Goal: Task Accomplishment & Management: Use online tool/utility

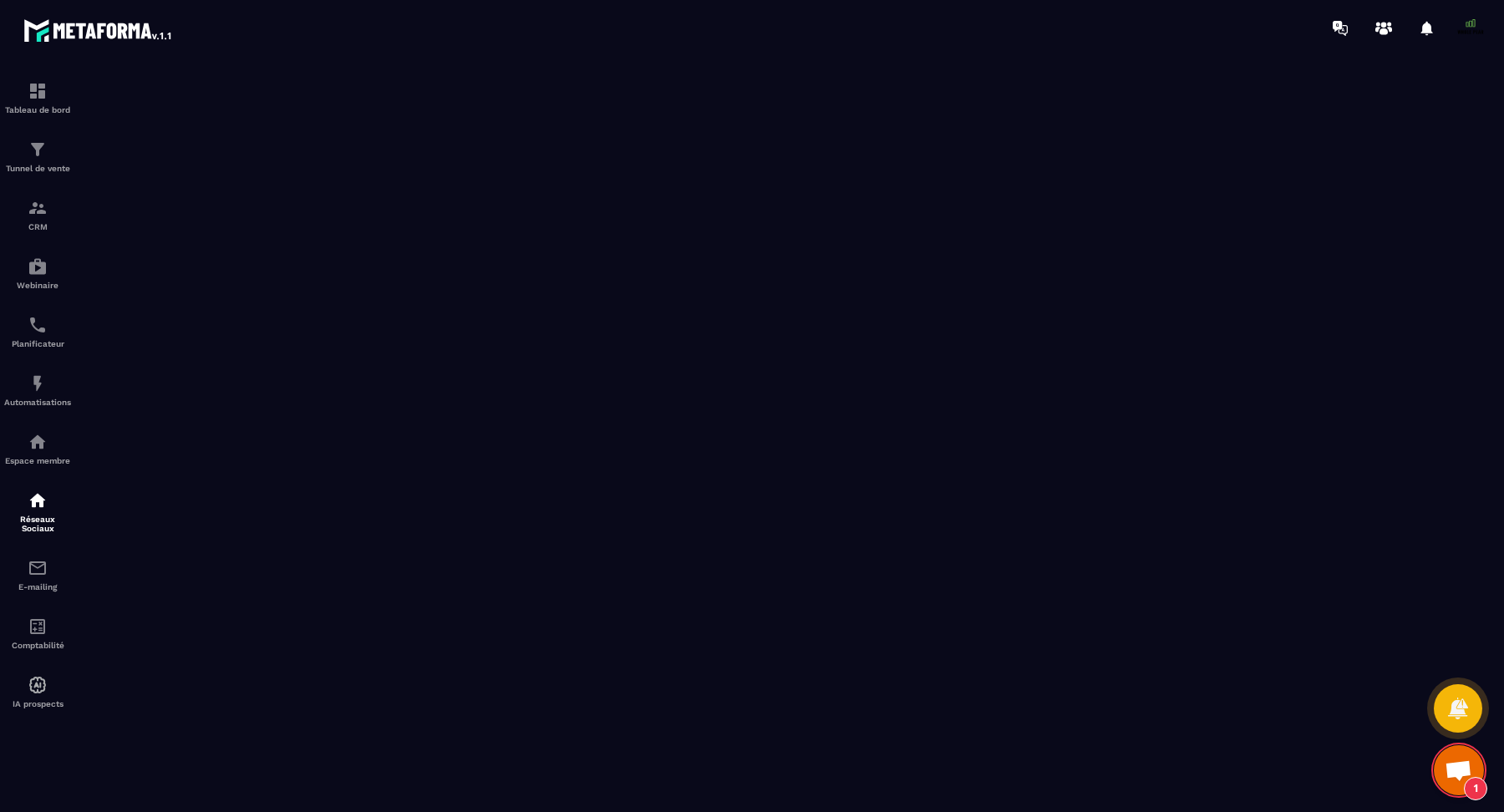
scroll to position [10571, 0]
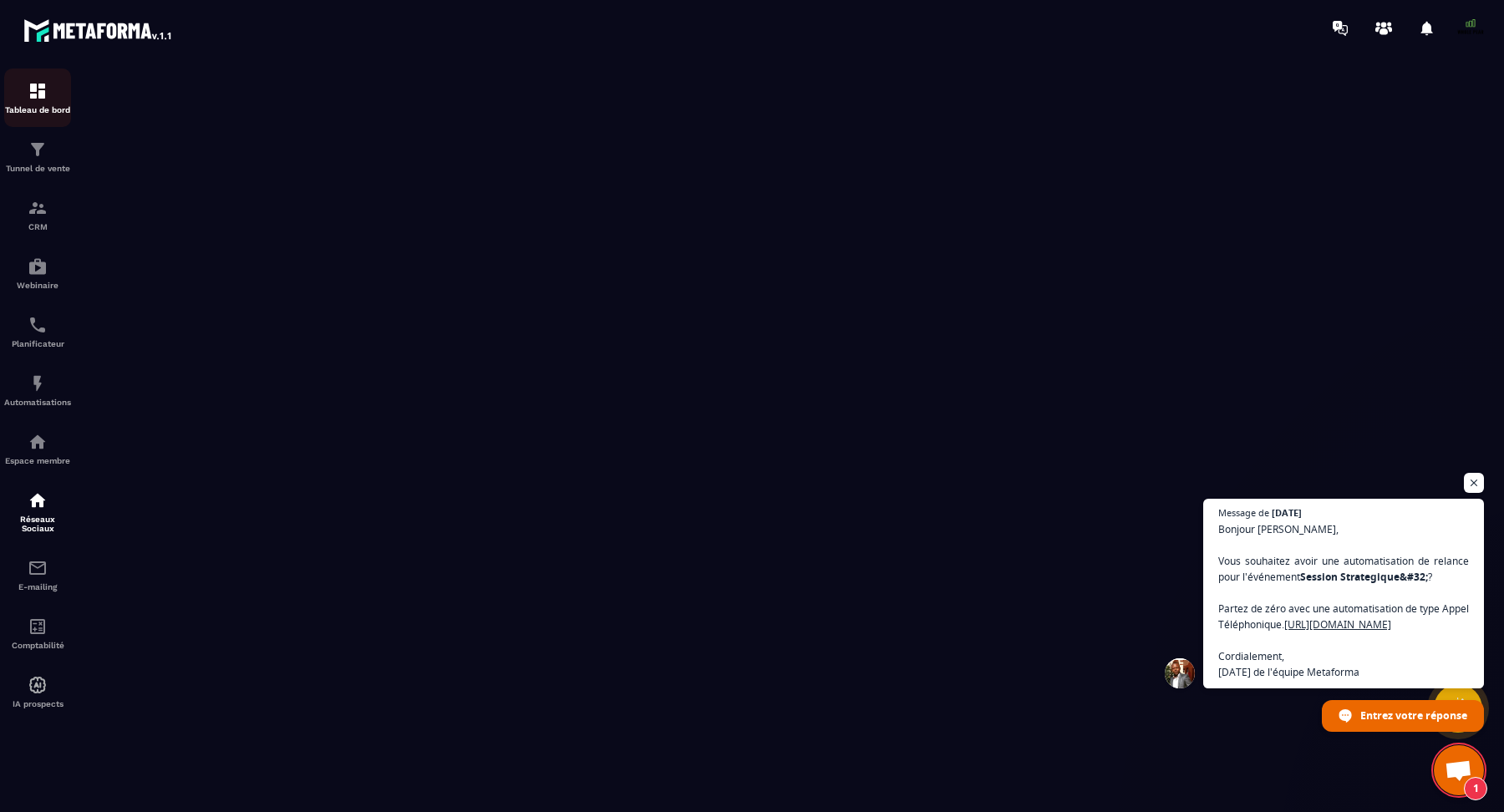
click at [31, 94] on img at bounding box center [37, 91] width 20 height 20
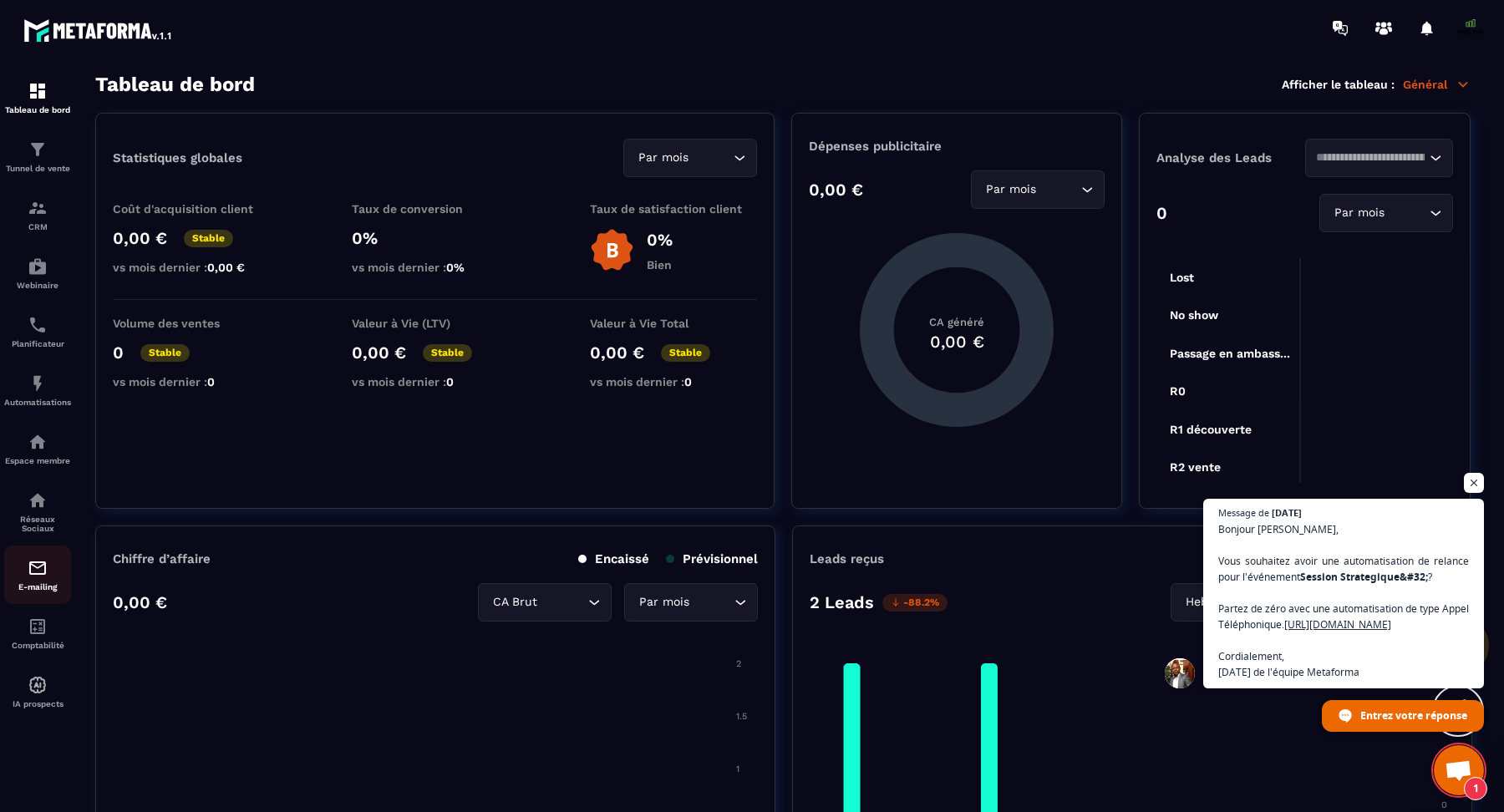
click at [45, 591] on p "E-mailing" at bounding box center [37, 586] width 67 height 9
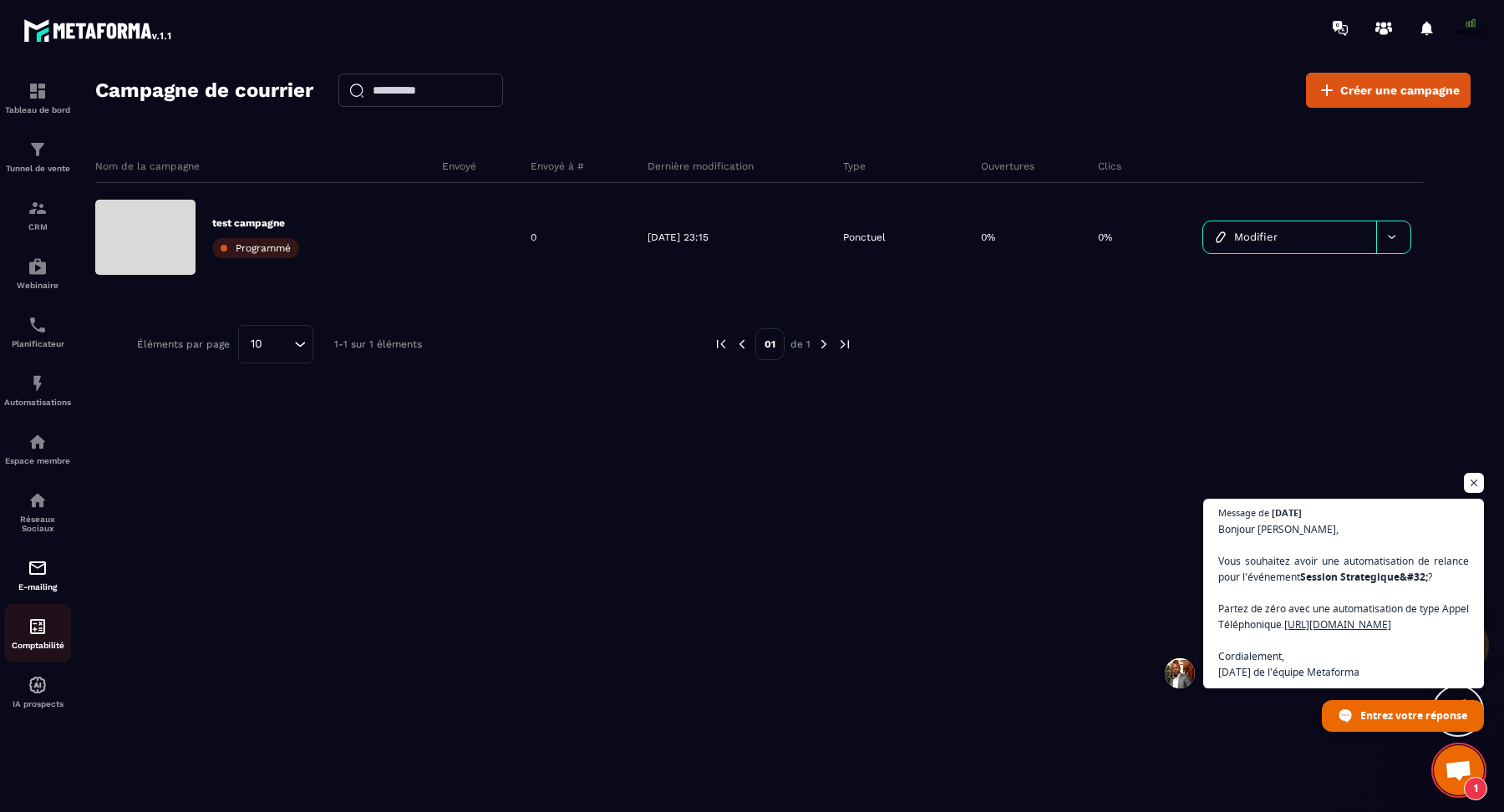
click at [40, 637] on img at bounding box center [37, 626] width 20 height 20
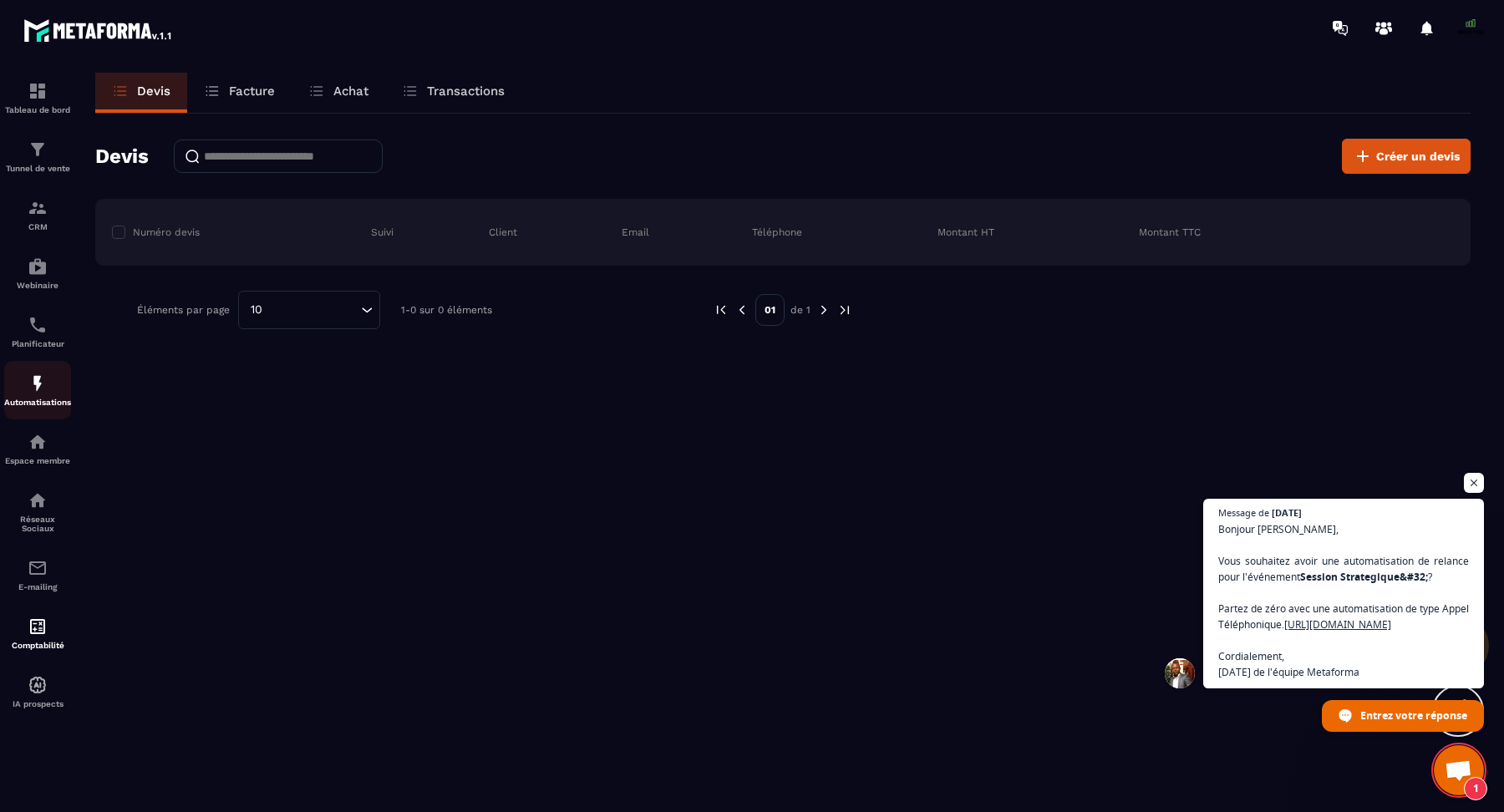
click at [33, 394] on img at bounding box center [37, 383] width 20 height 20
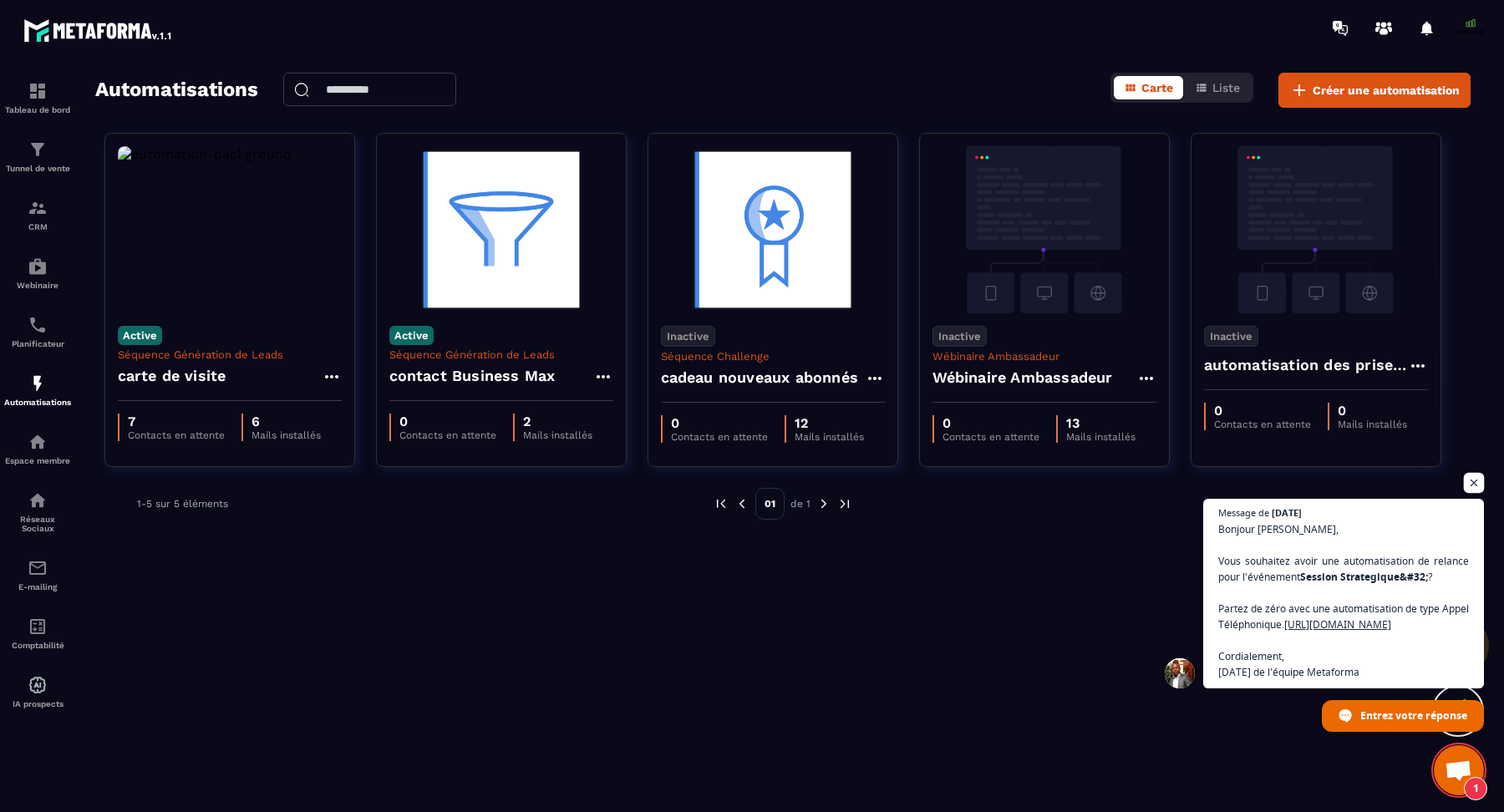
click at [1471, 473] on span "Ouvrir le chat" at bounding box center [1475, 484] width 21 height 21
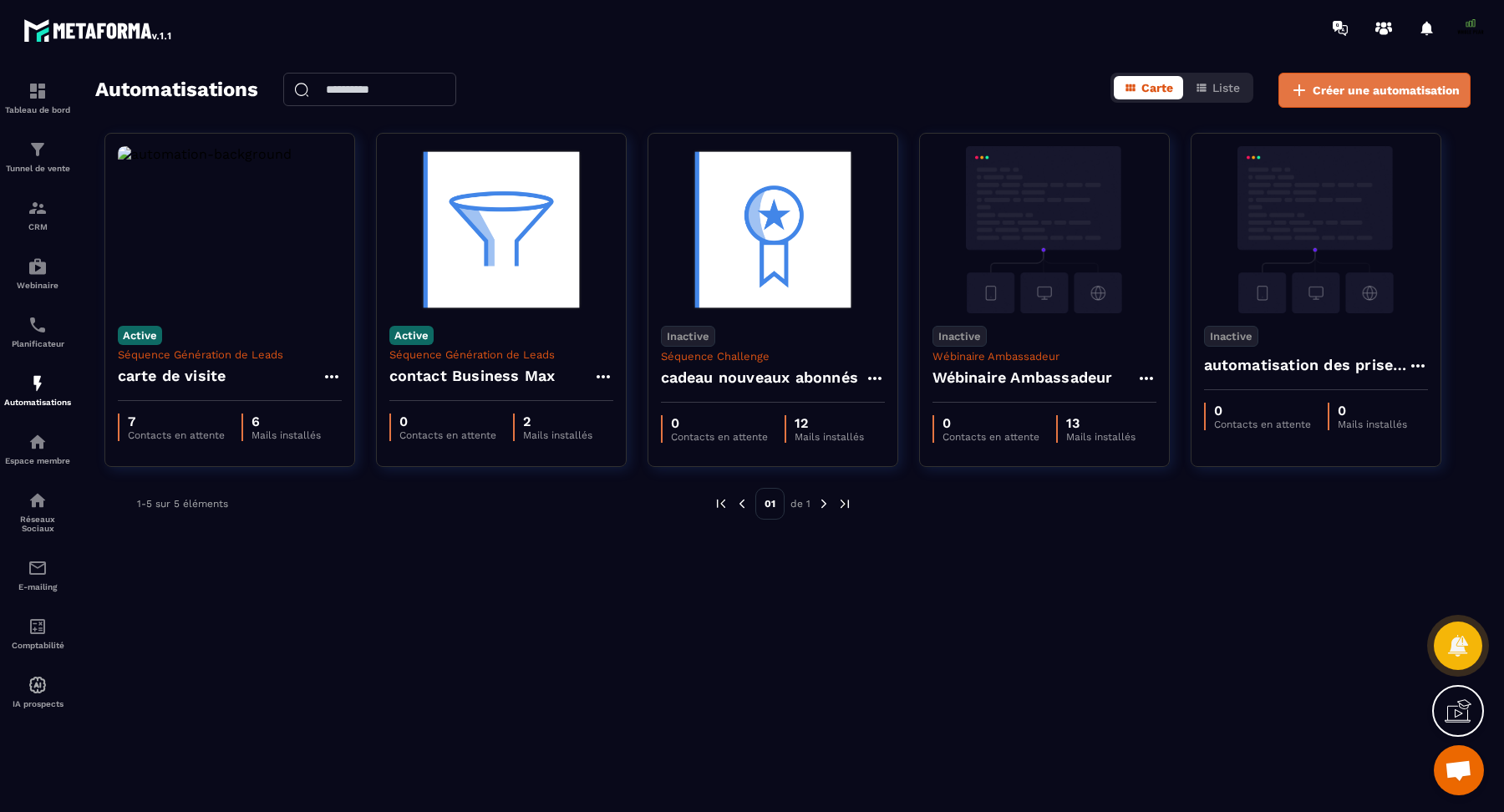
click at [1337, 82] on span "Créer une automatisation" at bounding box center [1386, 90] width 147 height 16
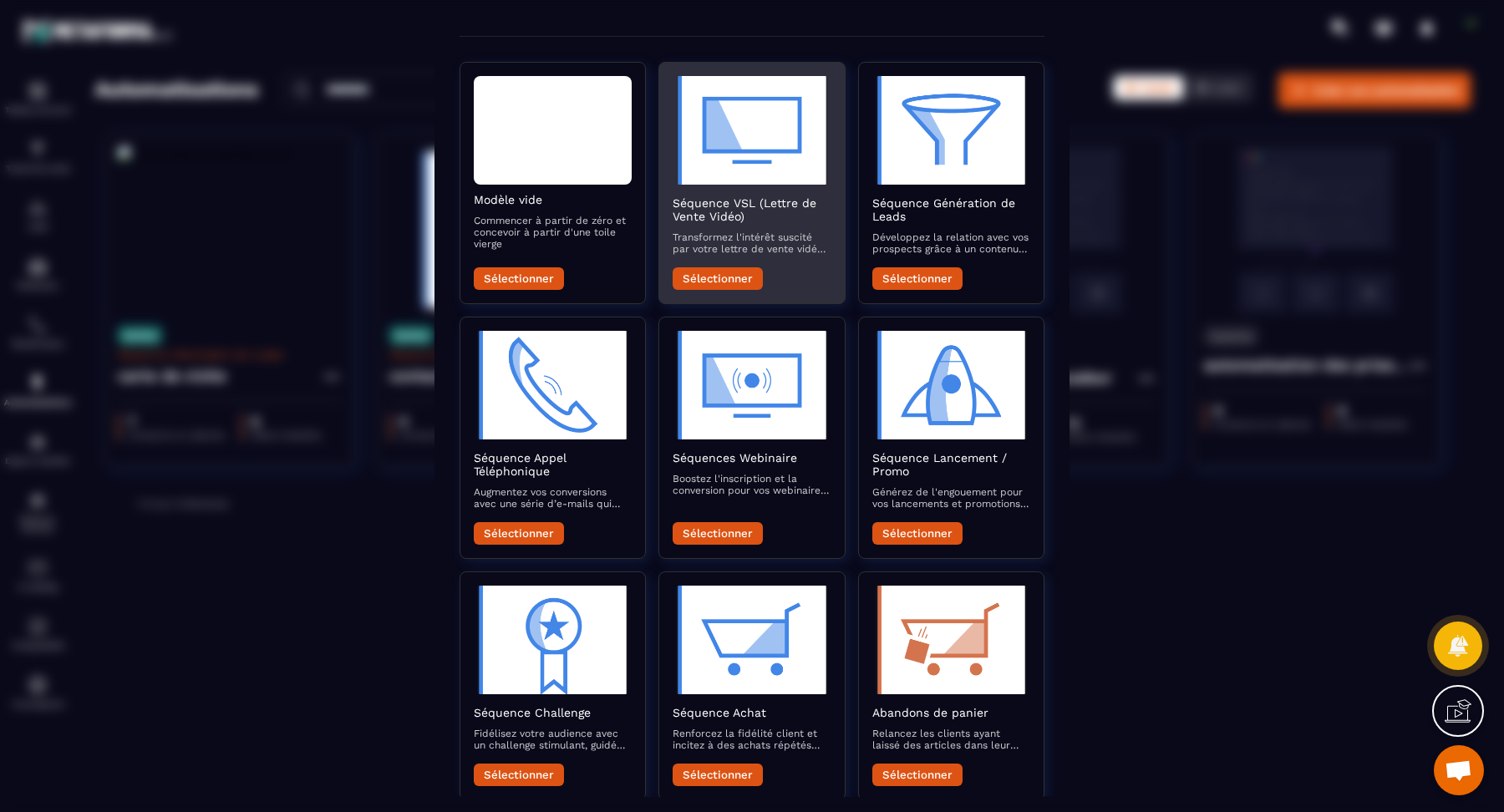
scroll to position [71, 0]
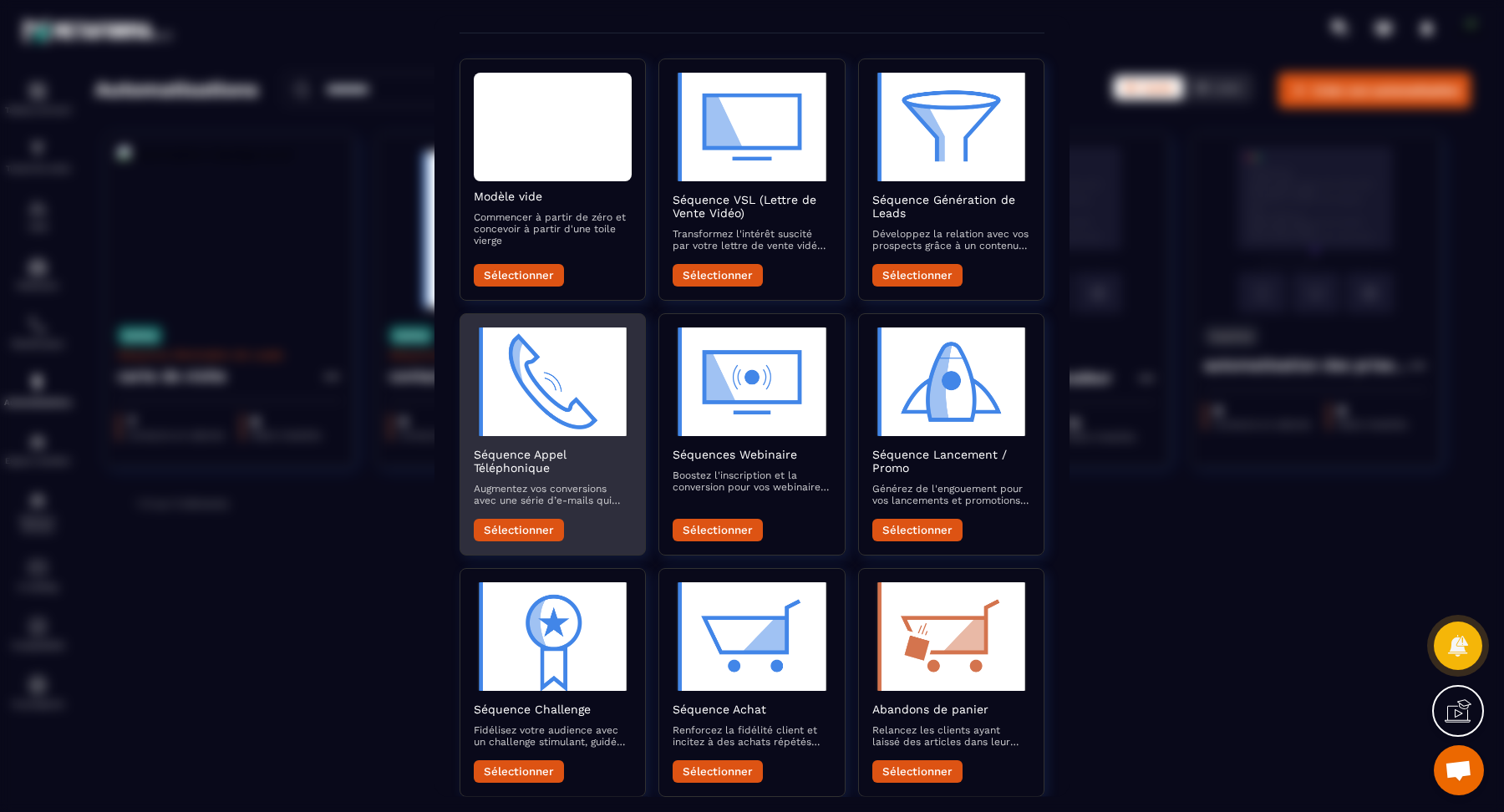
click at [522, 526] on button "Sélectionner" at bounding box center [519, 529] width 90 height 22
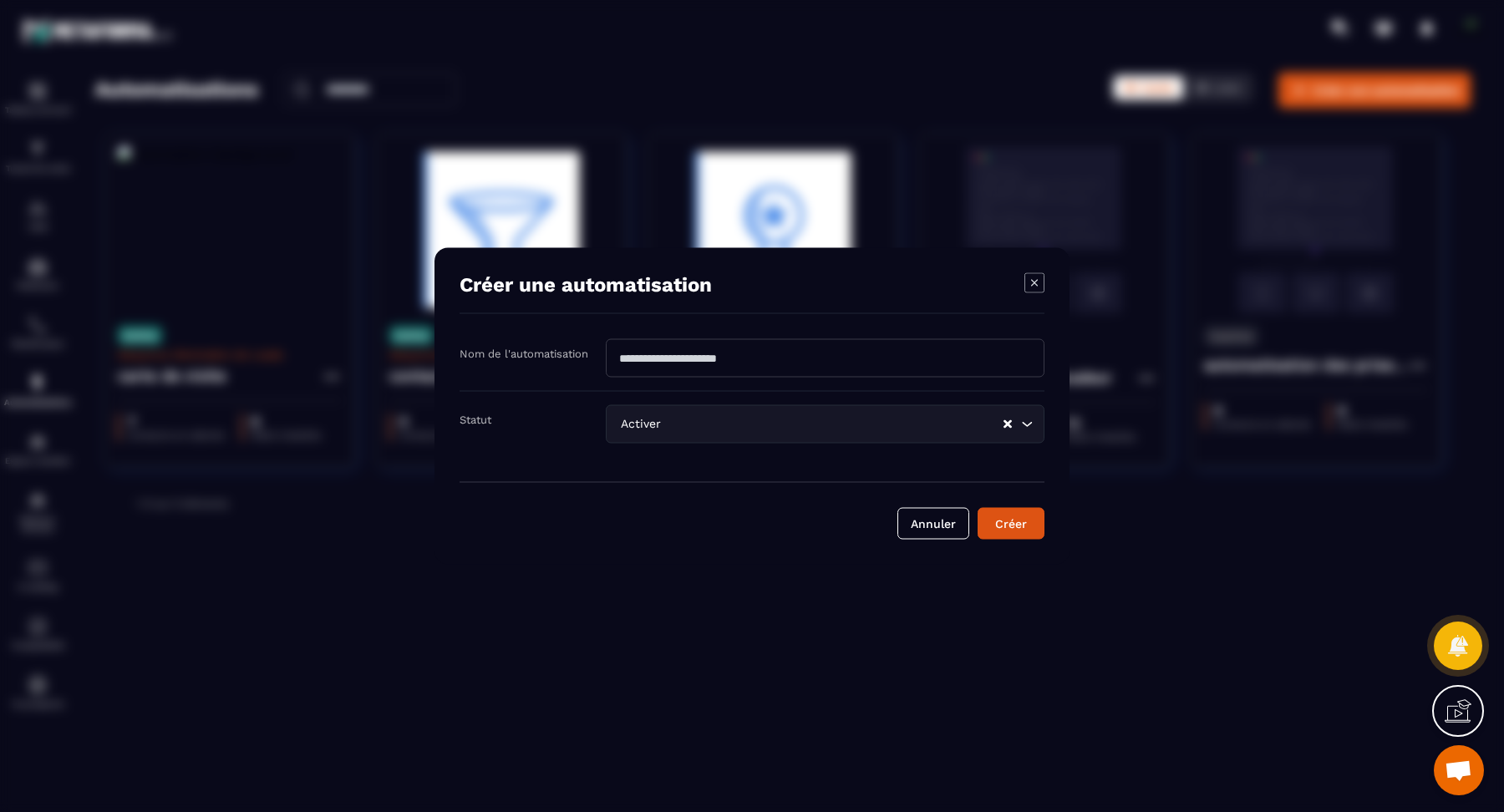
click at [744, 370] on input "Modal window" at bounding box center [825, 359] width 438 height 39
type input "**********"
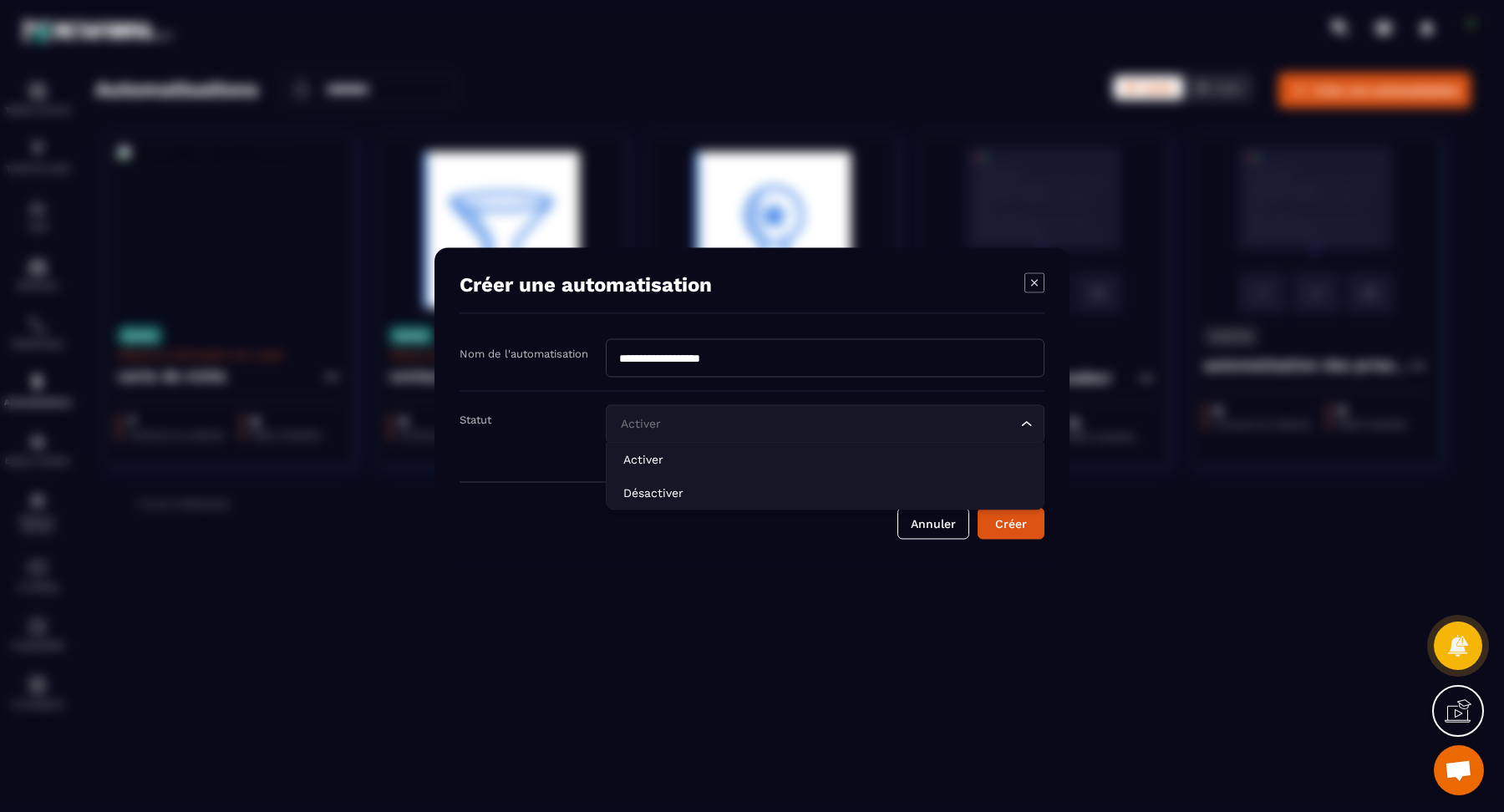
click at [908, 413] on div "Activer Loading..." at bounding box center [825, 425] width 438 height 39
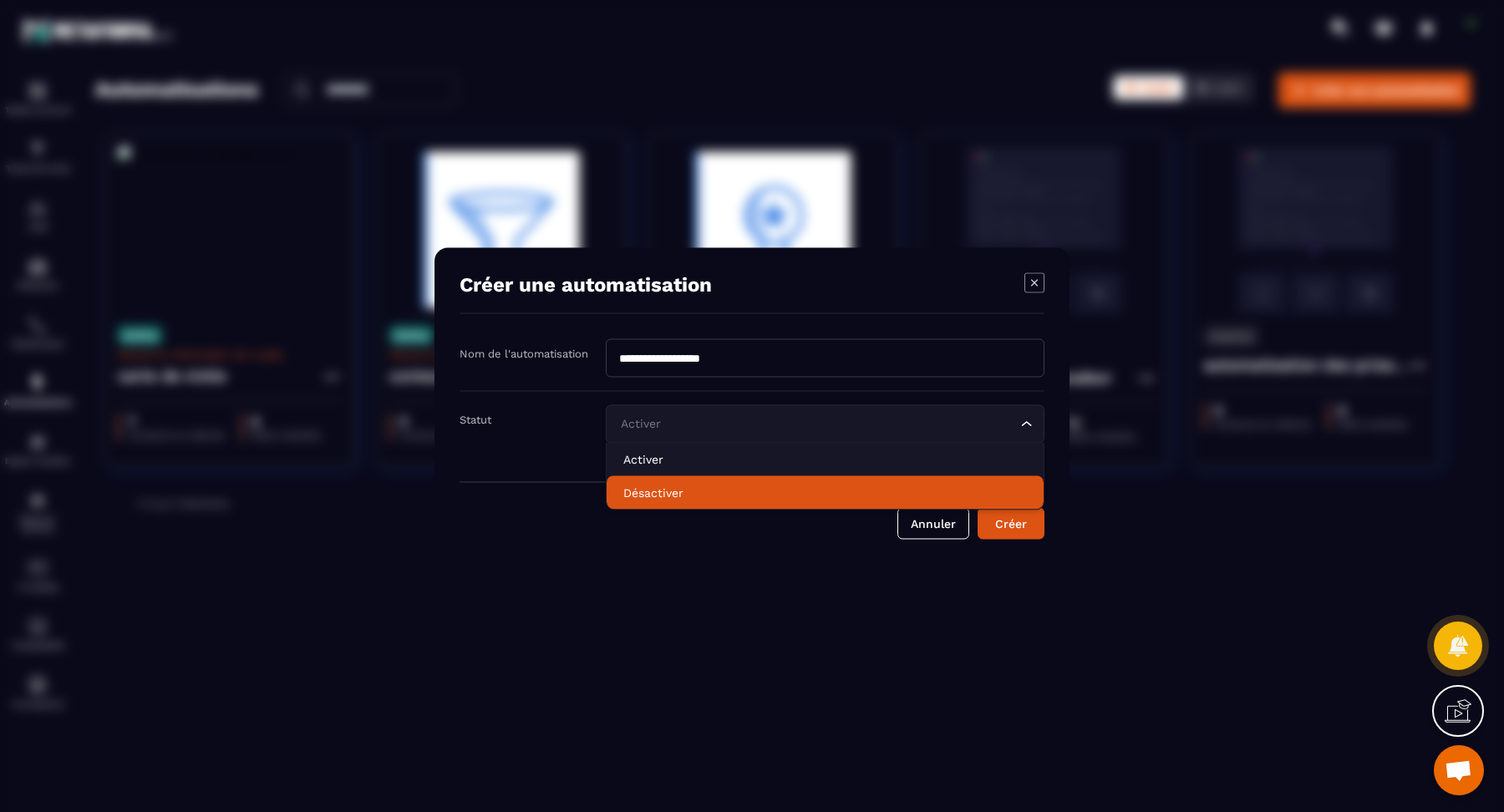
click at [878, 487] on p "Désactiver" at bounding box center [825, 493] width 404 height 16
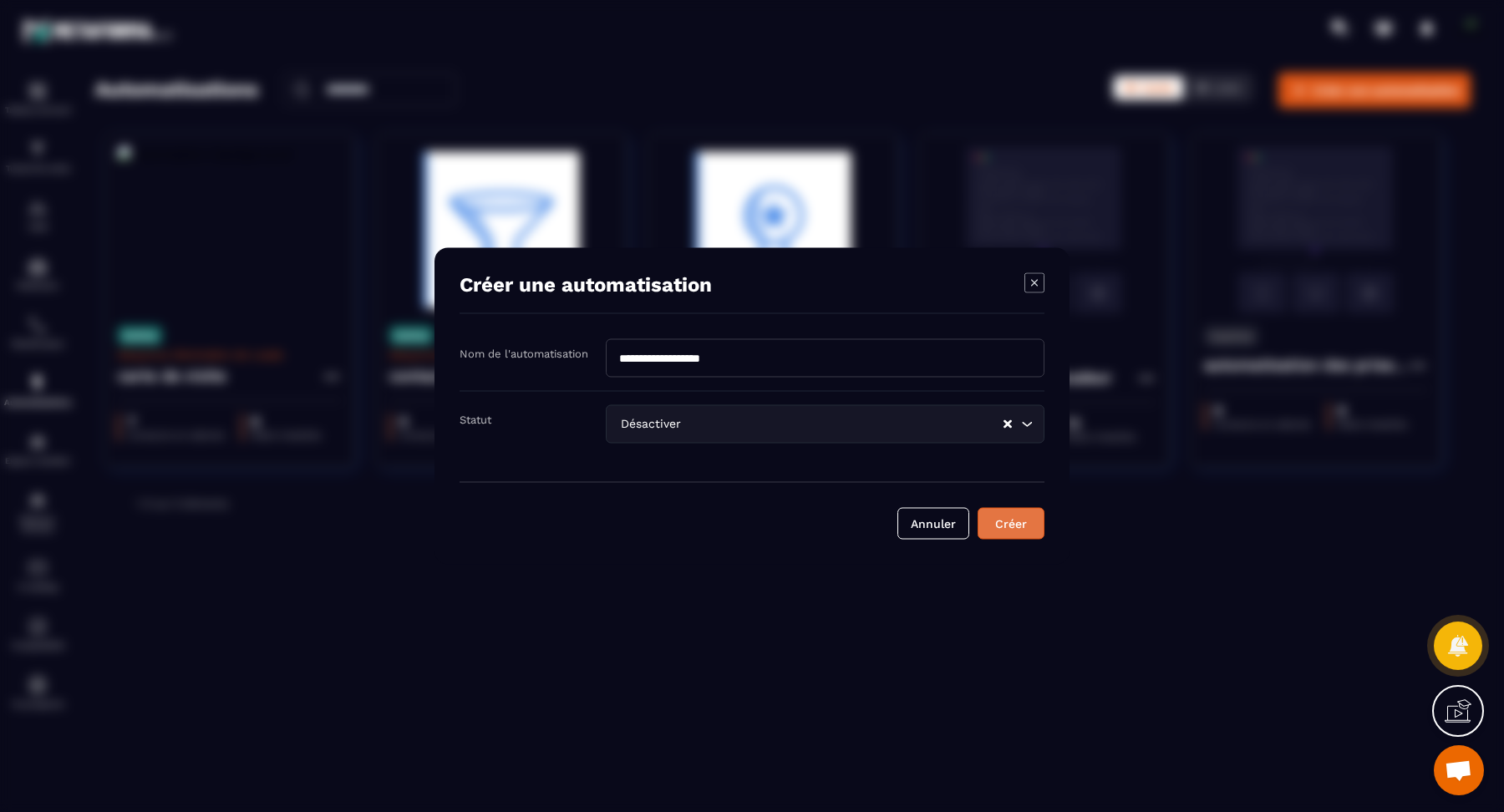
click at [1030, 508] on button "Créer" at bounding box center [1010, 524] width 67 height 32
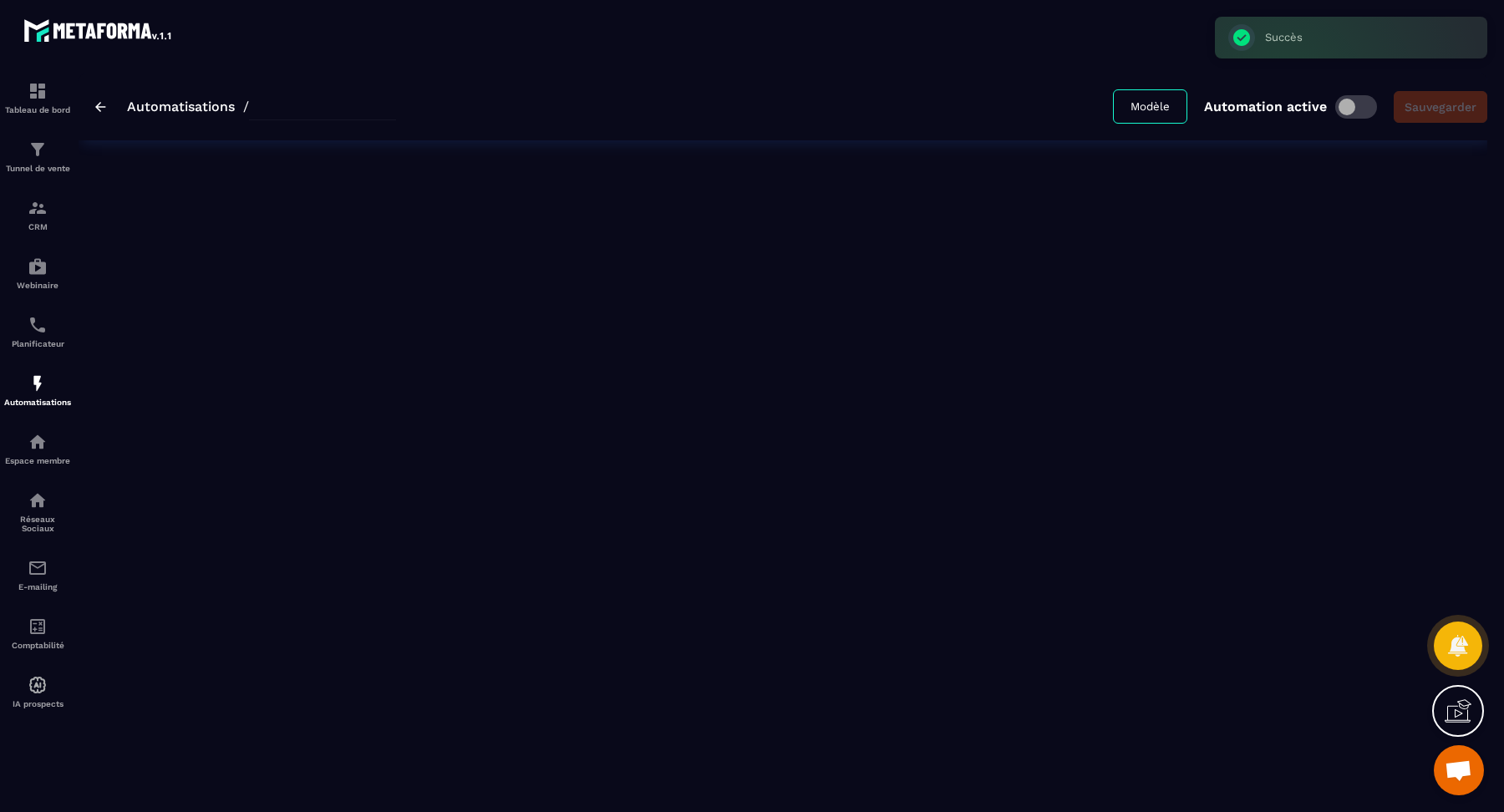
type input "**********"
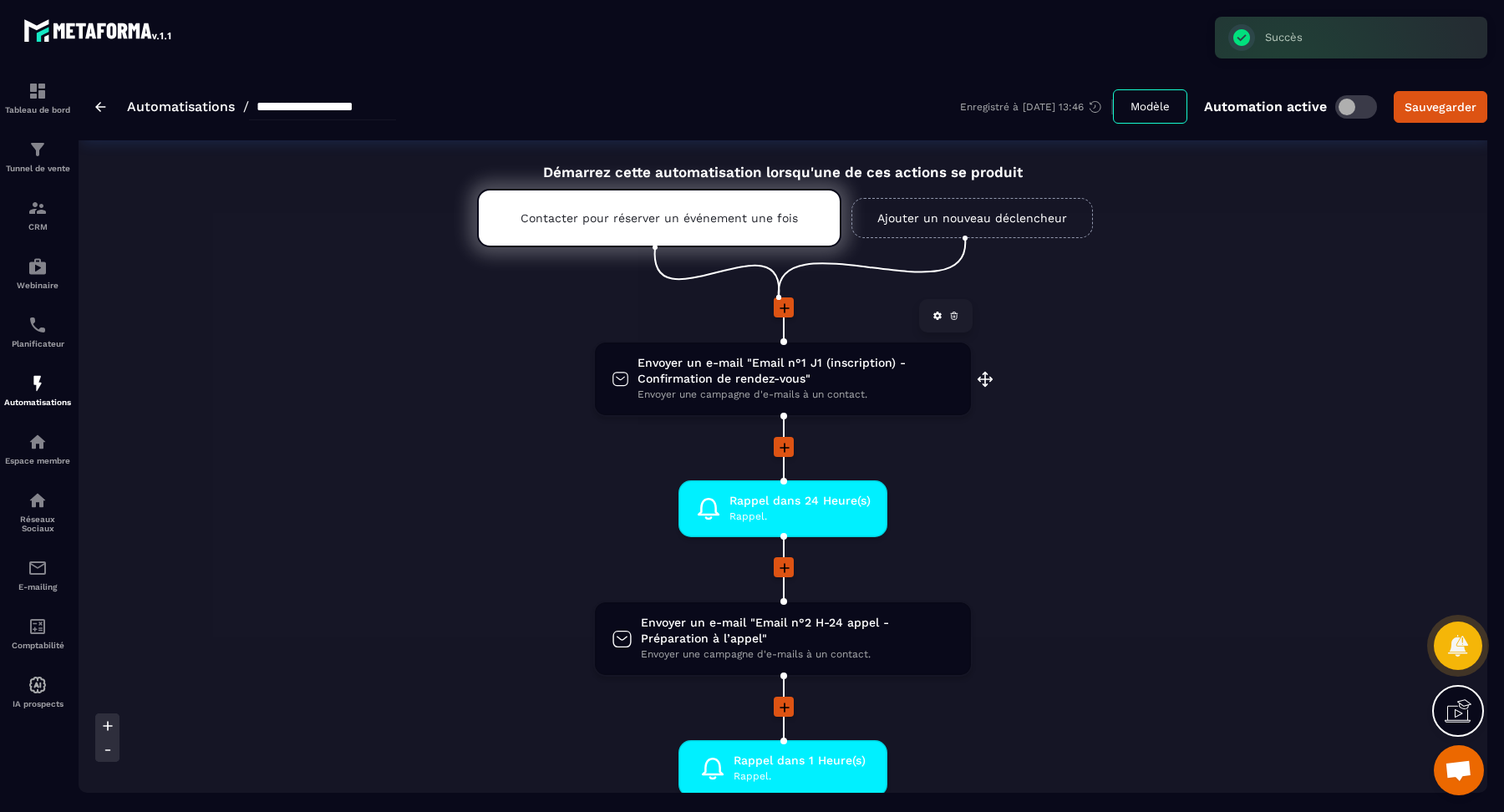
scroll to position [26, 0]
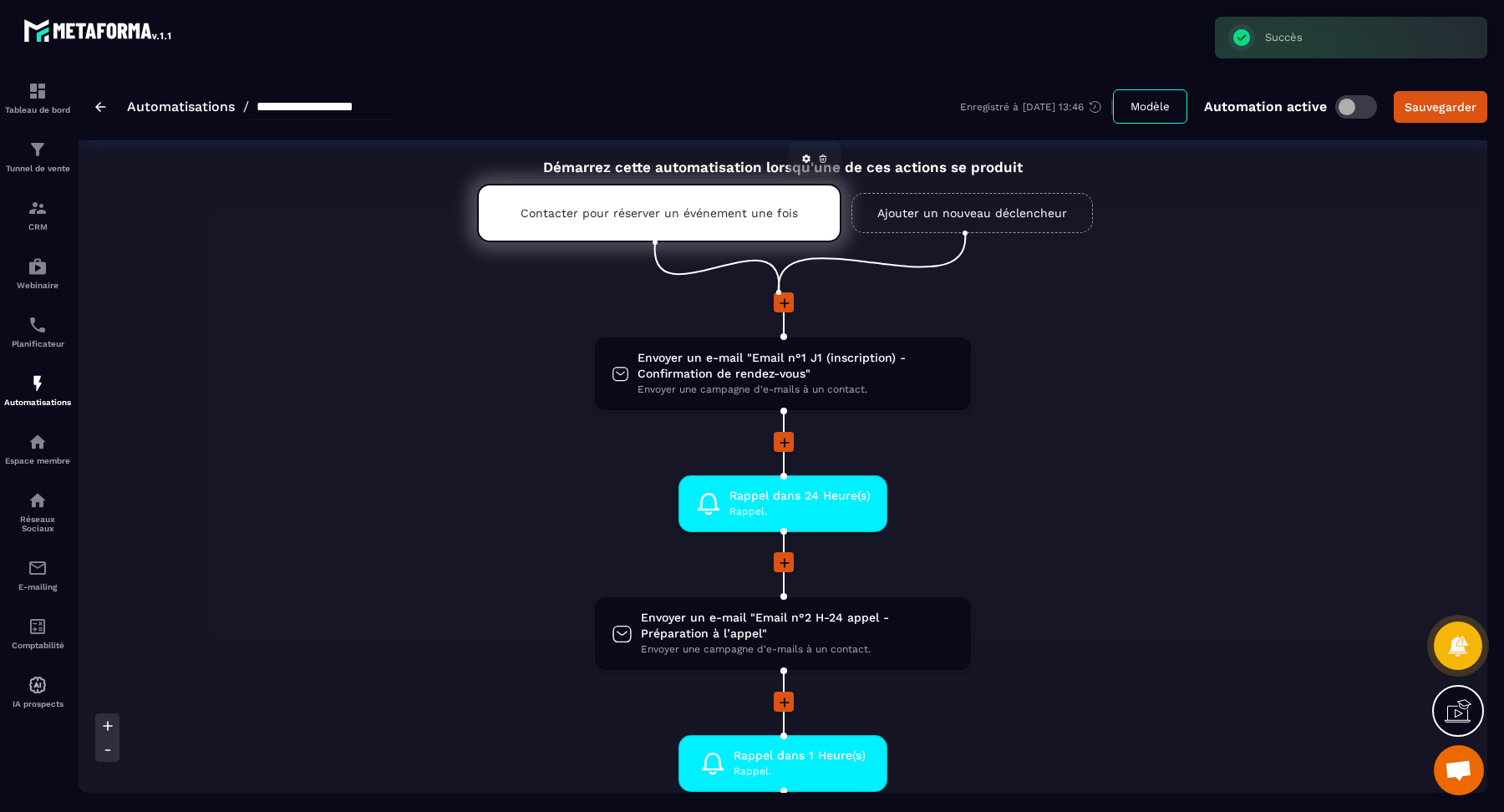
click at [643, 215] on p "Contacter pour réserver un événement une fois" at bounding box center [659, 213] width 278 height 14
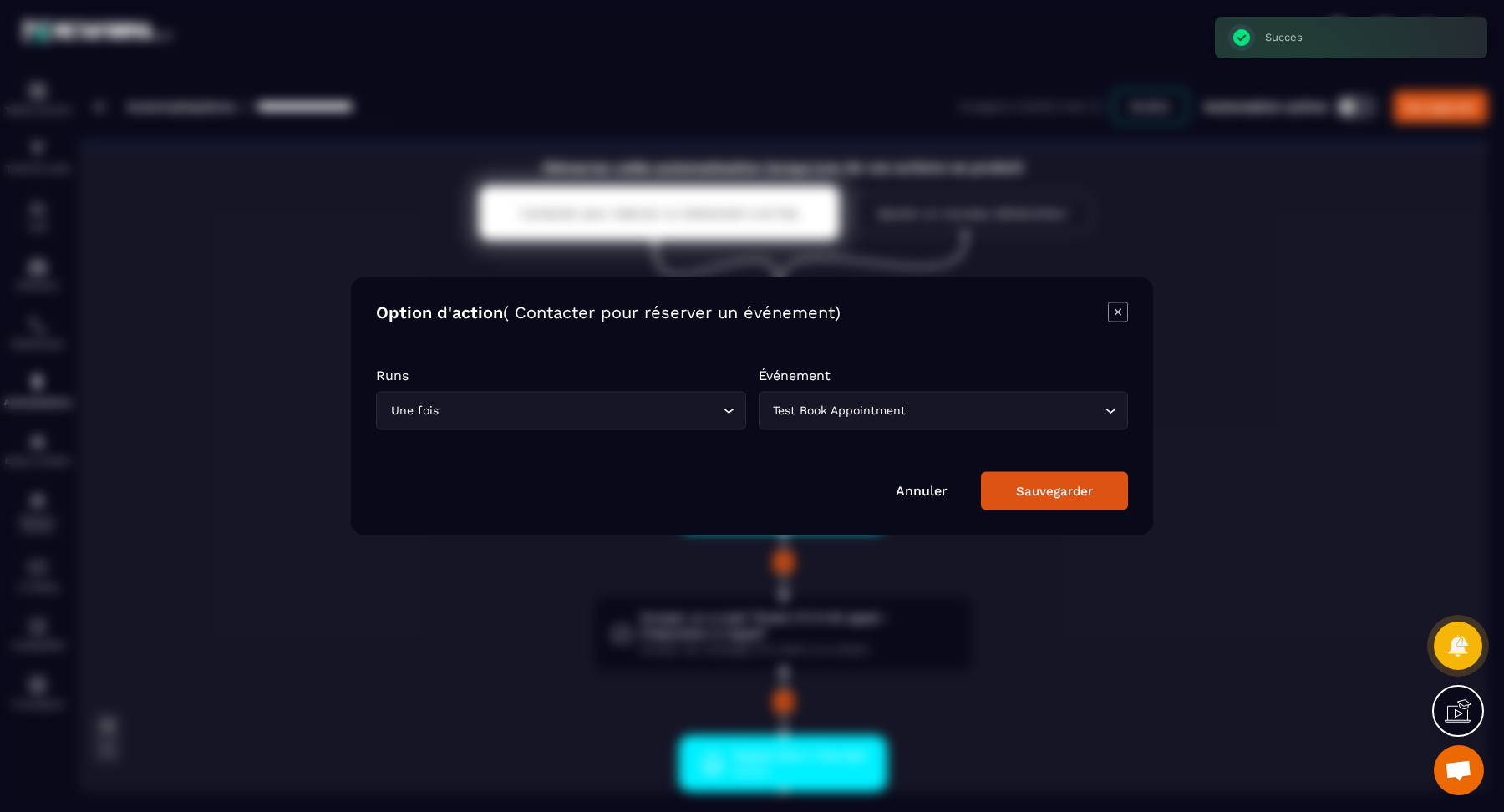
click at [808, 410] on div "Test Book Appointment" at bounding box center [935, 410] width 335 height 18
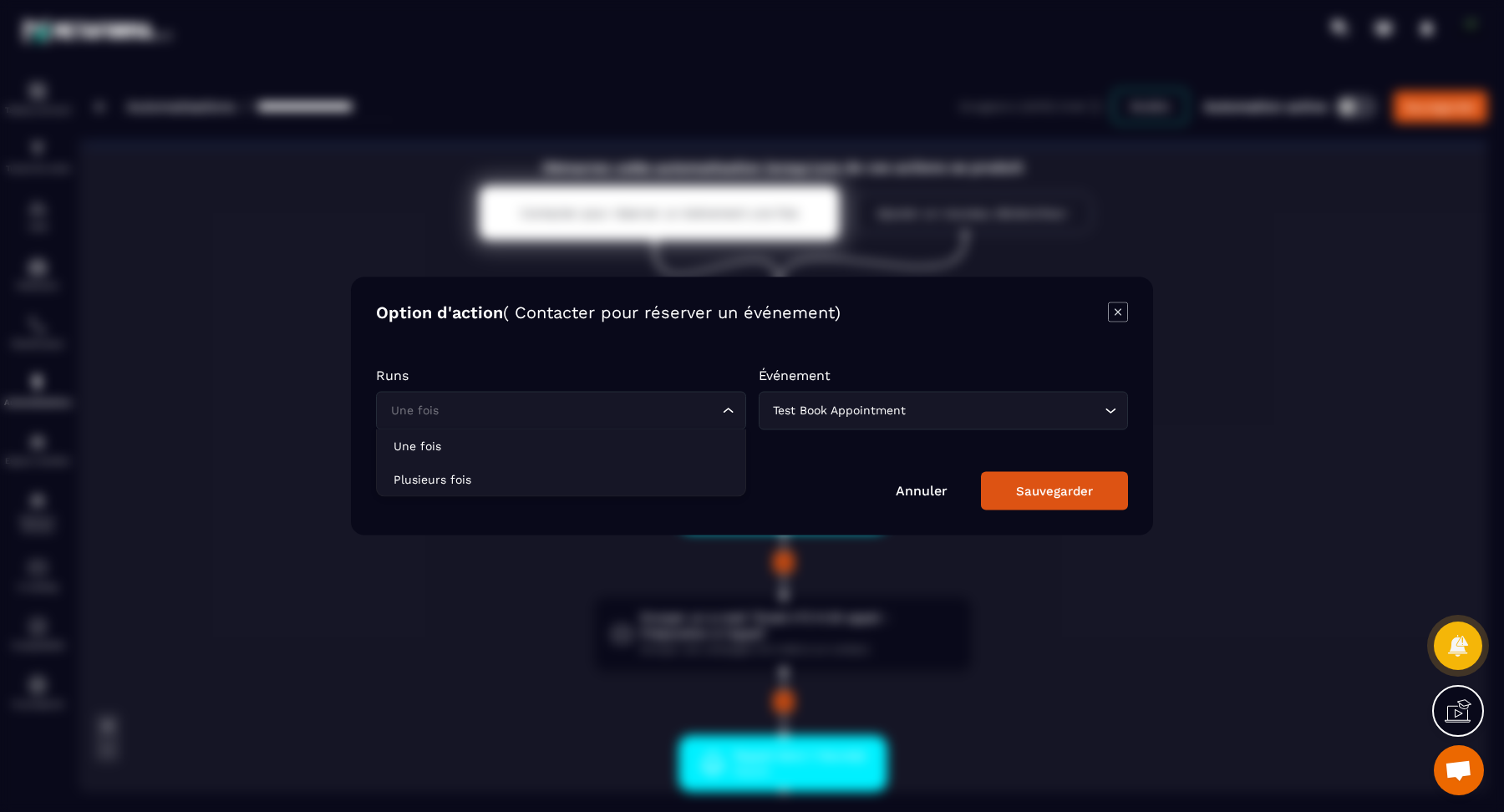
click at [694, 413] on input "Search for option" at bounding box center [553, 410] width 332 height 18
click at [695, 466] on li "Plusieurs fois" at bounding box center [560, 479] width 369 height 34
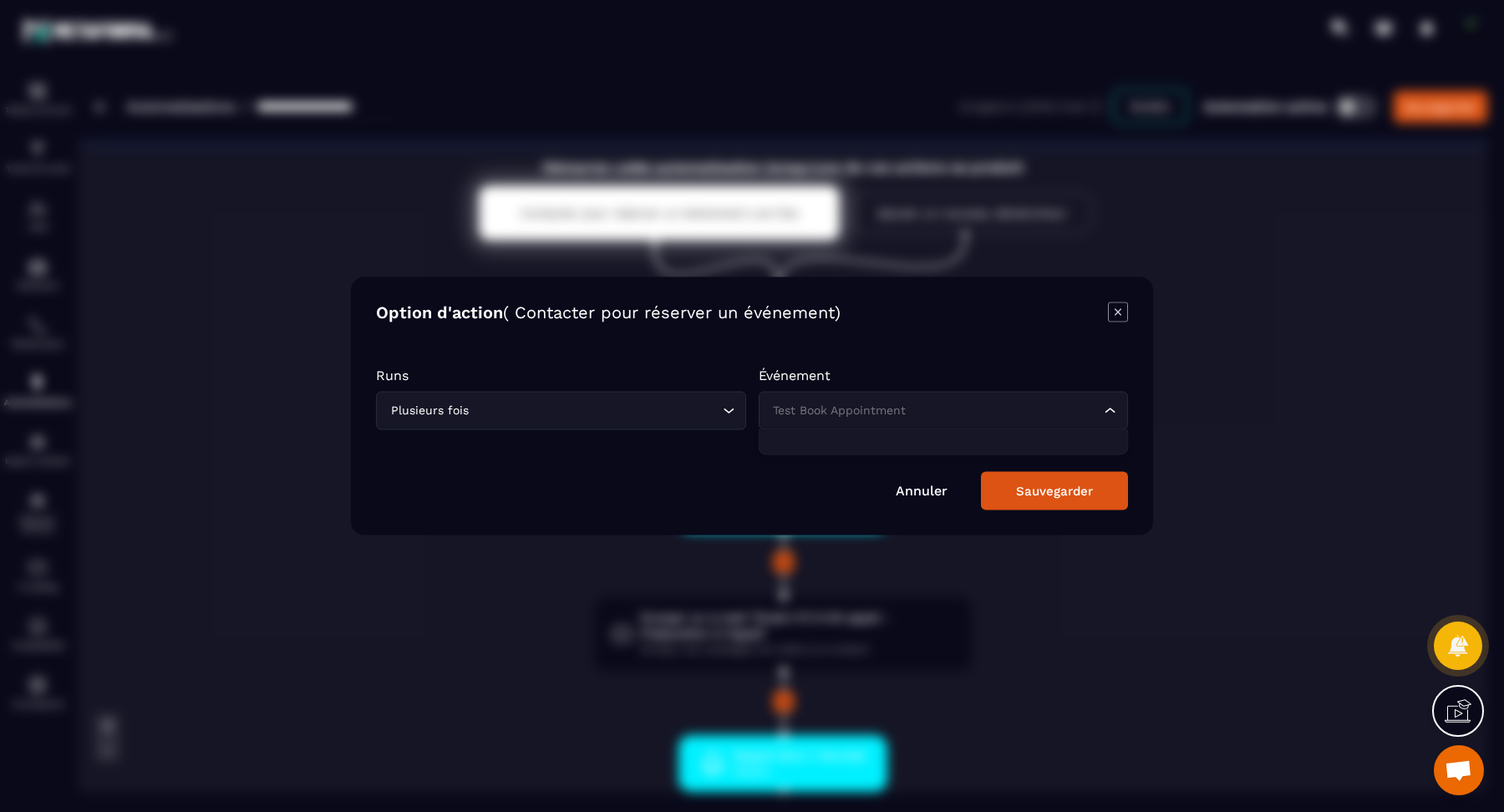
click at [815, 405] on div "Test Book Appointment" at bounding box center [935, 410] width 335 height 18
click at [1114, 298] on div "Option d'action ( Contacter pour réserver un événement) Runs Plusieurs fois Loa…" at bounding box center [752, 406] width 802 height 258
click at [1119, 312] on icon "Modal window" at bounding box center [1118, 313] width 20 height 20
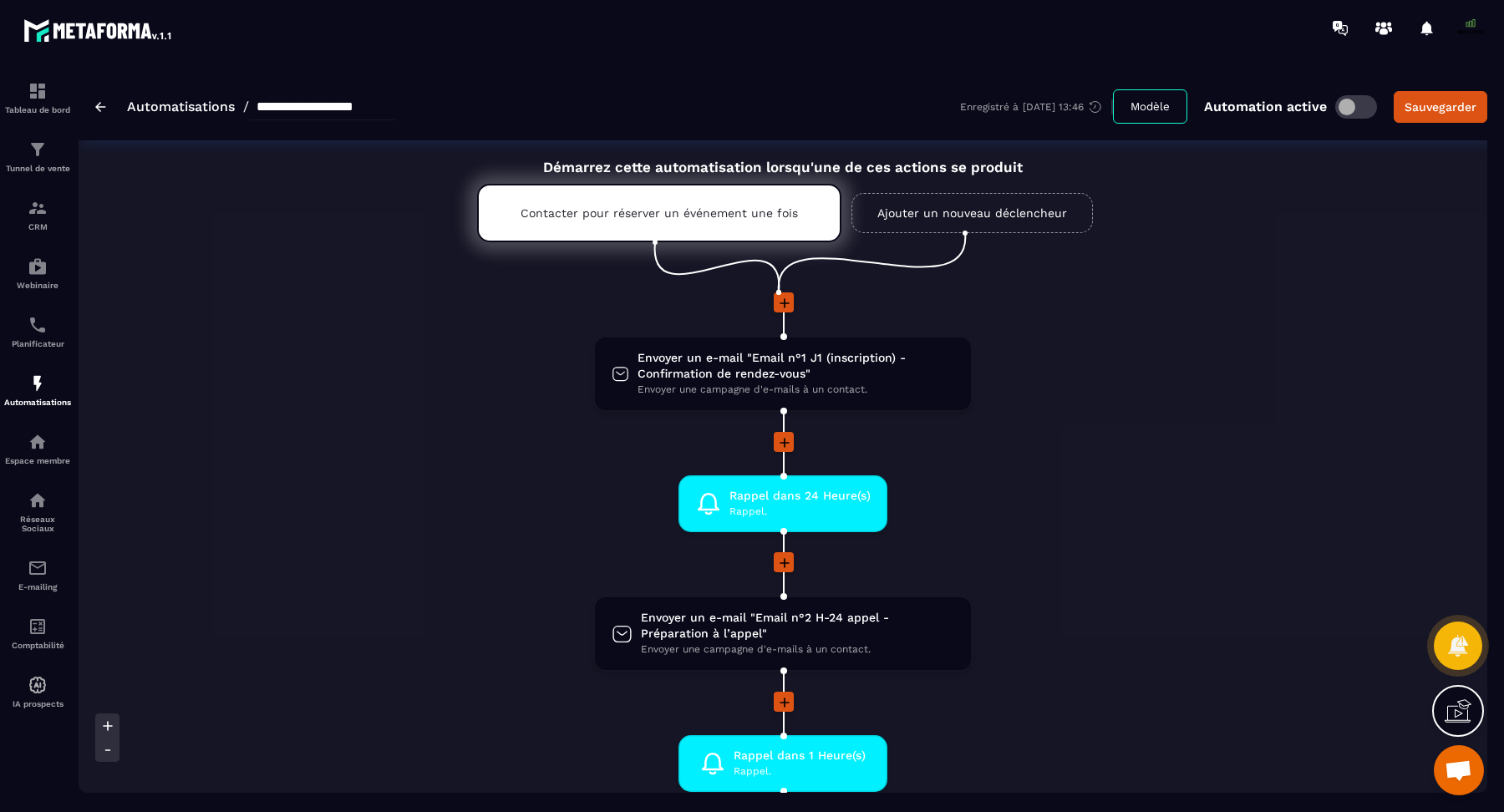
click at [928, 218] on link "Ajouter un nouveau déclencheur" at bounding box center [973, 212] width 242 height 40
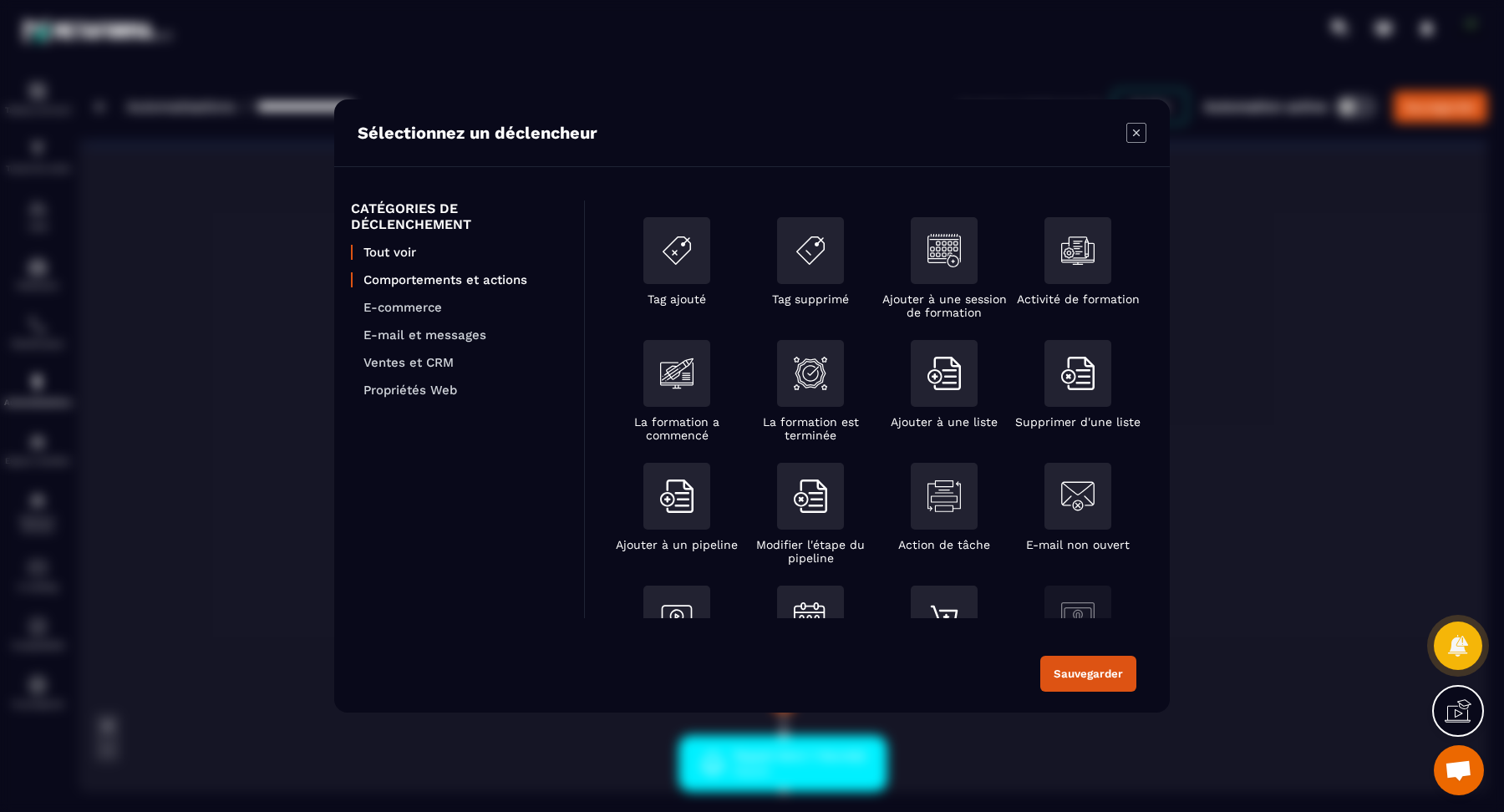
click at [460, 272] on p "Comportements et actions" at bounding box center [466, 280] width 204 height 15
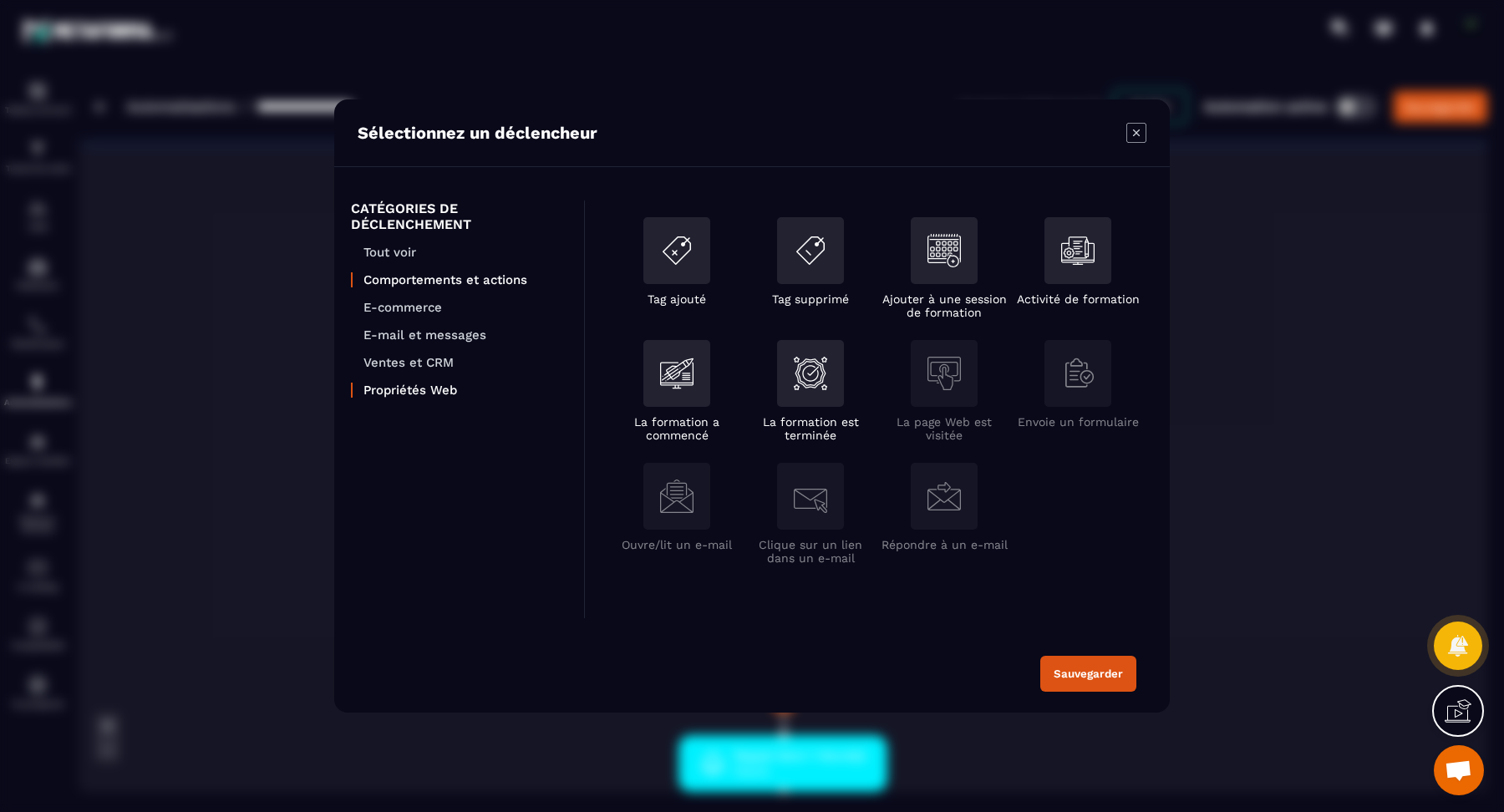
click at [425, 384] on p "Propriétés Web" at bounding box center [466, 390] width 204 height 15
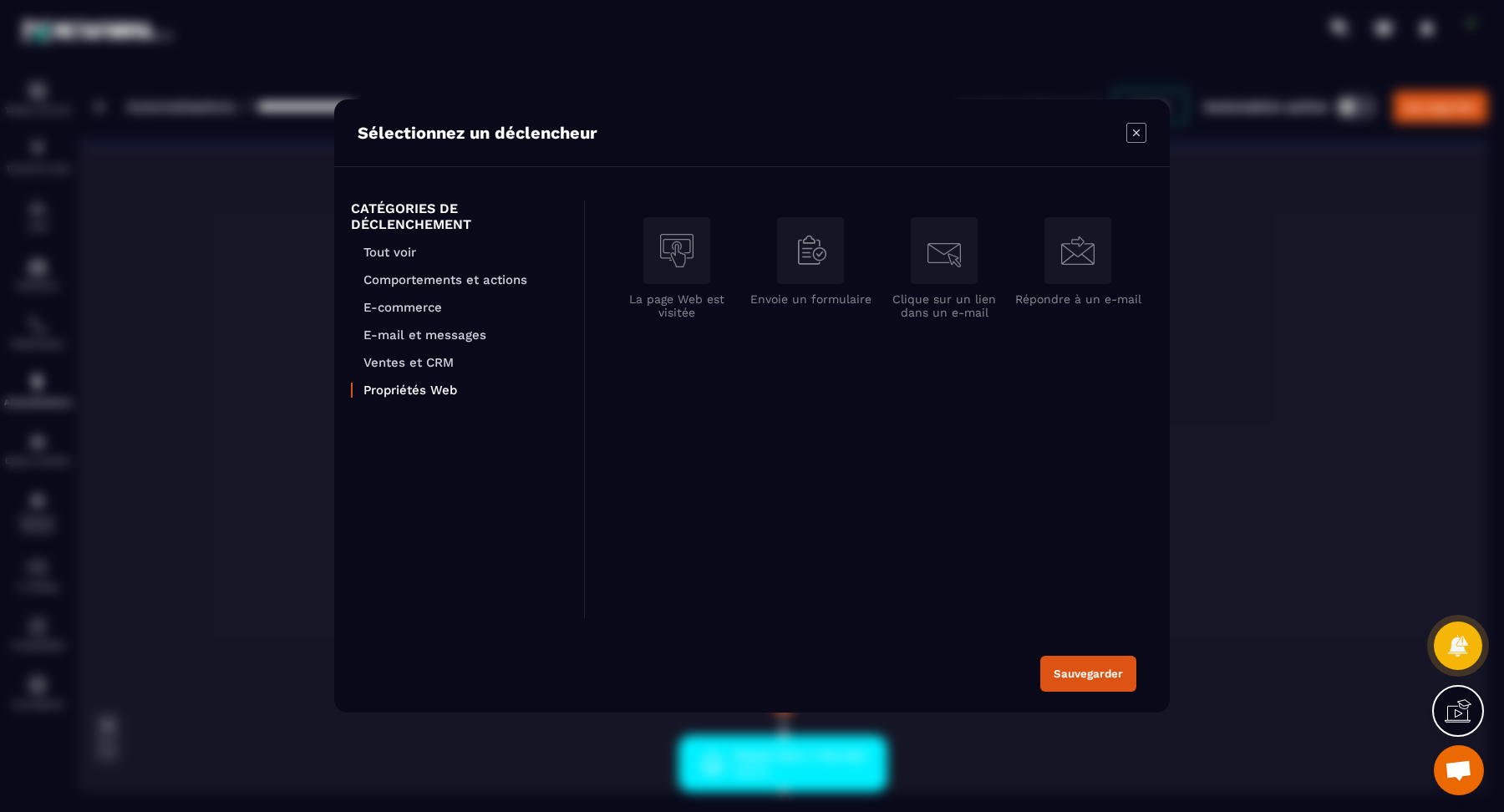
click at [424, 348] on ul "Tout voir Comportements et actions E-commerce E-mail et messages Ventes et CRM …" at bounding box center [460, 321] width 217 height 153
click at [423, 360] on p "Ventes et CRM" at bounding box center [466, 363] width 204 height 15
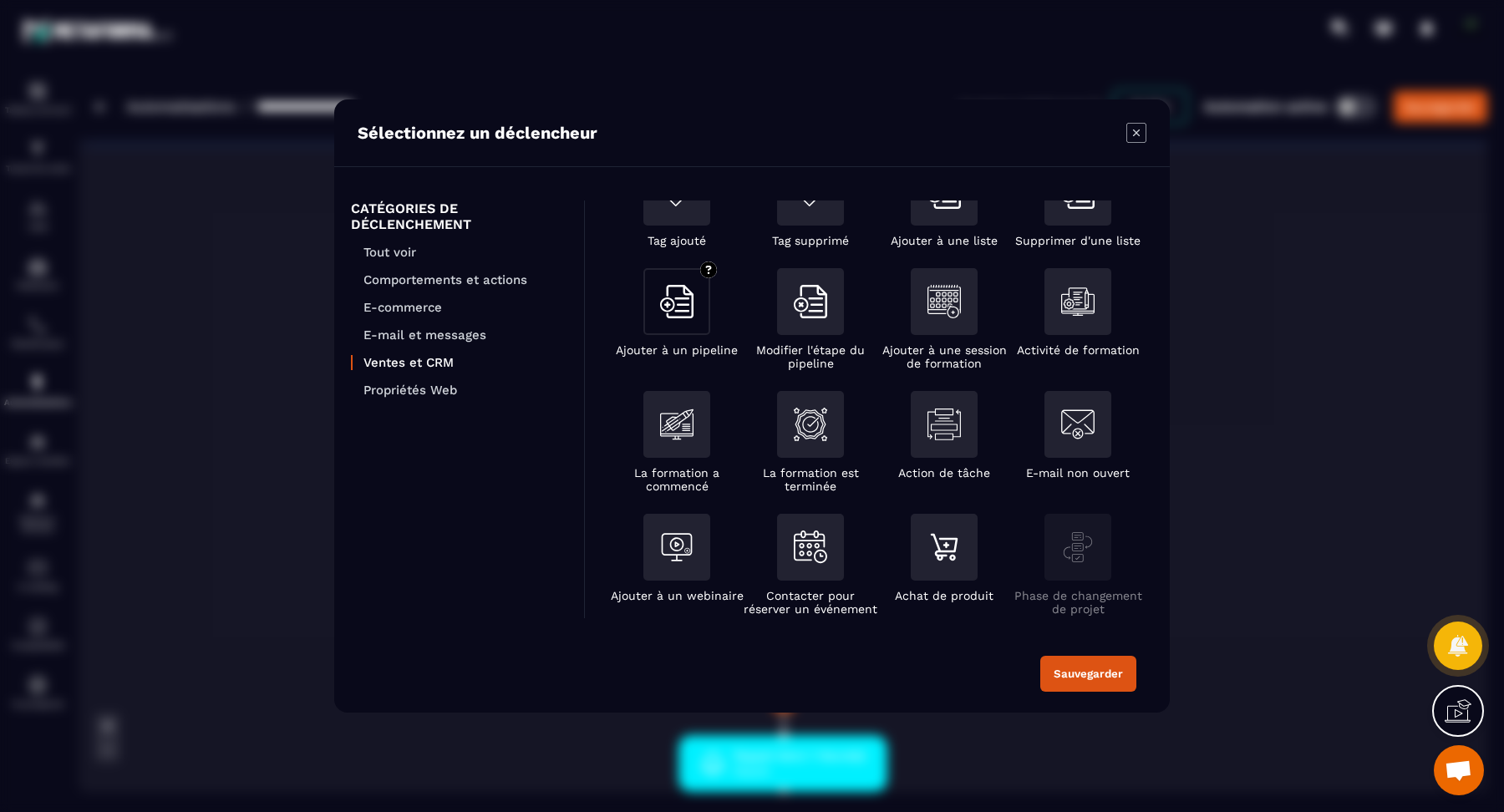
scroll to position [77, 0]
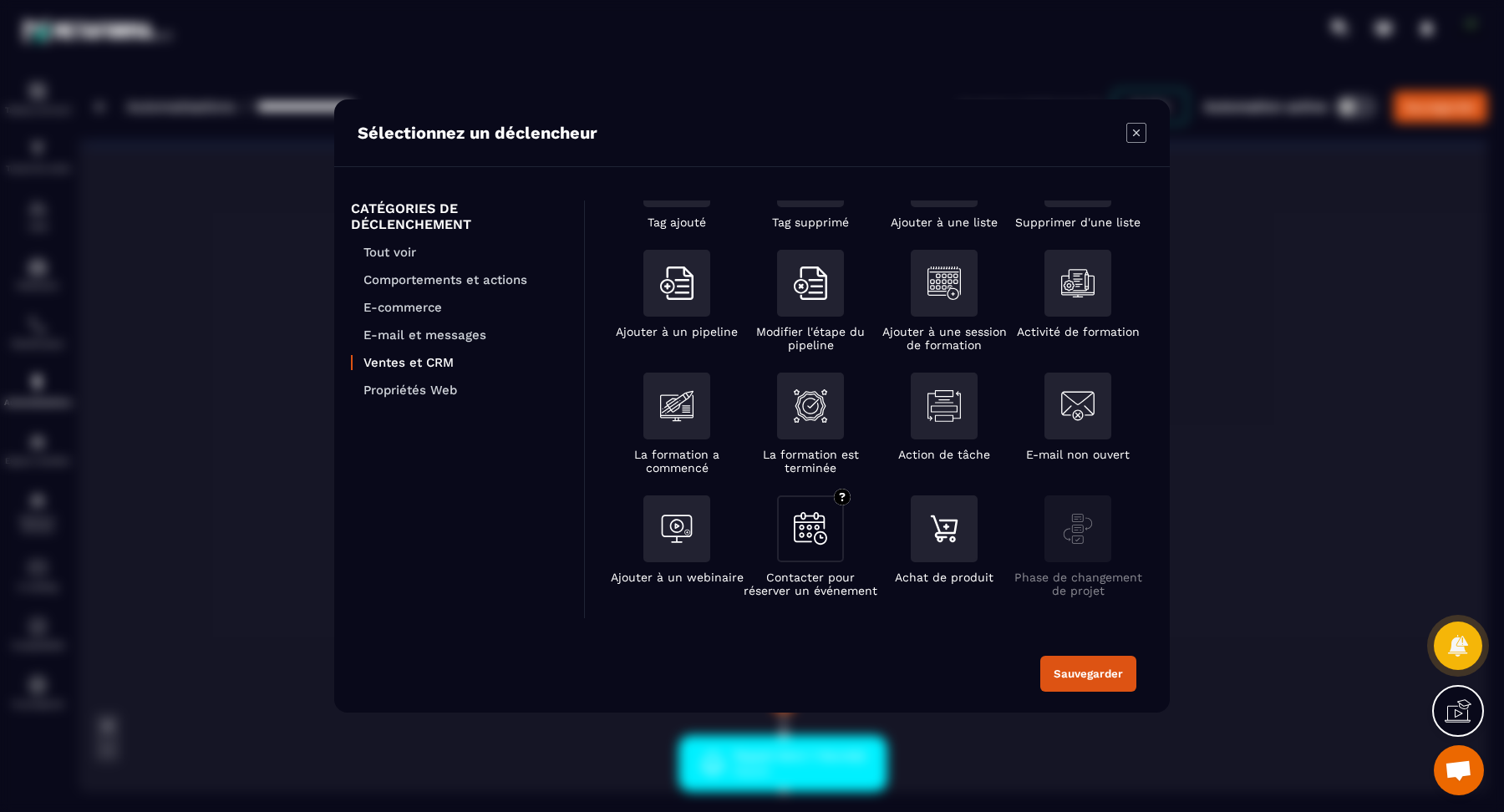
click at [812, 527] on img "Modal window" at bounding box center [810, 528] width 34 height 33
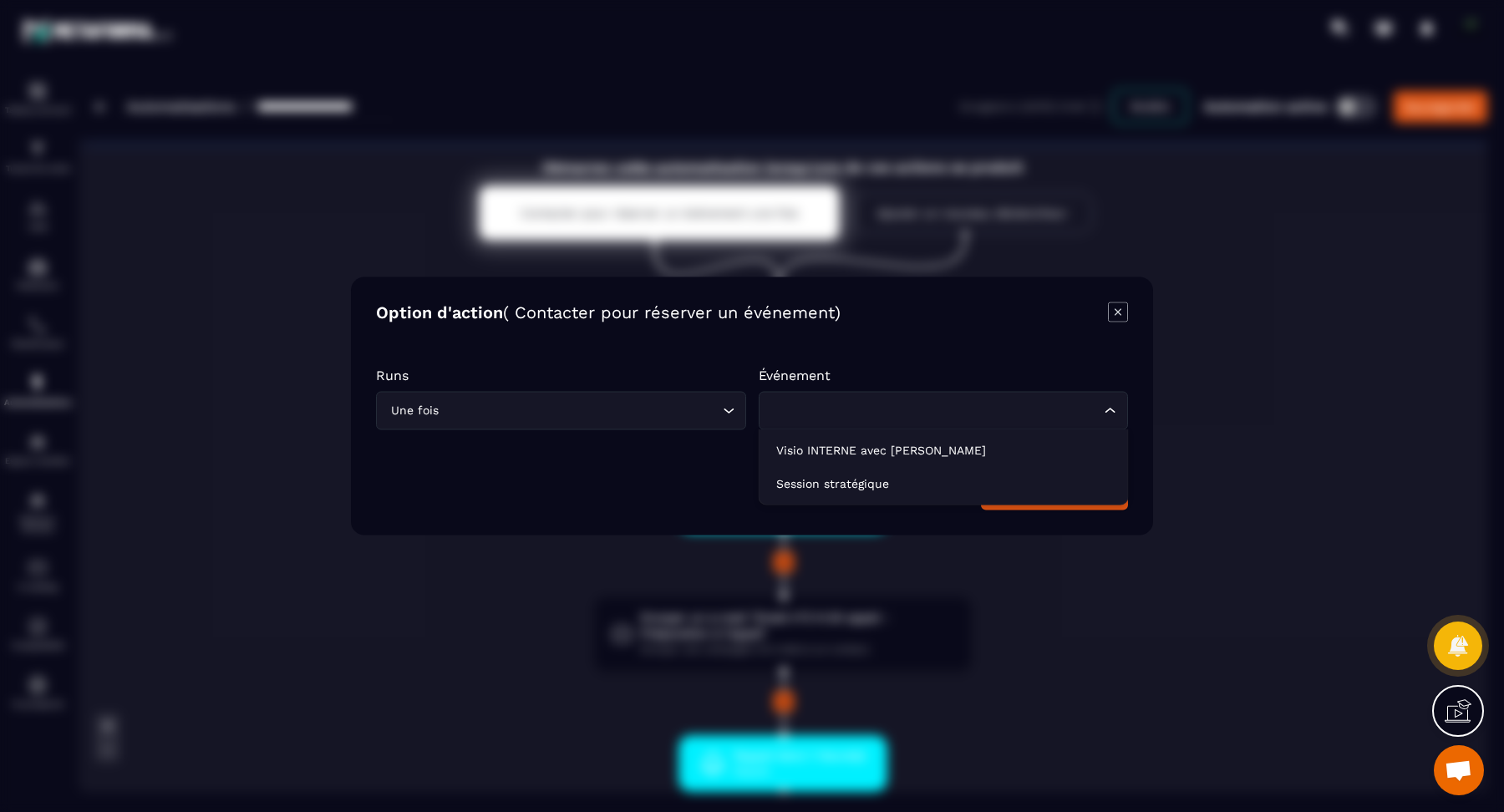
click at [926, 423] on div "Loading..." at bounding box center [944, 411] width 370 height 39
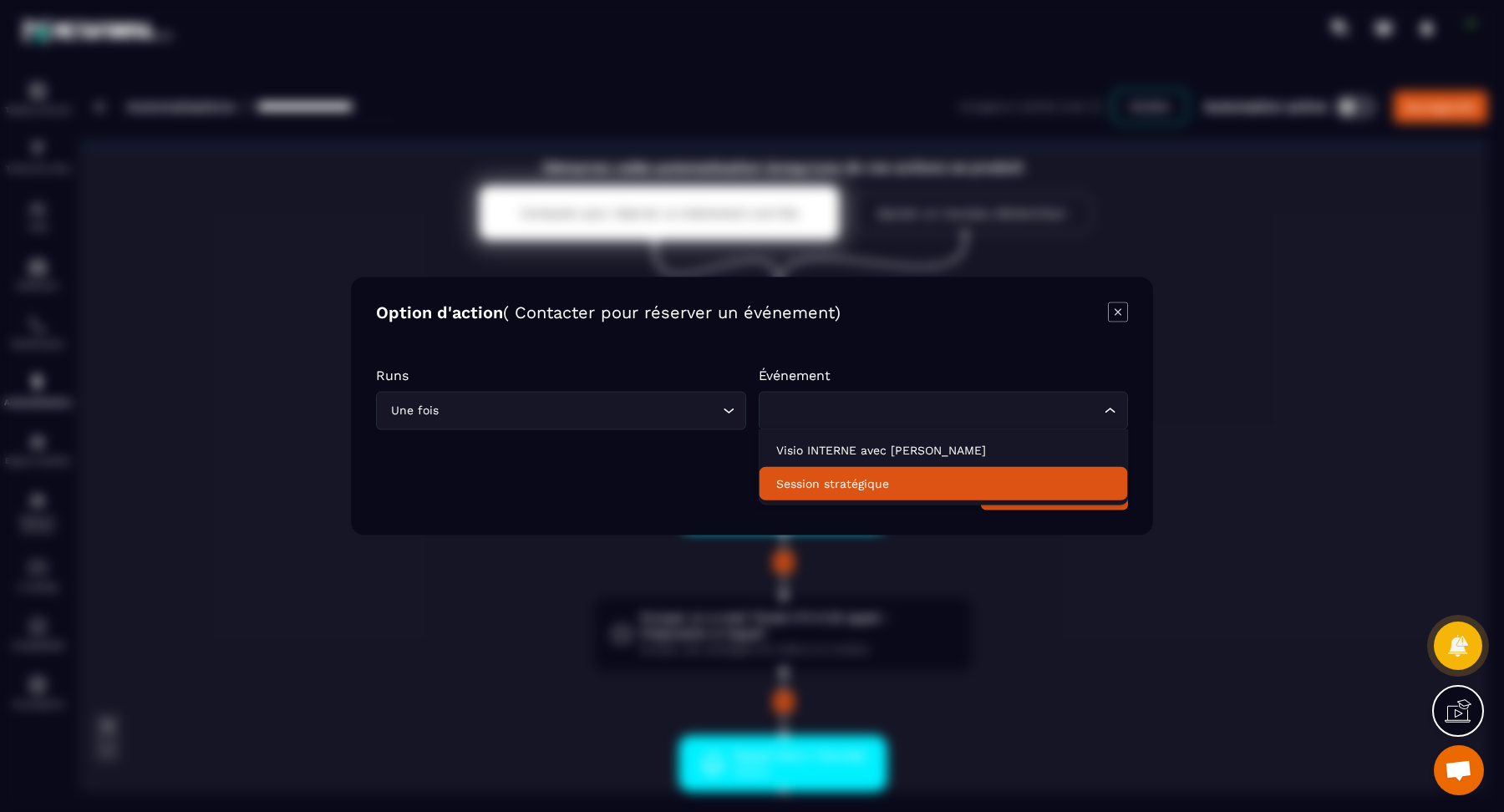
click at [859, 488] on p "Session stratégique" at bounding box center [944, 483] width 335 height 16
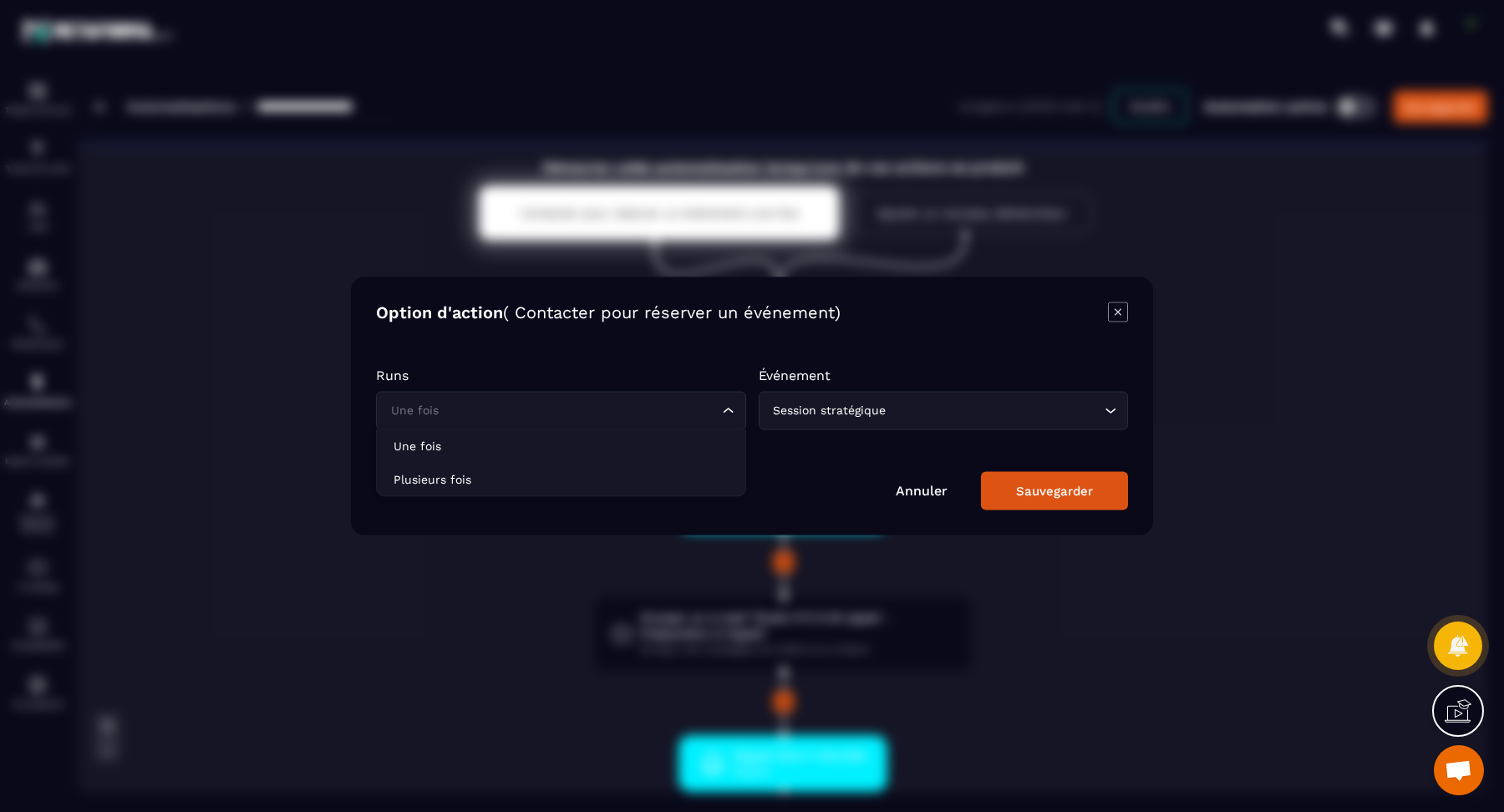
click at [669, 413] on input "Search for option" at bounding box center [553, 410] width 332 height 18
click at [668, 477] on p "Plusieurs fois" at bounding box center [561, 479] width 335 height 16
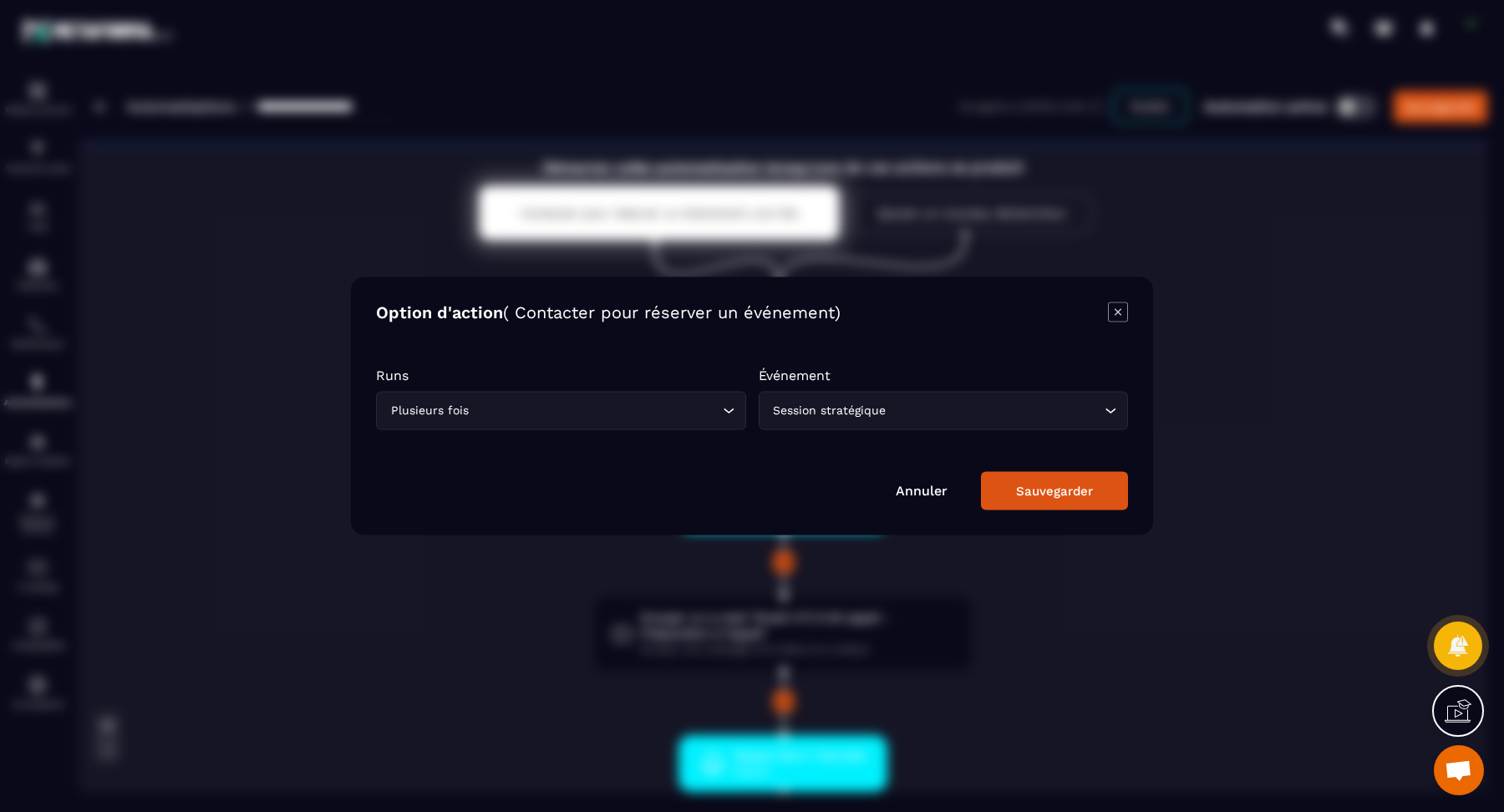
click at [1014, 504] on button "Sauvegarder" at bounding box center [1055, 492] width 147 height 39
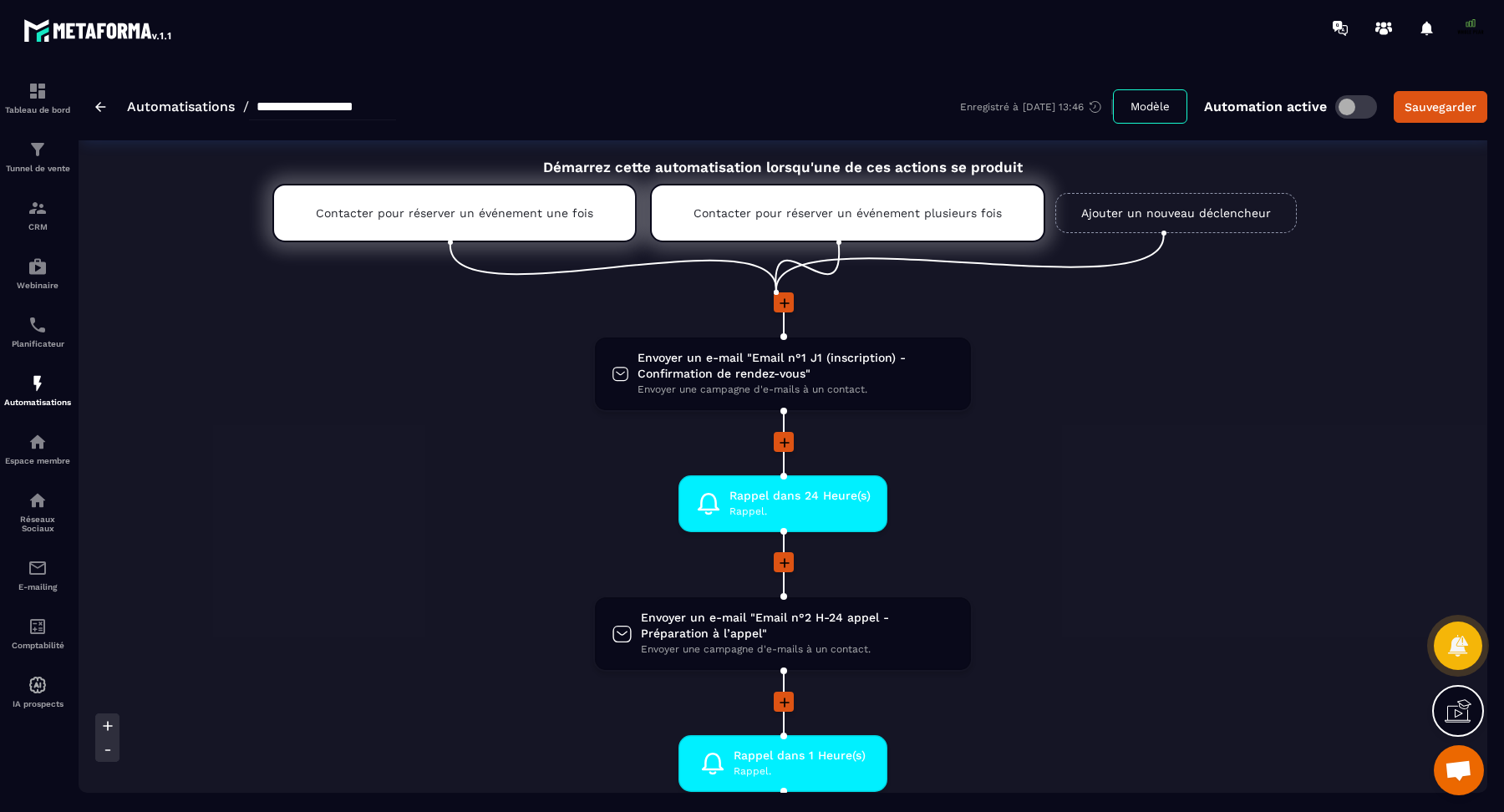
scroll to position [40, 0]
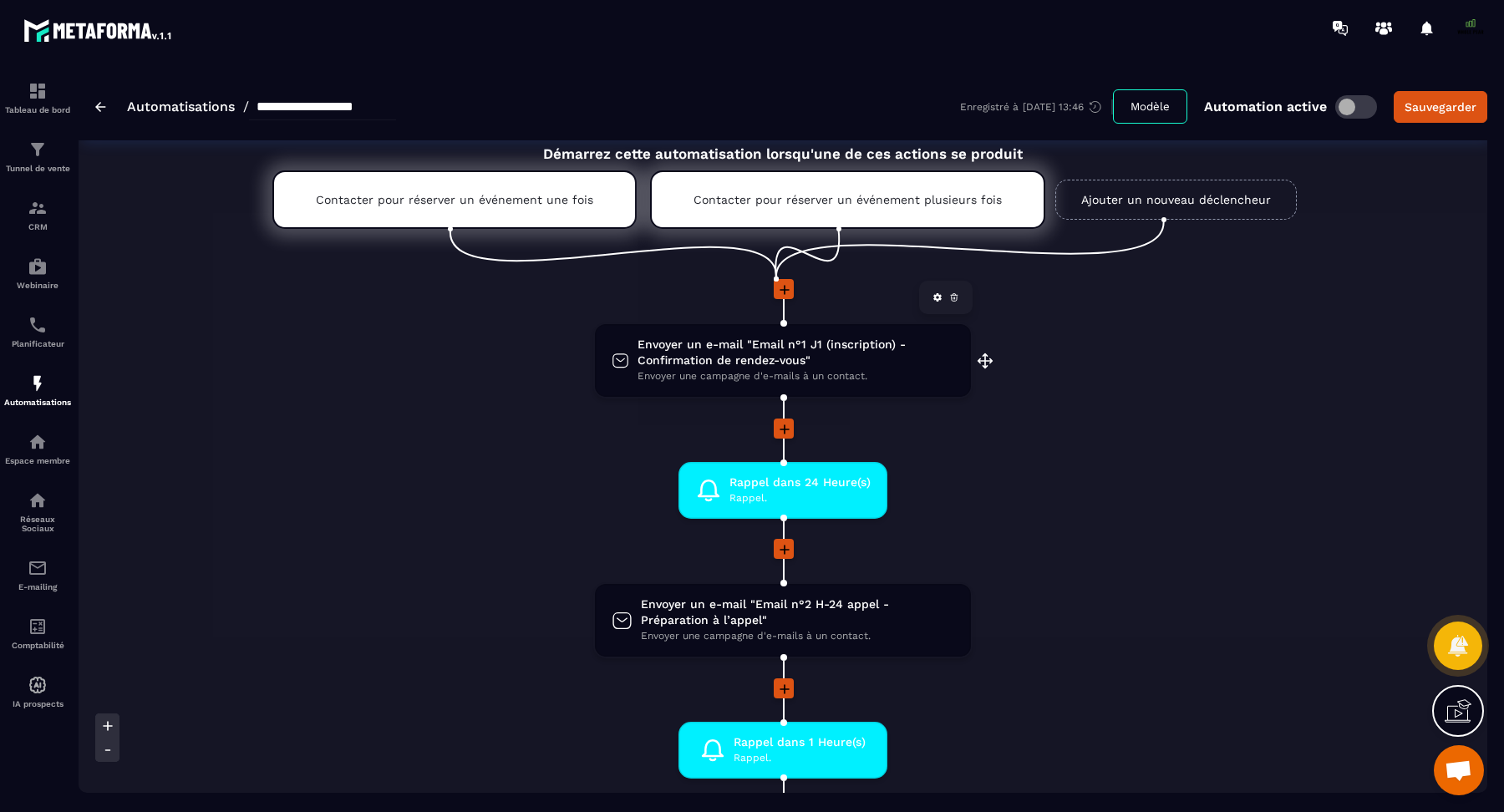
click at [743, 366] on span "Envoyer un e-mail "Email n°1 J1 (inscription) - Confirmation de rendez-vous"" at bounding box center [796, 352] width 316 height 32
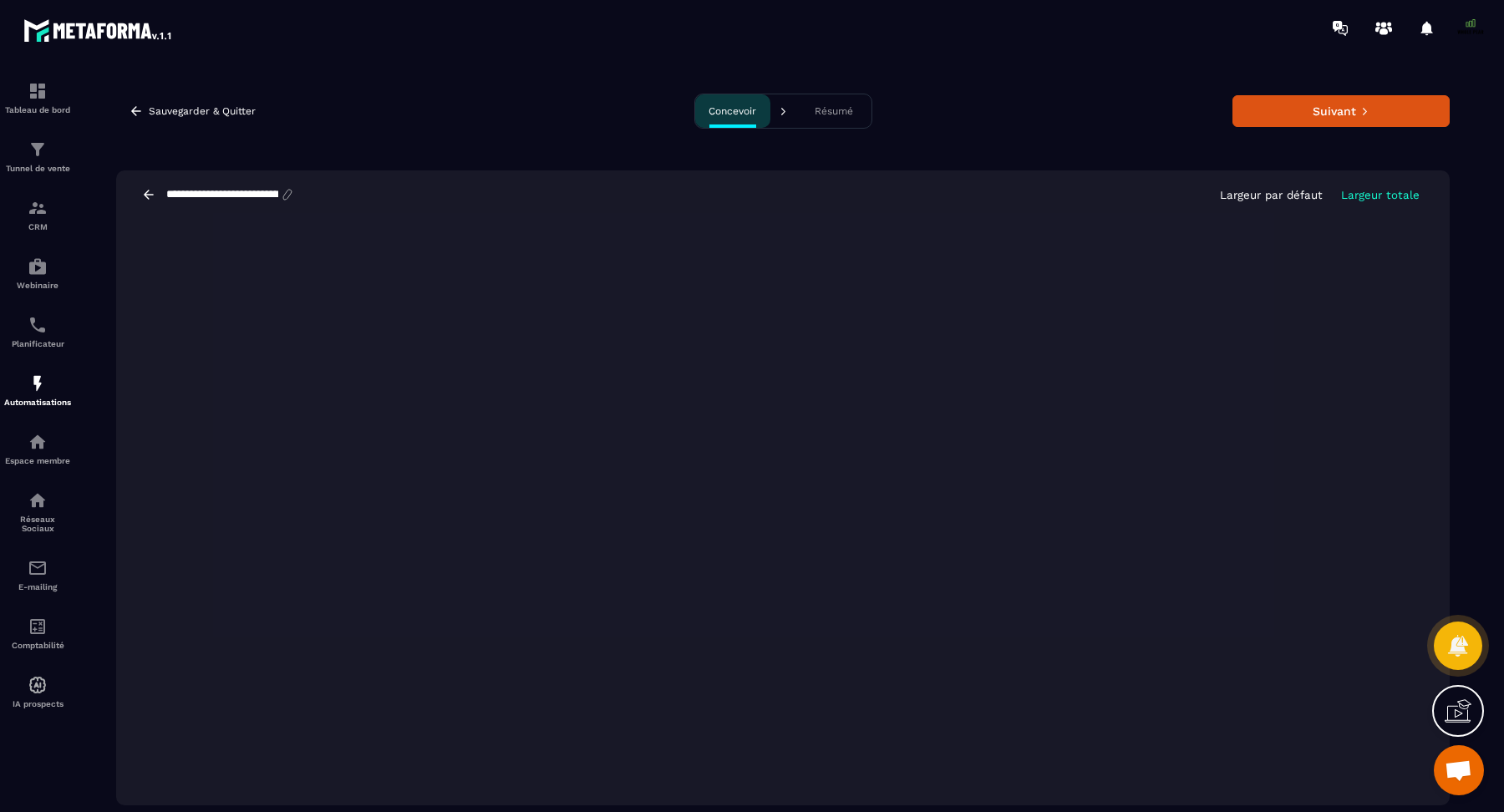
click at [144, 199] on icon at bounding box center [149, 195] width 15 height 15
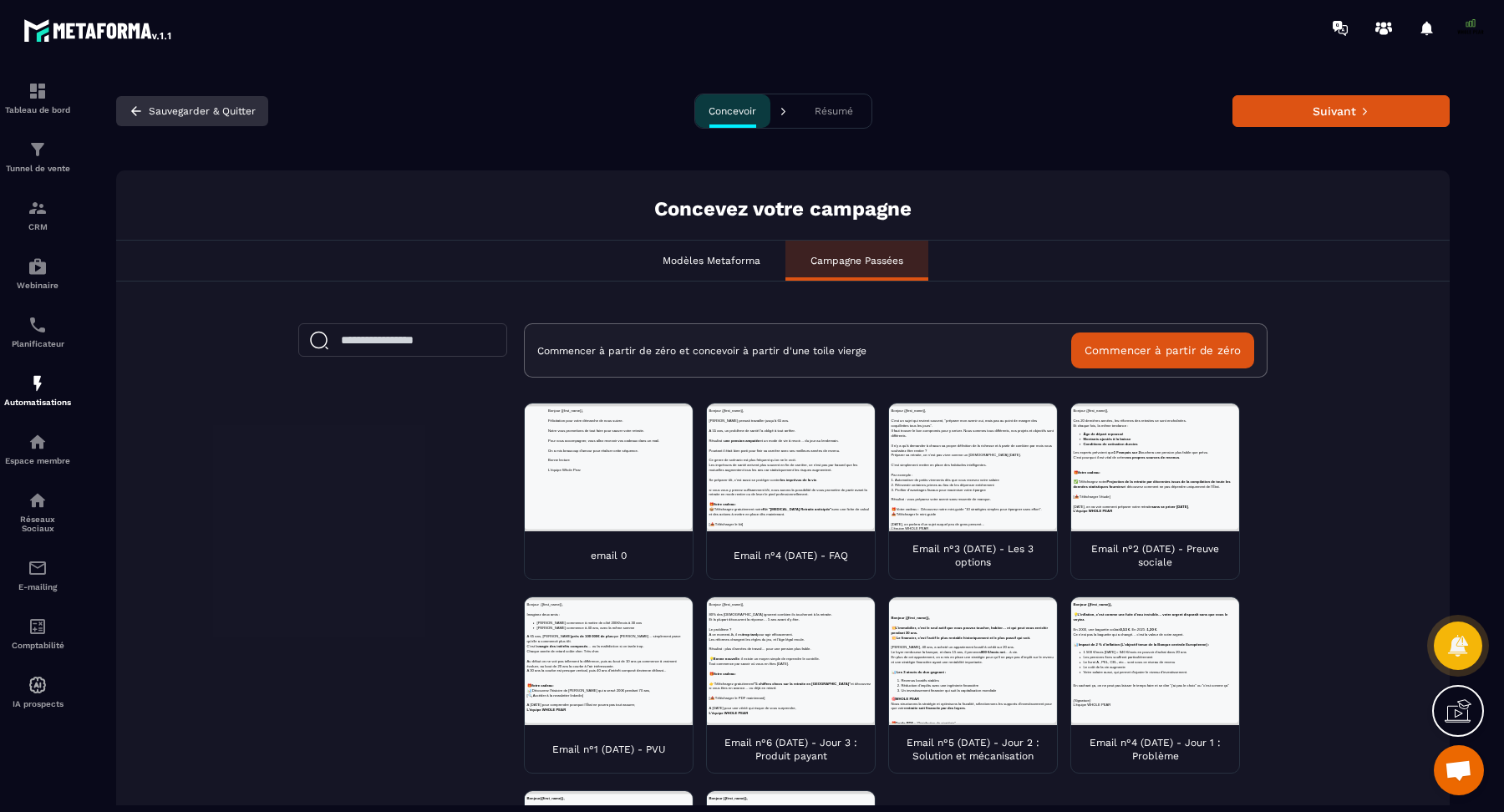
click at [136, 111] on icon "button" at bounding box center [136, 110] width 10 height 9
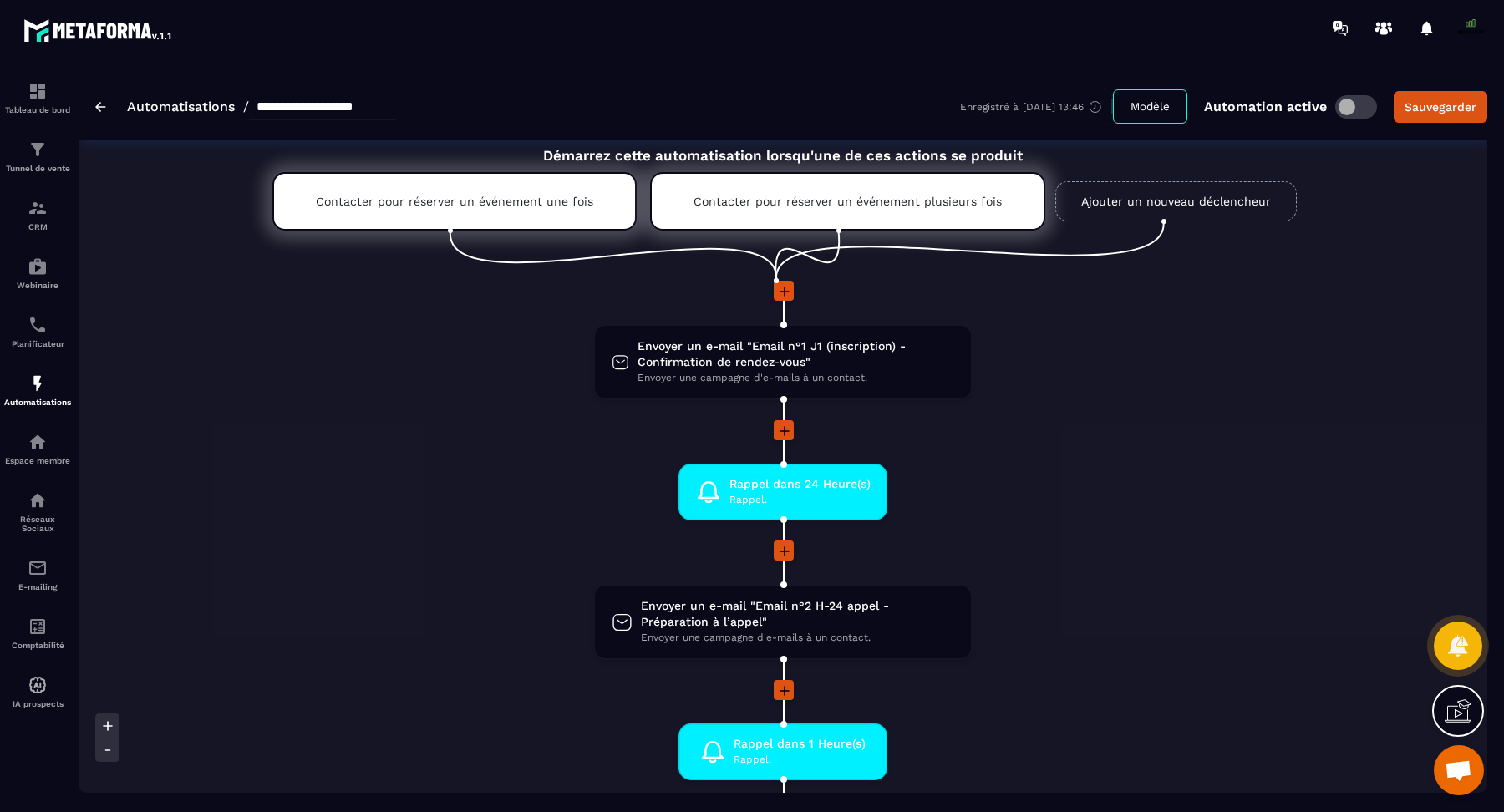
scroll to position [45, 0]
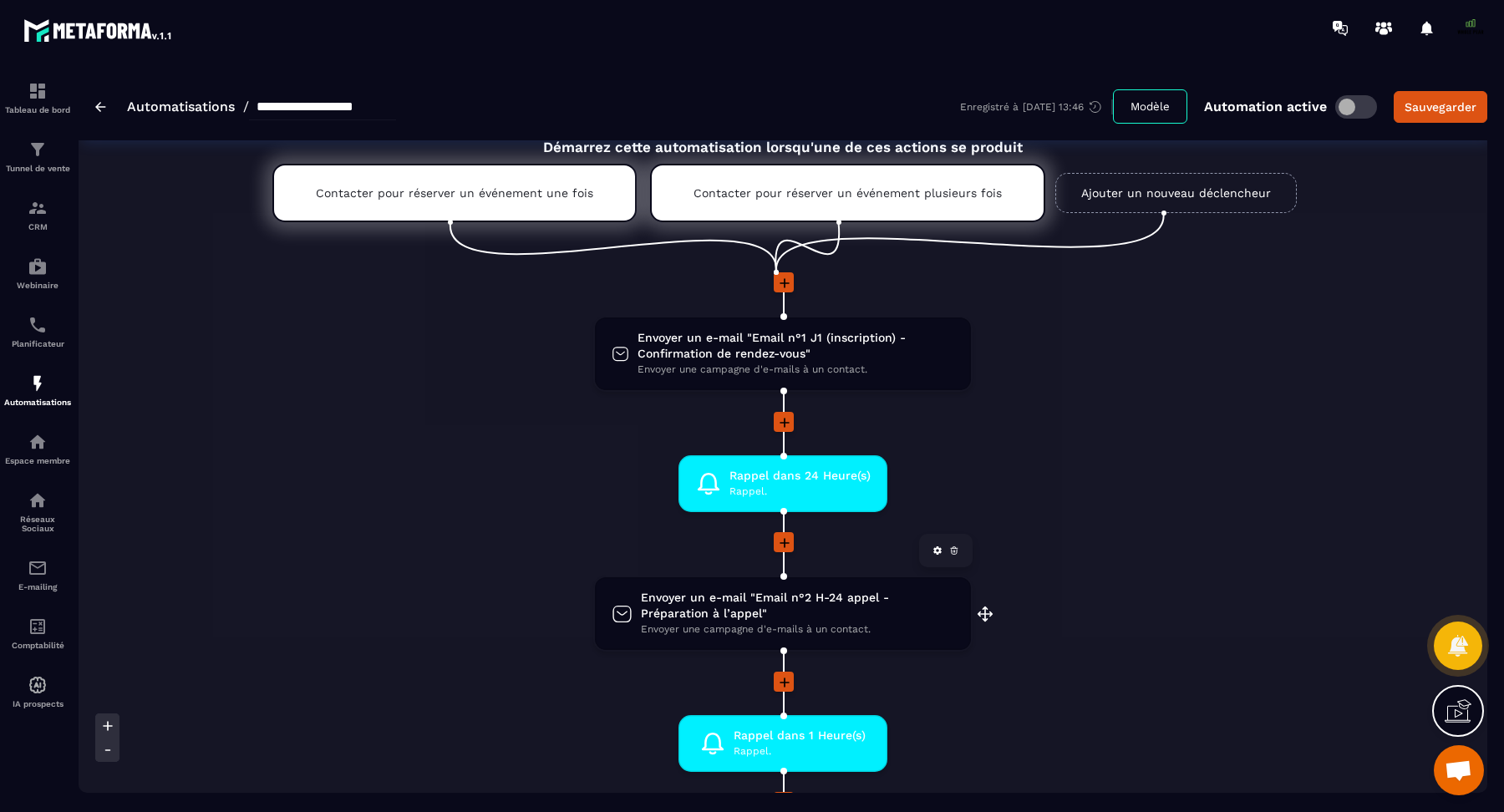
click at [680, 602] on span "Envoyer un e-mail "Email n°2 H-24 appel - Préparation à l’appel"" at bounding box center [797, 606] width 314 height 32
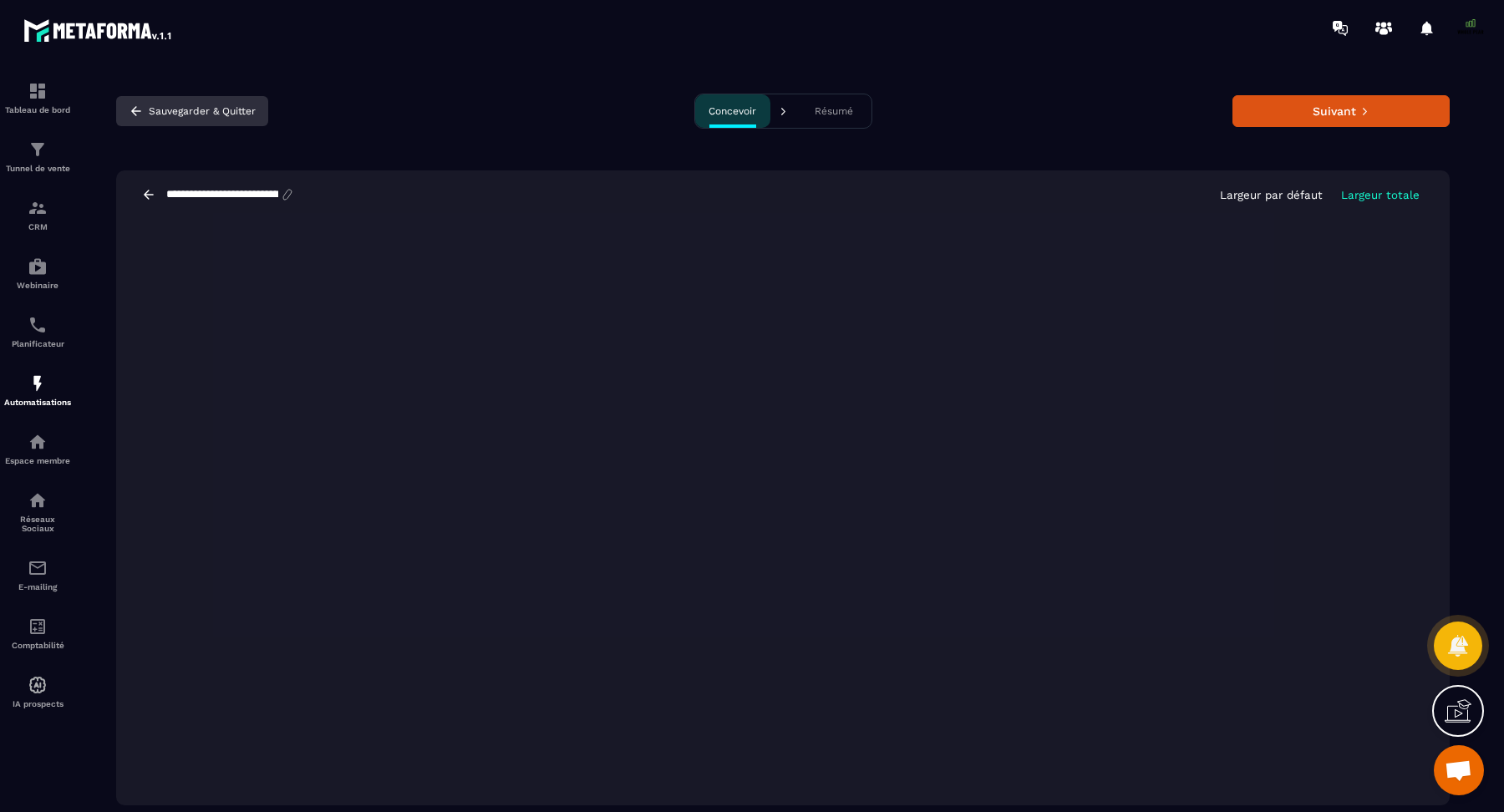
click at [127, 115] on button "Sauvegarder & Quitter" at bounding box center [192, 110] width 152 height 30
click at [144, 192] on icon at bounding box center [149, 195] width 15 height 15
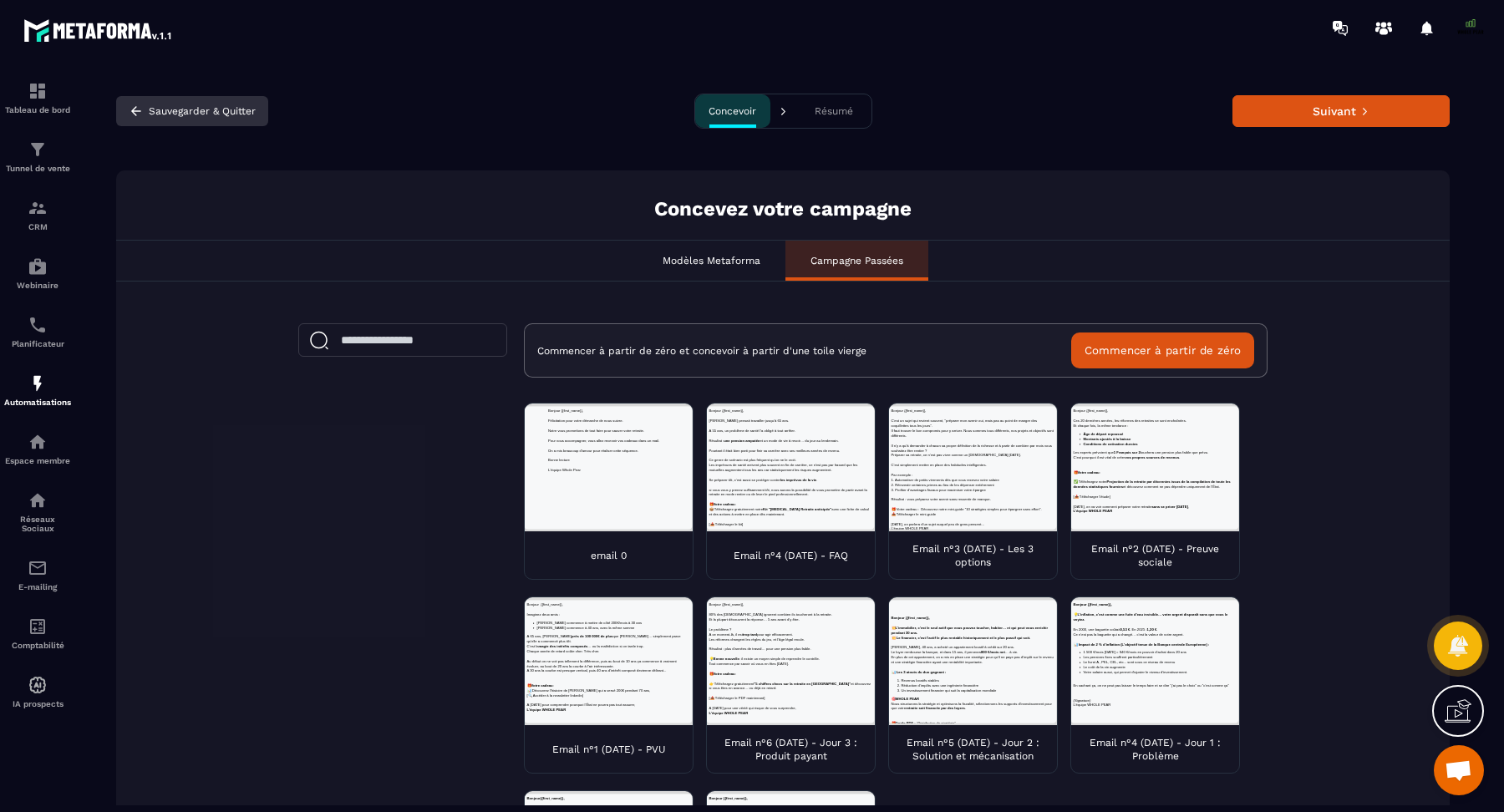
click at [133, 112] on icon "button" at bounding box center [136, 110] width 10 height 9
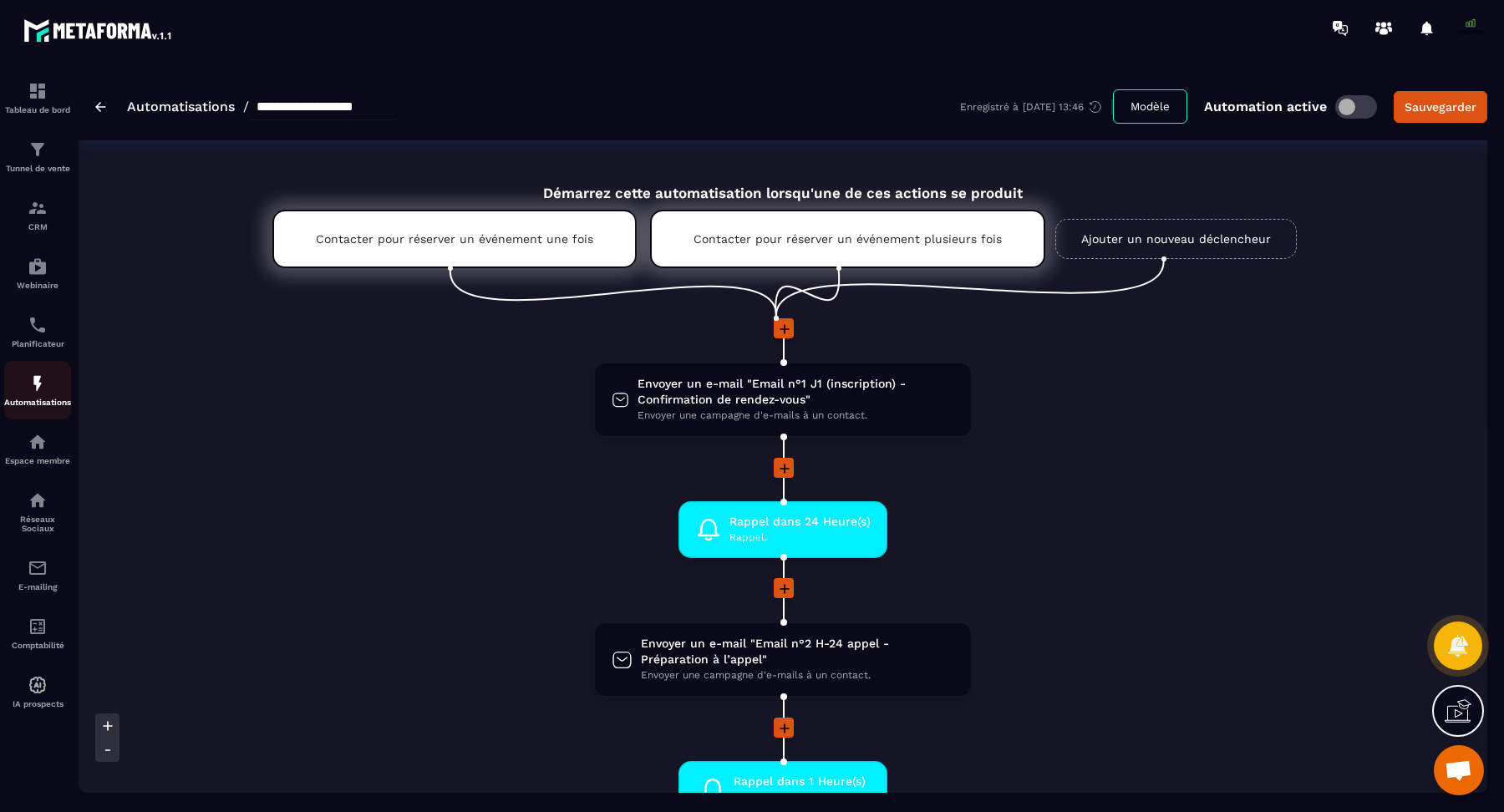
click at [16, 388] on div "Automatisations" at bounding box center [37, 390] width 67 height 34
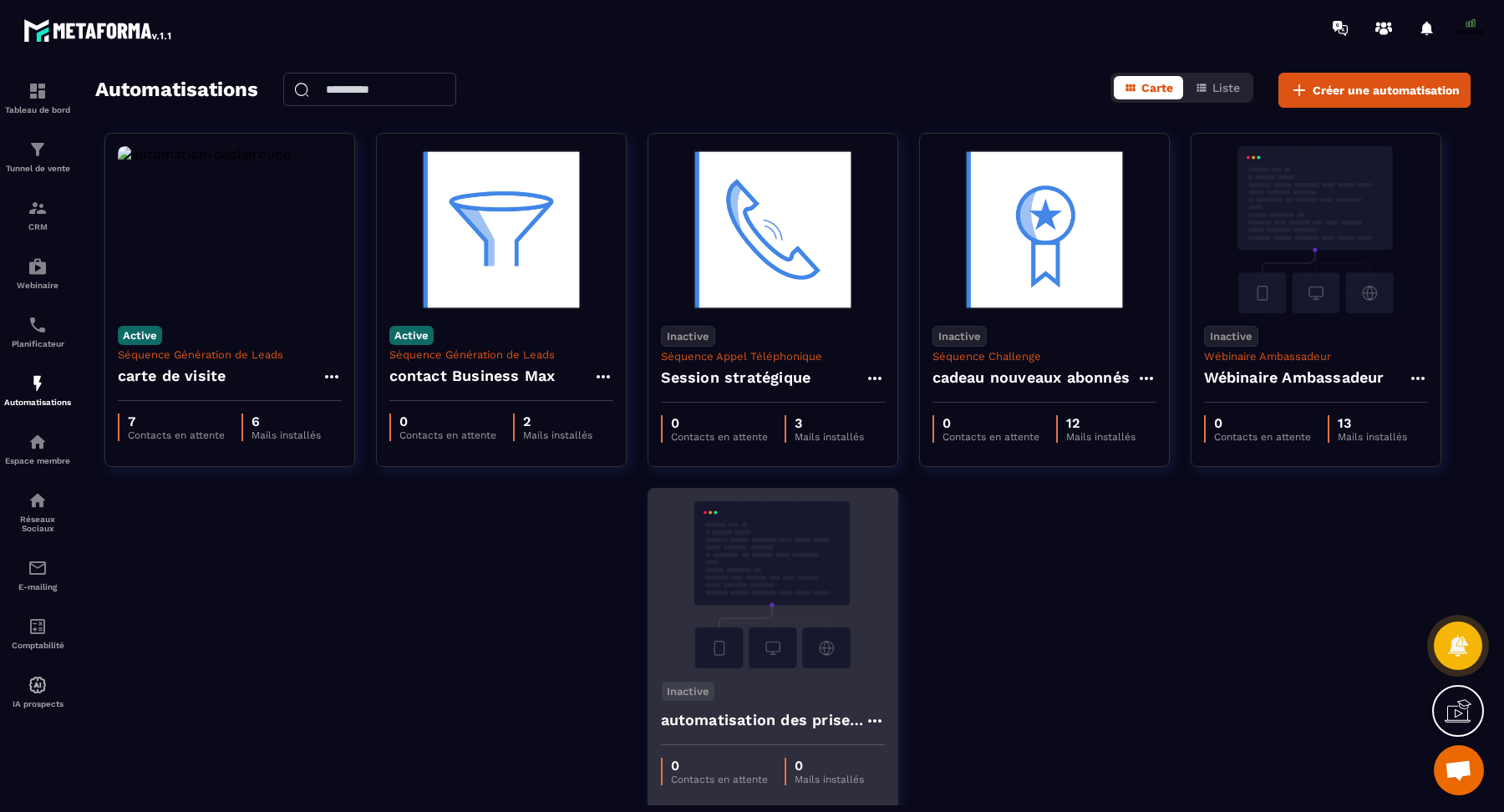
click at [800, 591] on img at bounding box center [772, 585] width 224 height 167
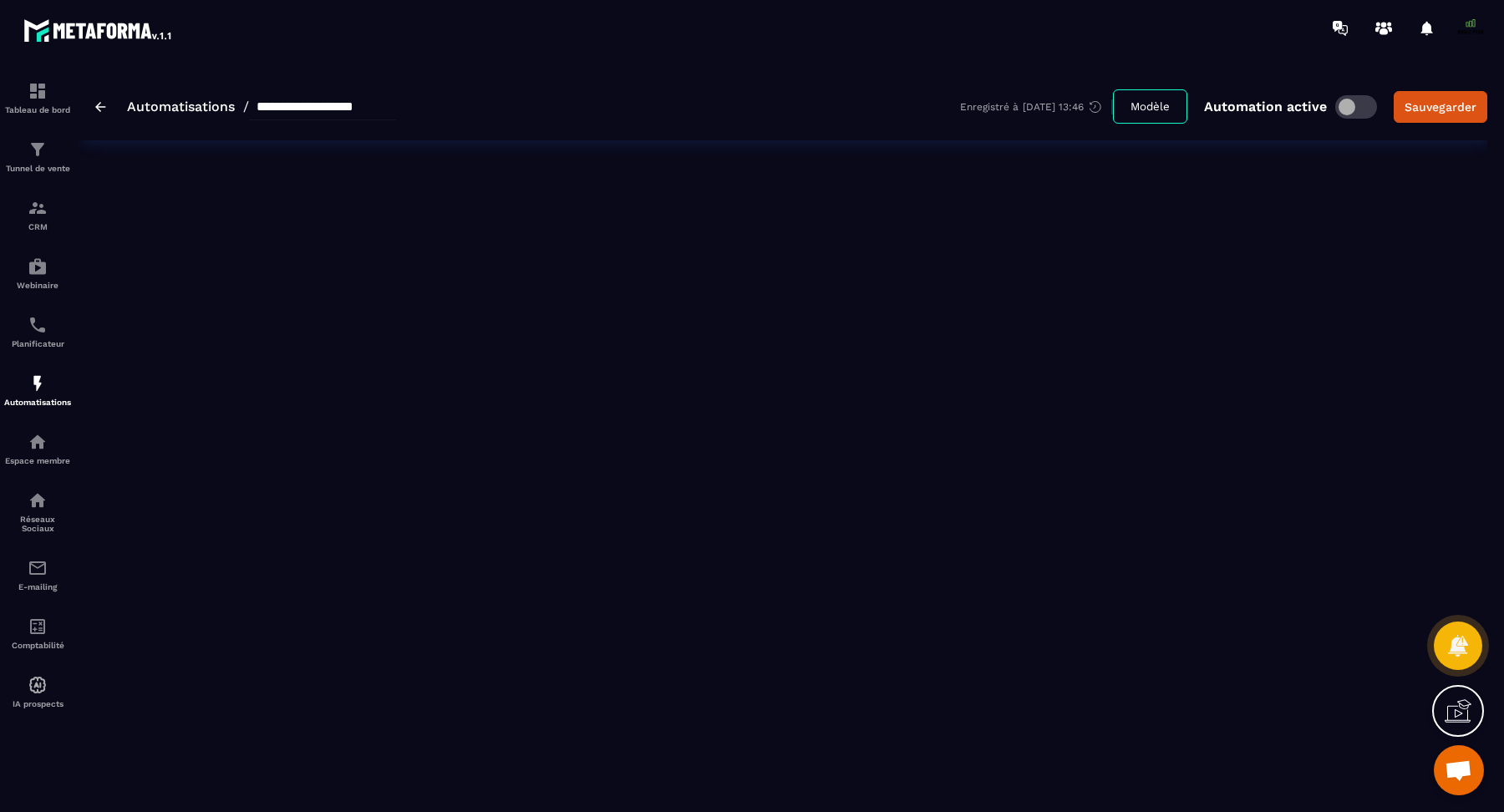
type input "**********"
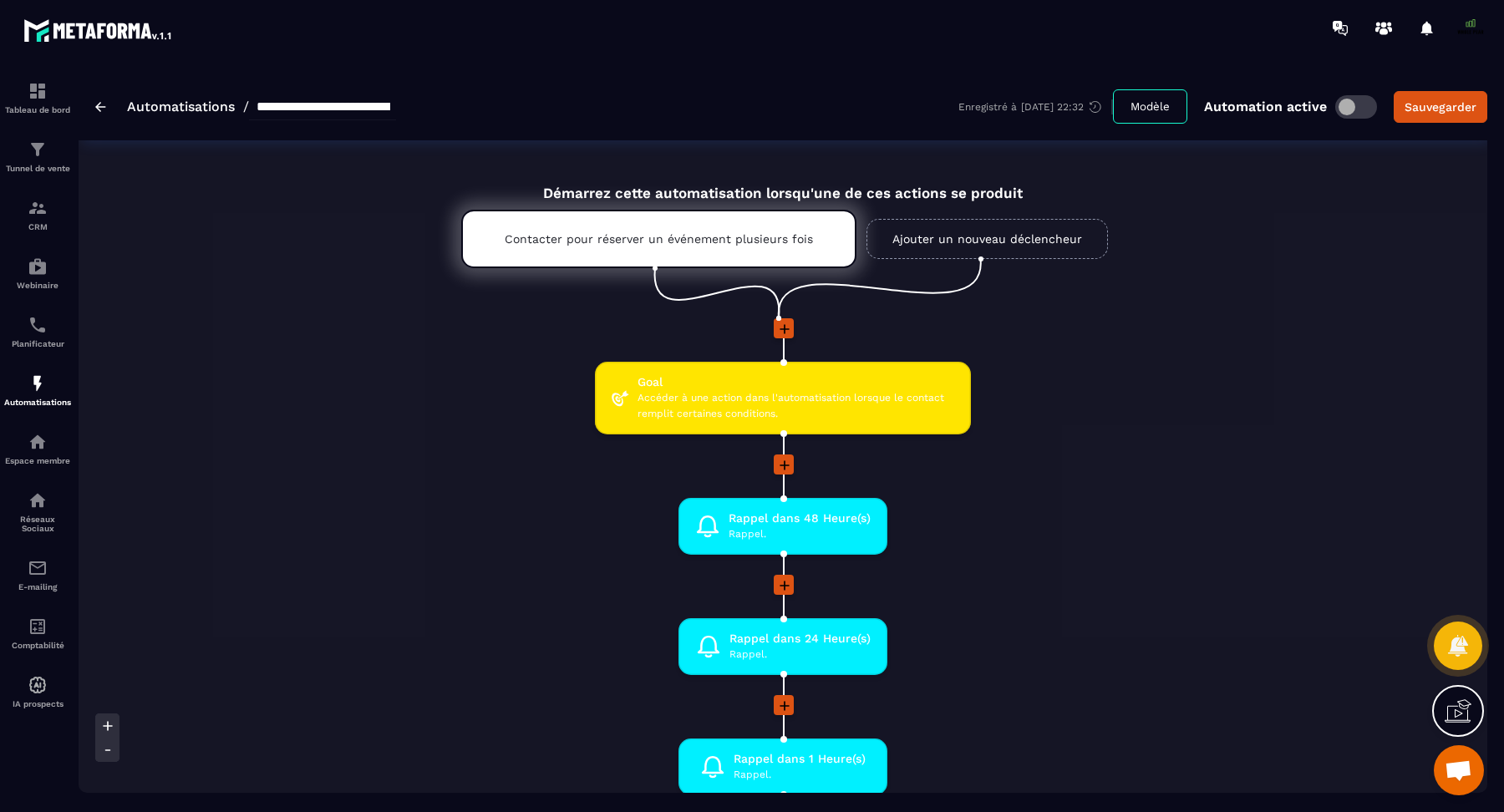
click at [95, 107] on img at bounding box center [100, 106] width 11 height 10
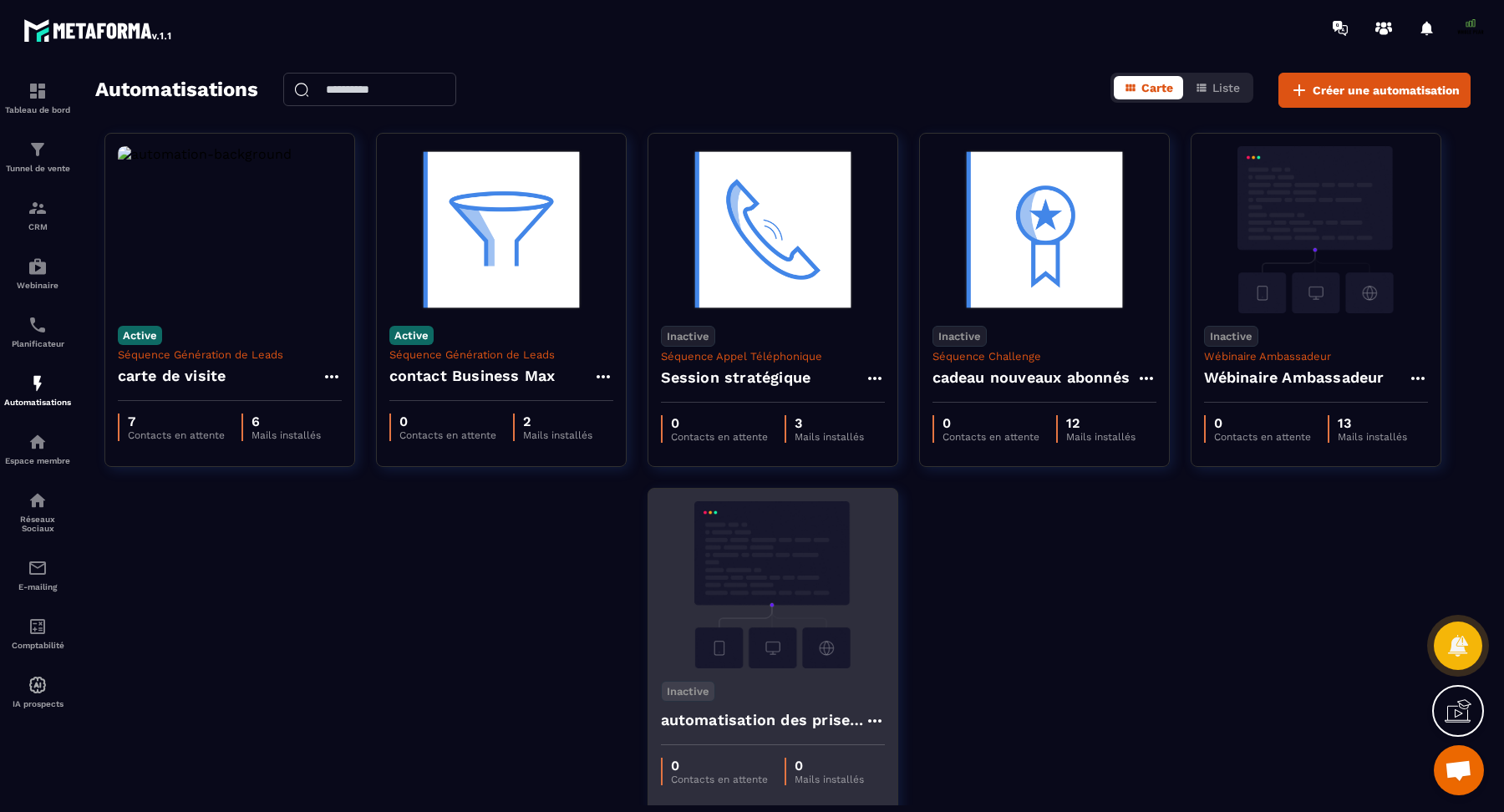
click at [876, 721] on icon at bounding box center [875, 721] width 20 height 20
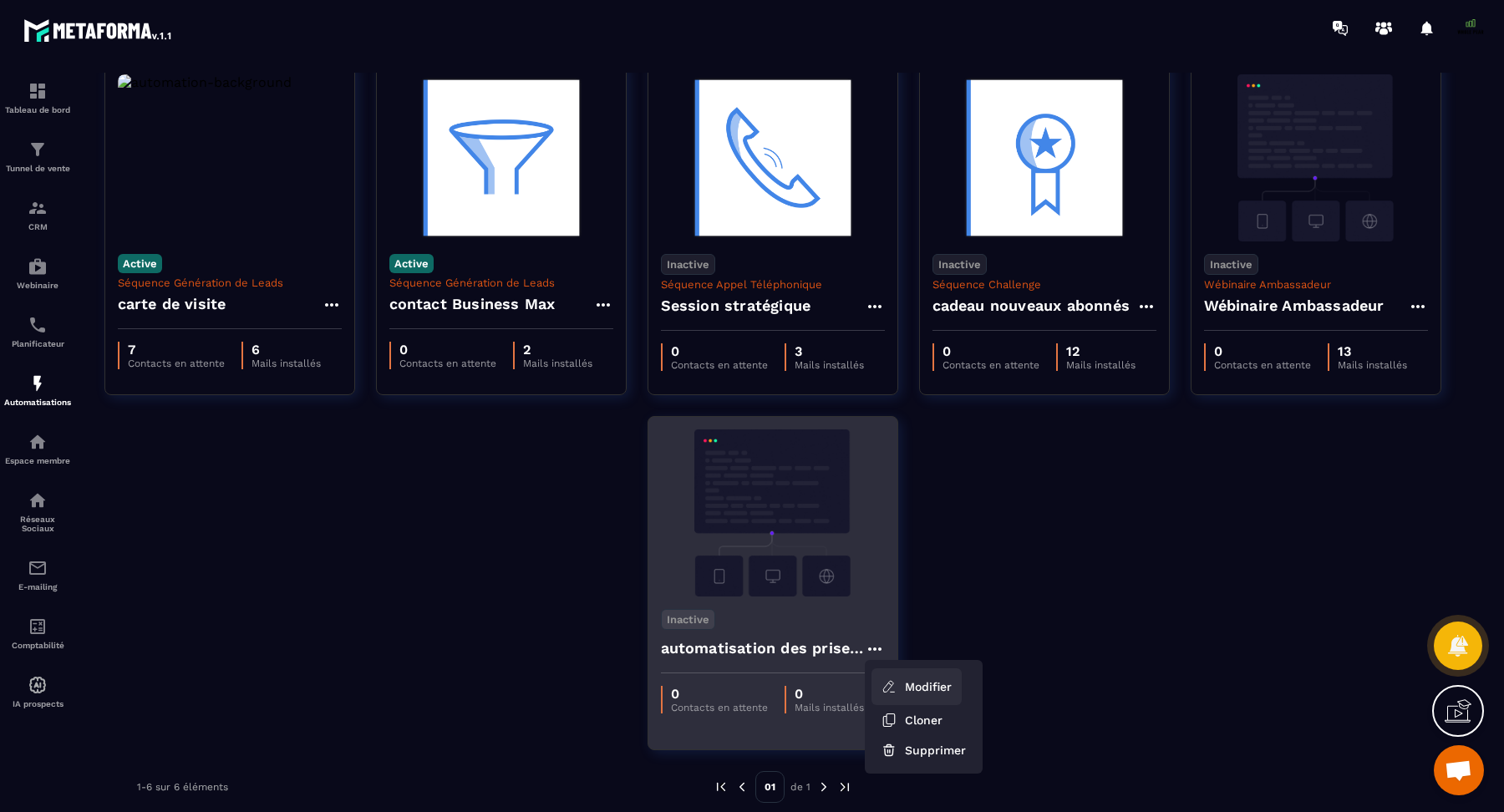
scroll to position [84, 0]
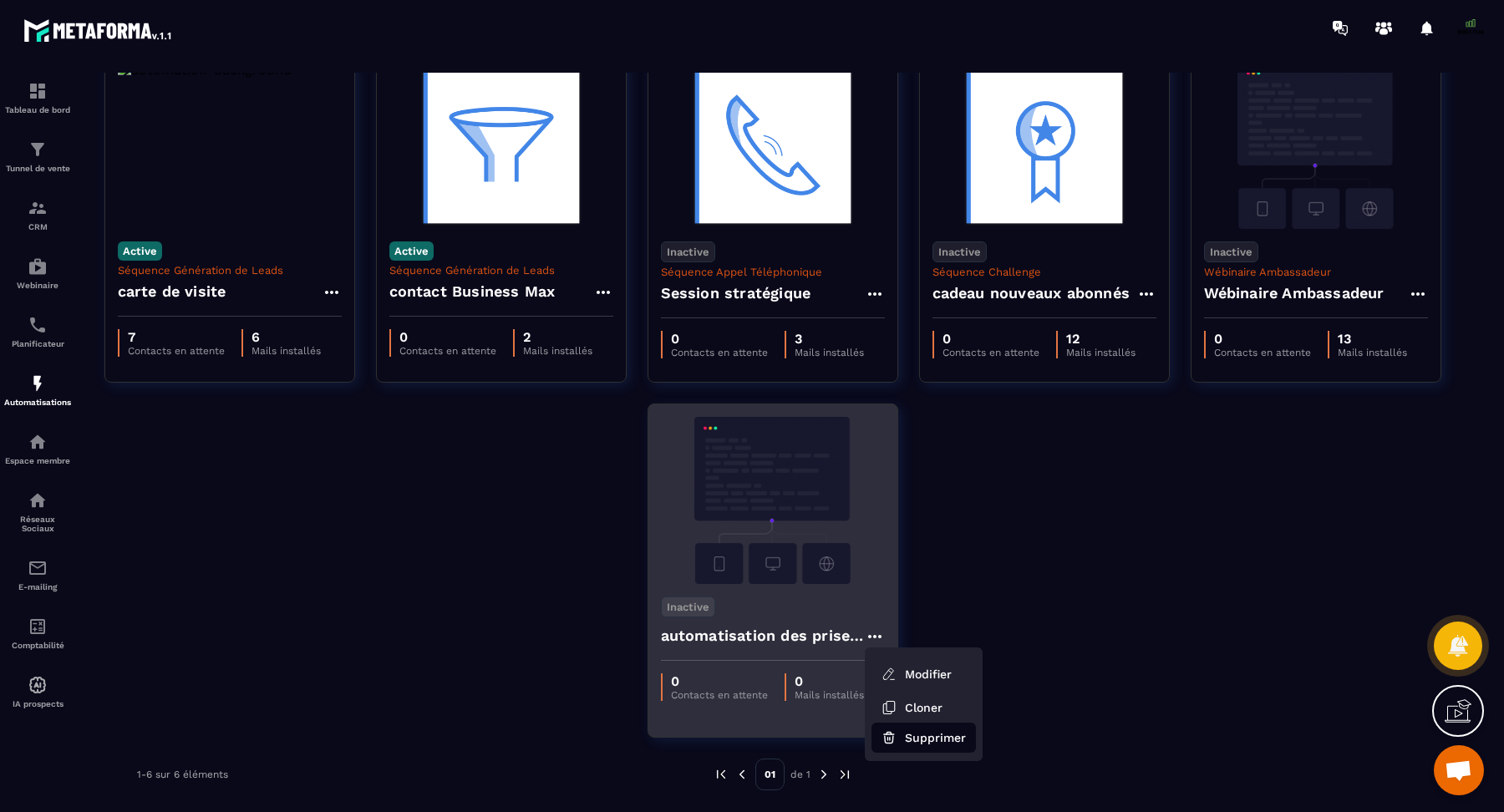
click at [916, 743] on button "Supprimer" at bounding box center [923, 737] width 105 height 30
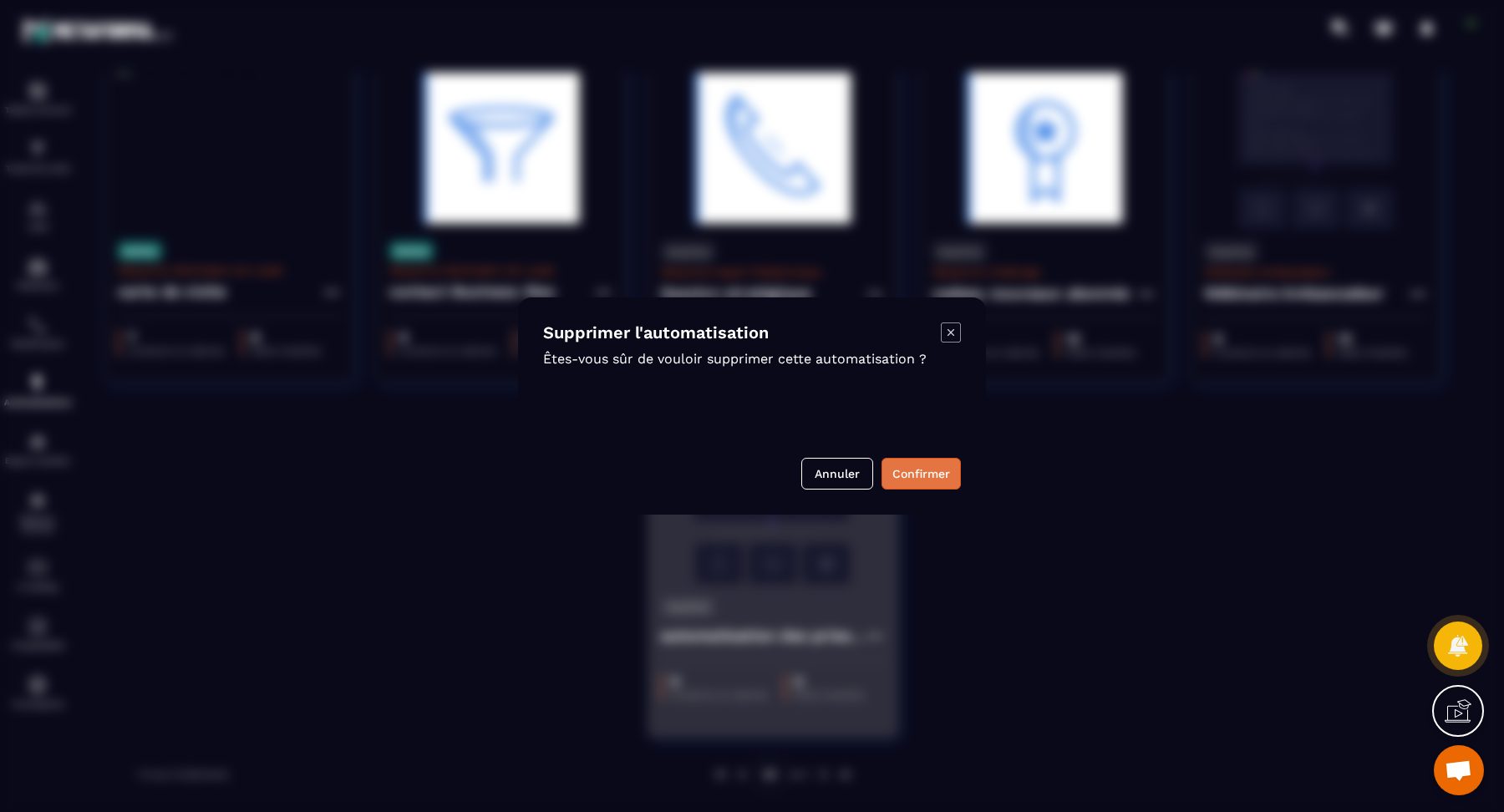
click at [903, 473] on button "Confirmer" at bounding box center [921, 473] width 79 height 32
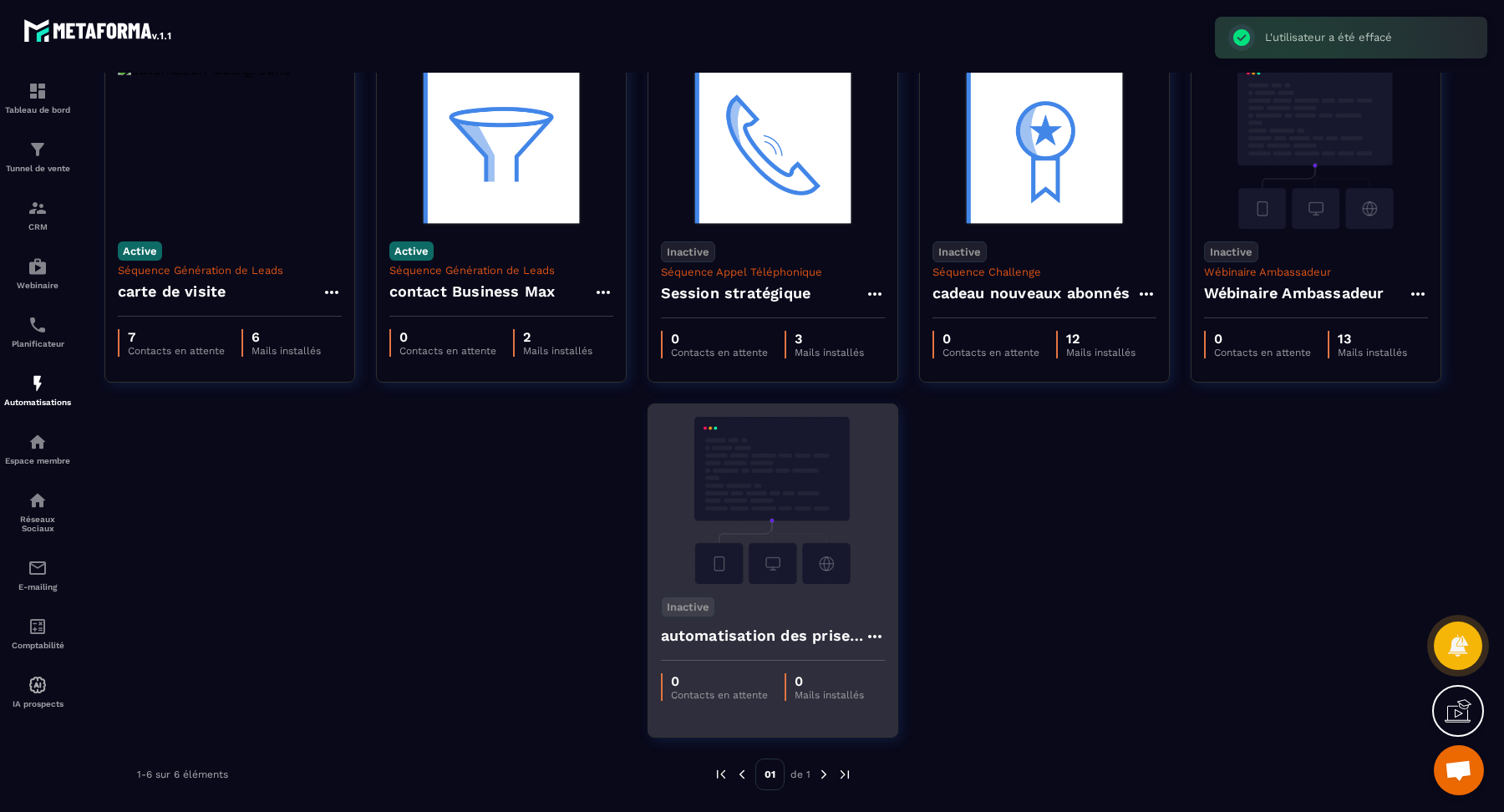
scroll to position [0, 0]
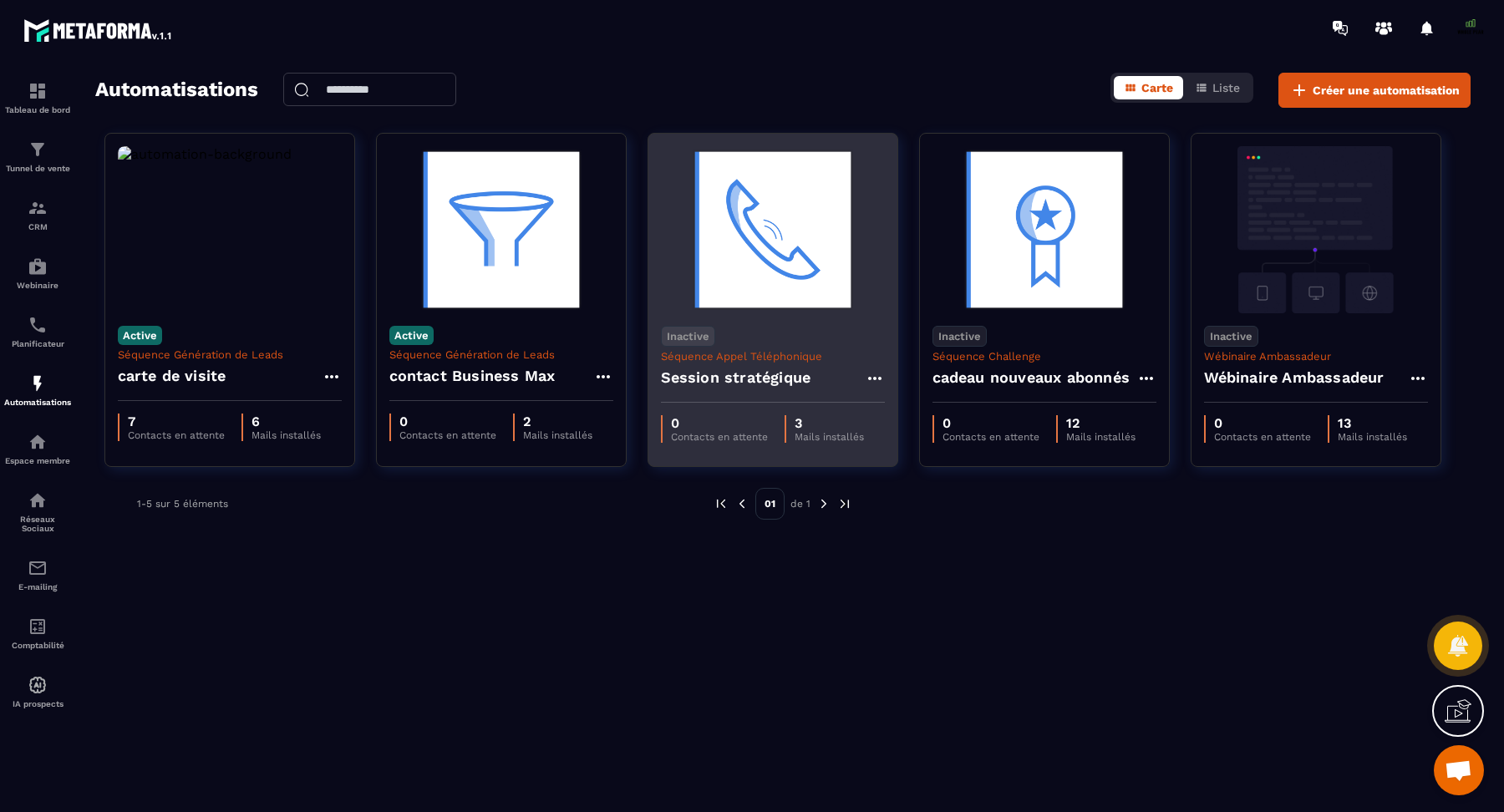
click at [739, 284] on img at bounding box center [772, 229] width 224 height 167
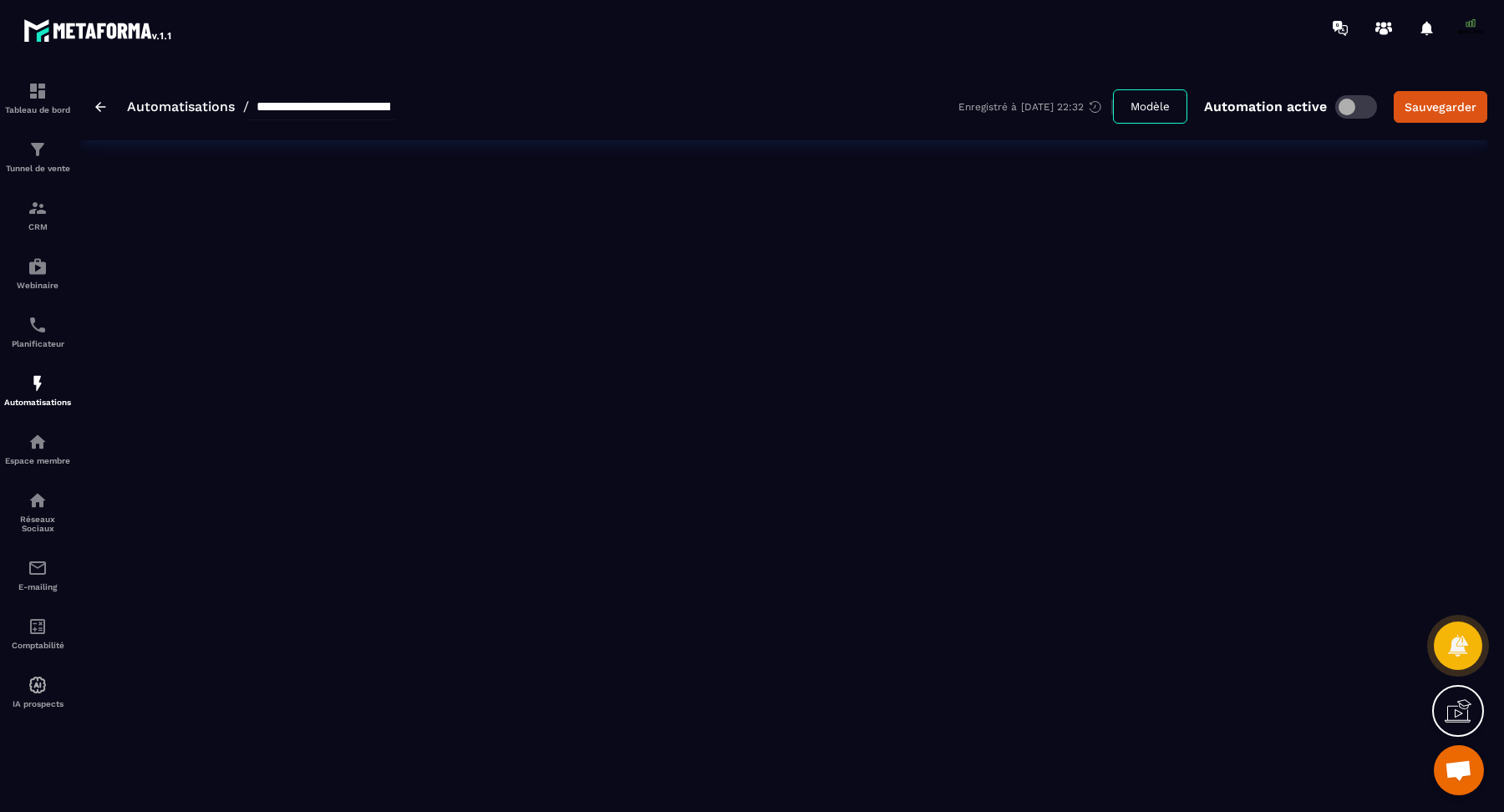
type input "**********"
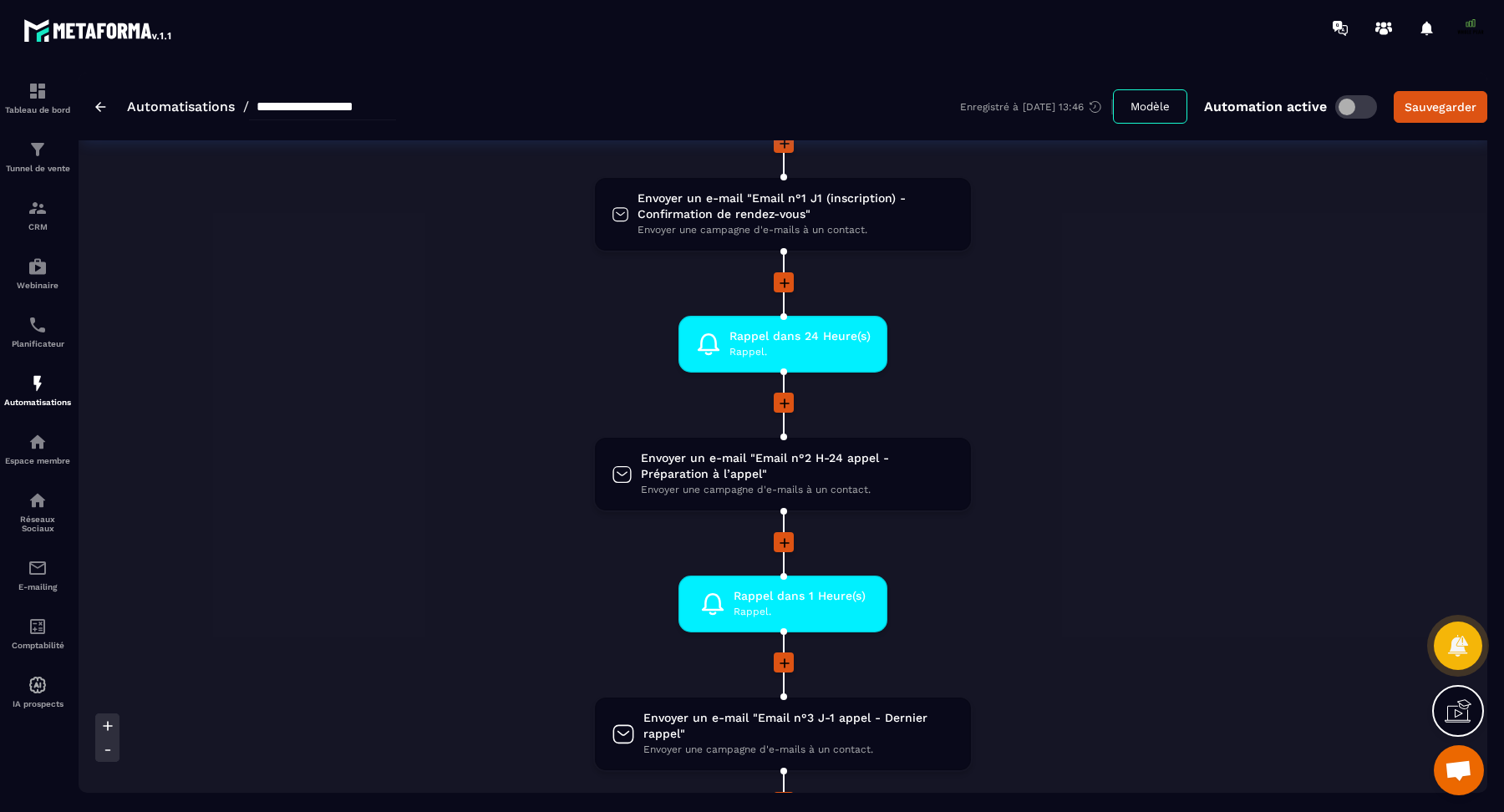
scroll to position [189, 0]
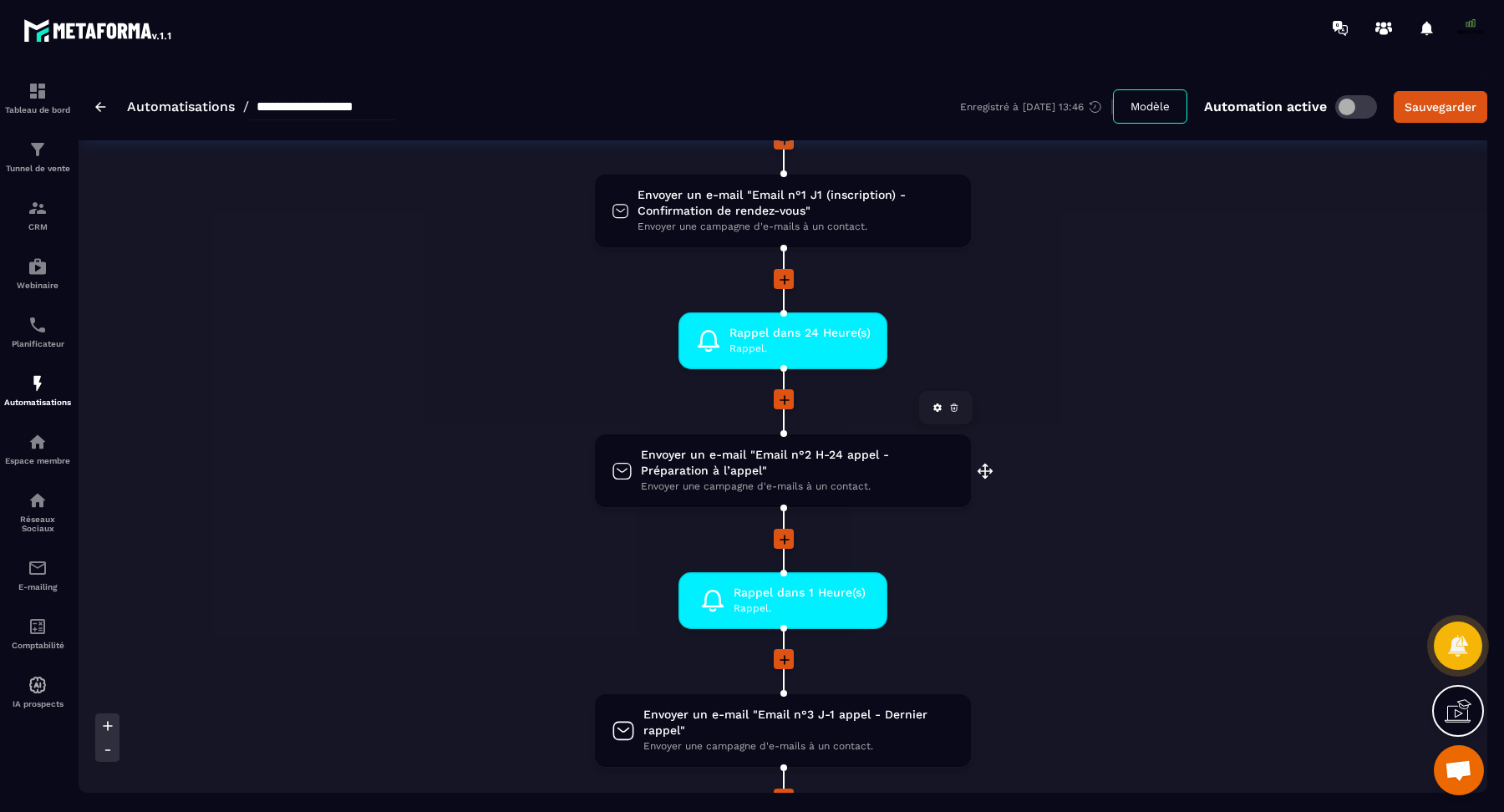
click at [934, 406] on icon at bounding box center [937, 407] width 9 height 9
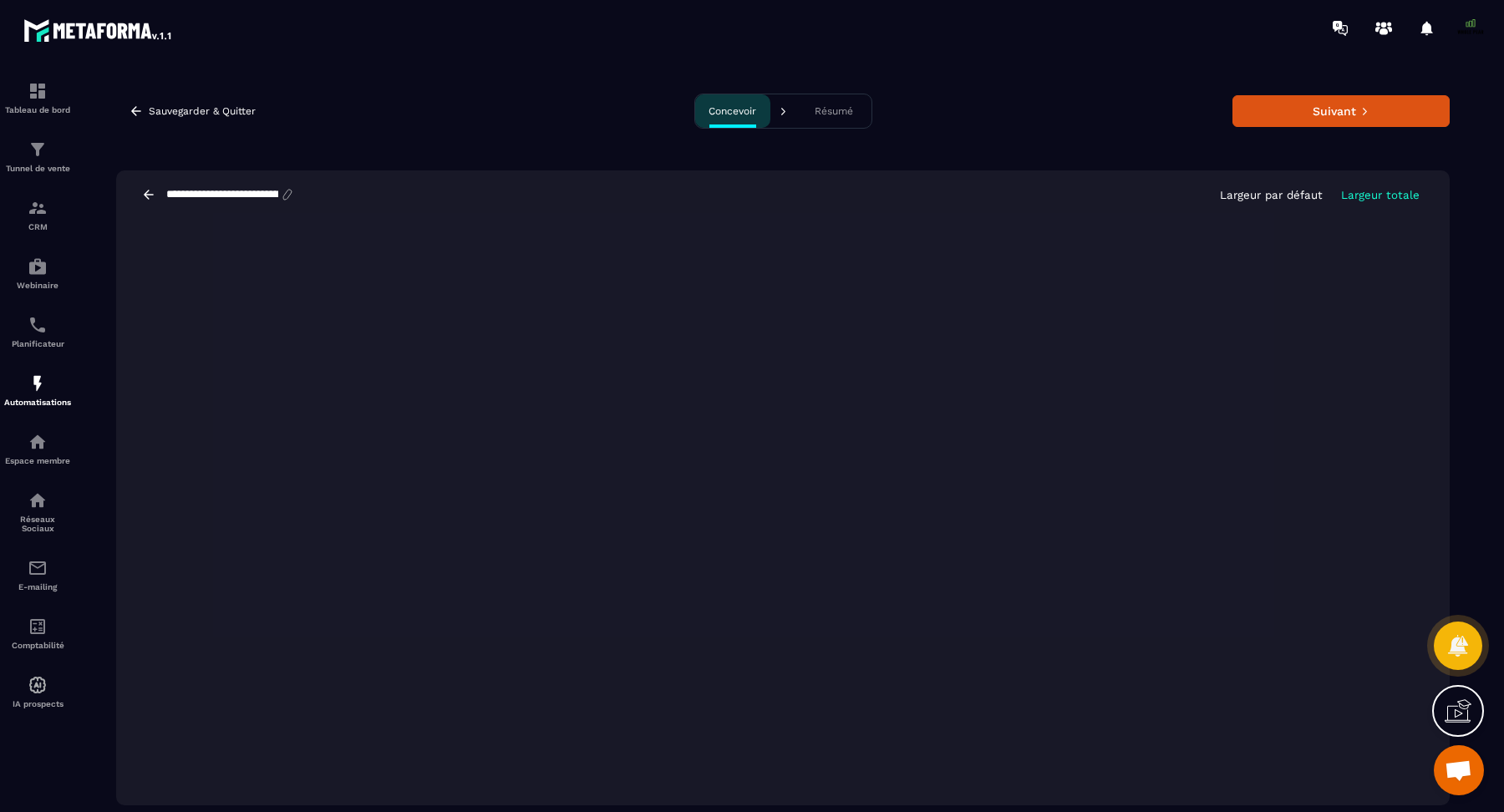
click at [143, 193] on icon at bounding box center [149, 195] width 15 height 15
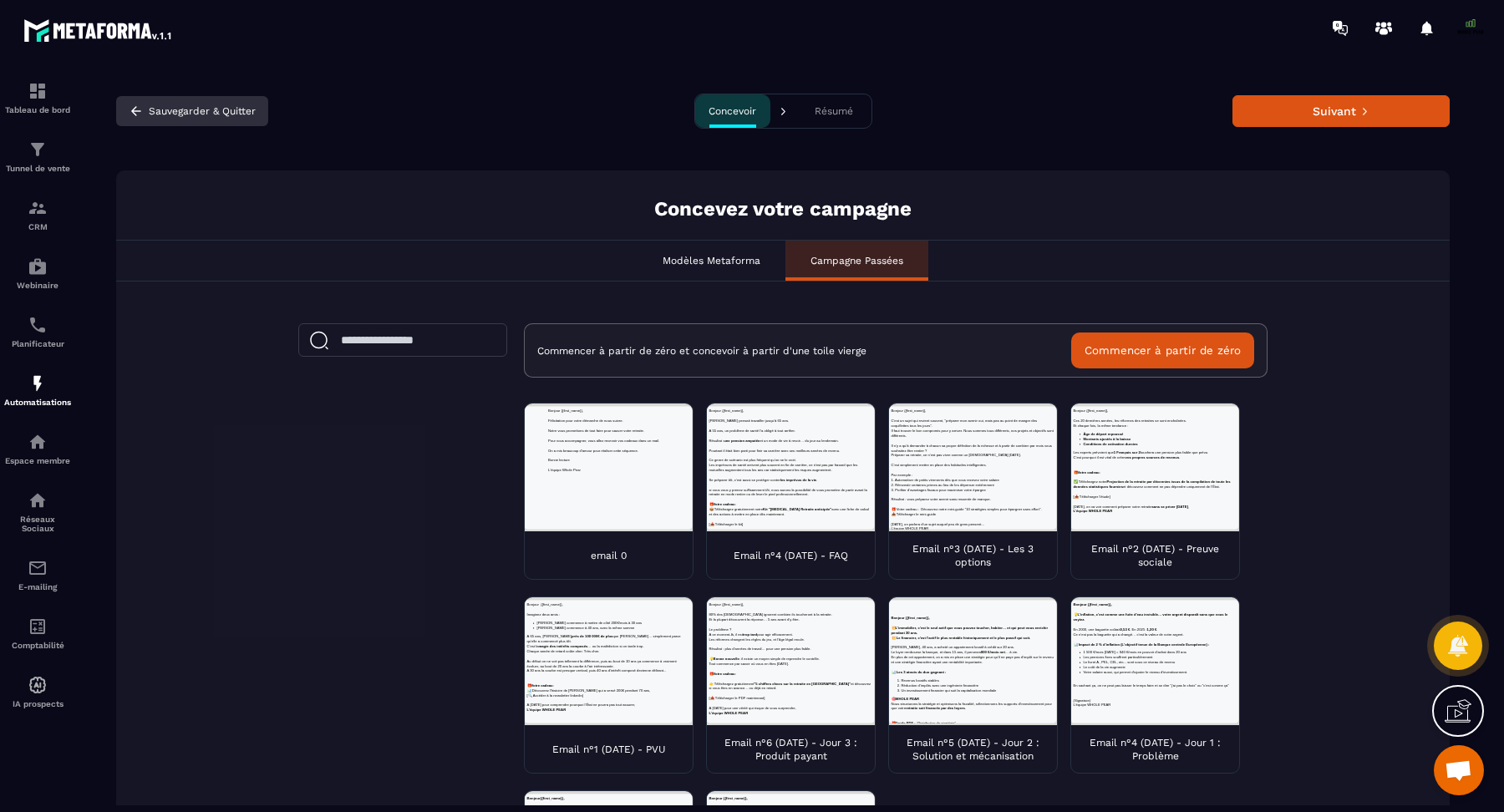
click at [132, 110] on icon "button" at bounding box center [136, 110] width 10 height 9
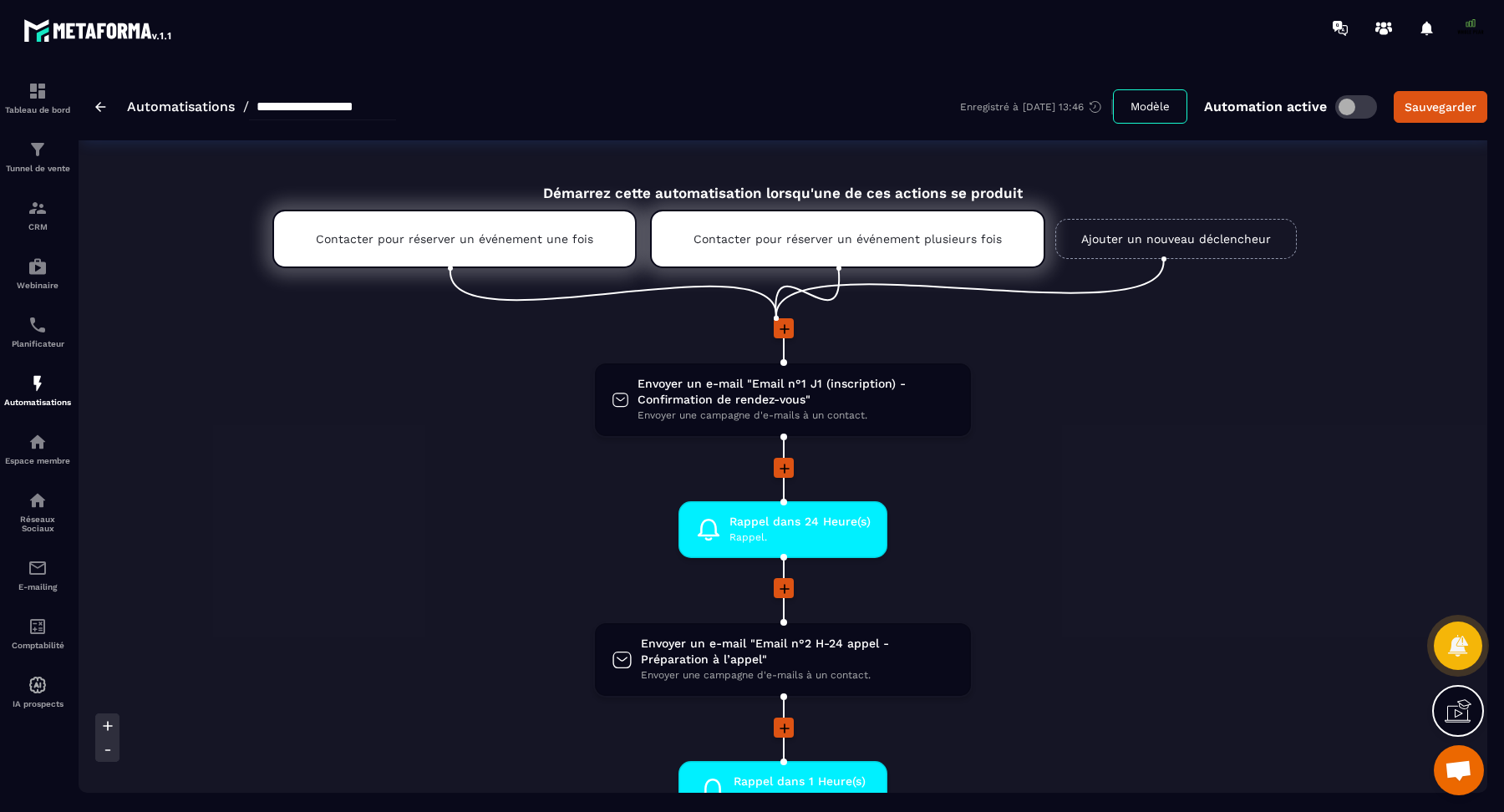
click at [786, 467] on icon at bounding box center [785, 468] width 10 height 10
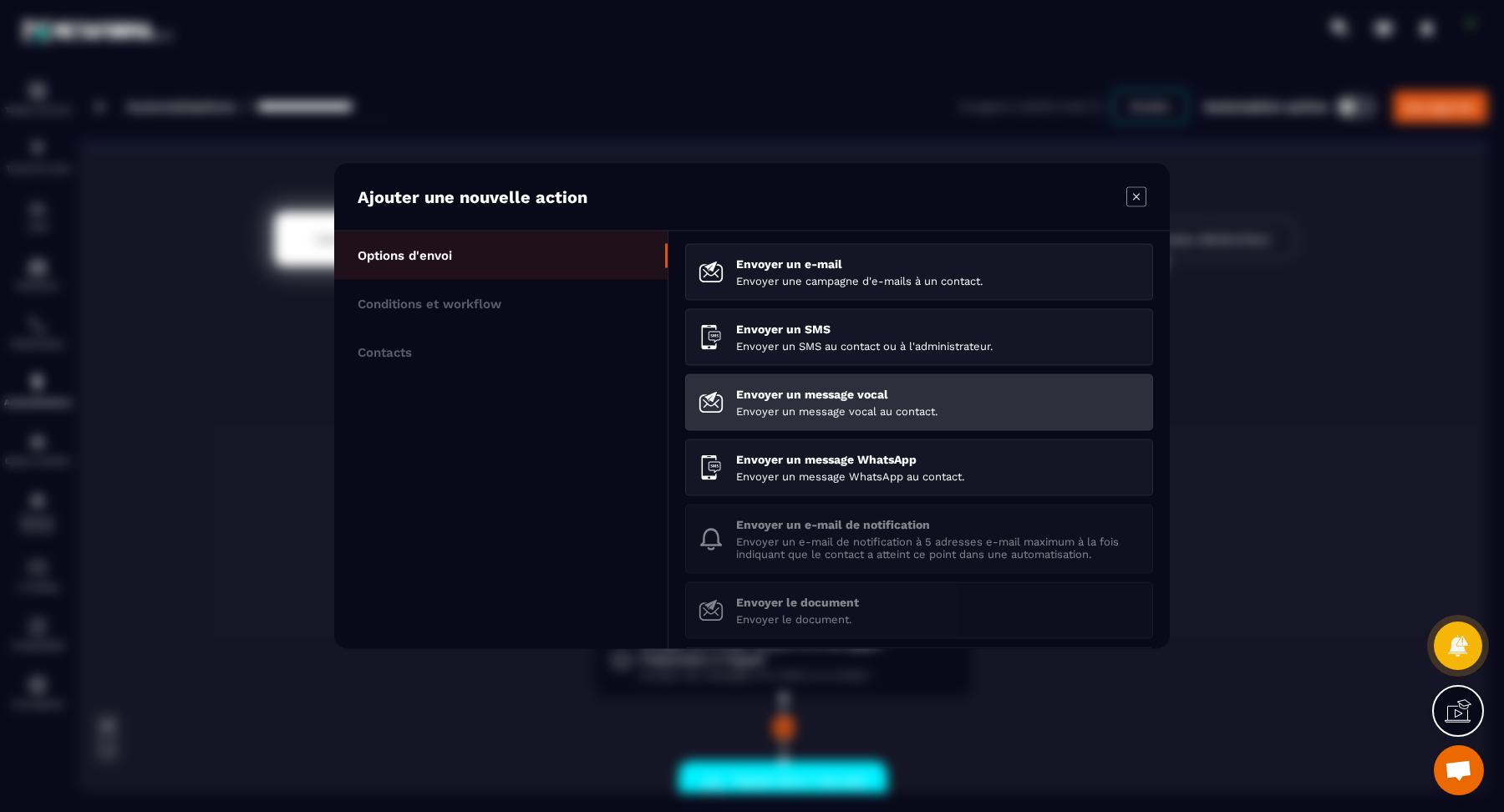
click at [790, 403] on div "Envoyer un message vocal Envoyer un message vocal au contact." at bounding box center [938, 403] width 404 height 30
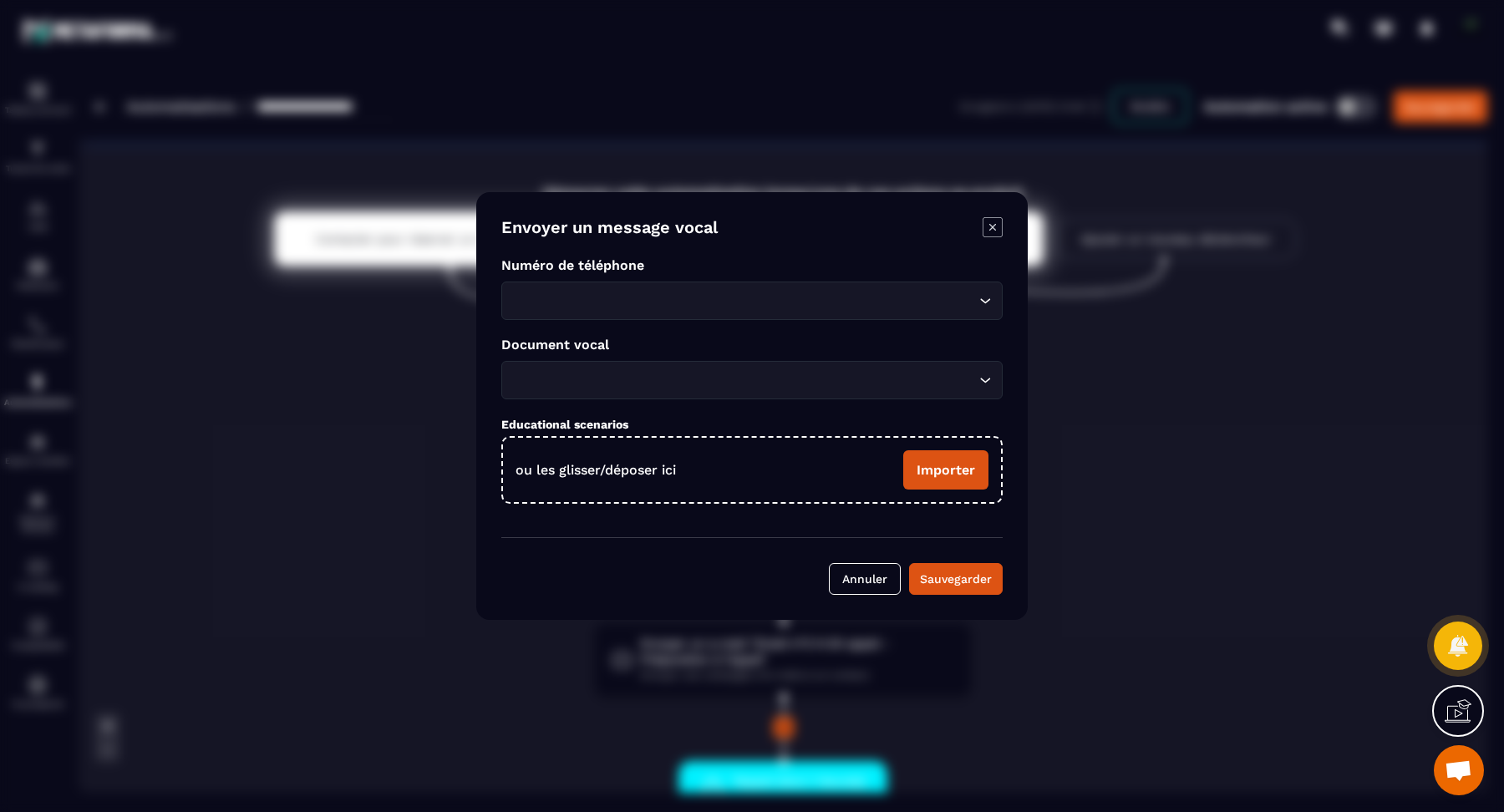
click at [997, 232] on icon "Modal window" at bounding box center [992, 226] width 20 height 20
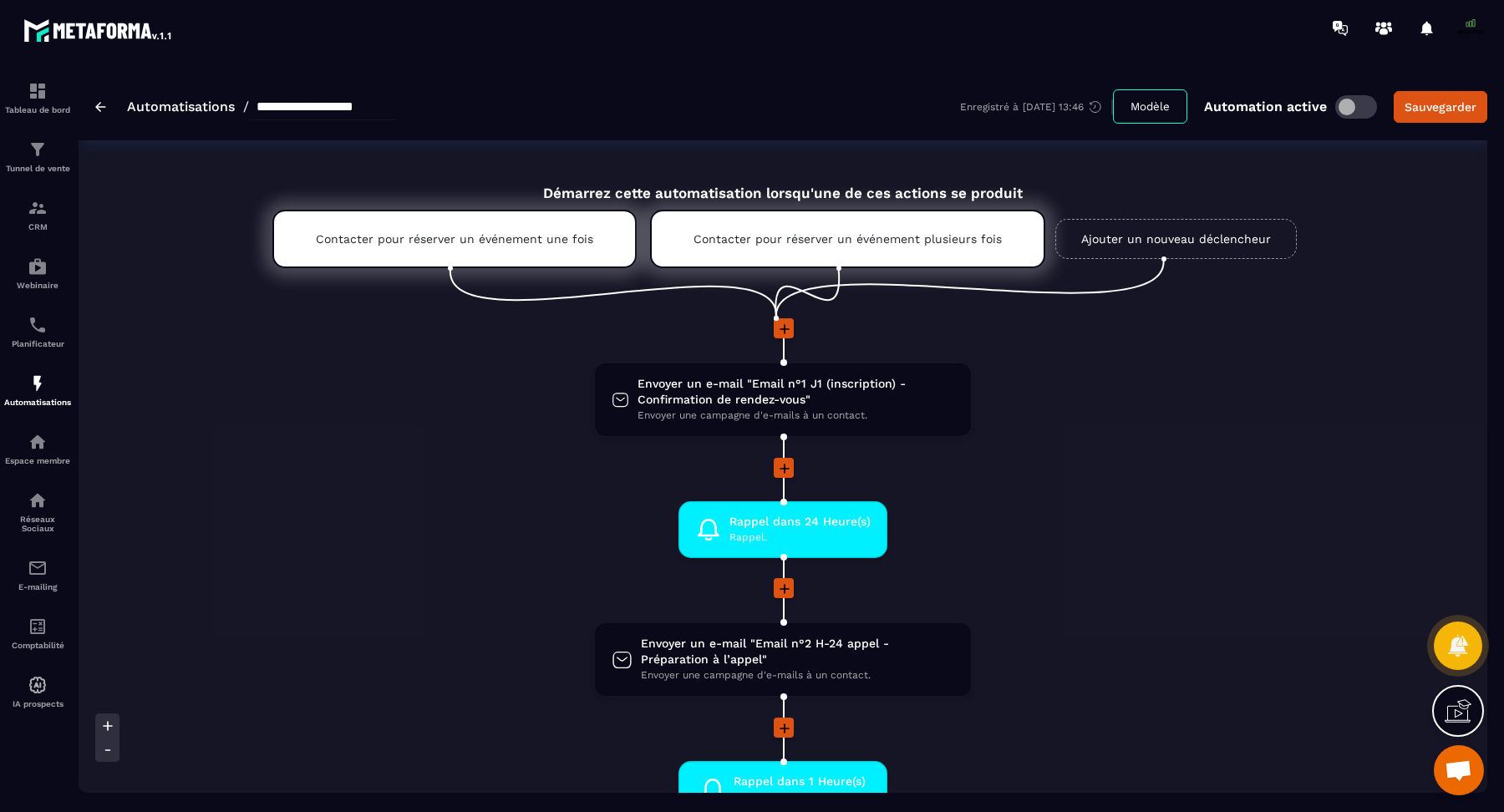
click at [783, 464] on icon at bounding box center [784, 468] width 16 height 16
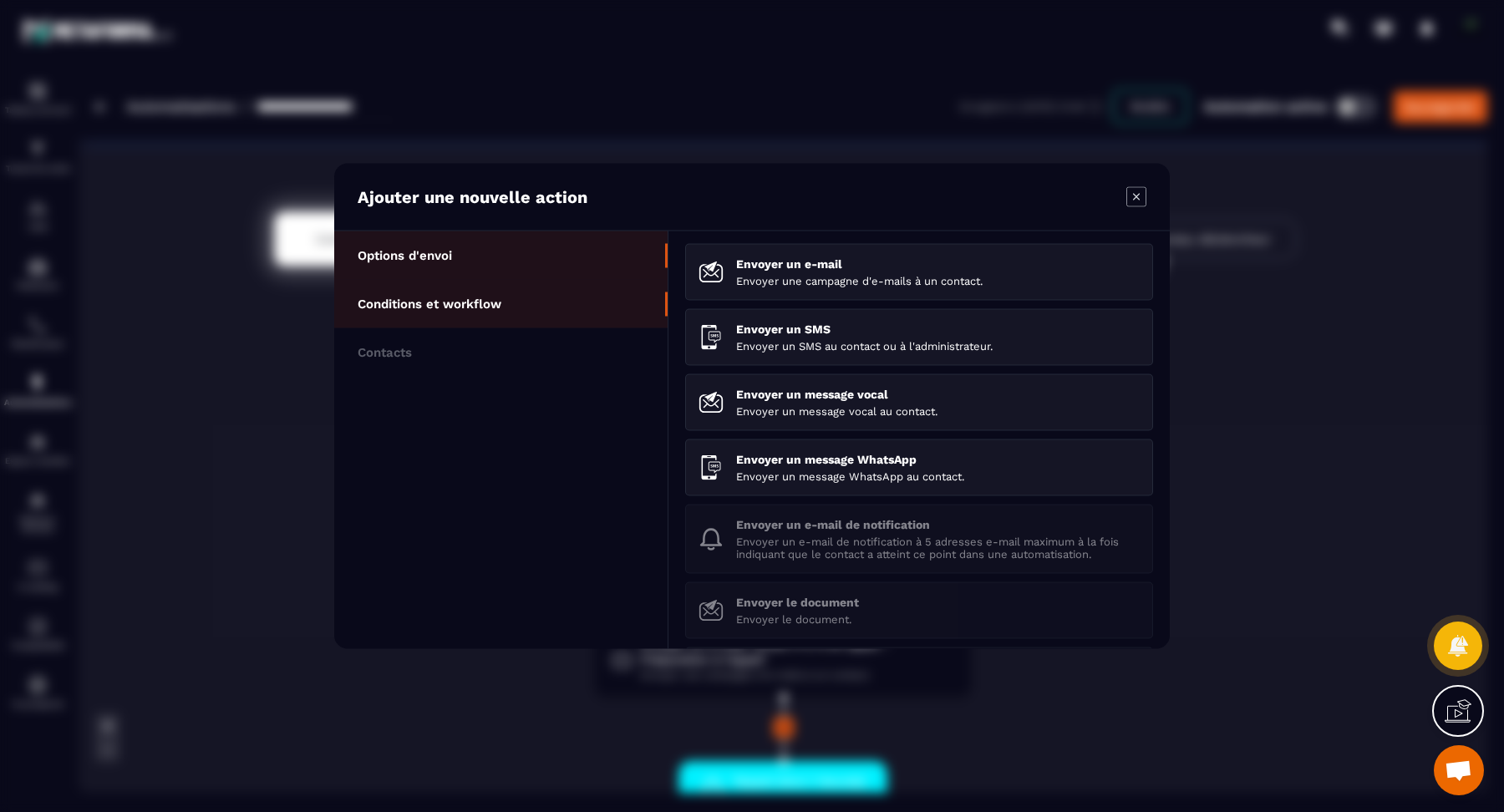
click at [472, 305] on p "Conditions et workflow" at bounding box center [430, 304] width 143 height 15
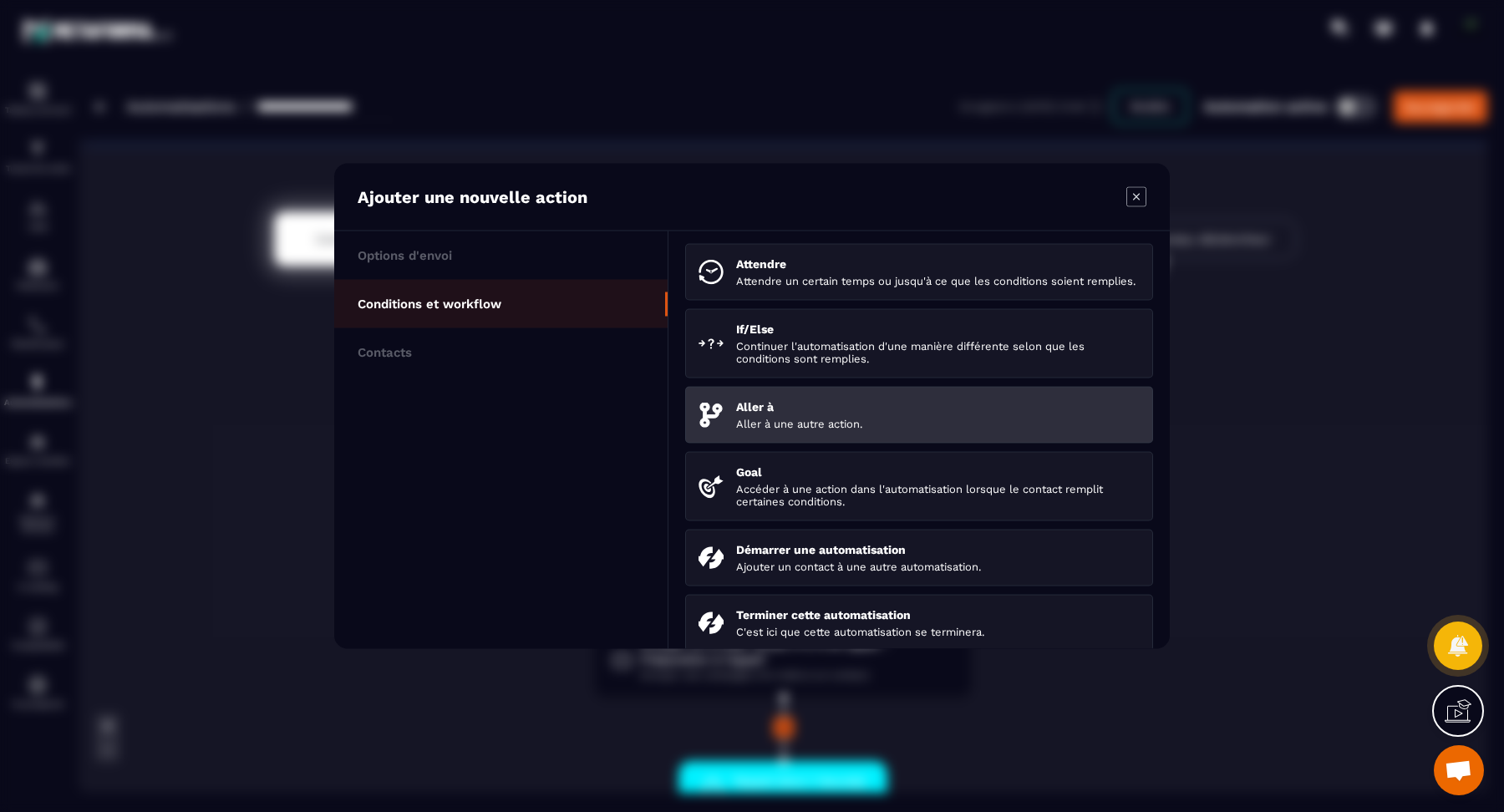
scroll to position [175, 0]
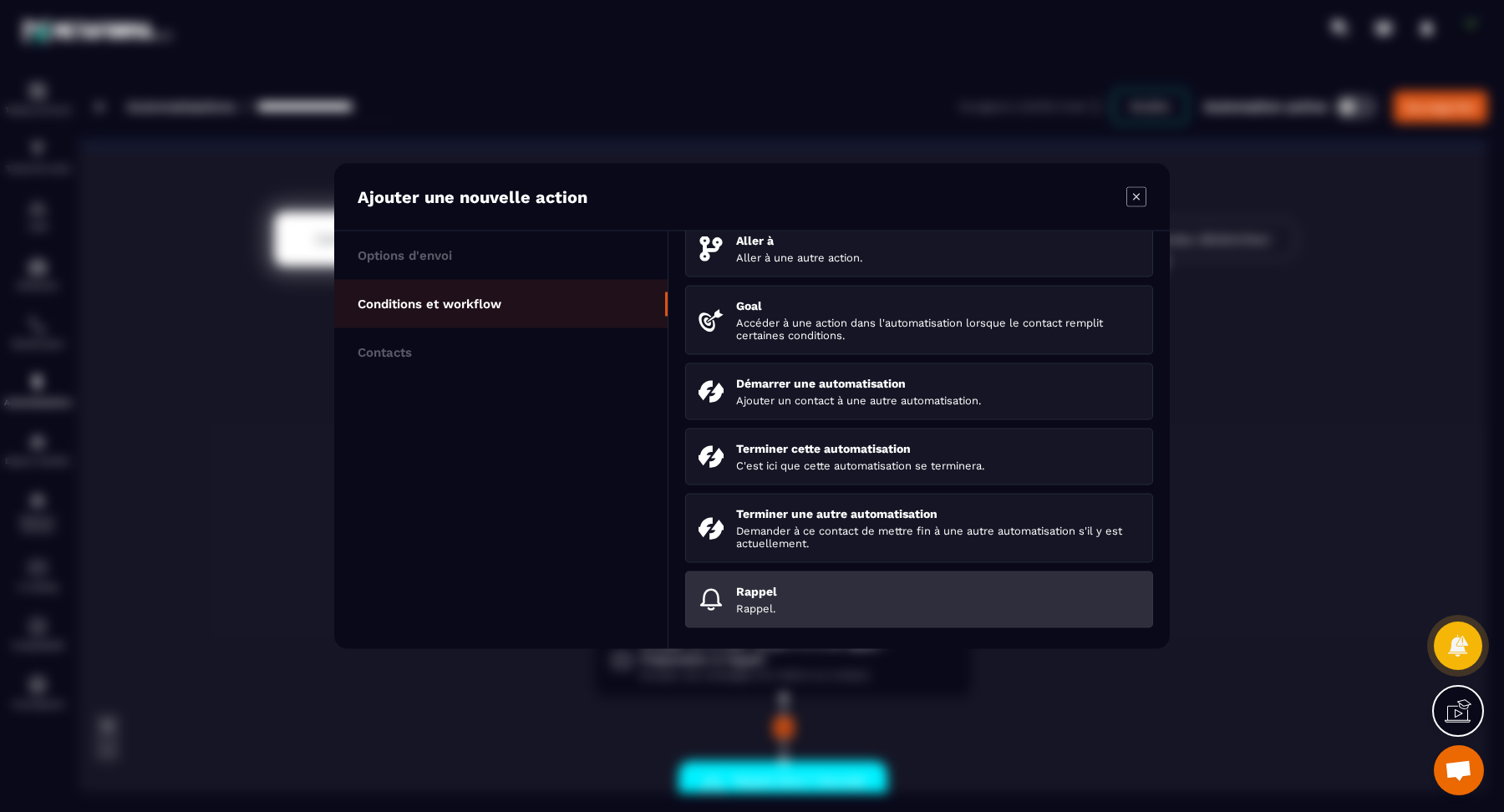
click at [767, 607] on p "Rappel." at bounding box center [938, 608] width 404 height 13
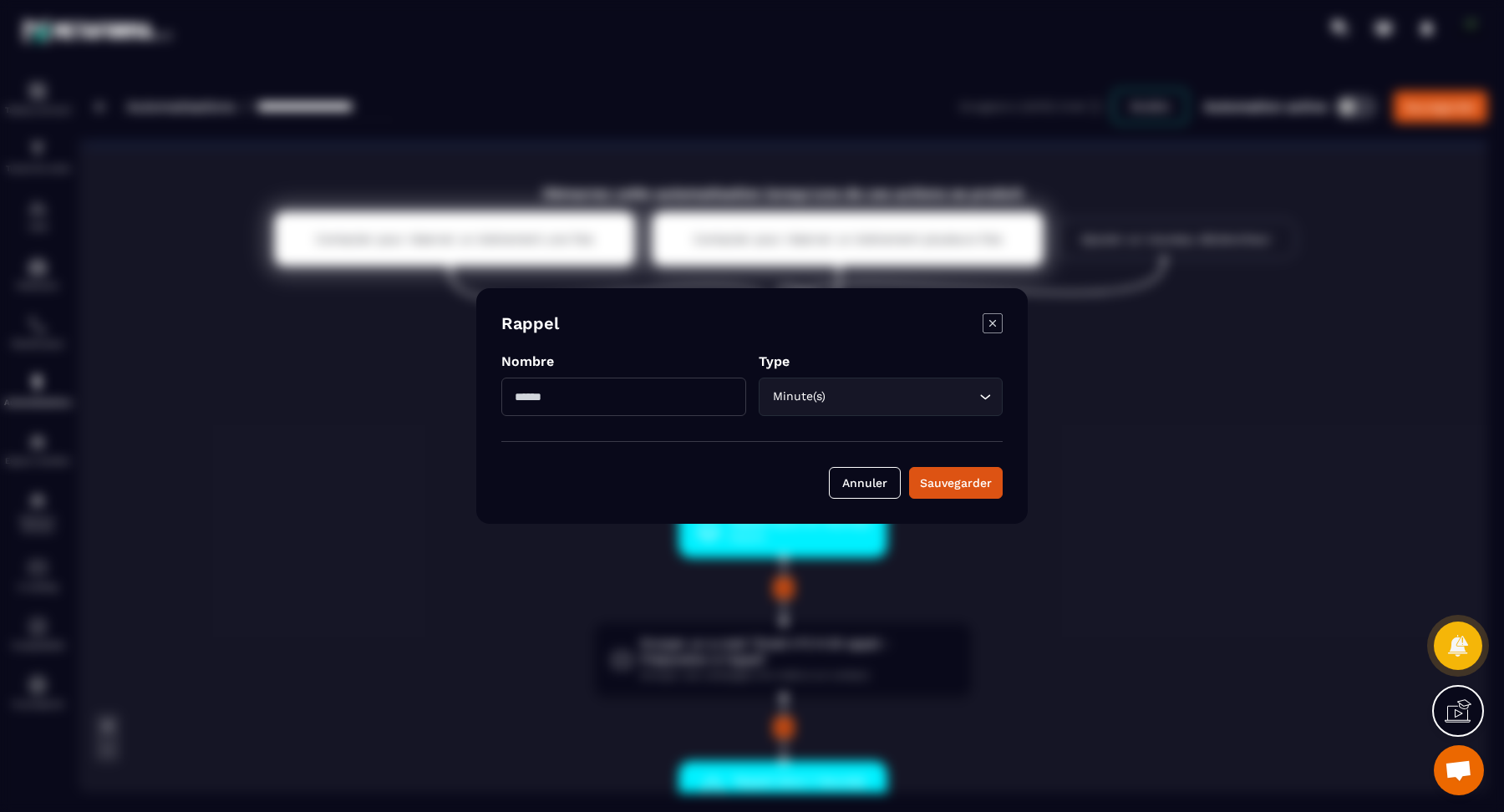
click at [682, 394] on input "Modal window" at bounding box center [623, 397] width 245 height 39
type input "**"
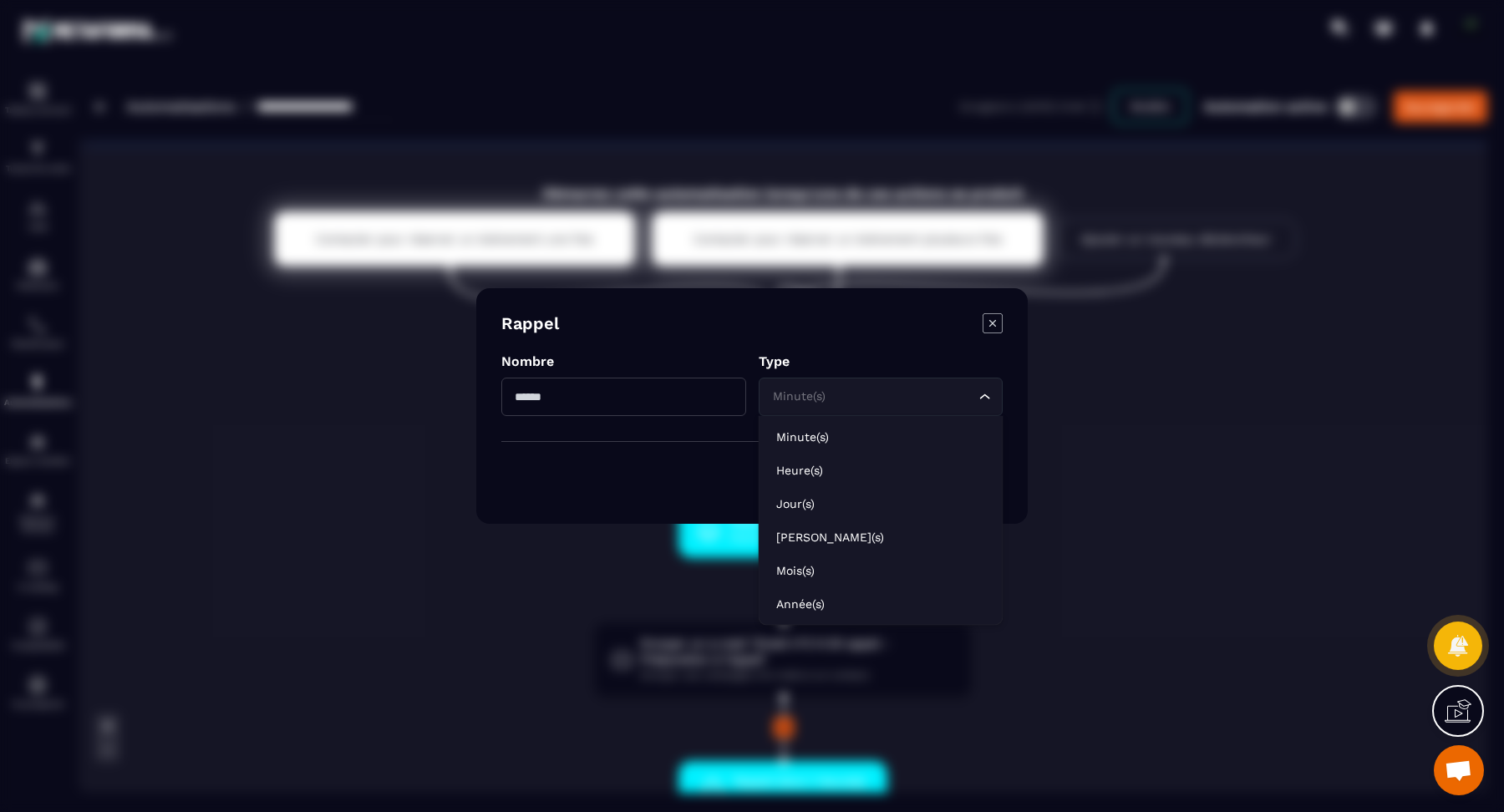
click at [809, 397] on div "Minute(s)" at bounding box center [872, 397] width 210 height 18
click at [806, 474] on p "Heure(s)" at bounding box center [881, 469] width 210 height 16
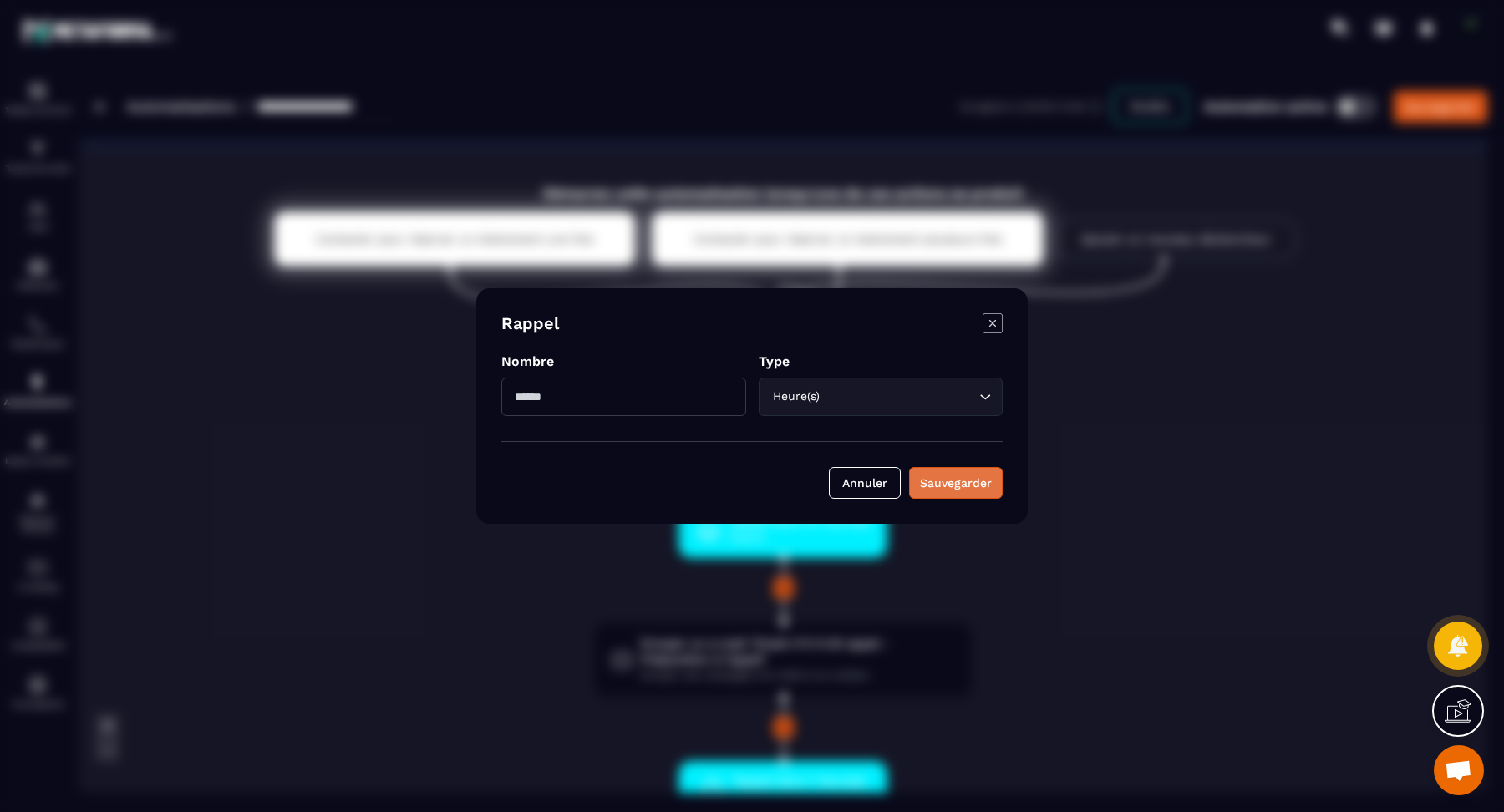
click at [951, 477] on div "Sauvegarder" at bounding box center [956, 482] width 72 height 16
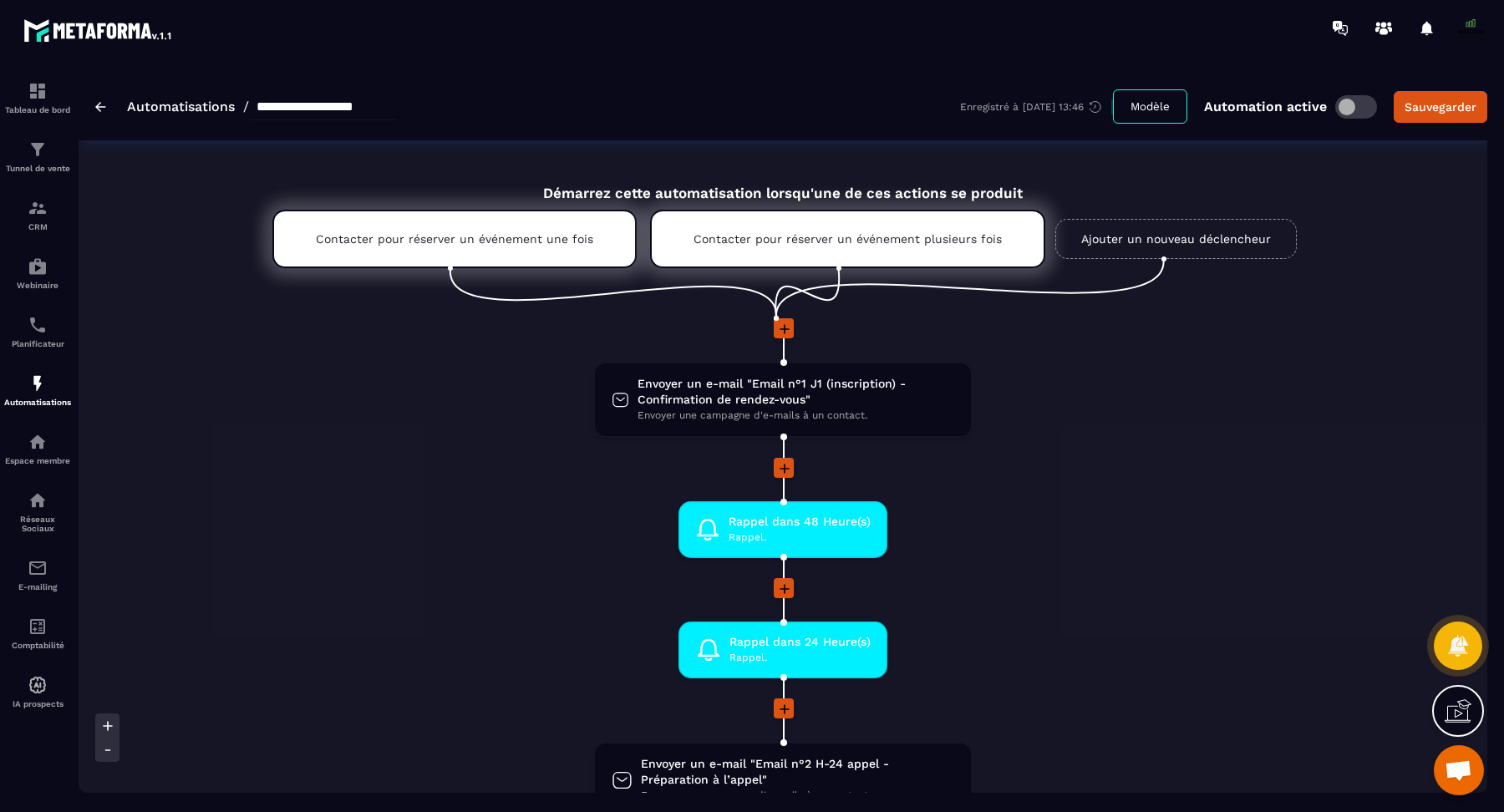
click at [782, 579] on span at bounding box center [783, 587] width 20 height 20
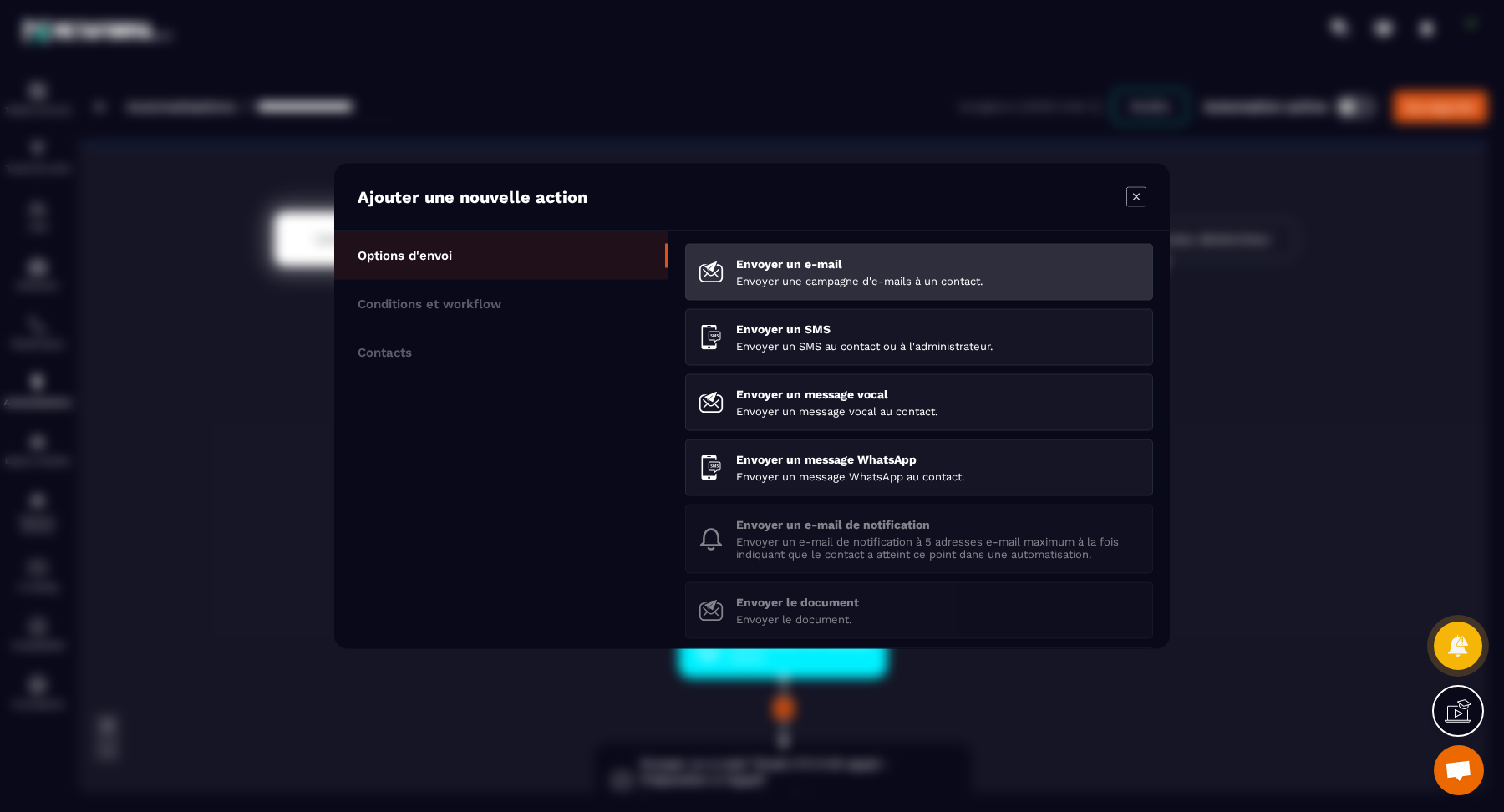
click at [811, 267] on p "Envoyer un e-mail" at bounding box center [938, 264] width 404 height 14
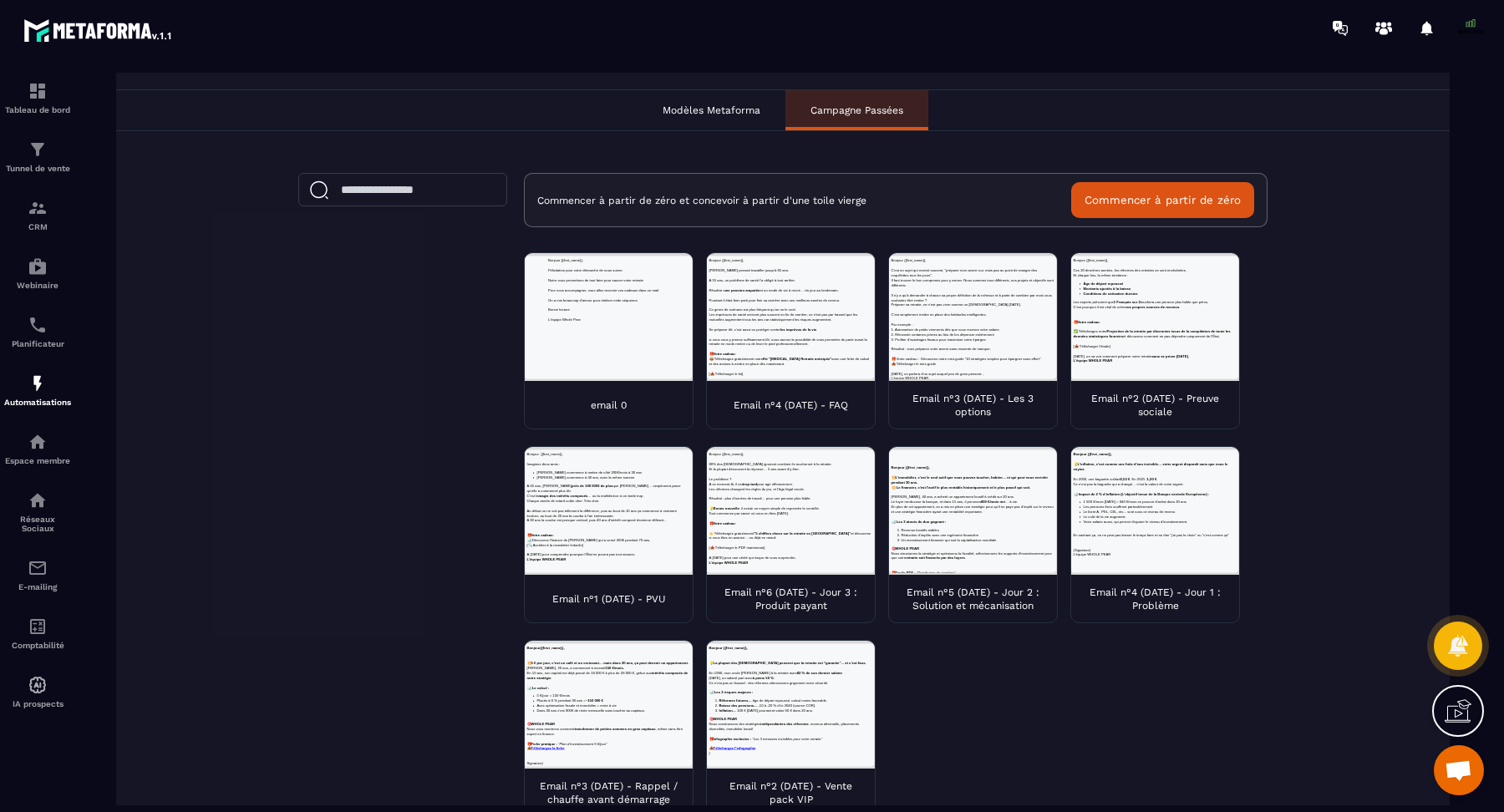
scroll to position [144, 0]
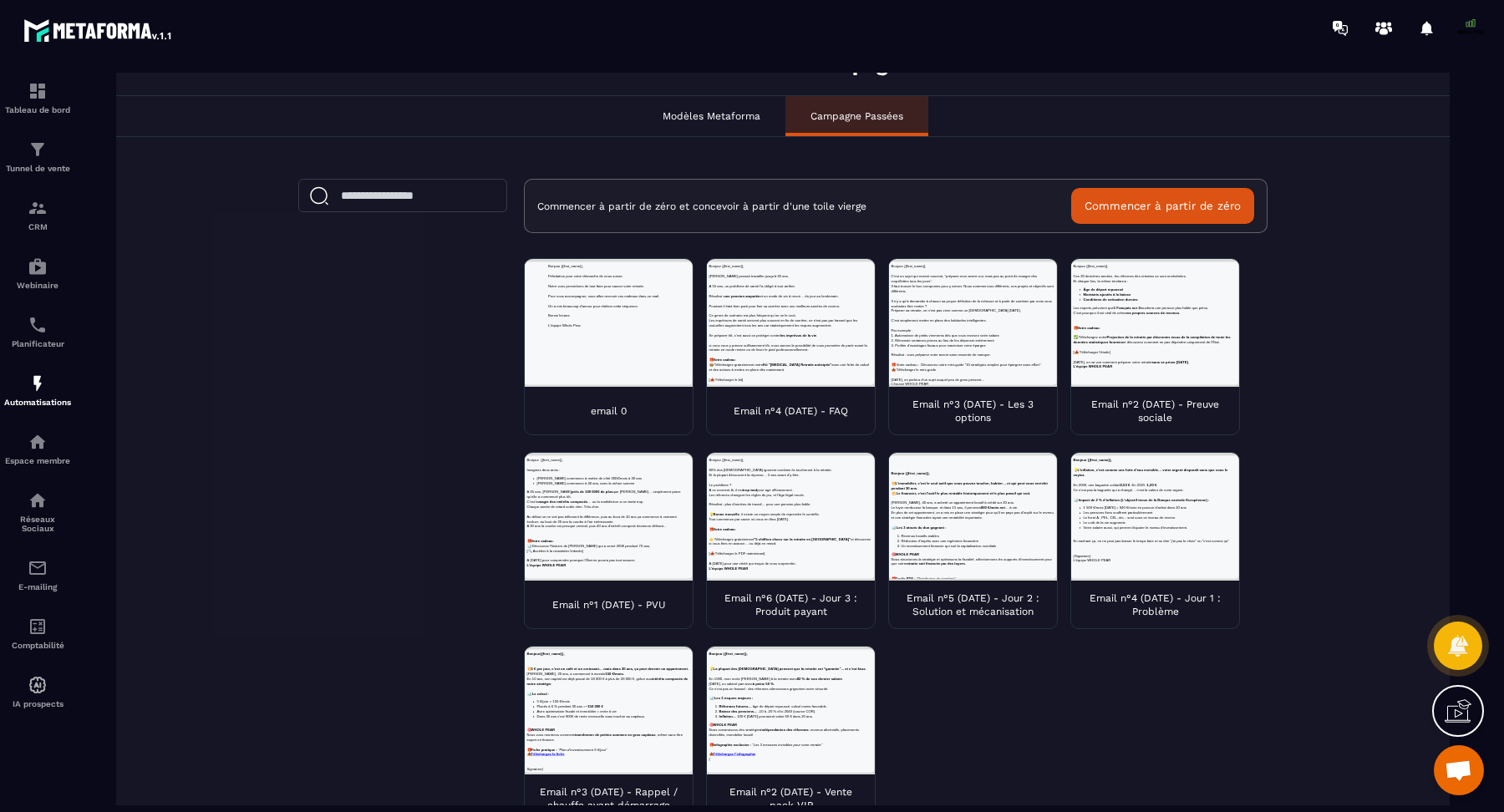
click at [1190, 206] on button "Commencer à partir de zéro" at bounding box center [1162, 205] width 183 height 36
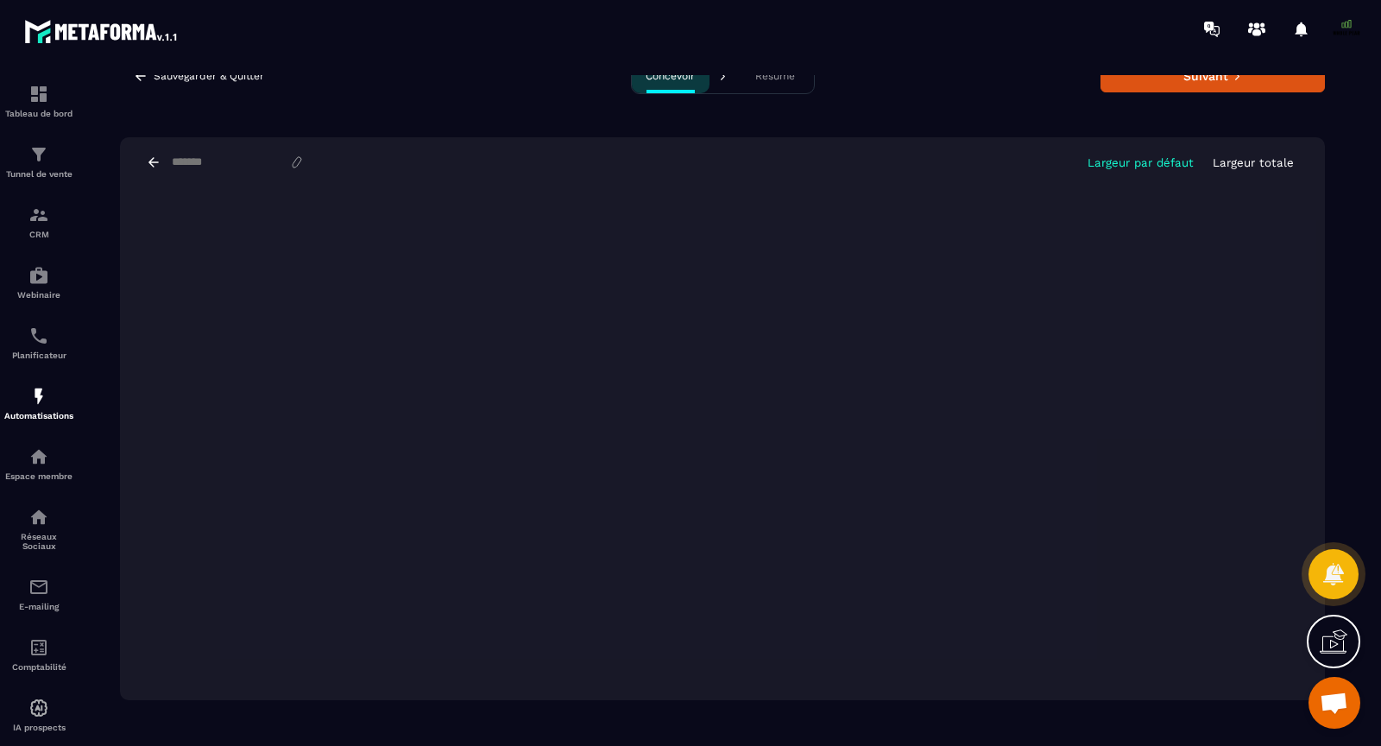
scroll to position [0, 0]
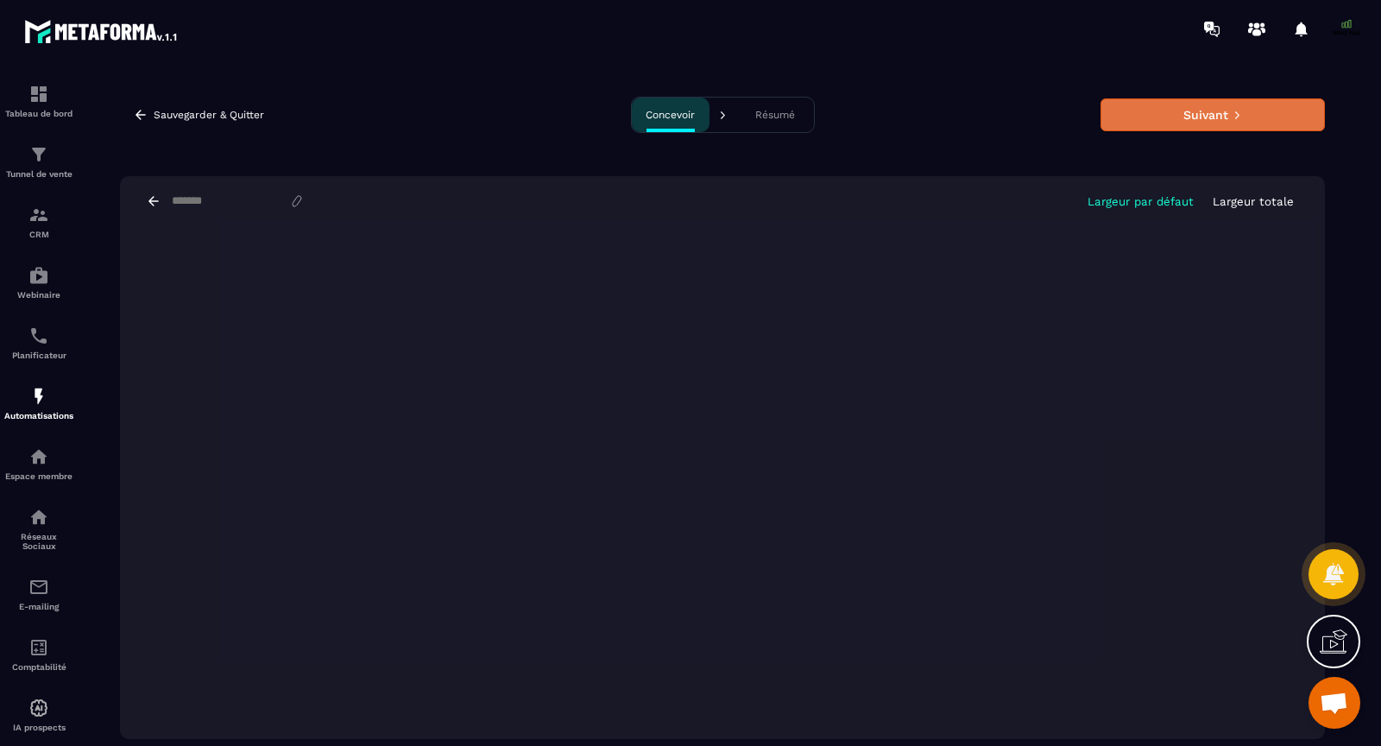
click at [1254, 116] on button "Suivant" at bounding box center [1213, 114] width 224 height 33
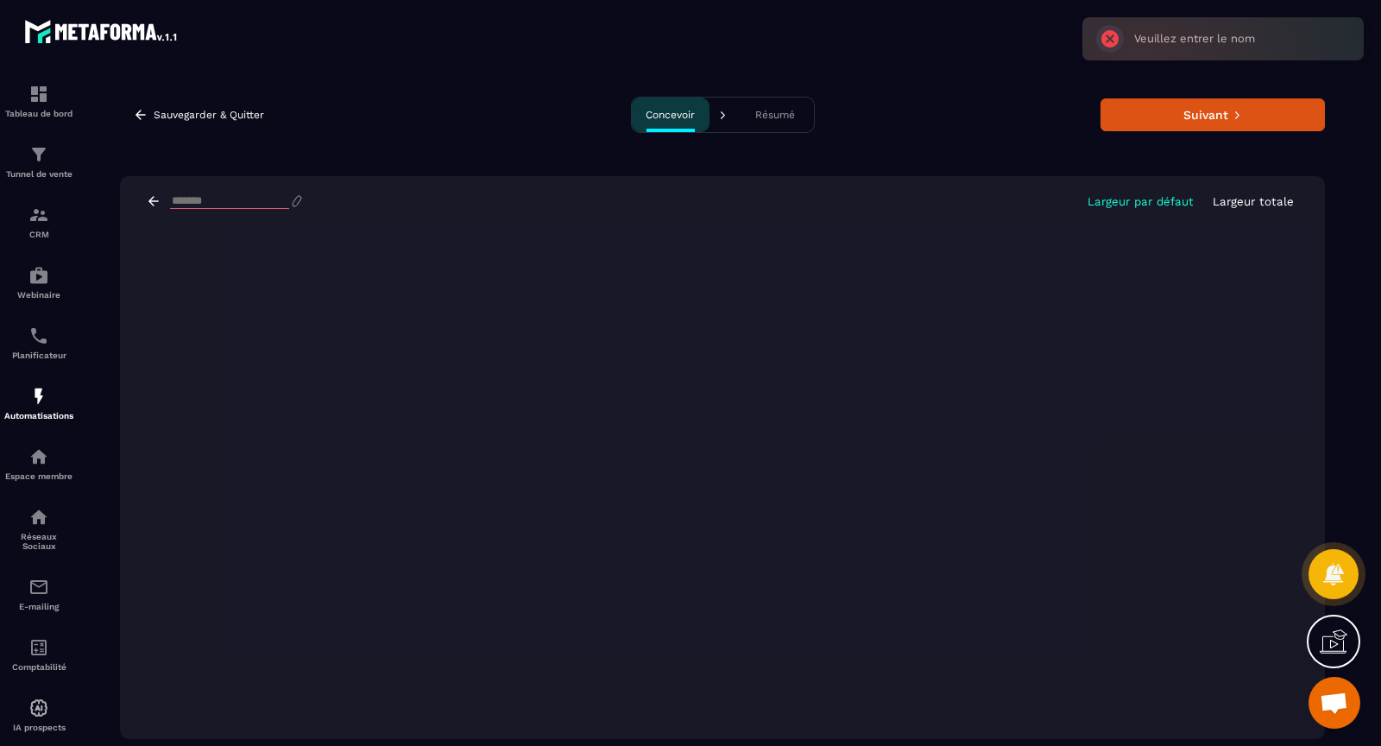
click at [247, 189] on div "Largeur par défaut Largeur totale" at bounding box center [722, 201] width 1205 height 50
click at [237, 196] on input at bounding box center [229, 201] width 119 height 15
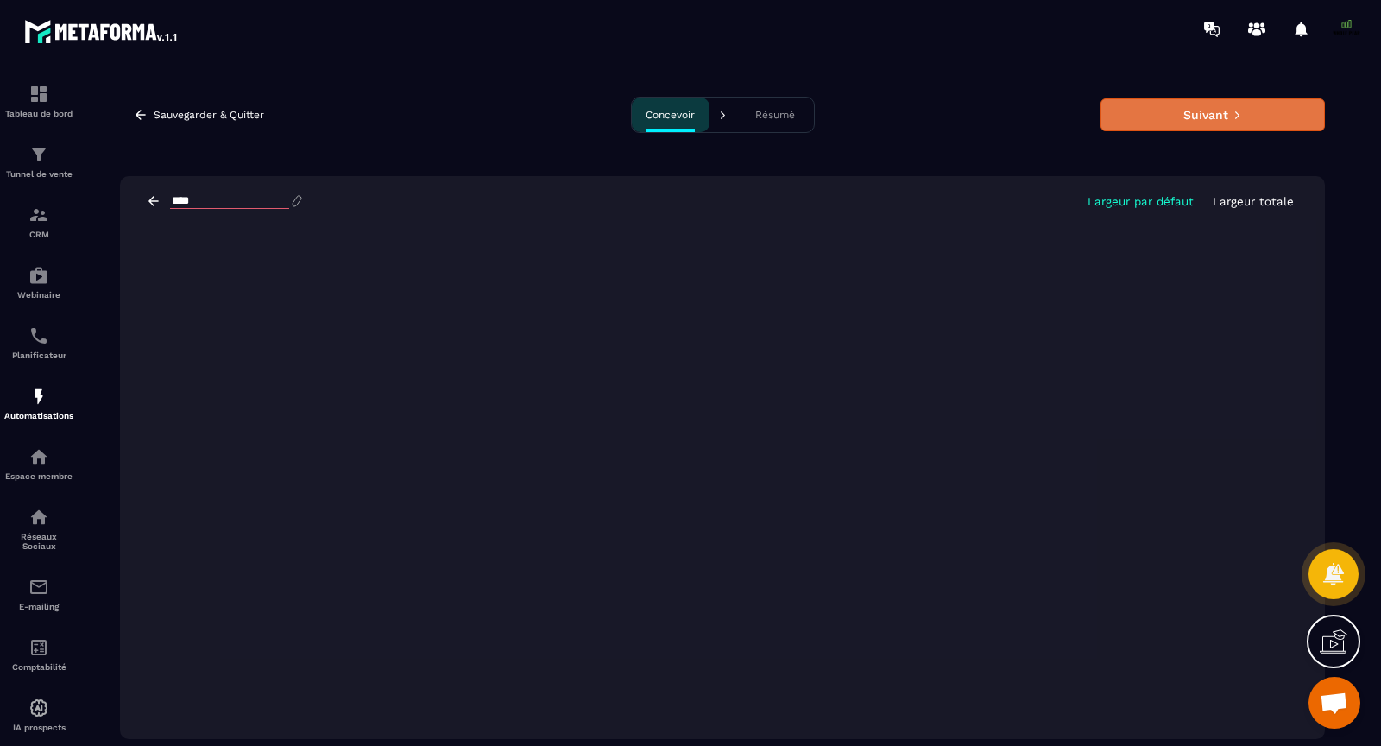
type input "****"
click at [1153, 130] on button "Suivant" at bounding box center [1213, 114] width 224 height 33
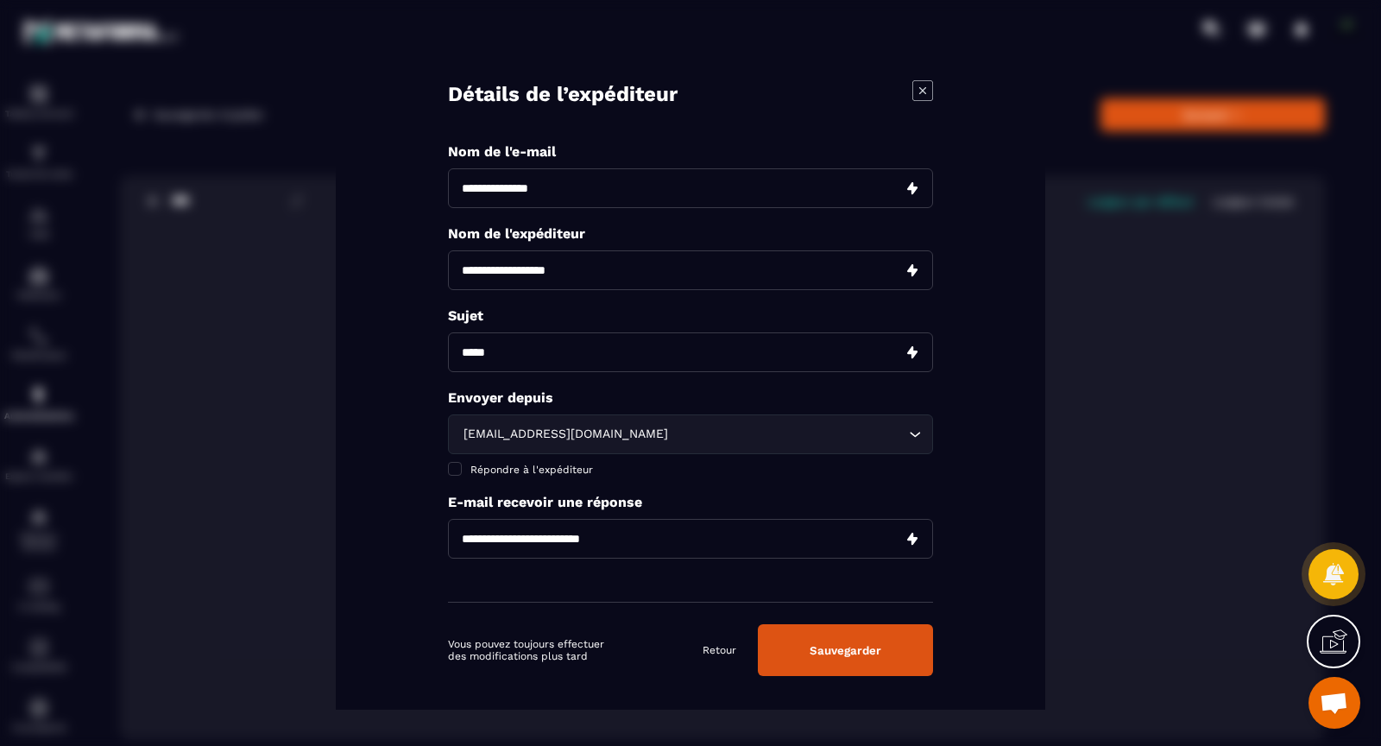
click at [564, 192] on input "Modal window" at bounding box center [690, 188] width 485 height 40
type input "****"
click at [613, 275] on input "Modal window" at bounding box center [690, 270] width 485 height 40
type input "**********"
click at [495, 356] on input "Modal window" at bounding box center [690, 352] width 485 height 40
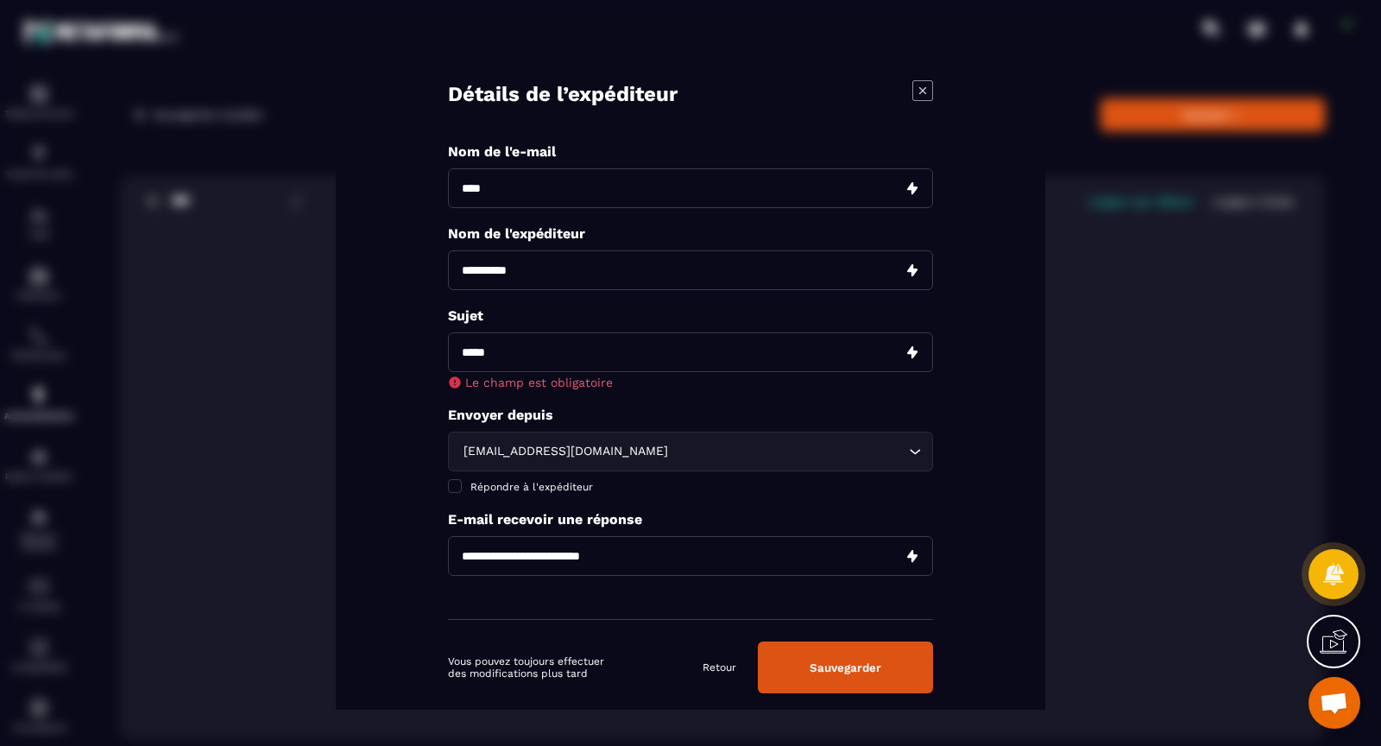
paste input "**********"
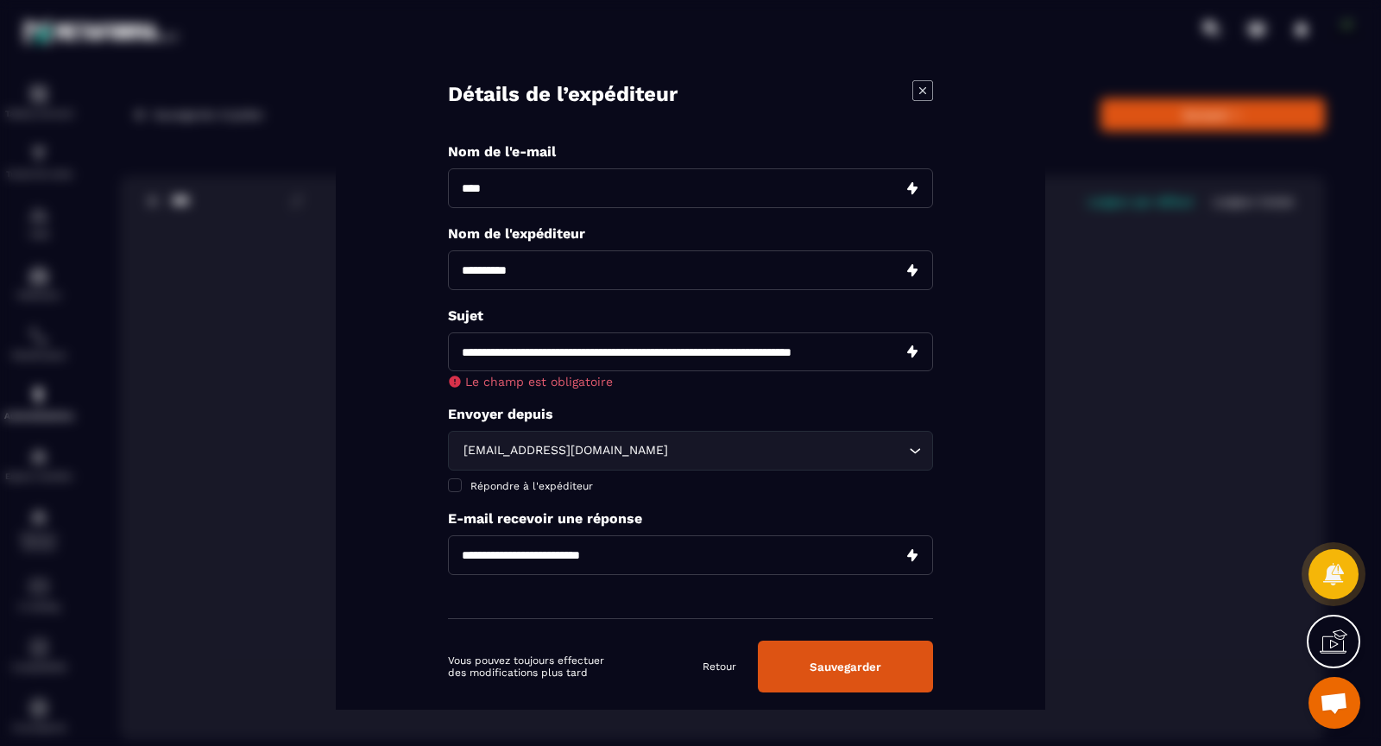
drag, startPoint x: 534, startPoint y: 354, endPoint x: 412, endPoint y: 331, distance: 123.9
click at [412, 331] on div "**********" at bounding box center [691, 373] width 710 height 672
type input "**********"
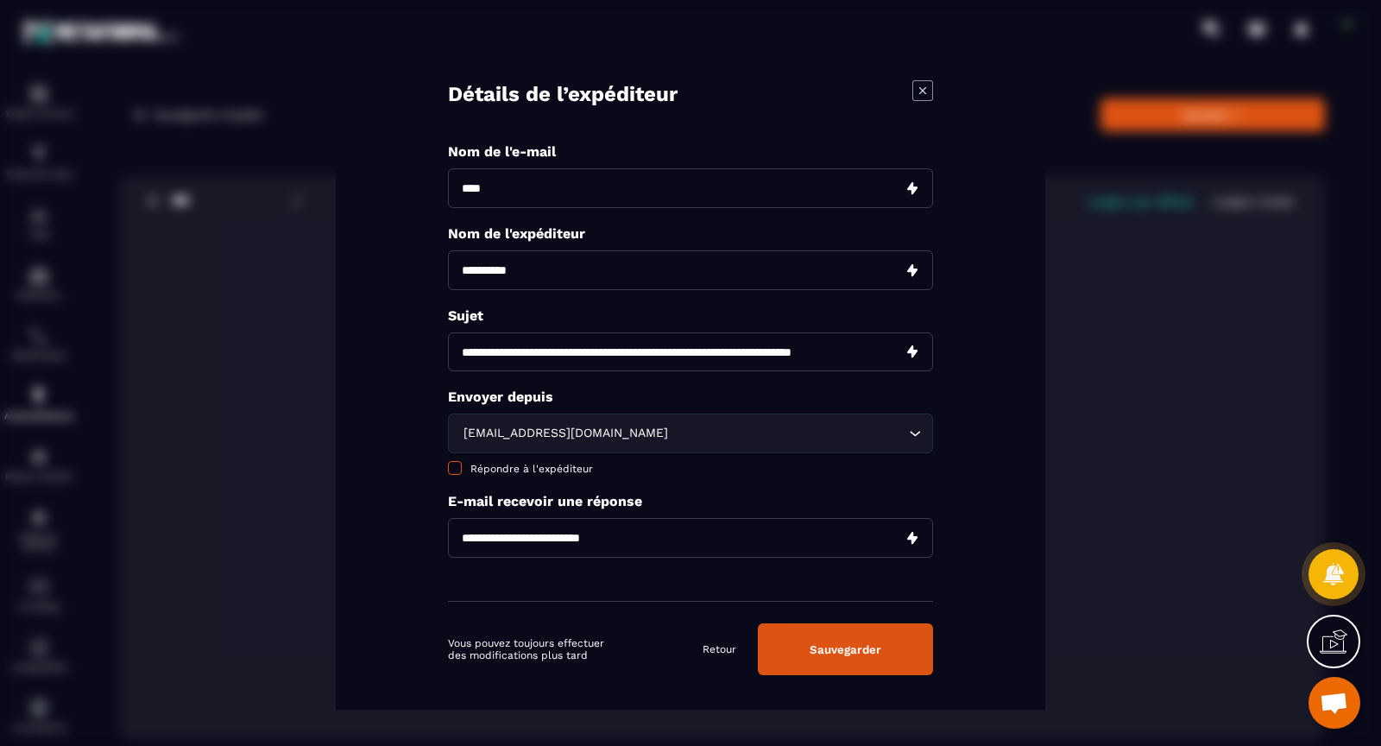
click at [457, 467] on span "Modal window" at bounding box center [455, 468] width 14 height 14
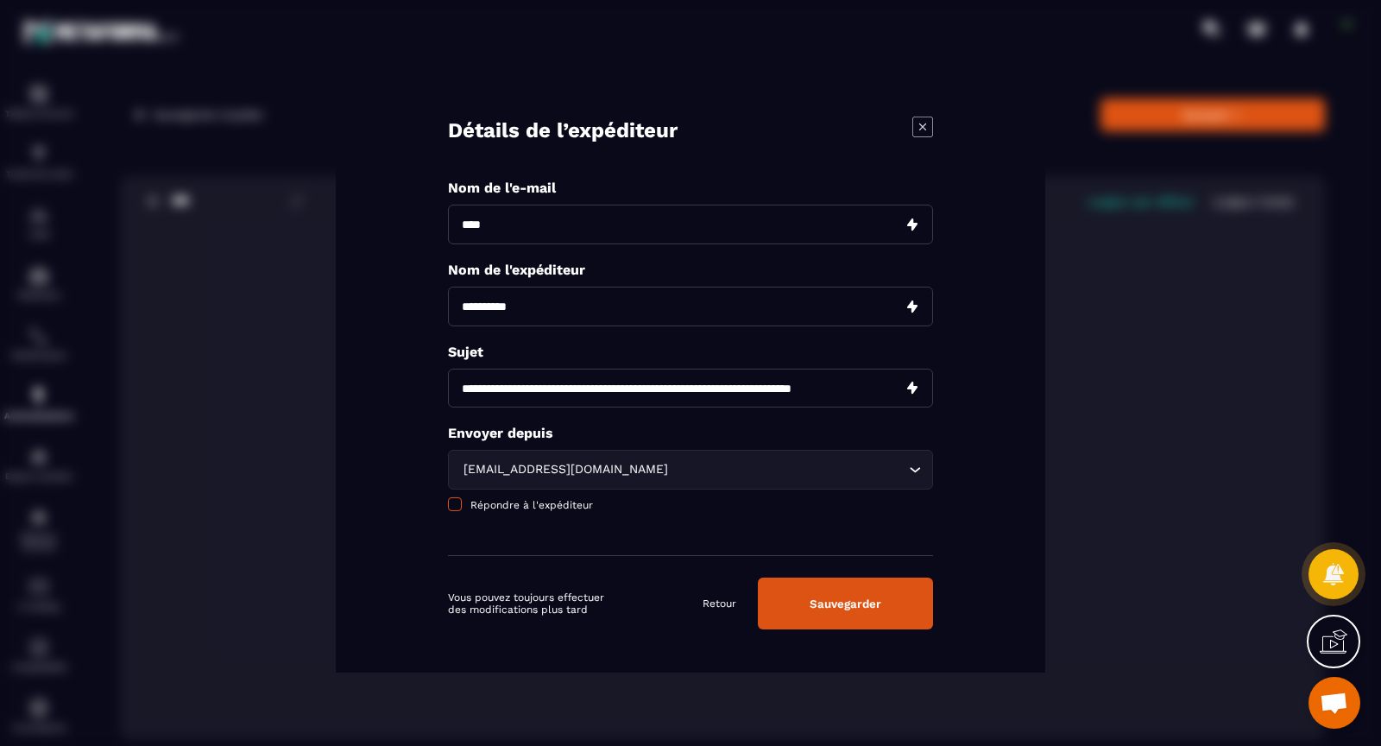
click at [454, 503] on span "Modal window" at bounding box center [455, 504] width 14 height 14
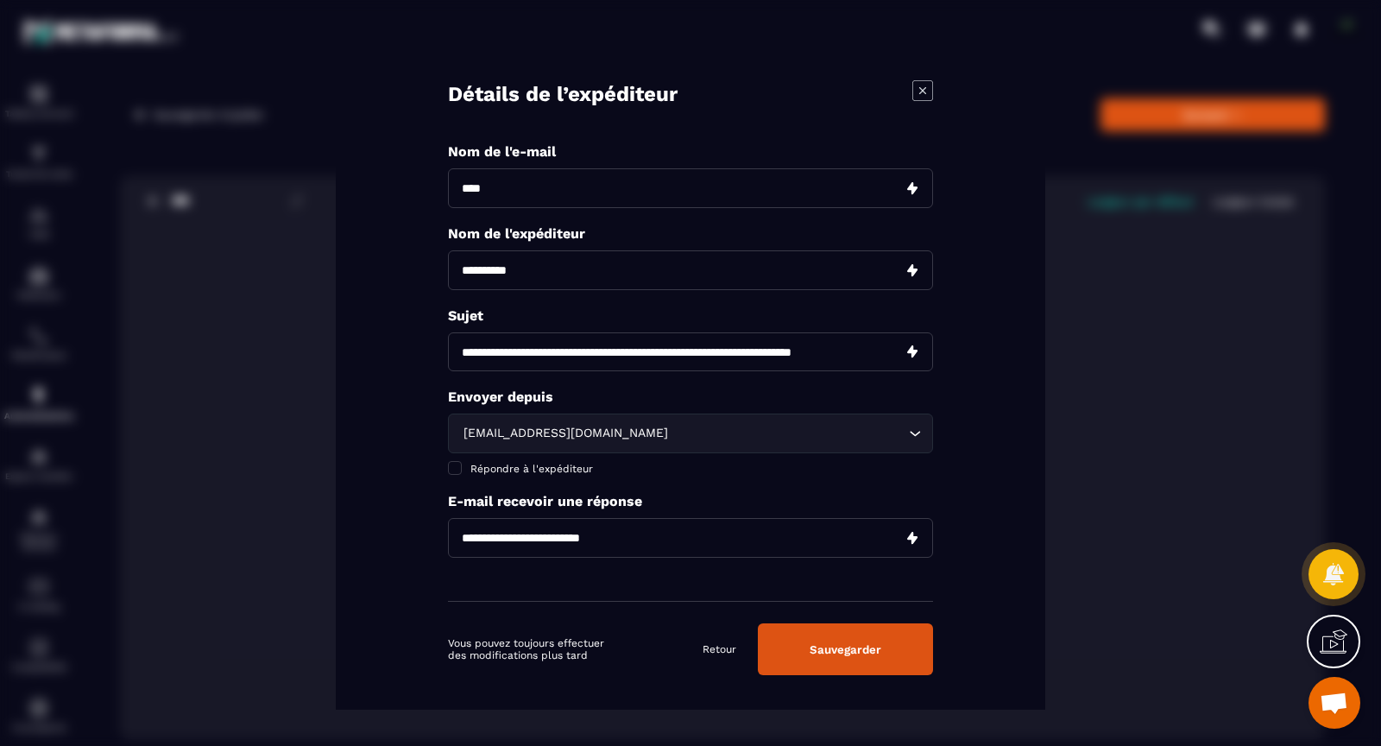
click at [489, 540] on input "Modal window" at bounding box center [690, 538] width 485 height 40
type input "**********"
click at [751, 592] on div "**********" at bounding box center [690, 372] width 485 height 458
click at [847, 654] on button "Sauvegarder" at bounding box center [845, 649] width 175 height 52
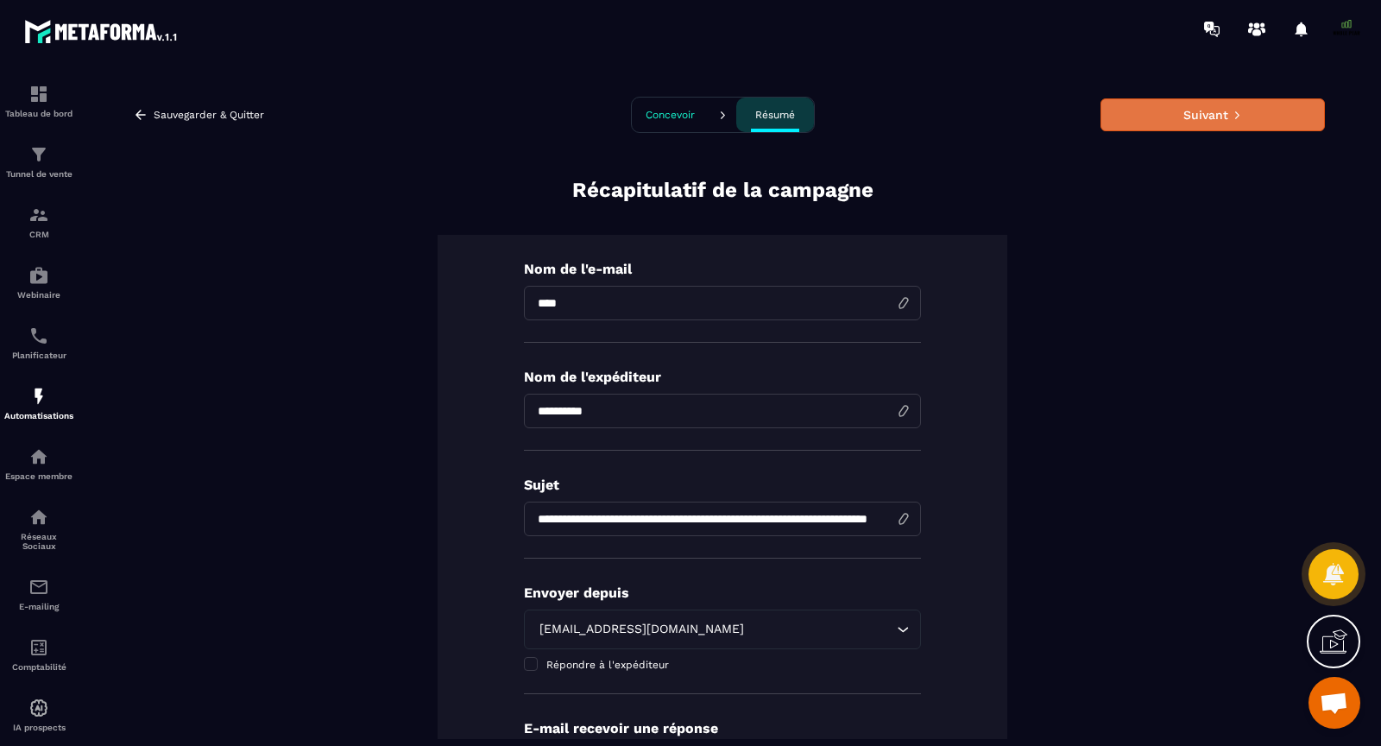
click at [1181, 111] on button "Suivant" at bounding box center [1213, 114] width 224 height 33
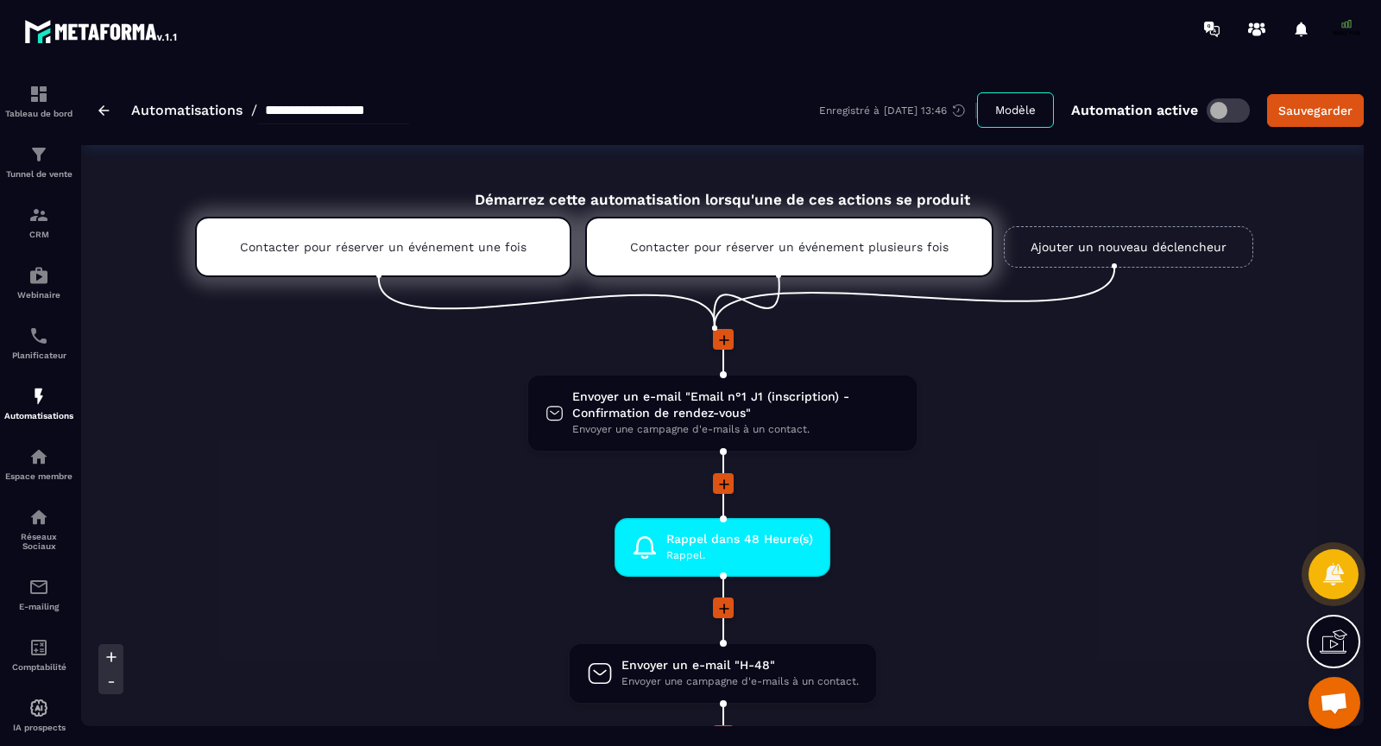
click at [721, 341] on icon at bounding box center [724, 340] width 17 height 17
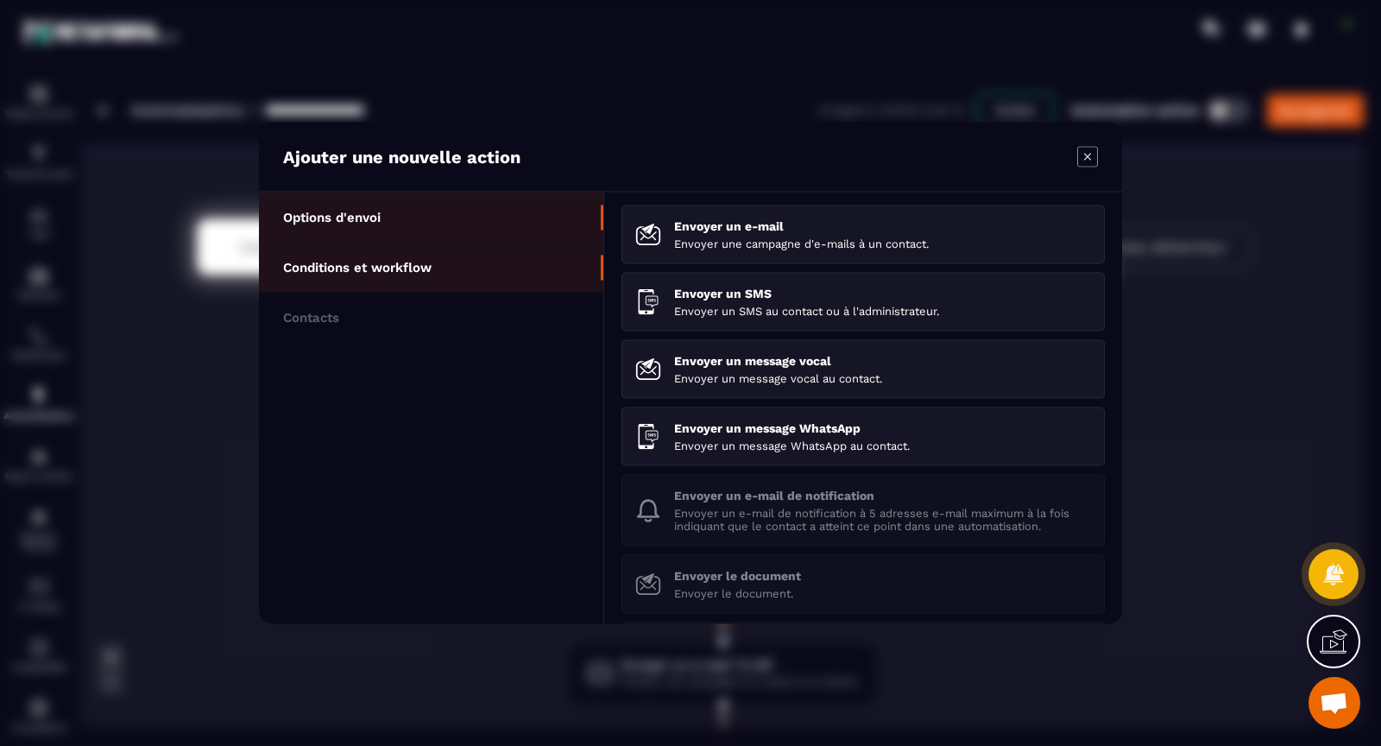
click at [424, 269] on p "Conditions et workflow" at bounding box center [357, 268] width 148 height 16
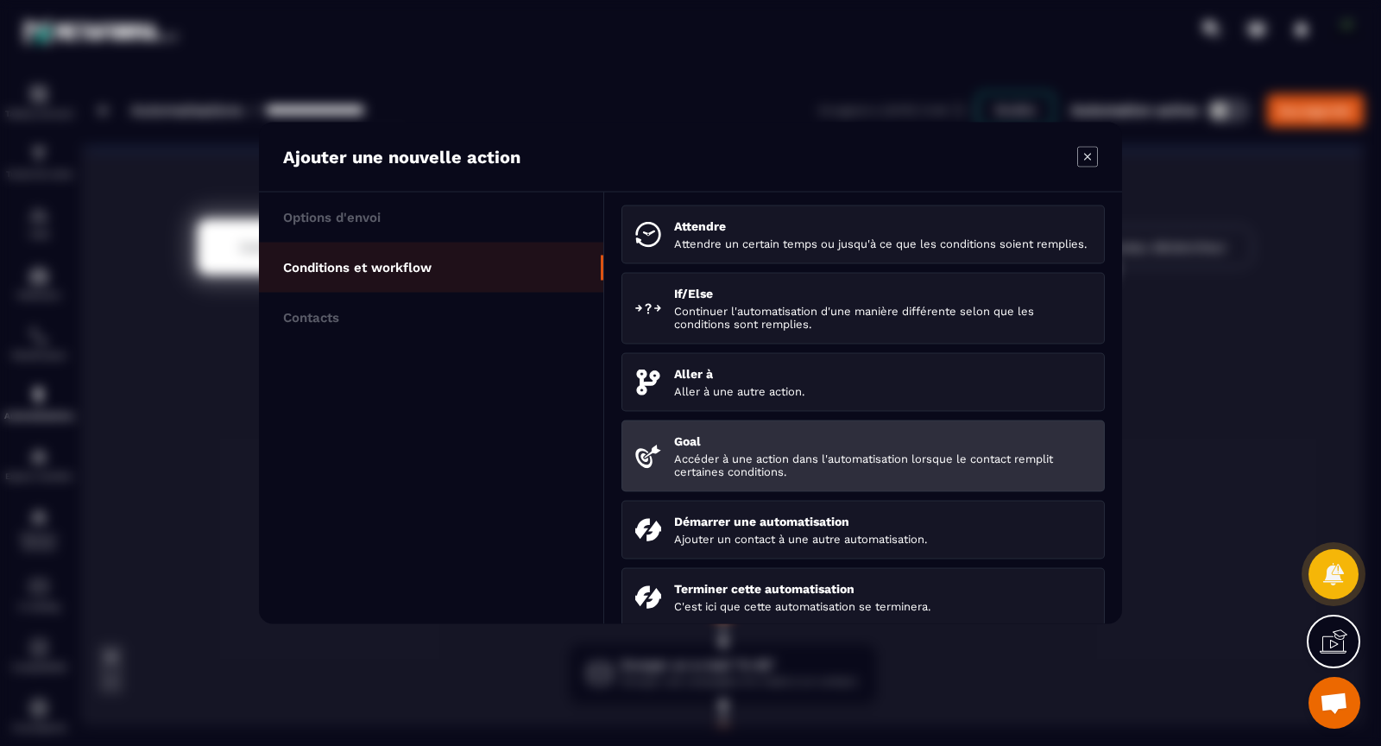
scroll to position [185, 0]
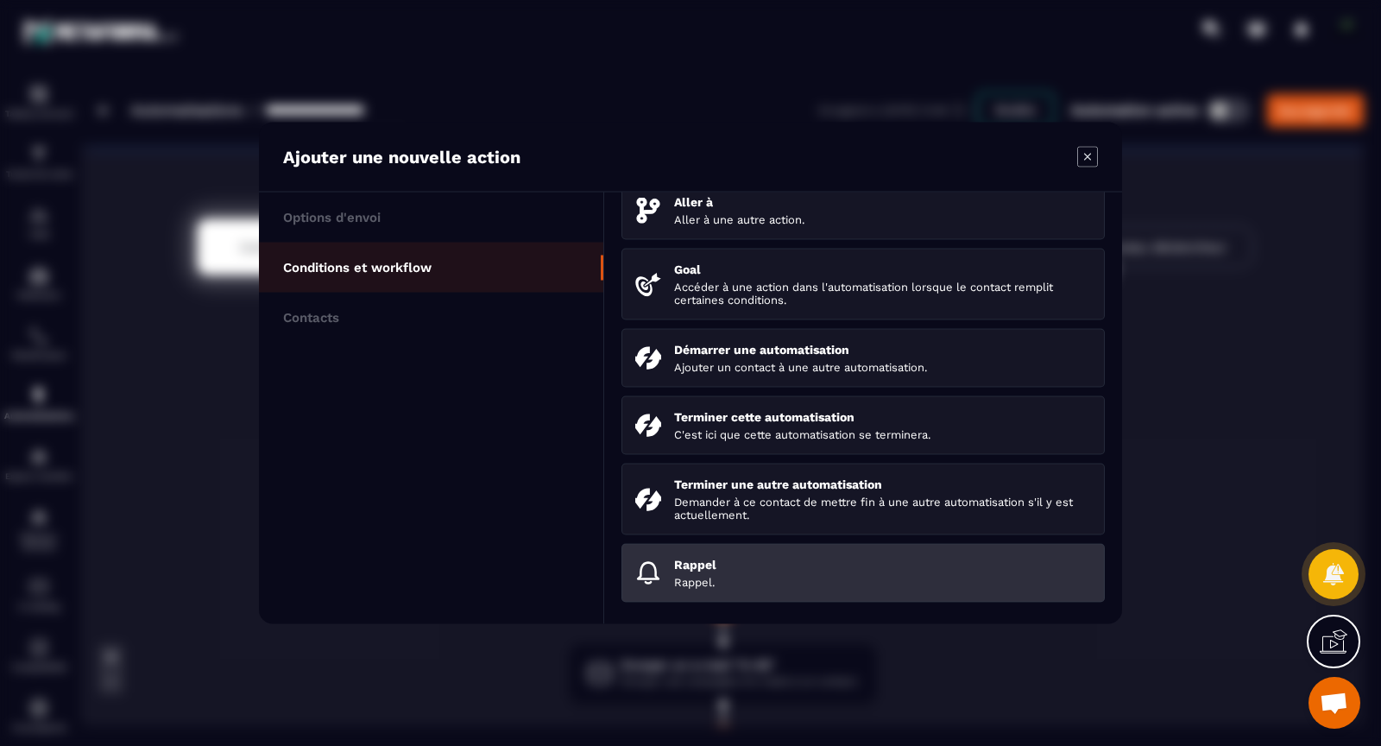
click at [707, 585] on p "Rappel." at bounding box center [882, 582] width 417 height 13
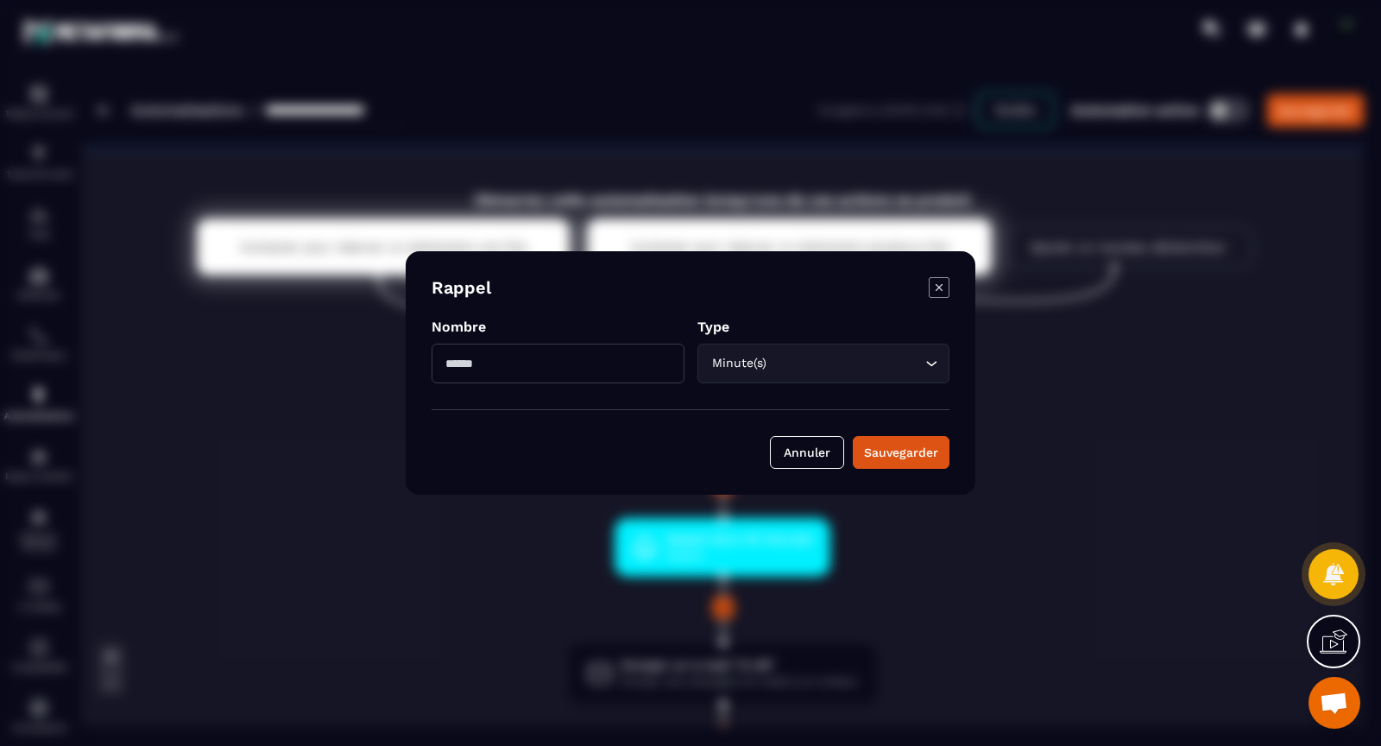
click at [932, 275] on div "Rappel Nombre Type Minute(s) Loading... Annuler Sauvegarder" at bounding box center [691, 372] width 570 height 243
click at [942, 288] on icon "Modal window" at bounding box center [939, 287] width 21 height 21
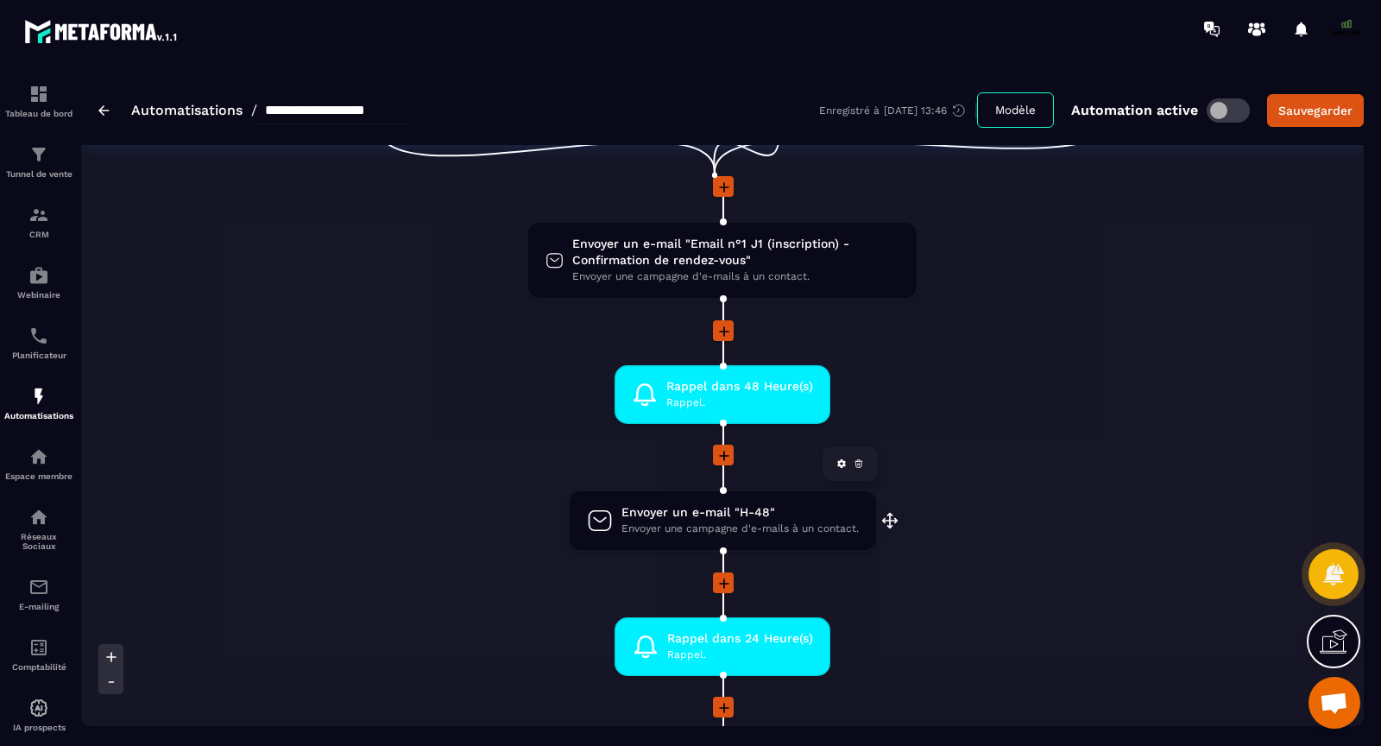
scroll to position [122, 0]
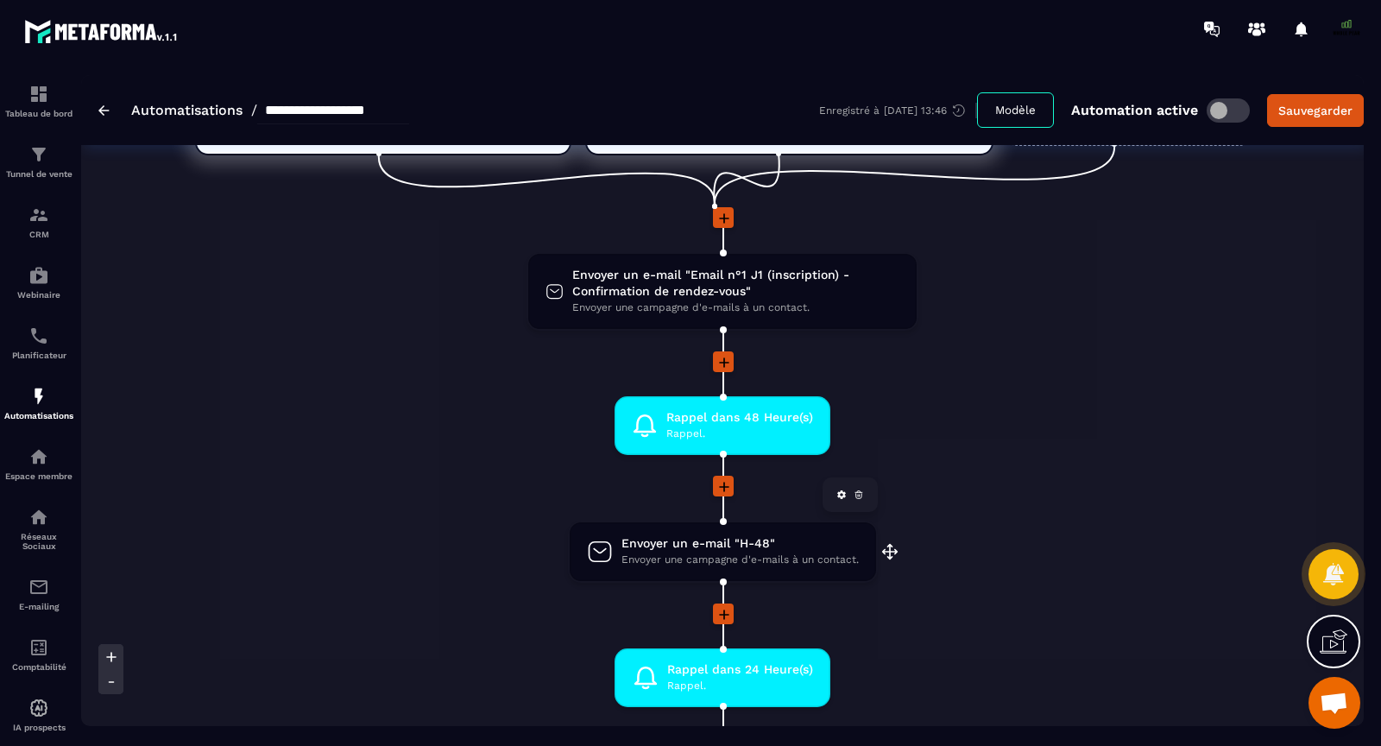
click at [705, 539] on span "Envoyer un e-mail "H-48"" at bounding box center [740, 543] width 237 height 16
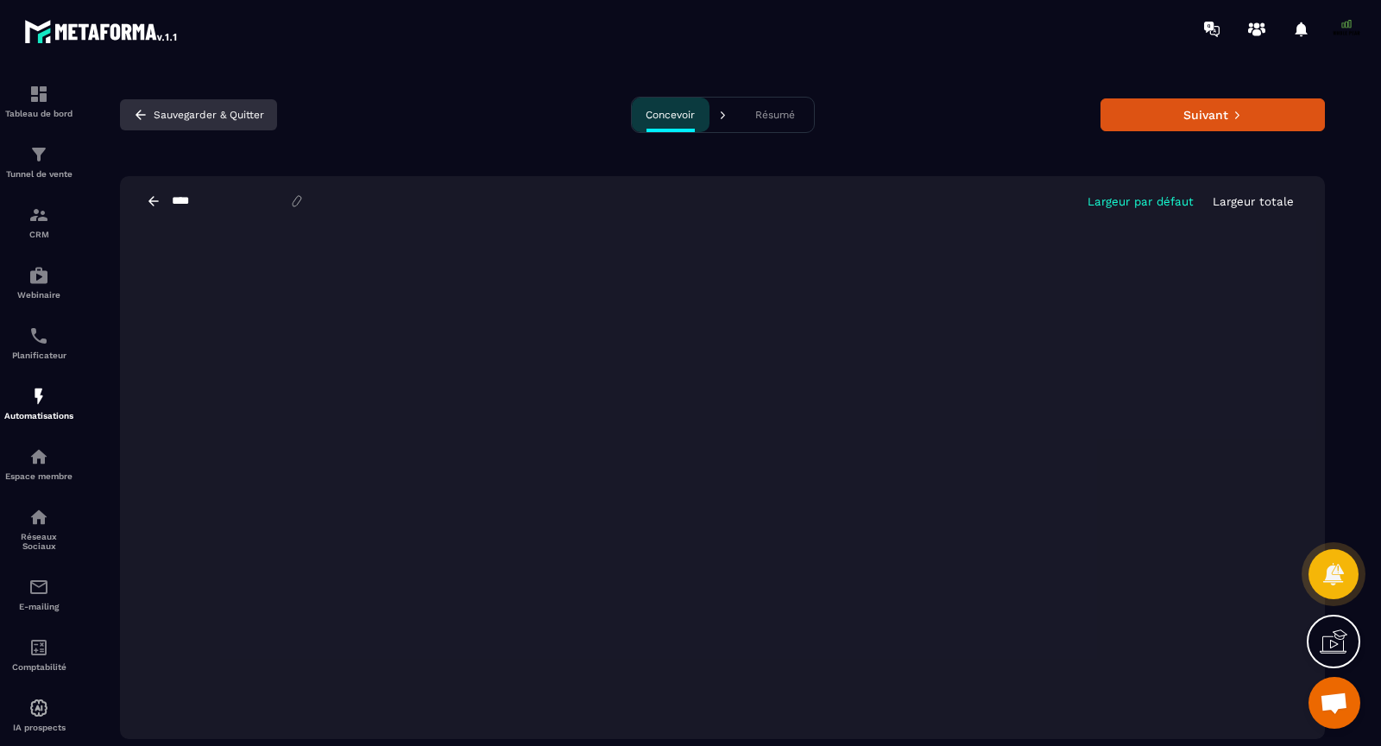
click at [136, 116] on icon "button" at bounding box center [141, 115] width 16 height 16
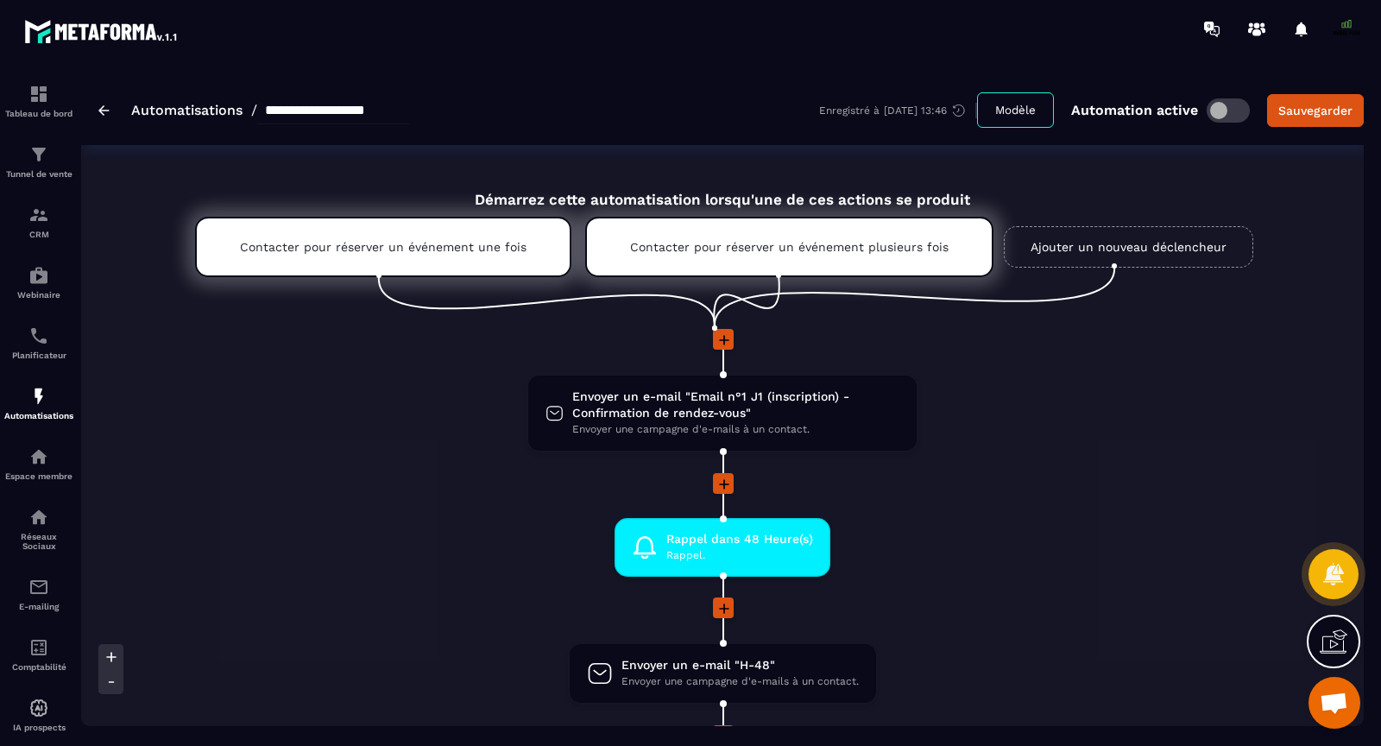
click at [724, 480] on icon at bounding box center [724, 484] width 10 height 10
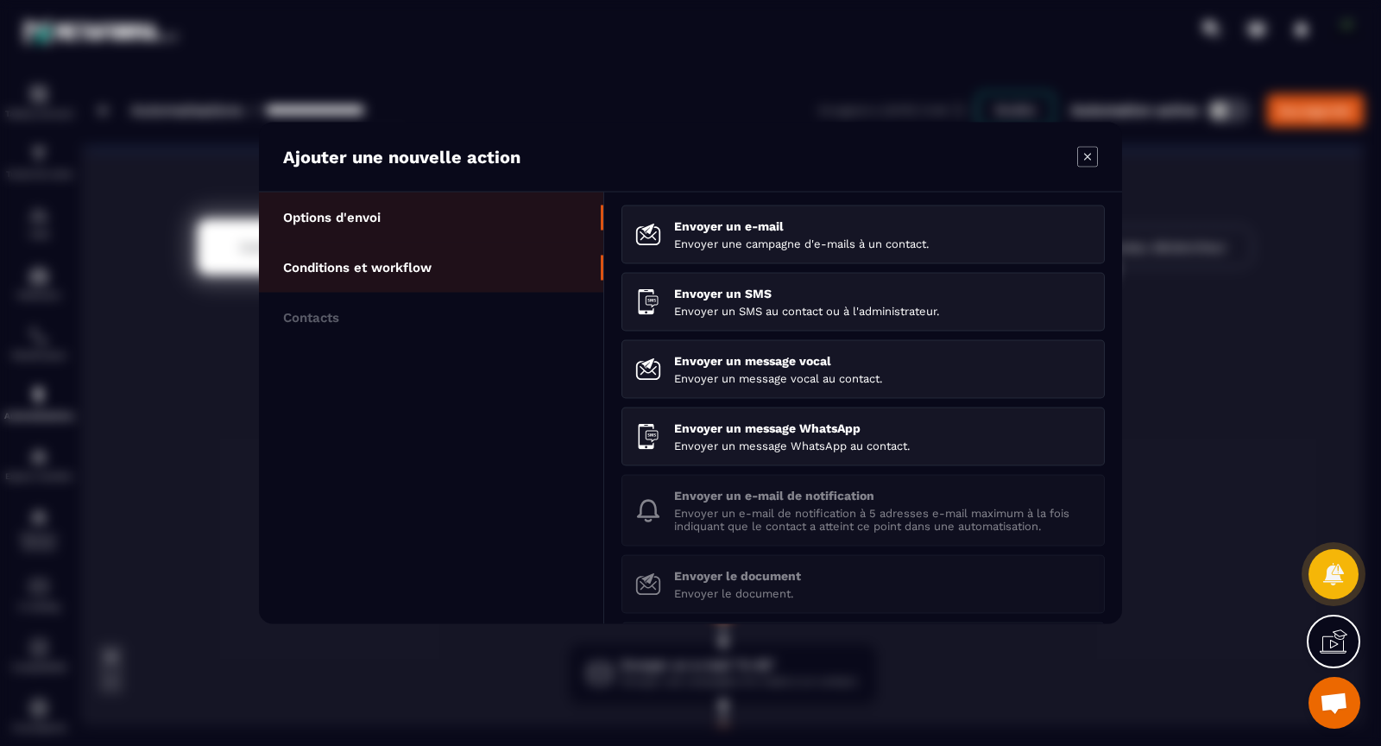
click at [515, 293] on li "Conditions et workflow" at bounding box center [431, 318] width 344 height 50
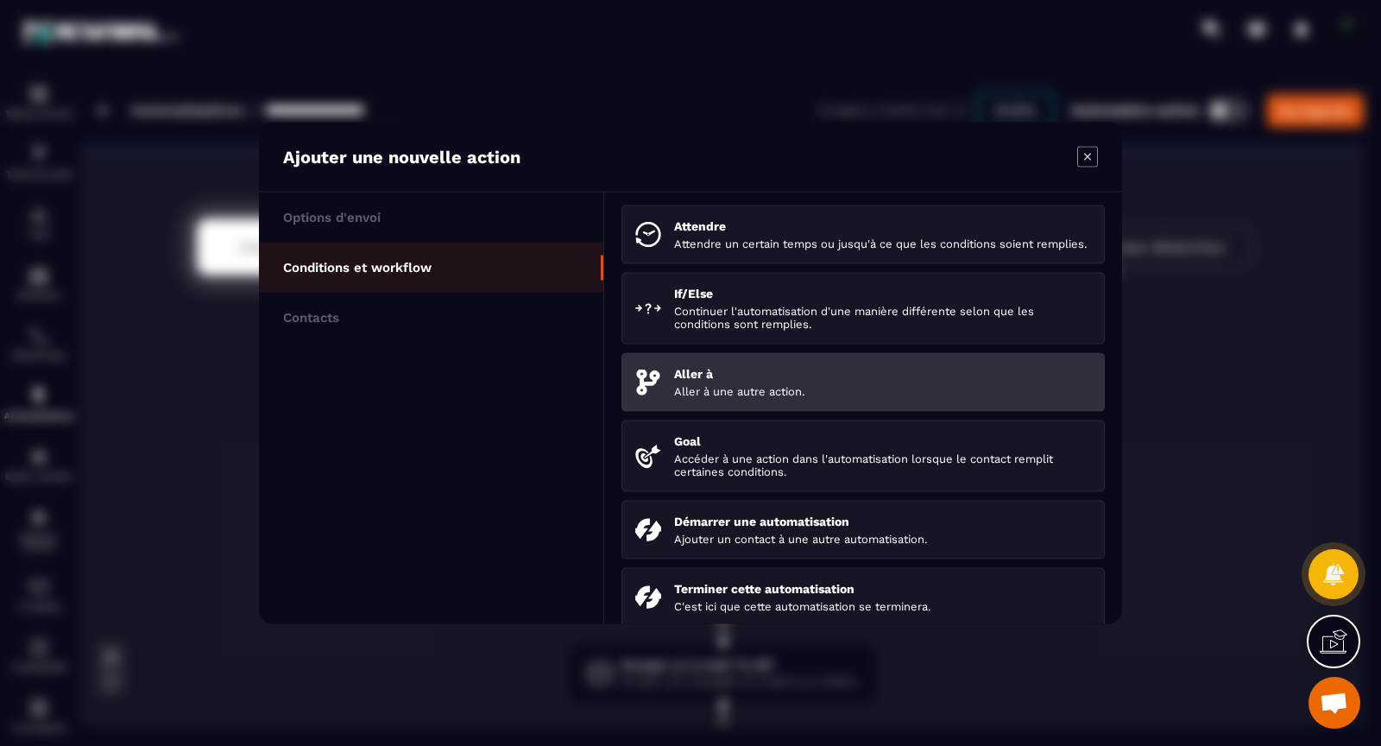
scroll to position [185, 0]
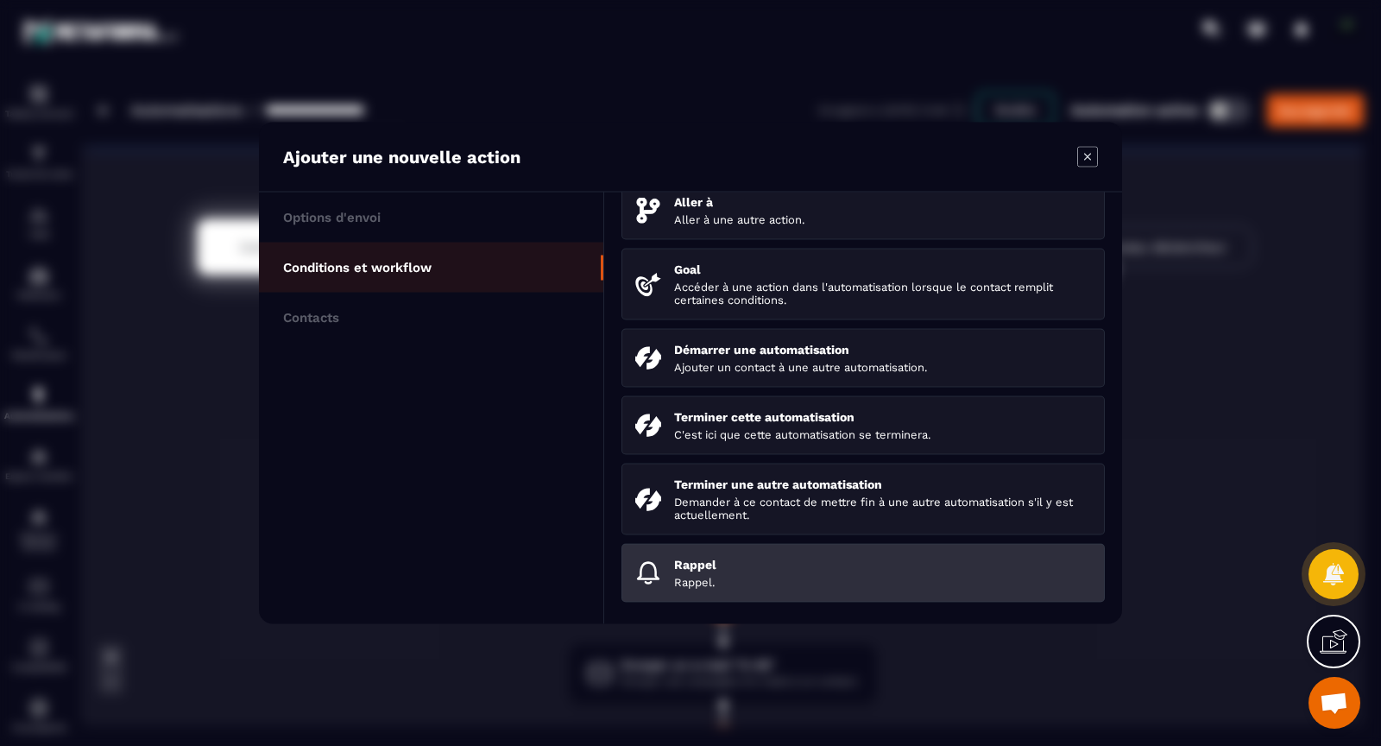
click at [772, 572] on div "Rappel Rappel." at bounding box center [882, 573] width 417 height 31
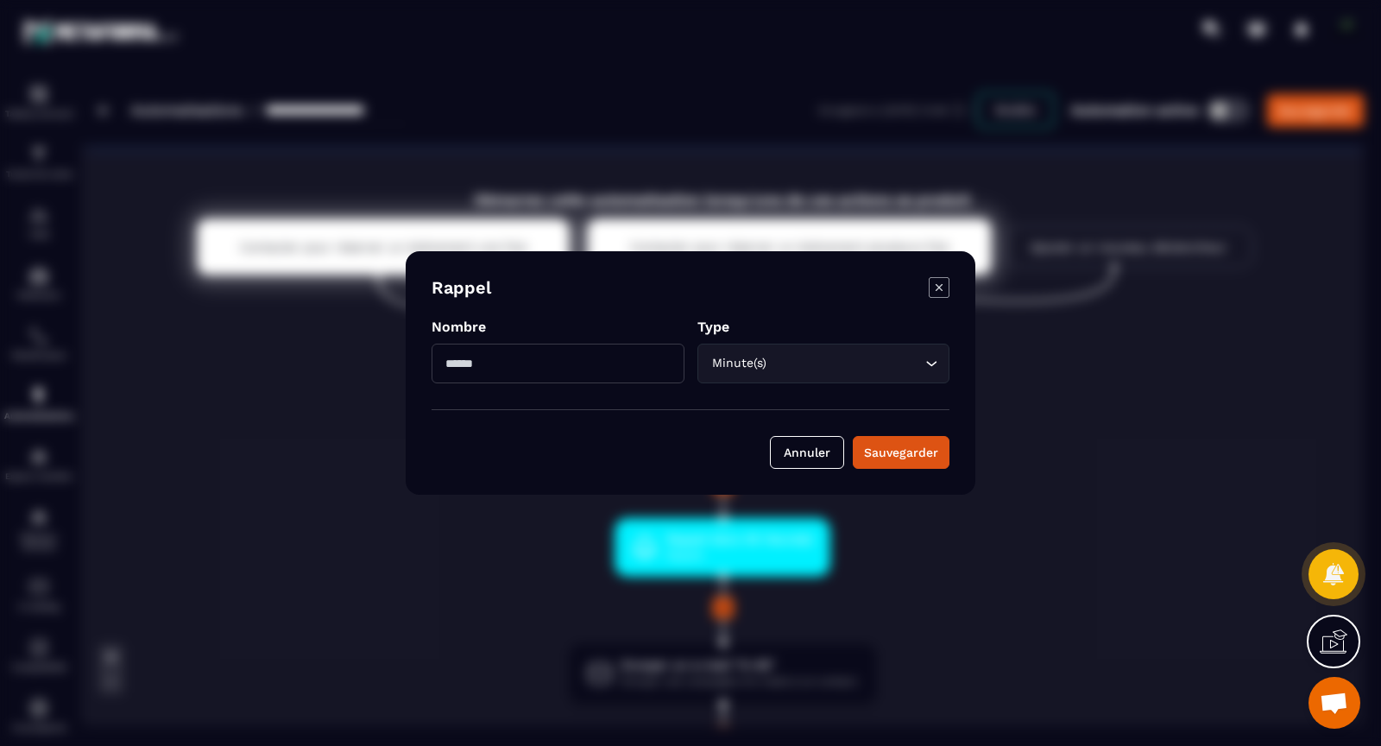
click at [532, 365] on input "Modal window" at bounding box center [558, 364] width 253 height 40
type input "*"
click at [742, 359] on div "Minute(s)" at bounding box center [815, 363] width 217 height 19
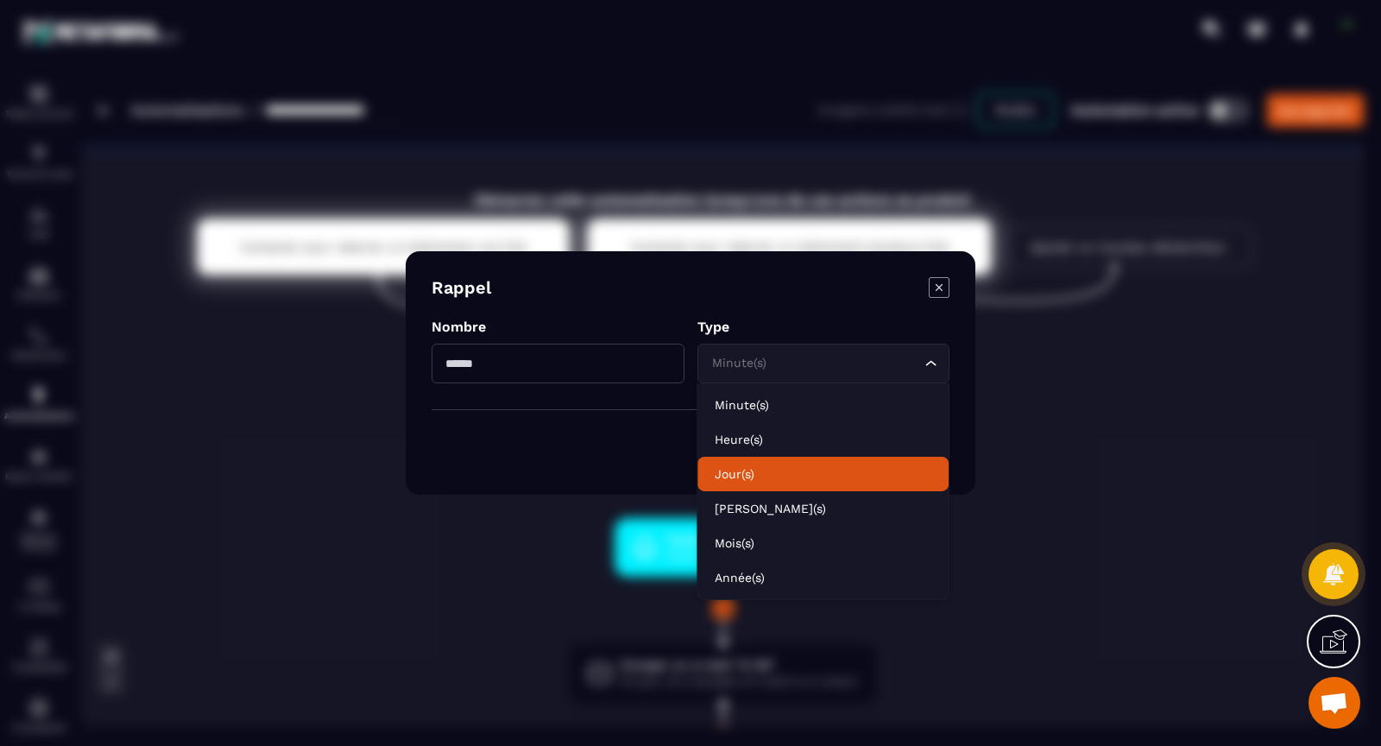
click at [764, 465] on p "Jour(s)" at bounding box center [823, 473] width 216 height 17
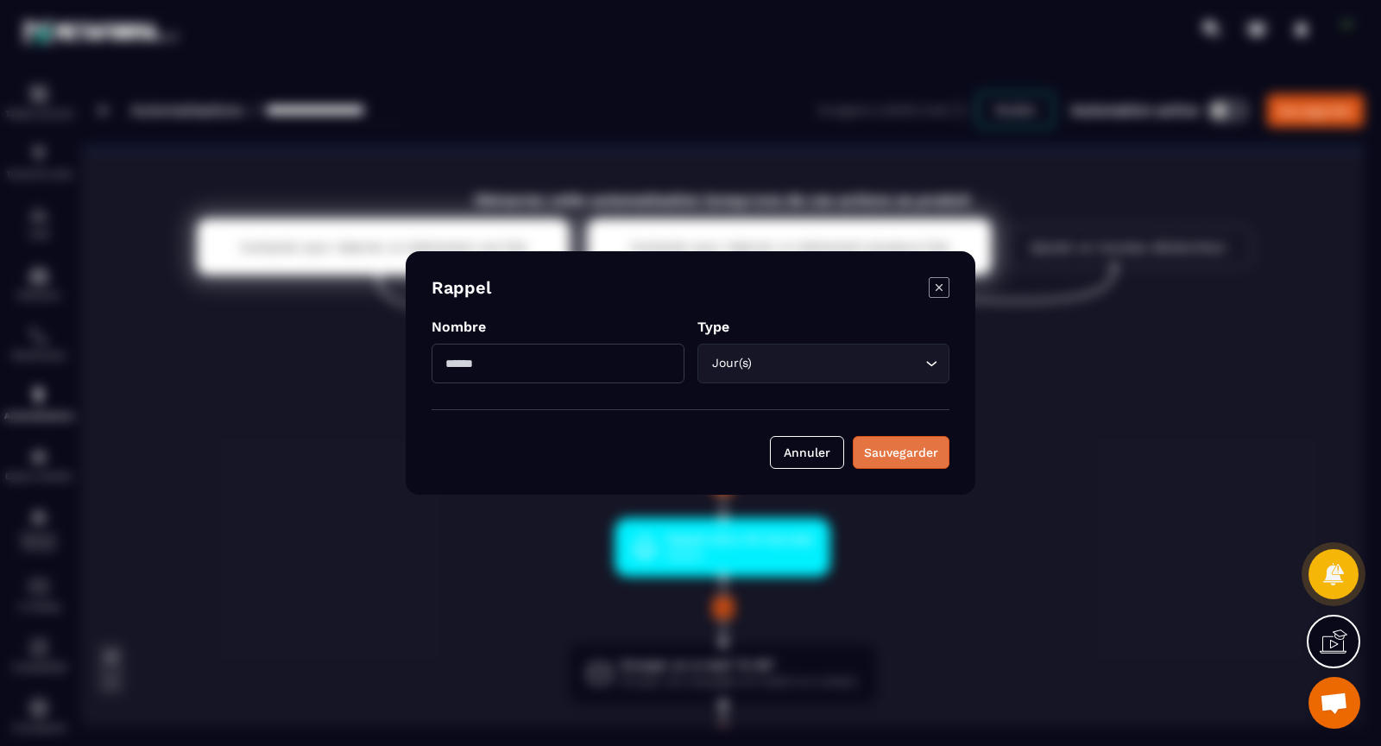
click at [894, 450] on div "Sauvegarder" at bounding box center [901, 452] width 74 height 17
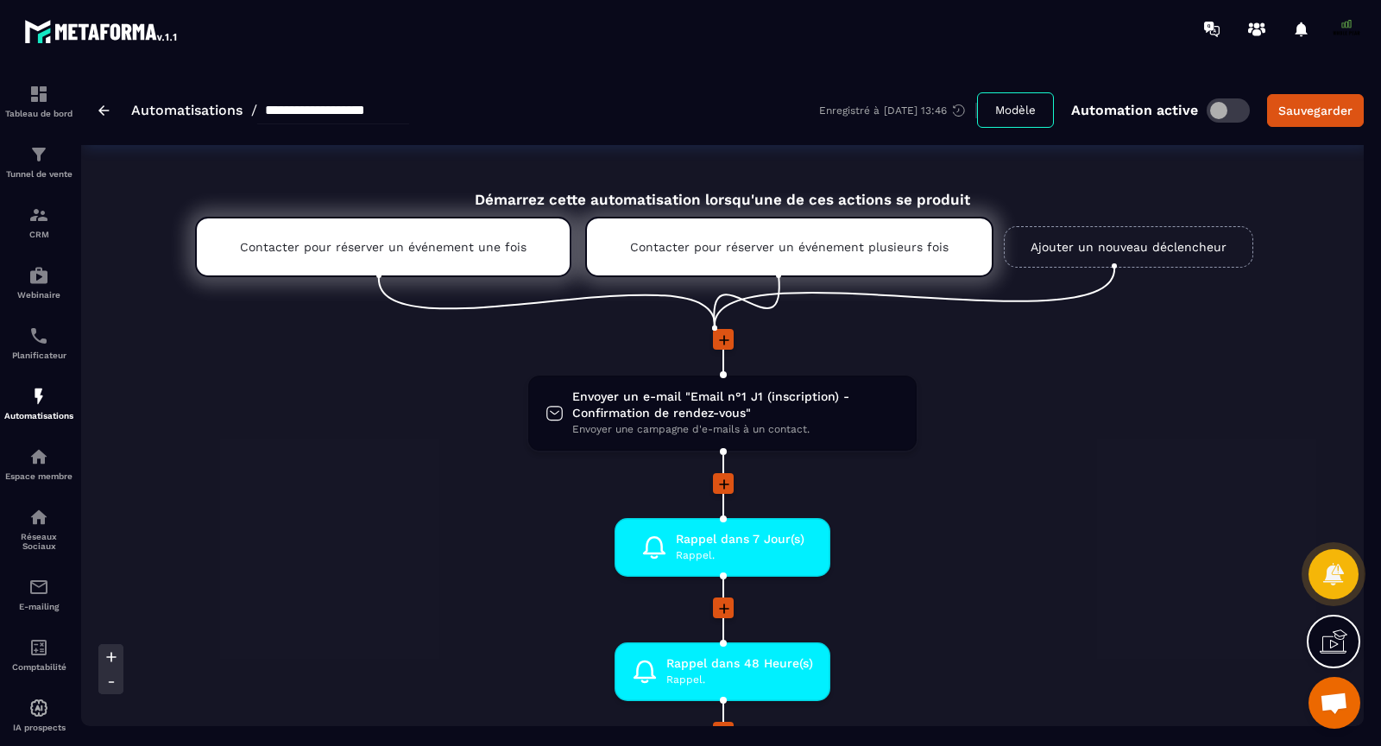
click at [718, 604] on icon at bounding box center [724, 608] width 17 height 17
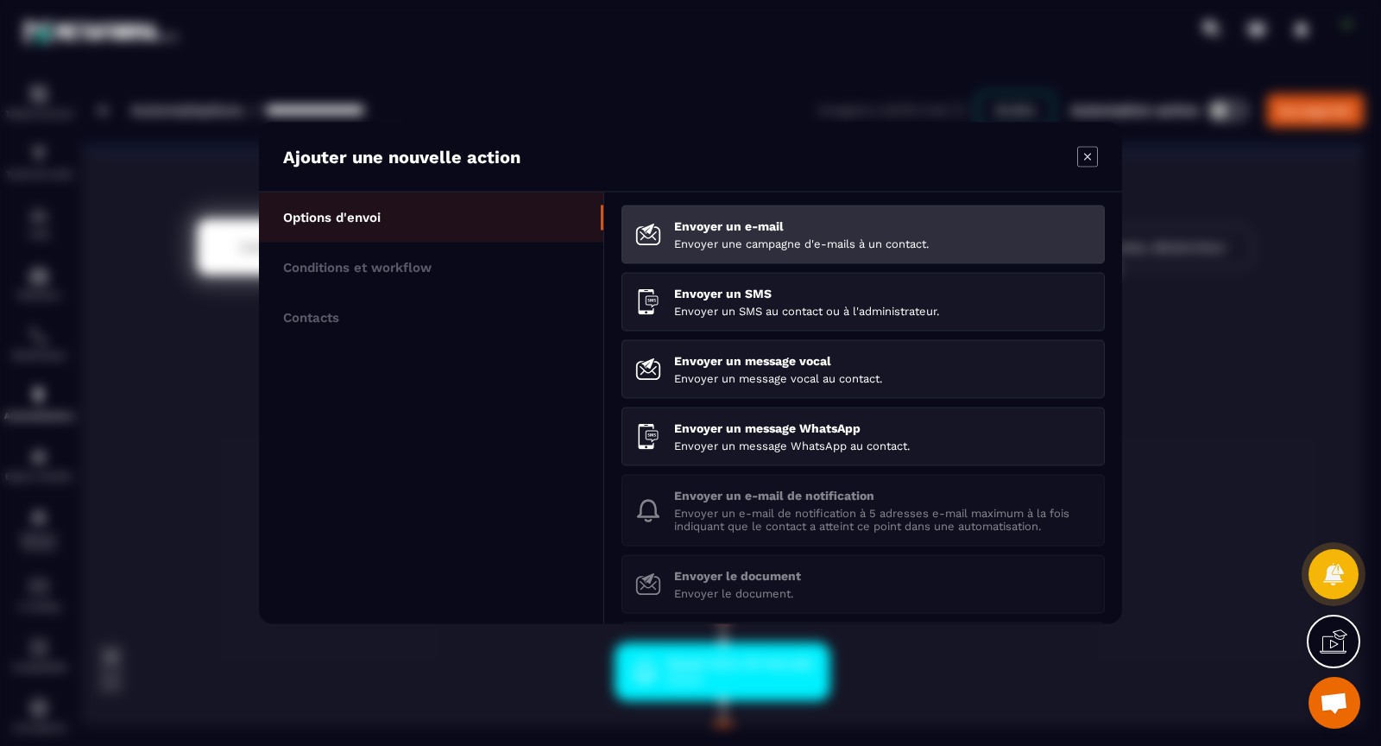
click at [702, 232] on div "Envoyer un e-mail Envoyer une campagne d'e-mails à un contact." at bounding box center [882, 234] width 417 height 31
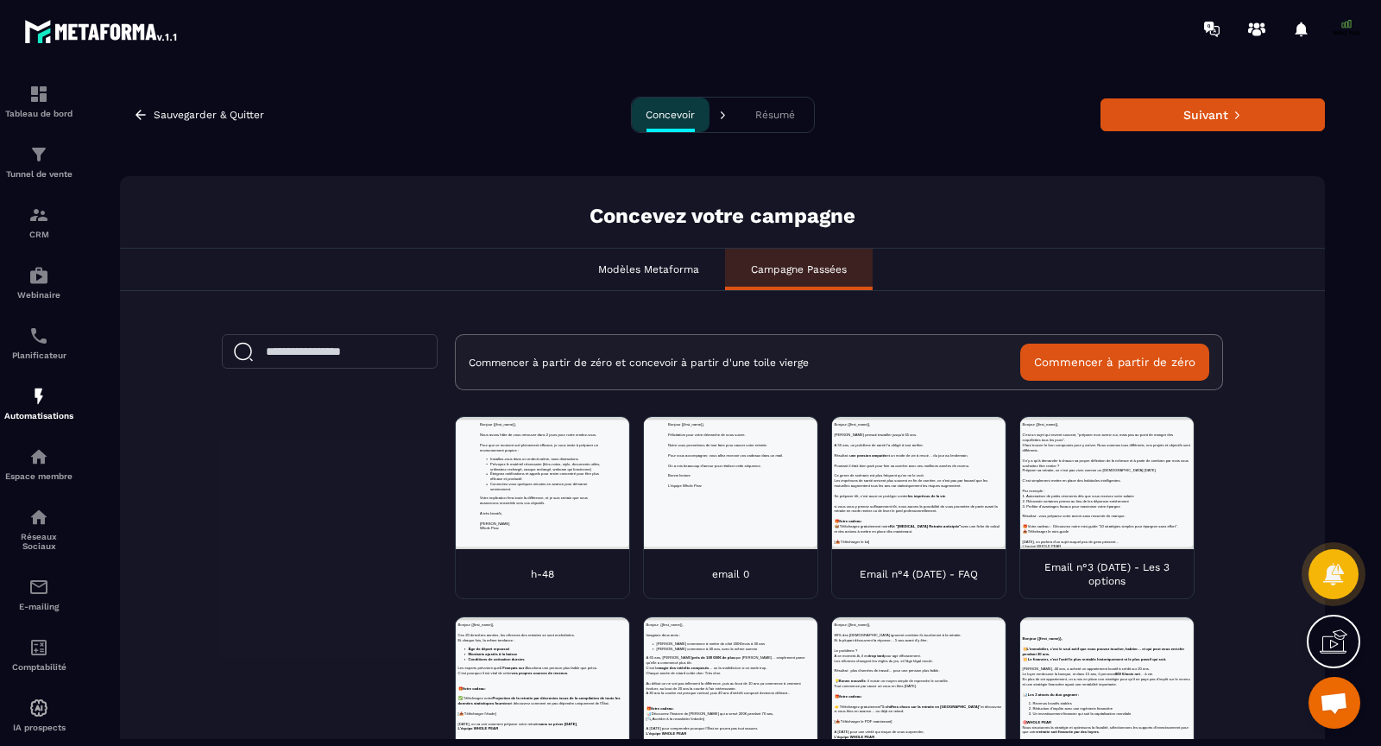
click at [1131, 357] on button "Commencer à partir de zéro" at bounding box center [1115, 362] width 189 height 37
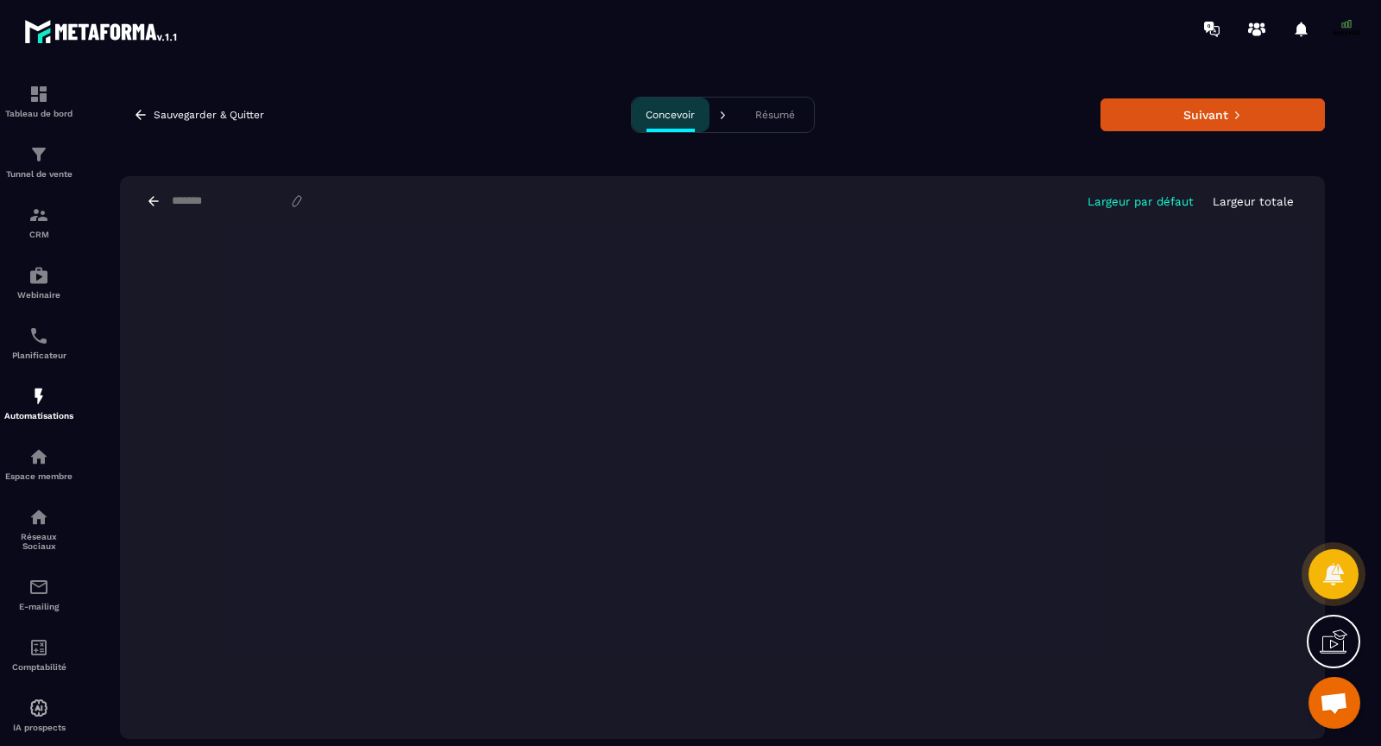
click at [231, 199] on input at bounding box center [229, 201] width 119 height 14
type input "***"
click at [1178, 115] on button "Suivant" at bounding box center [1213, 114] width 224 height 33
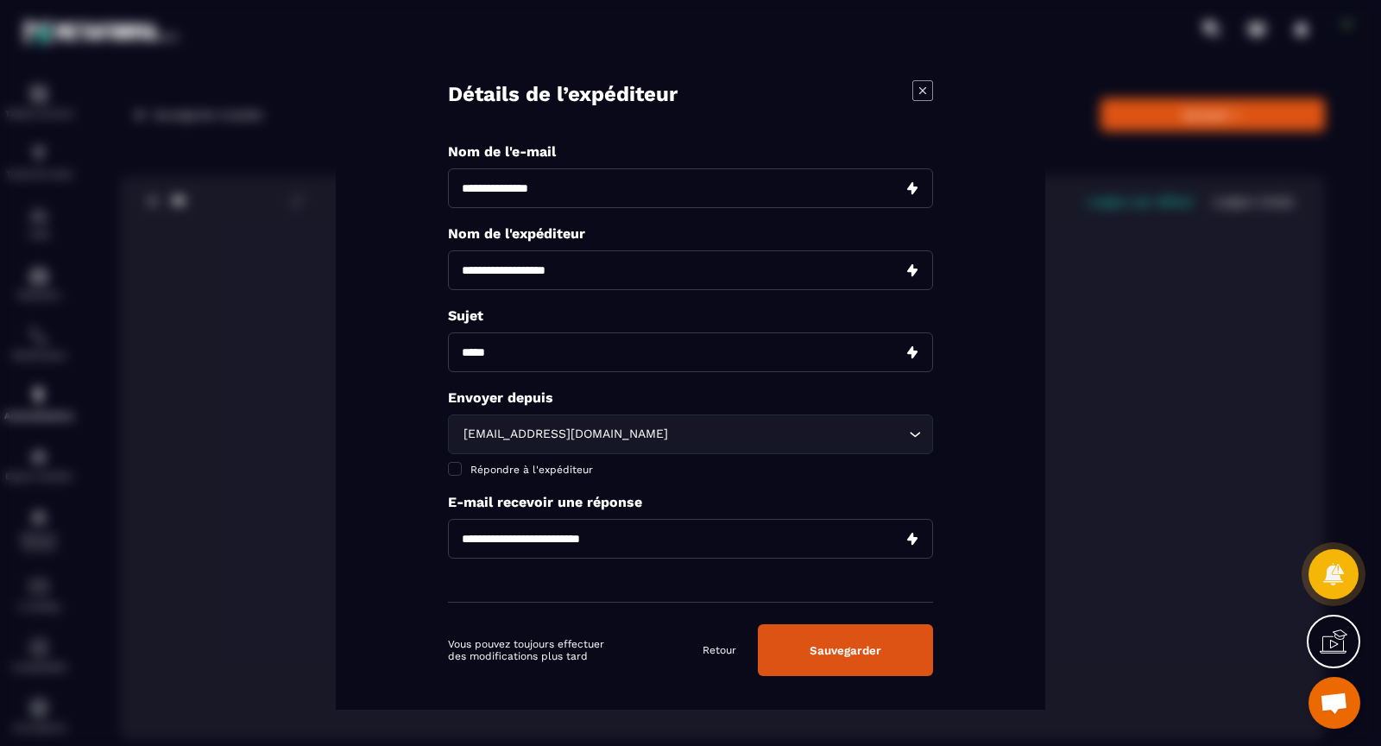
click at [591, 178] on input "Modal window" at bounding box center [690, 188] width 485 height 40
type input "***"
click at [588, 264] on input "Modal window" at bounding box center [690, 270] width 485 height 40
type input "**********"
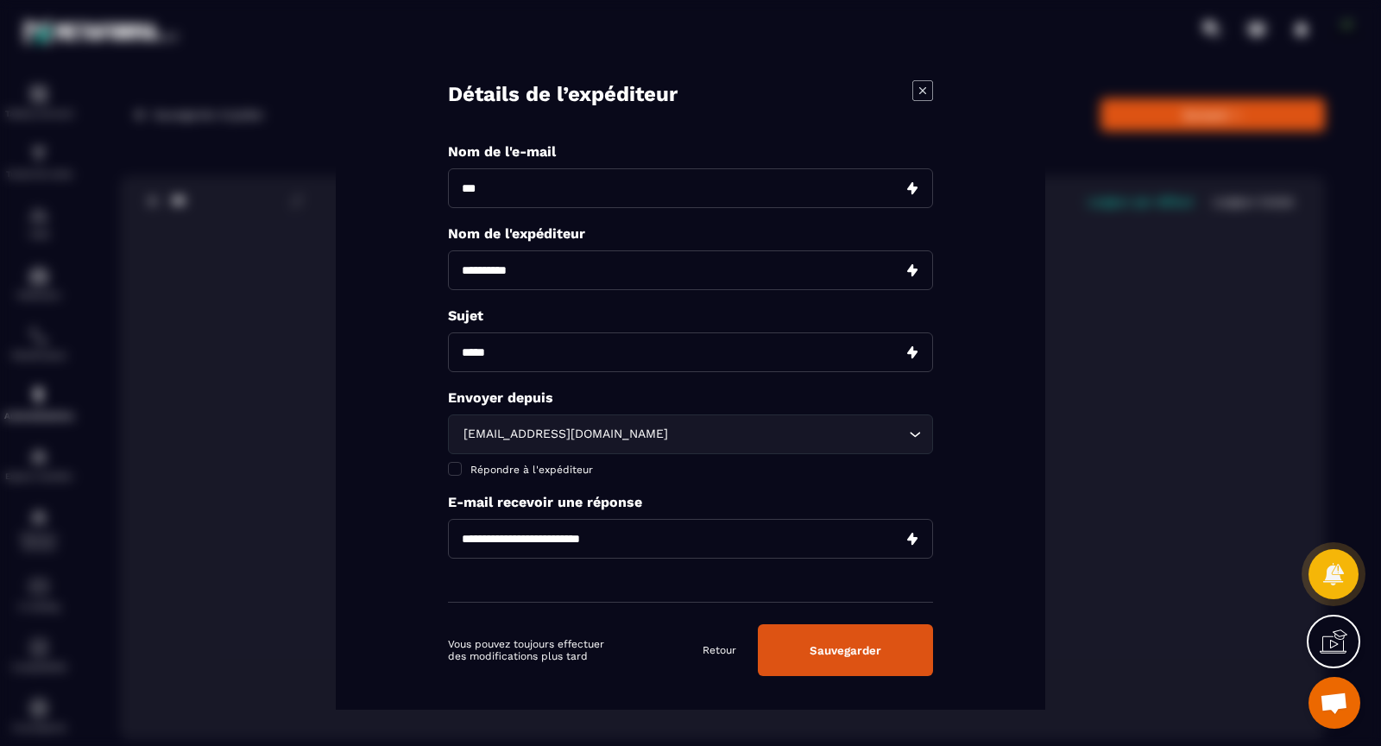
click at [510, 366] on input "Modal window" at bounding box center [690, 352] width 485 height 40
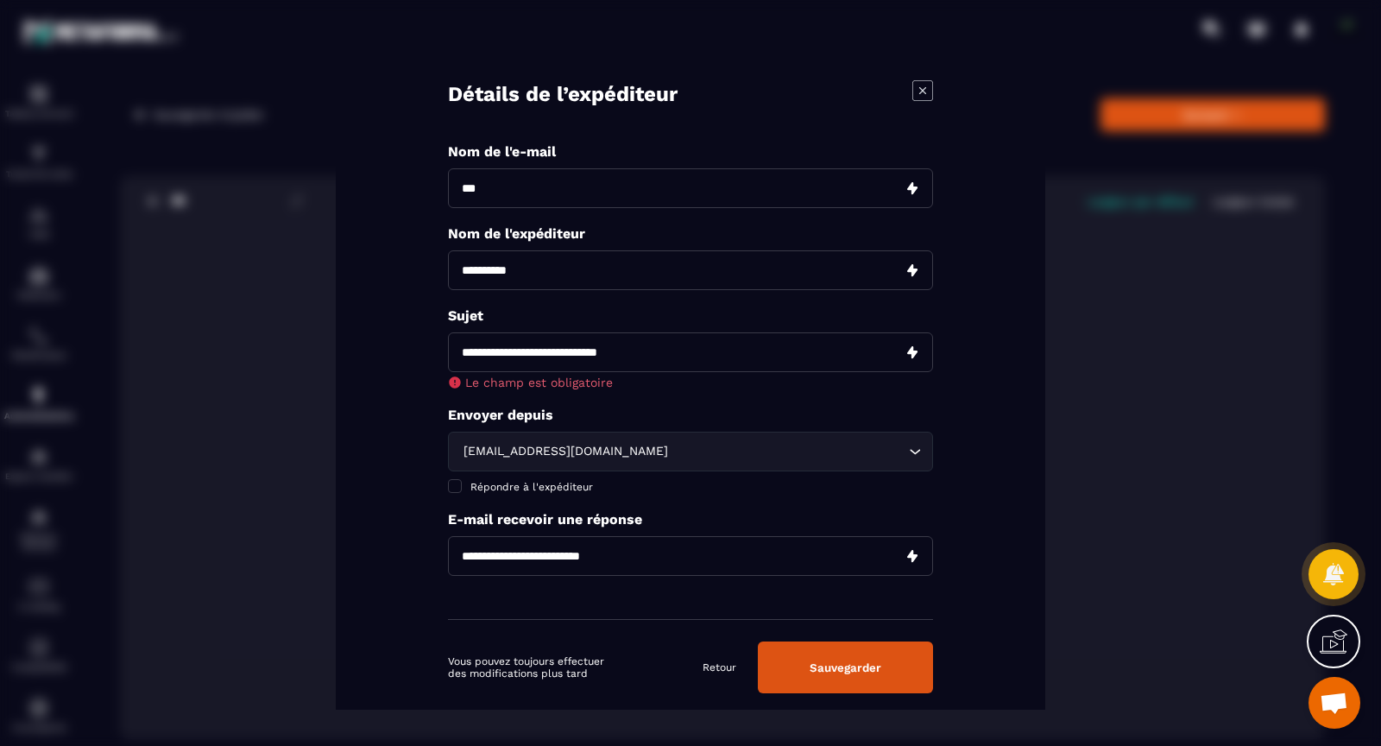
type input "**********"
click at [496, 559] on div "**********" at bounding box center [690, 381] width 485 height 477
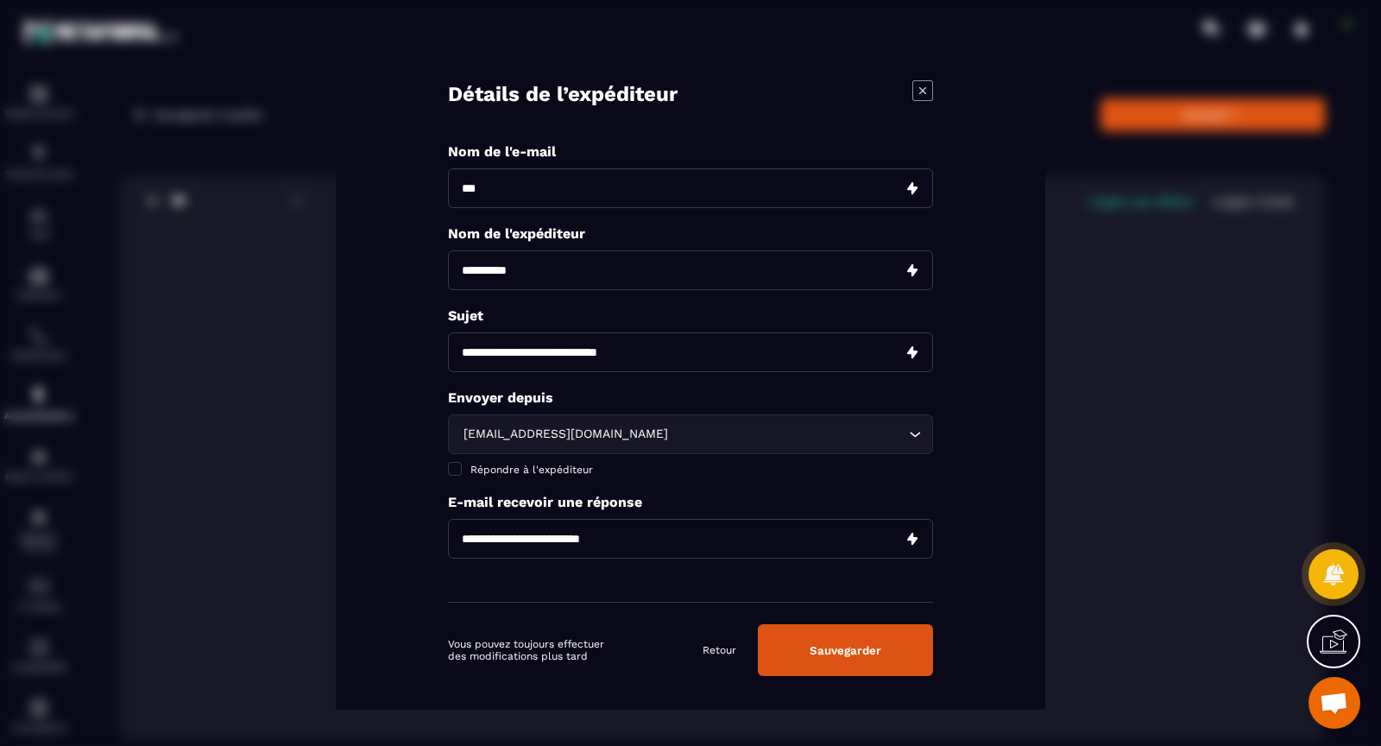
type input "**********"
click at [843, 644] on button "Sauvegarder" at bounding box center [845, 650] width 175 height 52
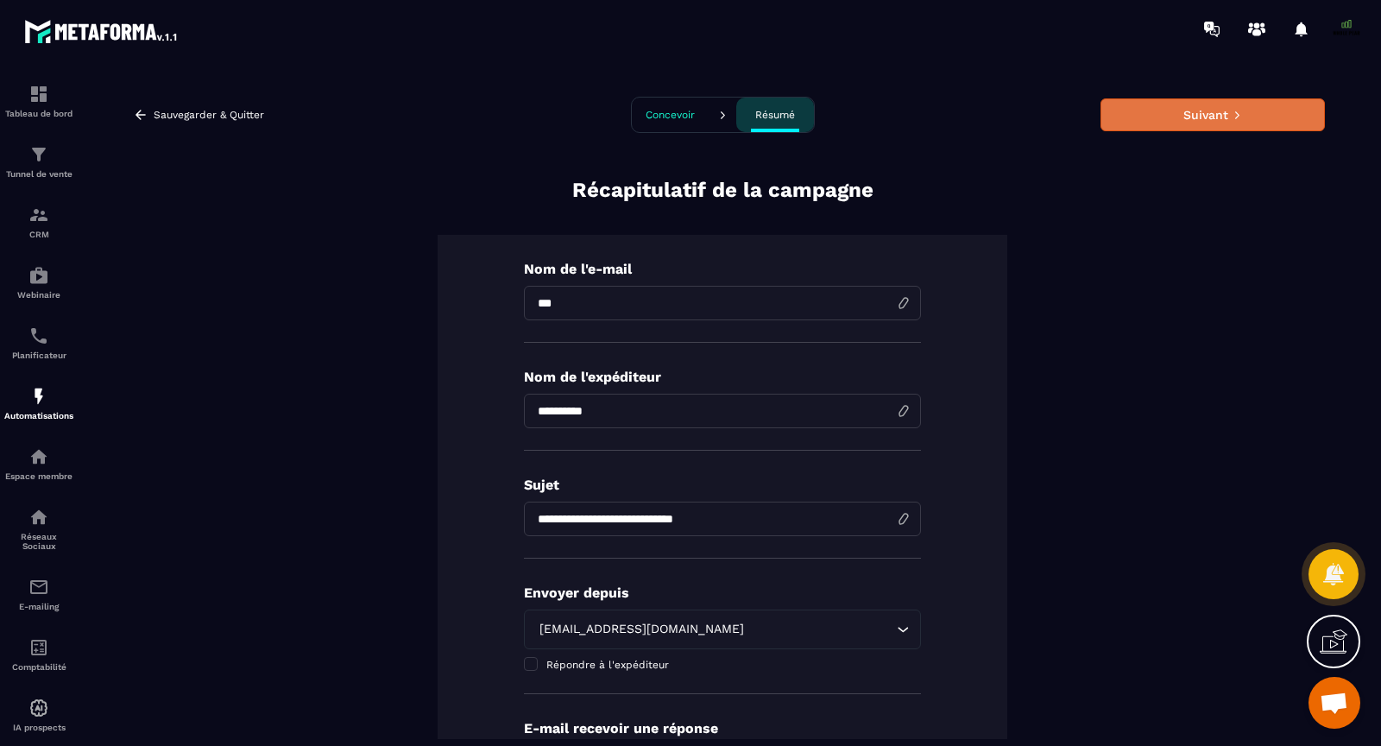
click at [1180, 108] on button "Suivant" at bounding box center [1213, 114] width 224 height 33
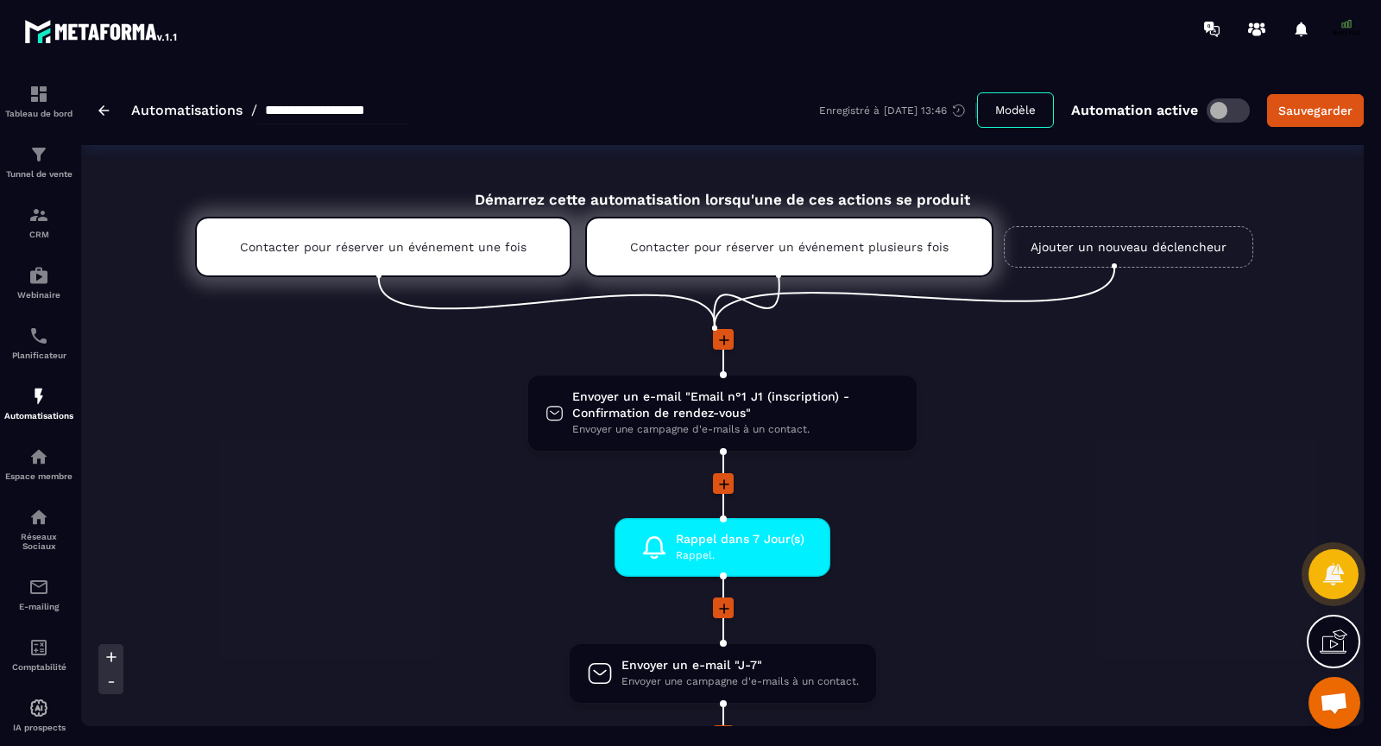
click at [1344, 710] on span "Ouvrir le chat" at bounding box center [1334, 704] width 28 height 24
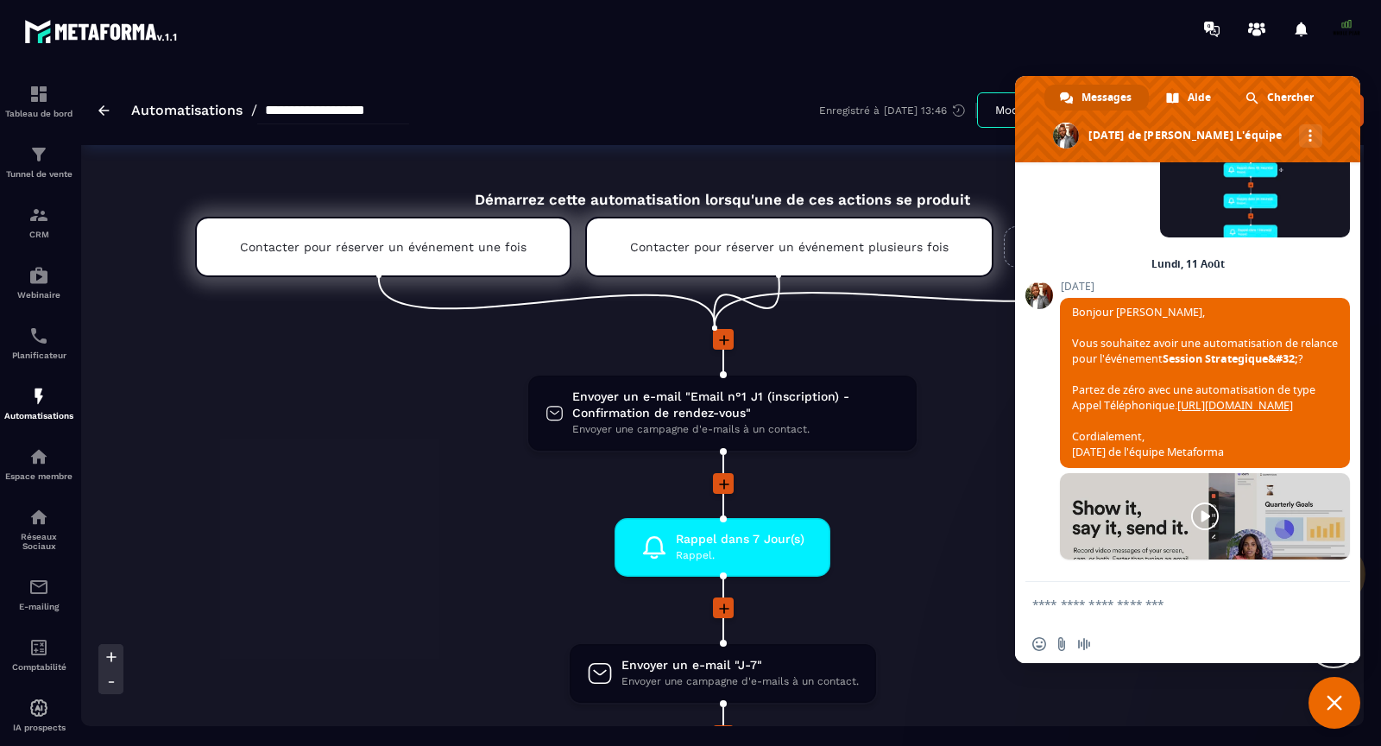
scroll to position [11222, 0]
click at [1146, 610] on textarea "Entrez votre message..." at bounding box center [1171, 603] width 276 height 43
type textarea "*"
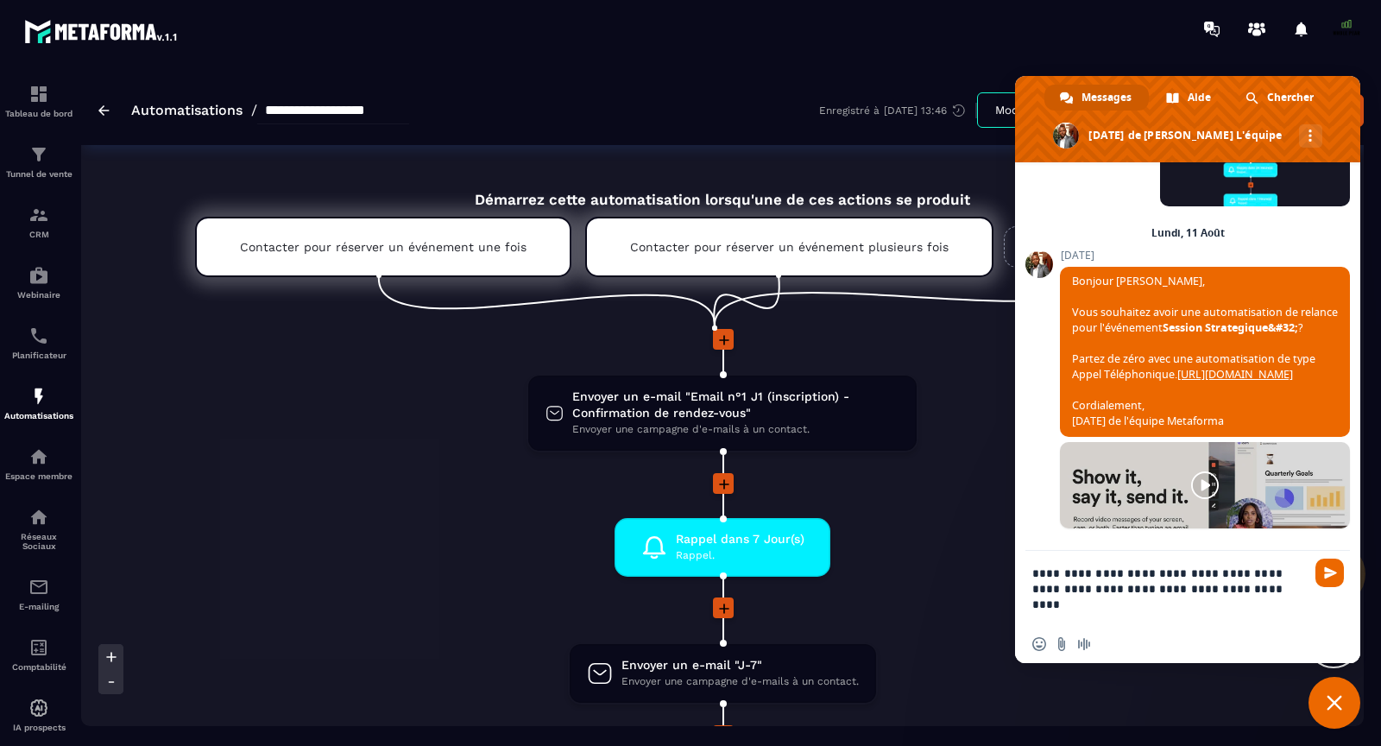
type textarea "**********"
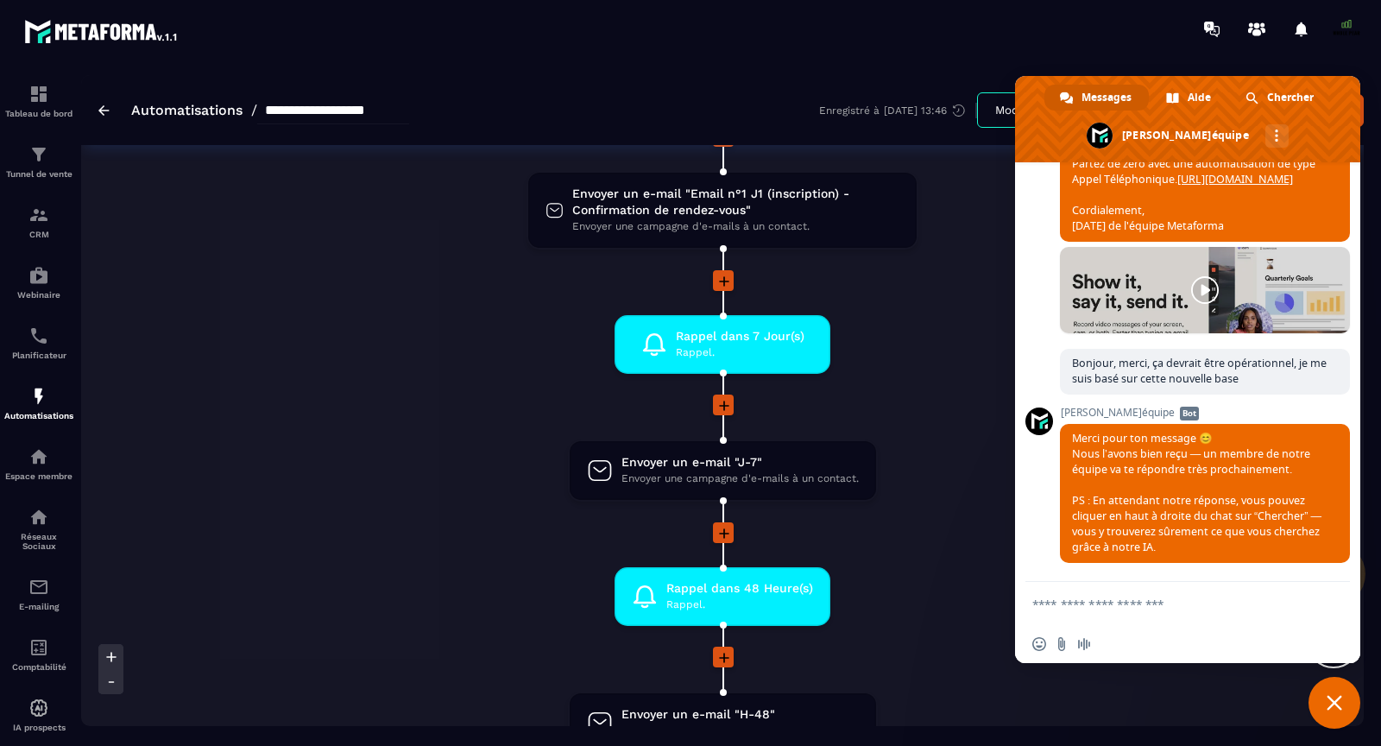
scroll to position [221, 0]
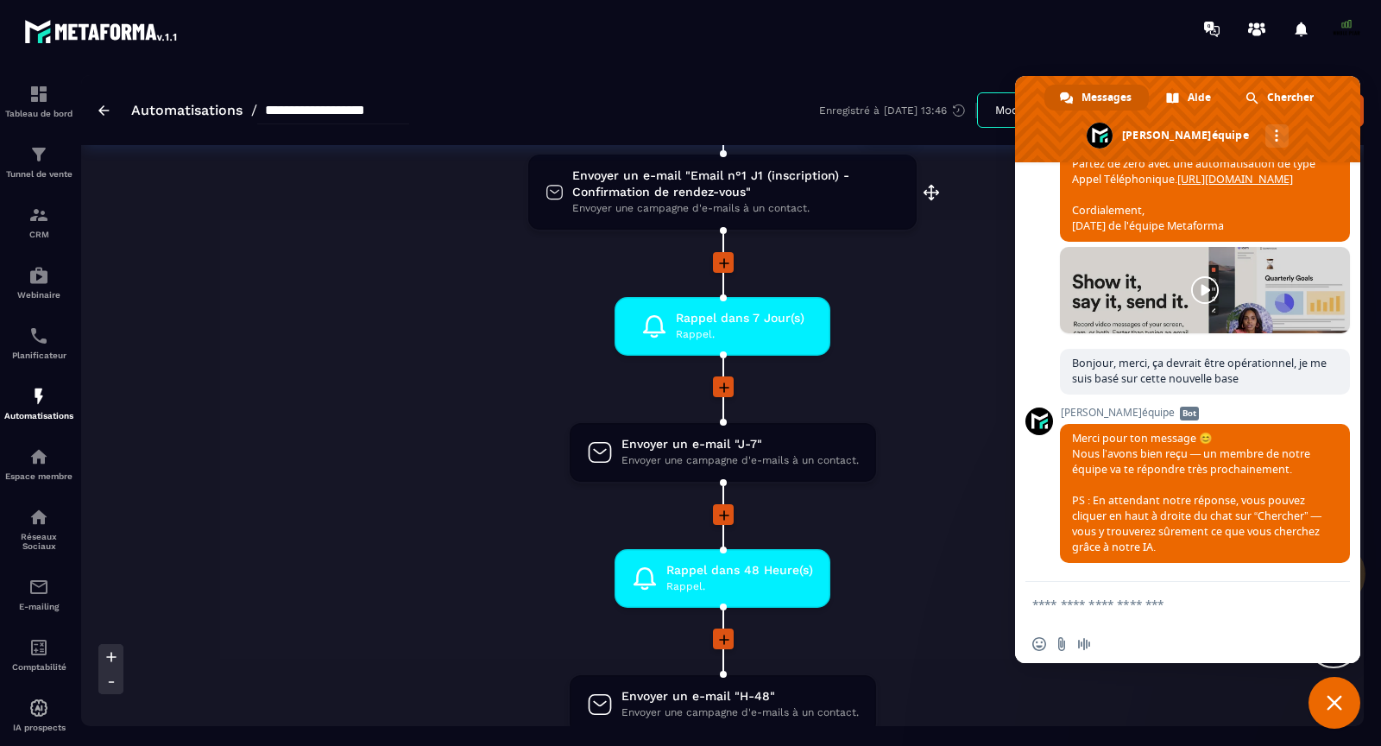
click at [679, 190] on span "Envoyer un e-mail "Email n°1 J1 (inscription) - Confirmation de rendez-vous"" at bounding box center [735, 183] width 327 height 33
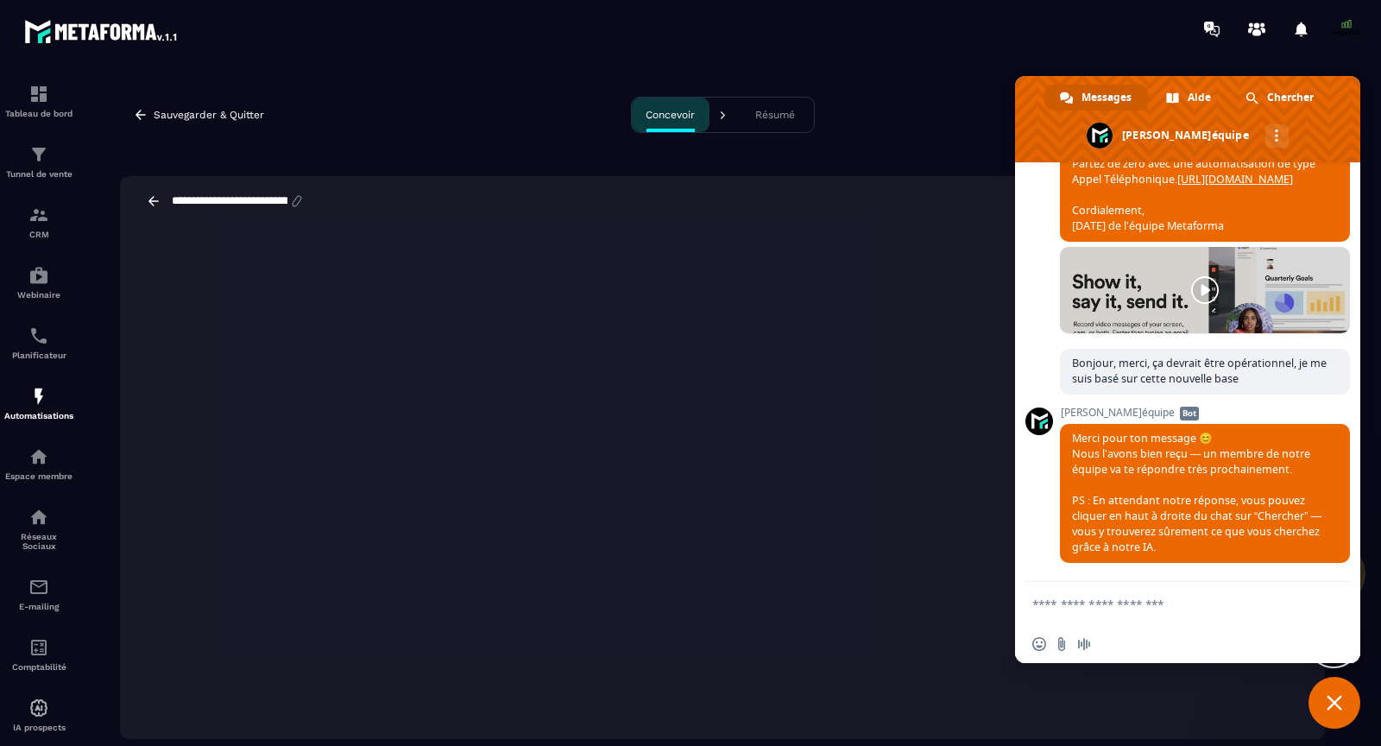
click at [1330, 700] on span "Fermer le chat" at bounding box center [1335, 703] width 16 height 16
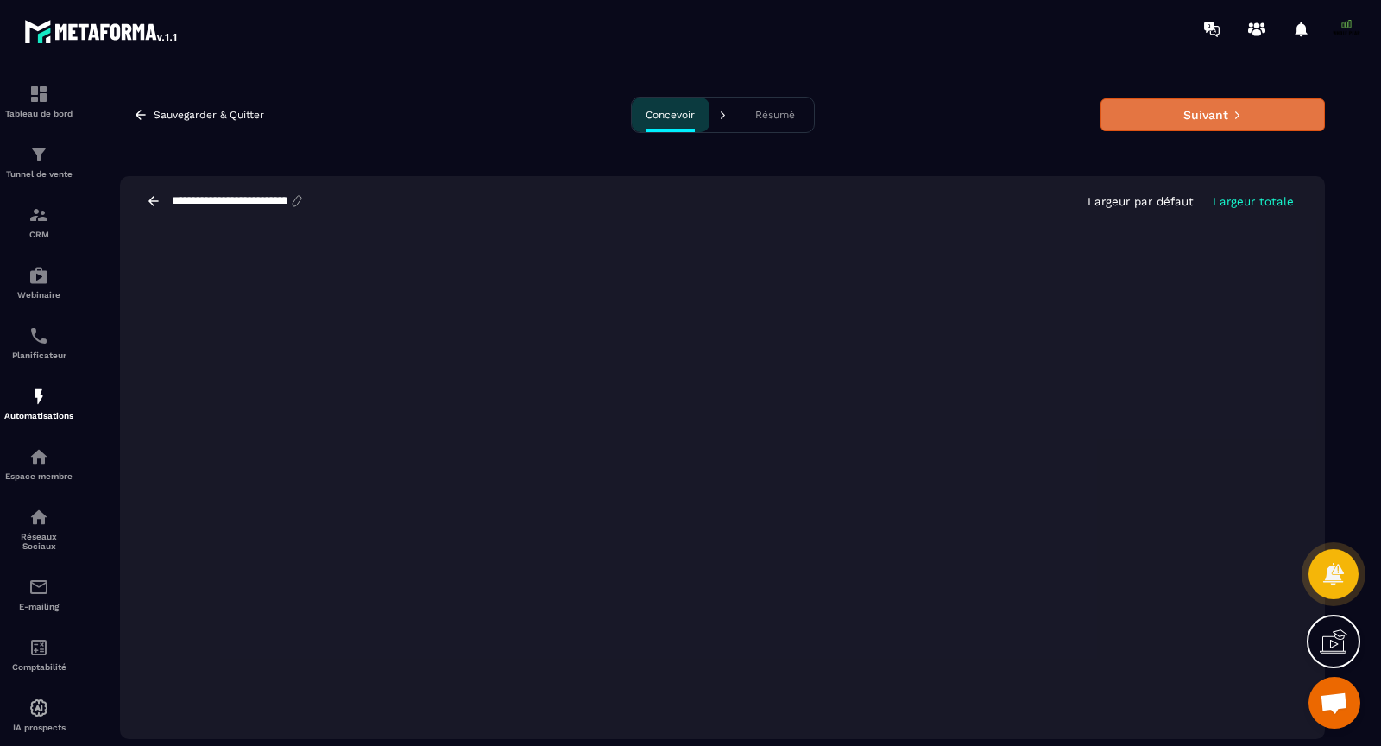
click at [1168, 118] on button "Suivant" at bounding box center [1213, 114] width 224 height 33
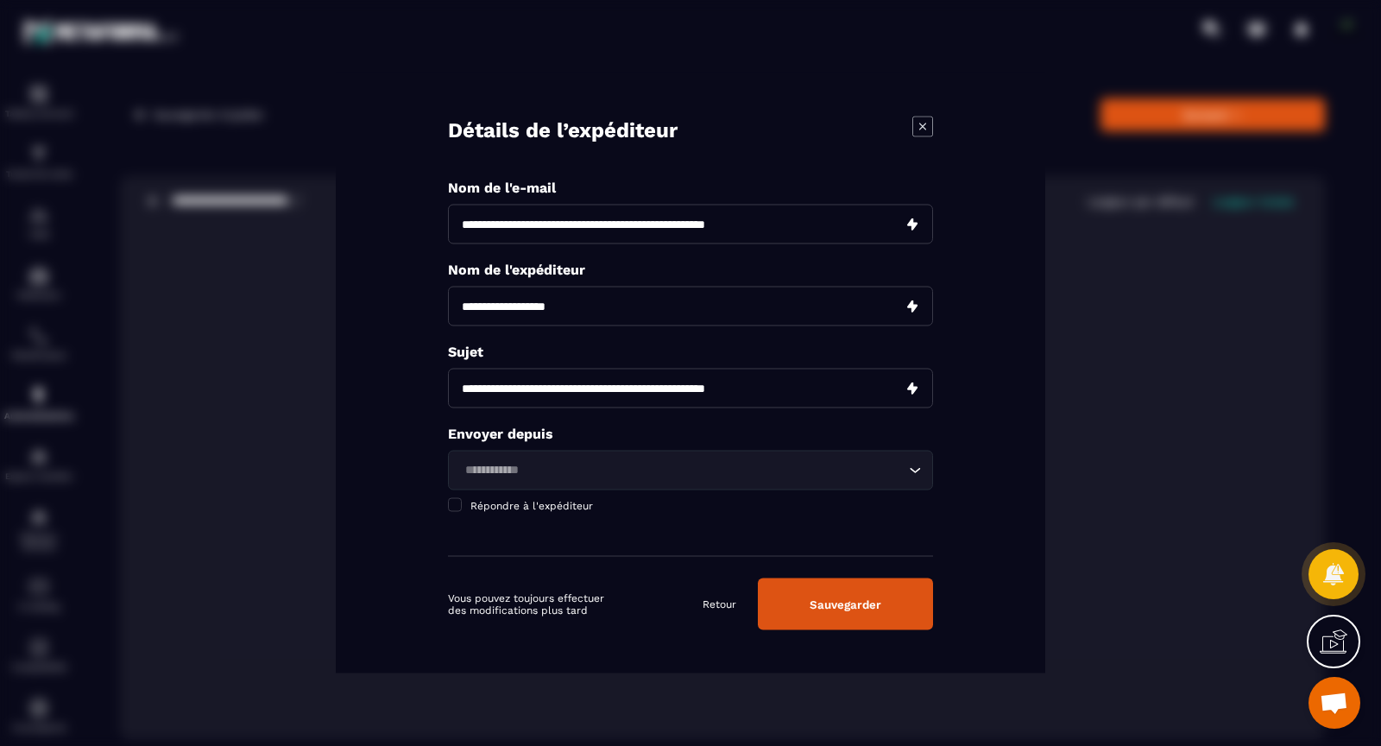
click at [666, 225] on input "**********" at bounding box center [690, 225] width 485 height 40
click at [502, 316] on input "**********" at bounding box center [690, 307] width 485 height 40
click at [502, 313] on input "**********" at bounding box center [690, 307] width 485 height 40
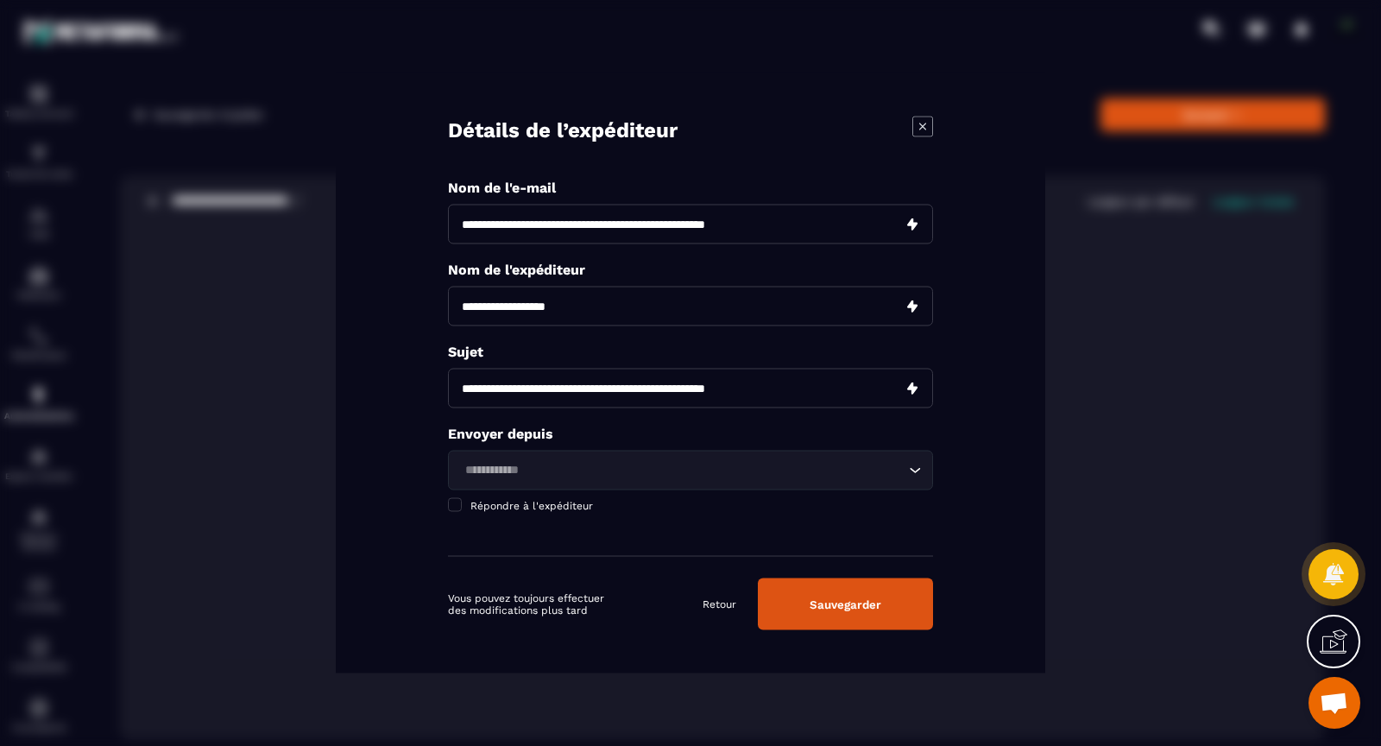
click at [502, 313] on input "**********" at bounding box center [690, 307] width 485 height 40
type input "**********"
click at [519, 385] on input "**********" at bounding box center [690, 389] width 485 height 40
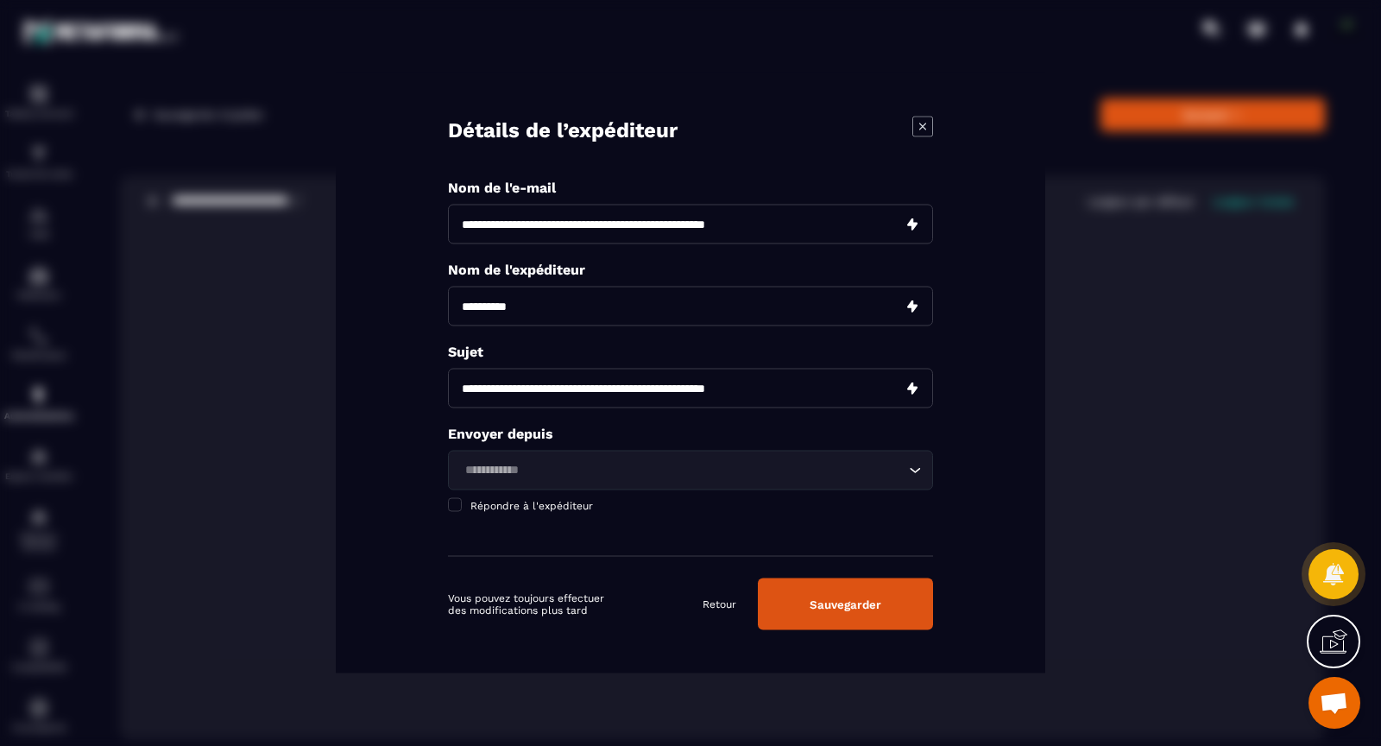
drag, startPoint x: 619, startPoint y: 391, endPoint x: 434, endPoint y: 372, distance: 185.7
click at [434, 372] on div "**********" at bounding box center [691, 373] width 710 height 600
type input "**********"
click at [553, 471] on input "Search for option" at bounding box center [681, 470] width 445 height 19
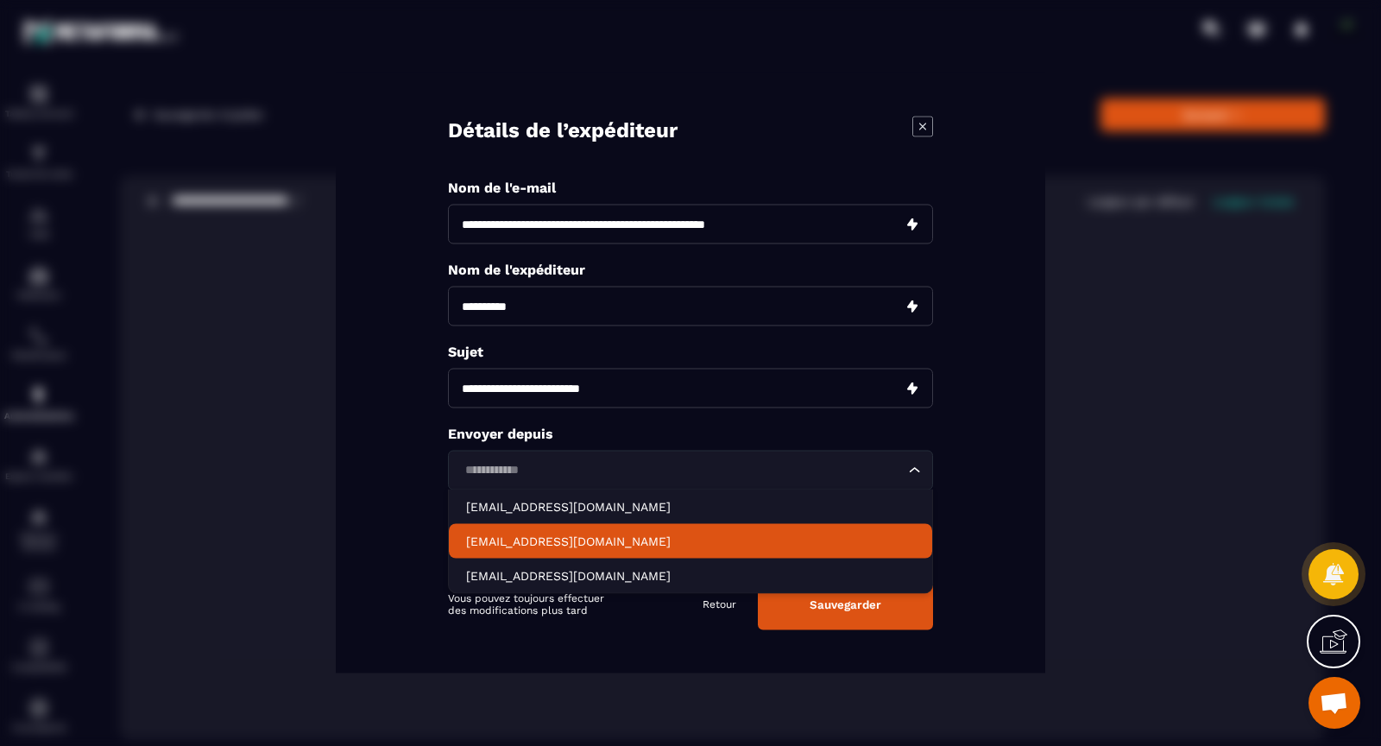
click at [549, 536] on p "[EMAIL_ADDRESS][DOMAIN_NAME]" at bounding box center [690, 541] width 449 height 17
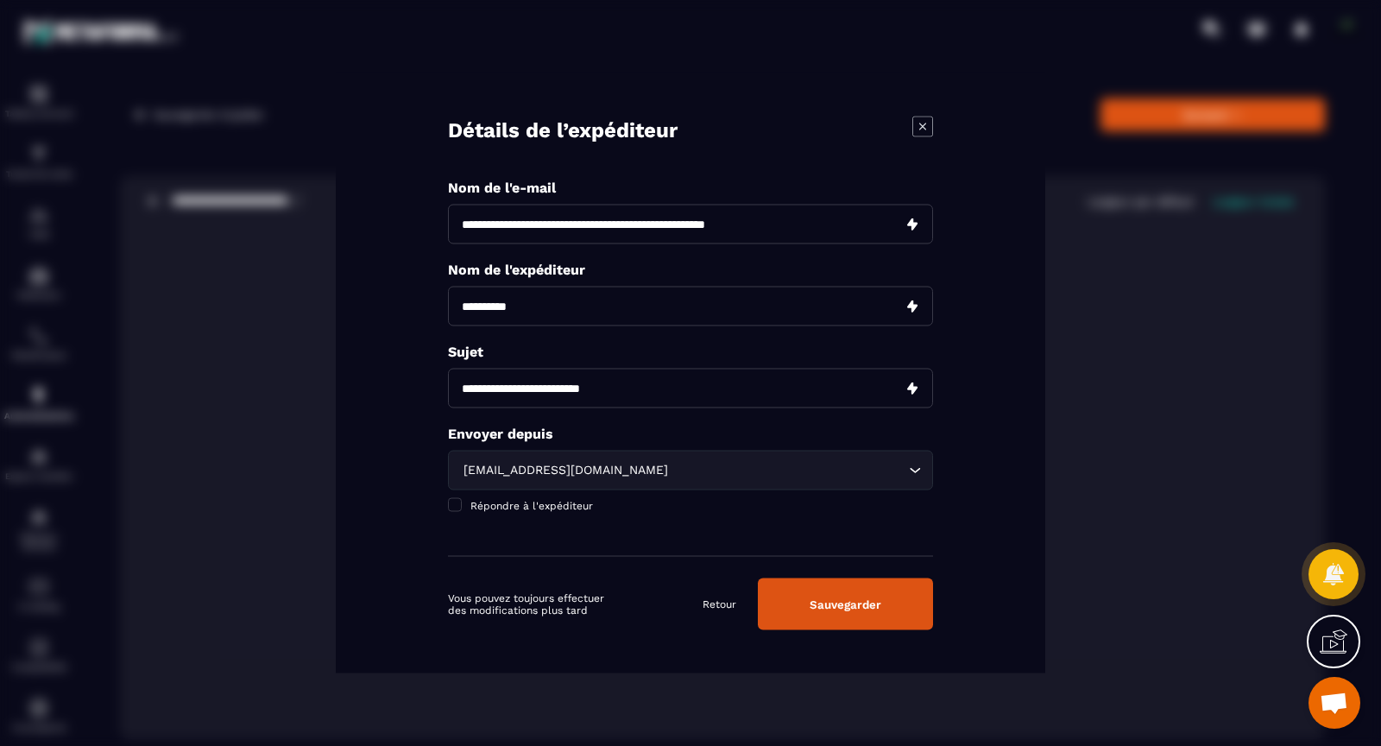
click at [518, 509] on span "Répondre à l'expéditeur" at bounding box center [532, 506] width 123 height 12
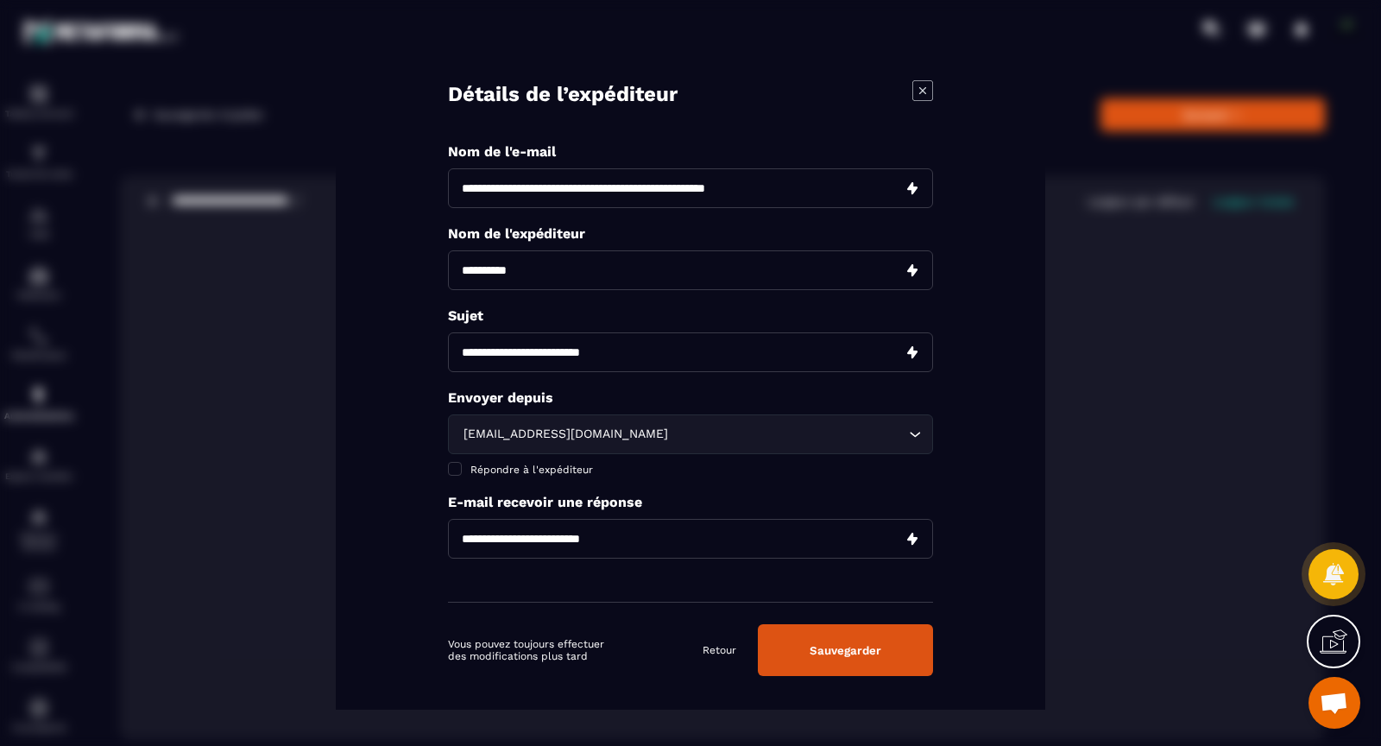
click at [534, 549] on input "Modal window" at bounding box center [690, 539] width 485 height 40
type input "**********"
click at [842, 632] on button "Sauvegarder" at bounding box center [845, 650] width 175 height 52
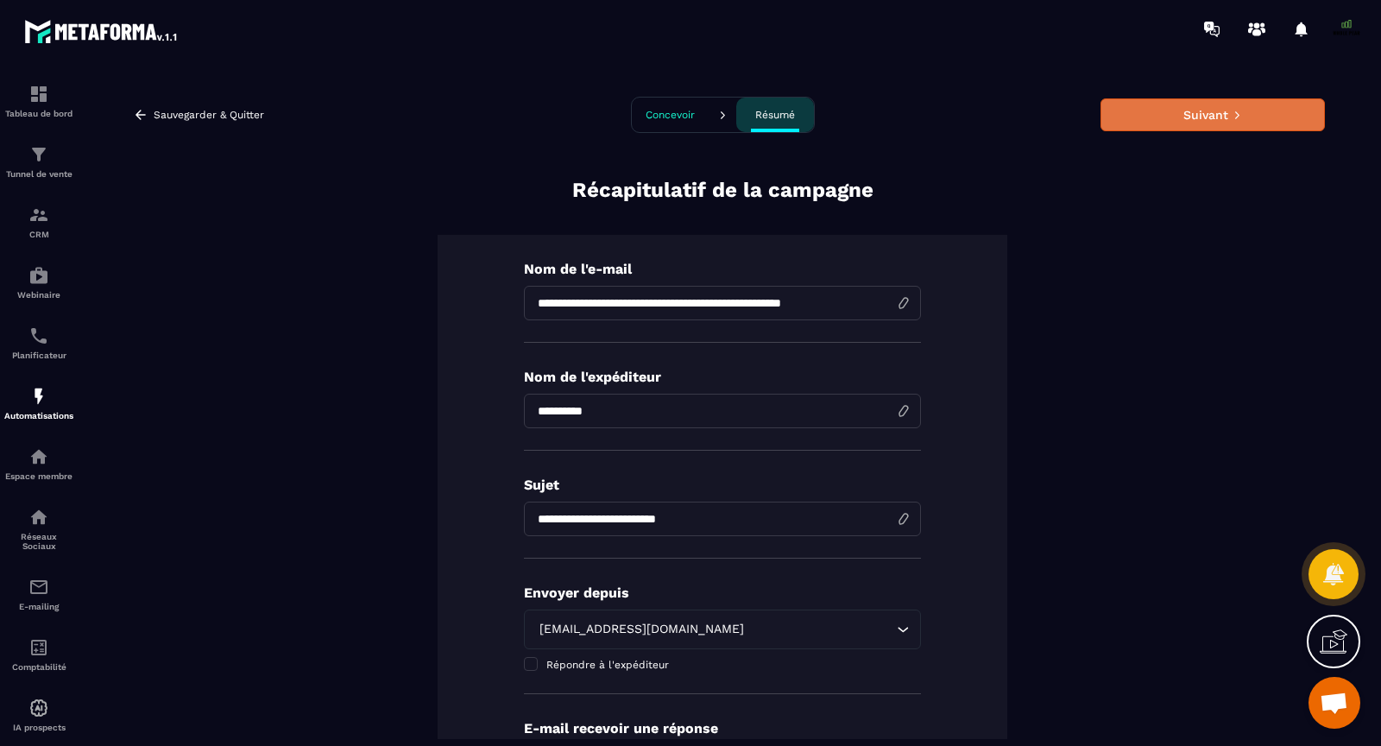
click at [1223, 112] on button "Suivant" at bounding box center [1213, 114] width 224 height 33
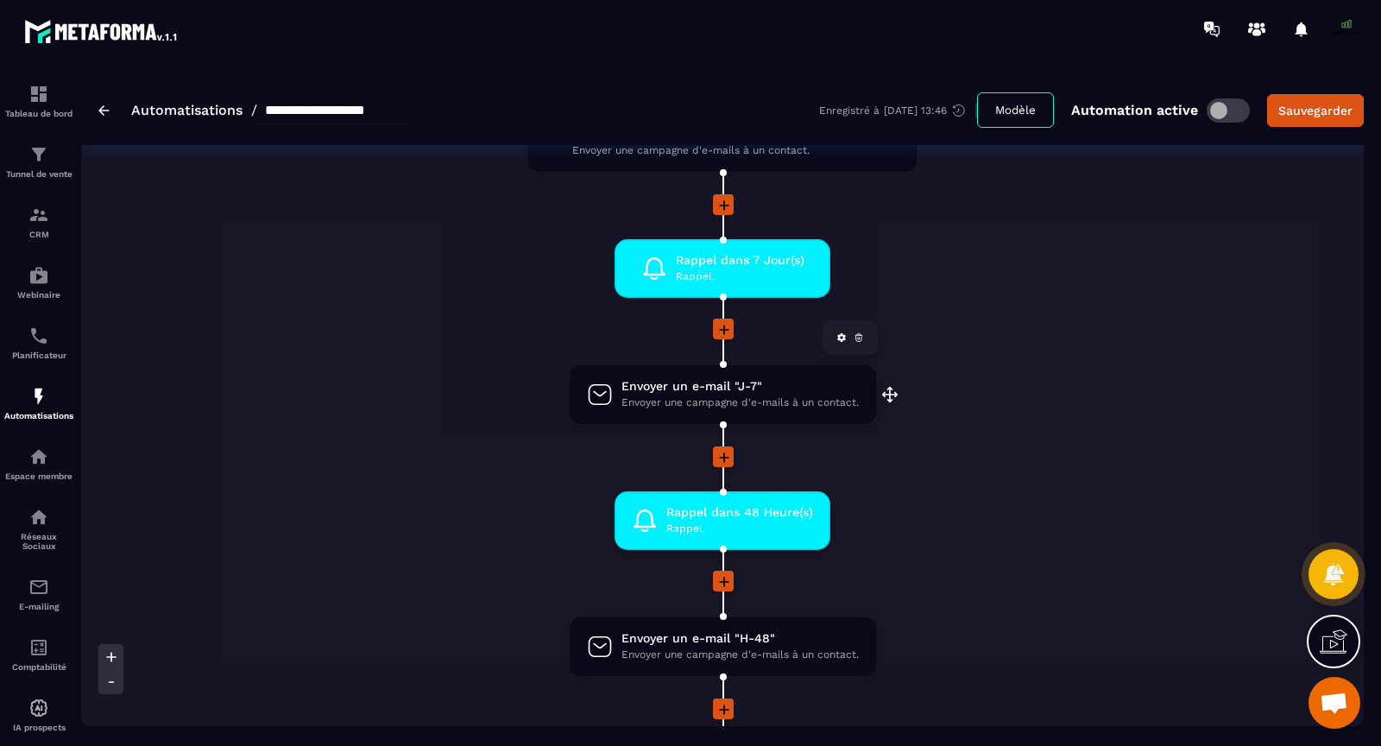
scroll to position [295, 0]
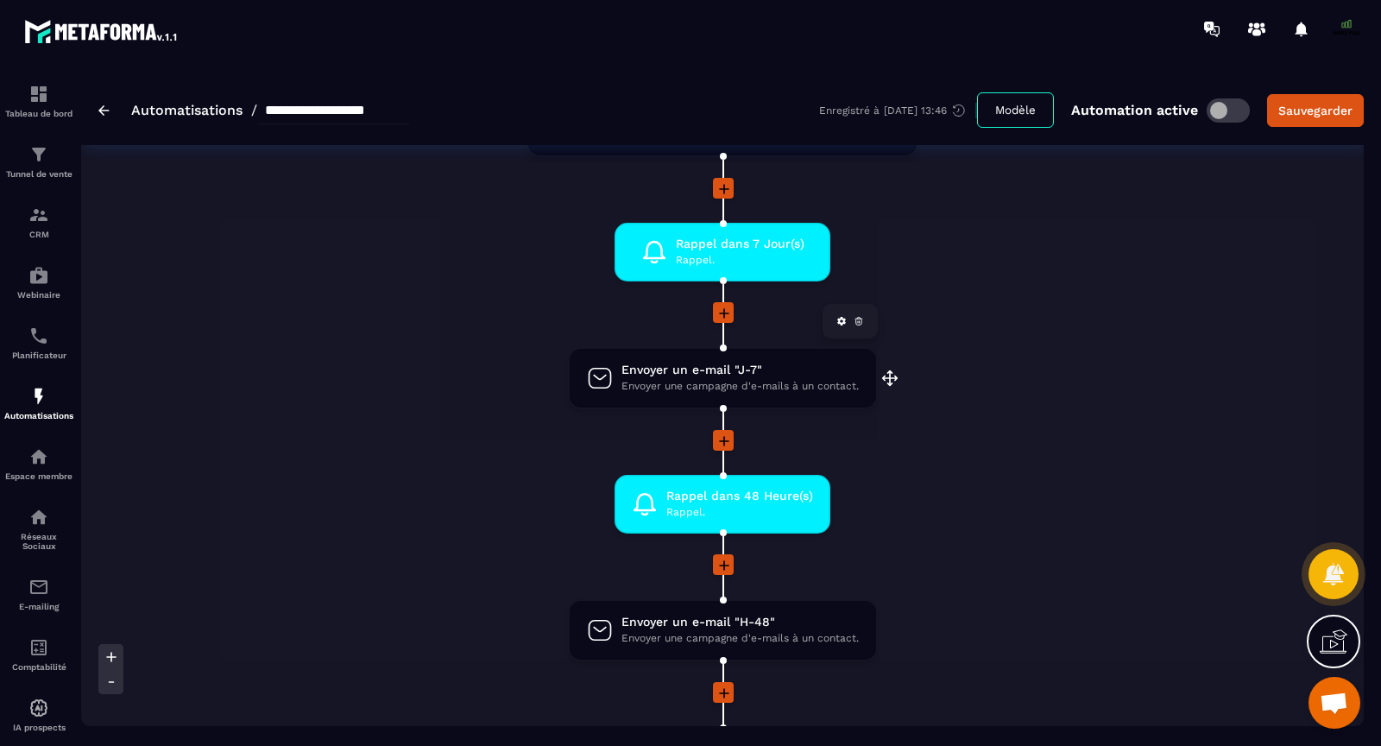
click at [760, 372] on span "Envoyer un e-mail "J-7"" at bounding box center [740, 370] width 237 height 16
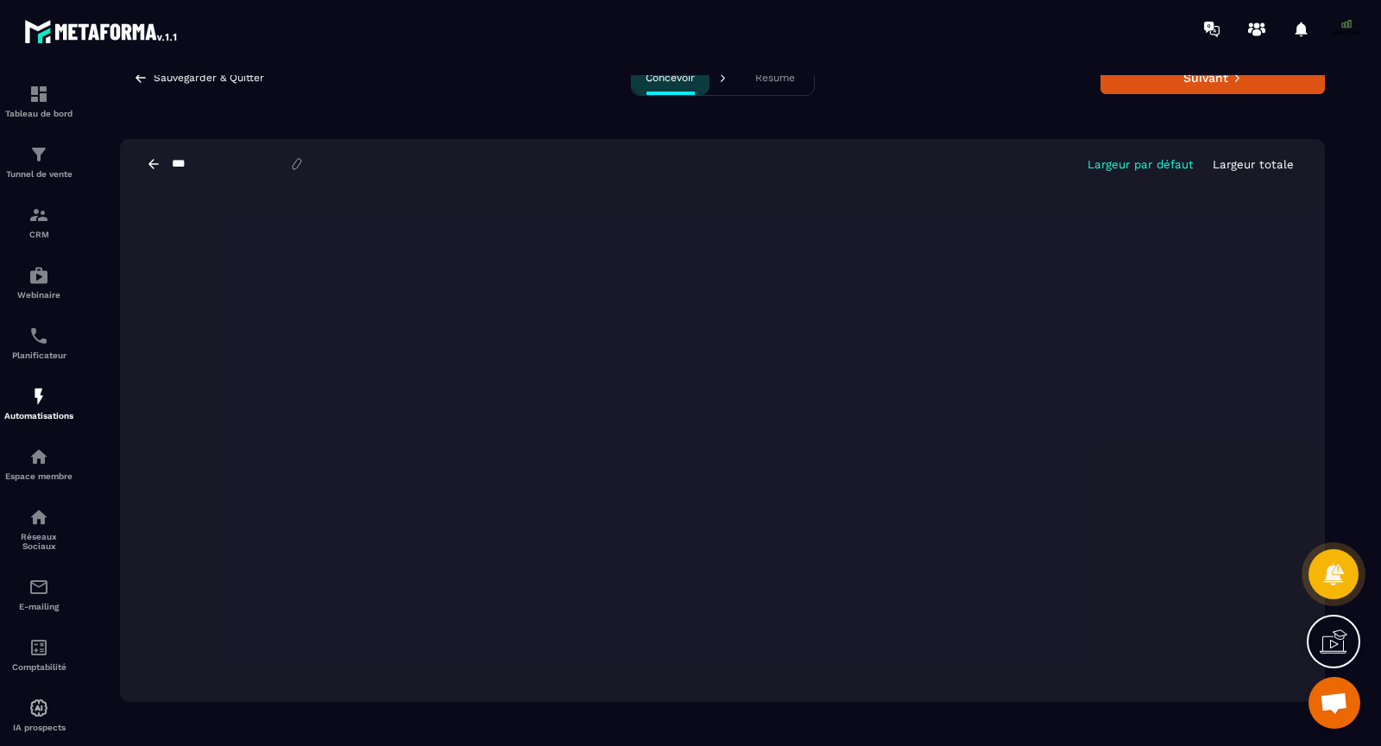
scroll to position [39, 0]
click at [1154, 90] on button "Suivant" at bounding box center [1213, 76] width 224 height 33
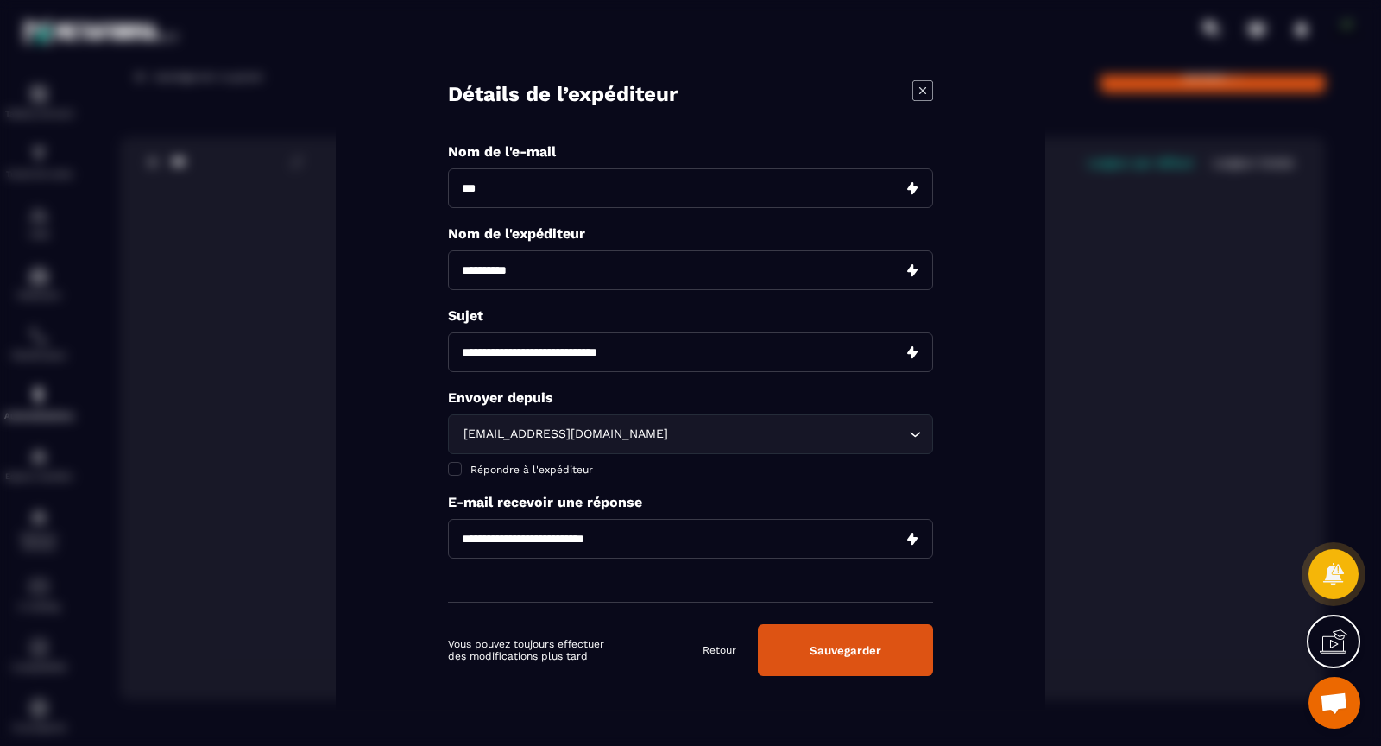
click at [832, 638] on button "Sauvegarder" at bounding box center [845, 650] width 175 height 52
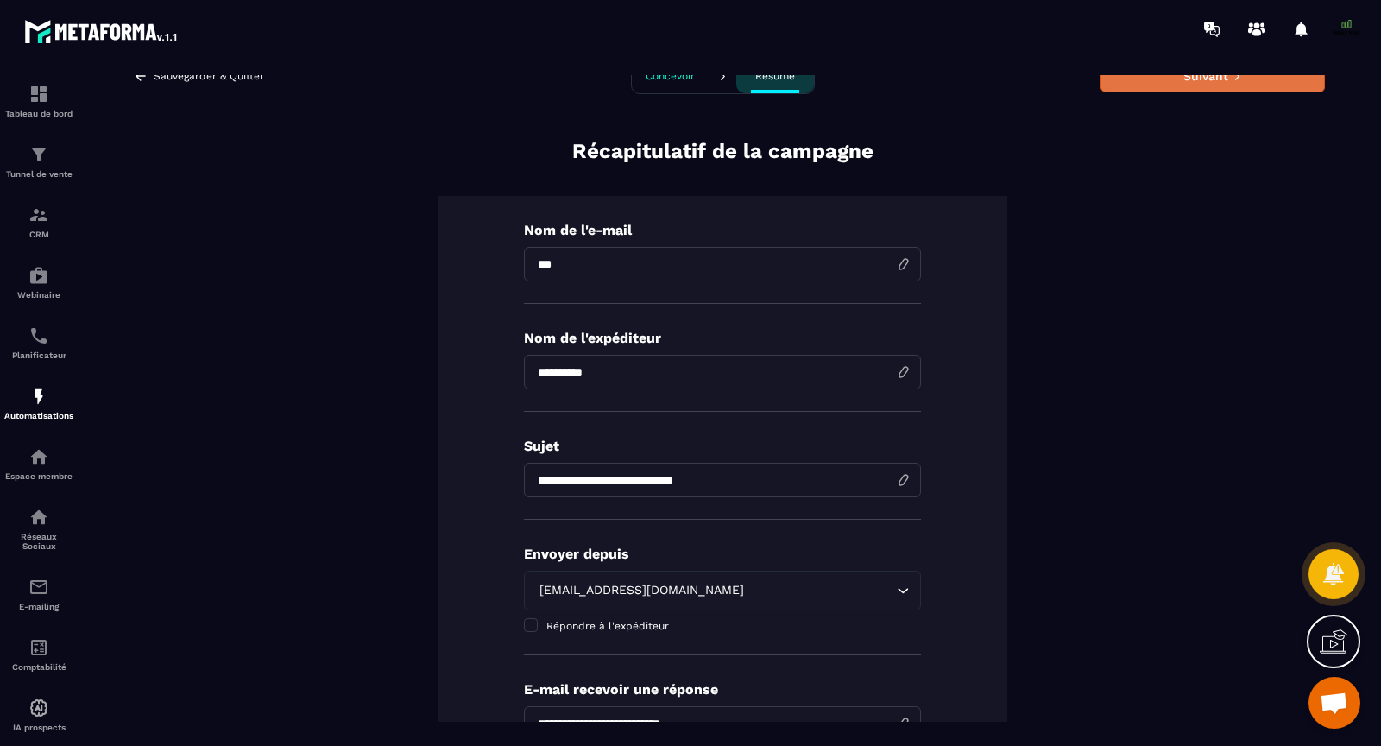
click at [1178, 85] on button "Suivant" at bounding box center [1213, 76] width 224 height 33
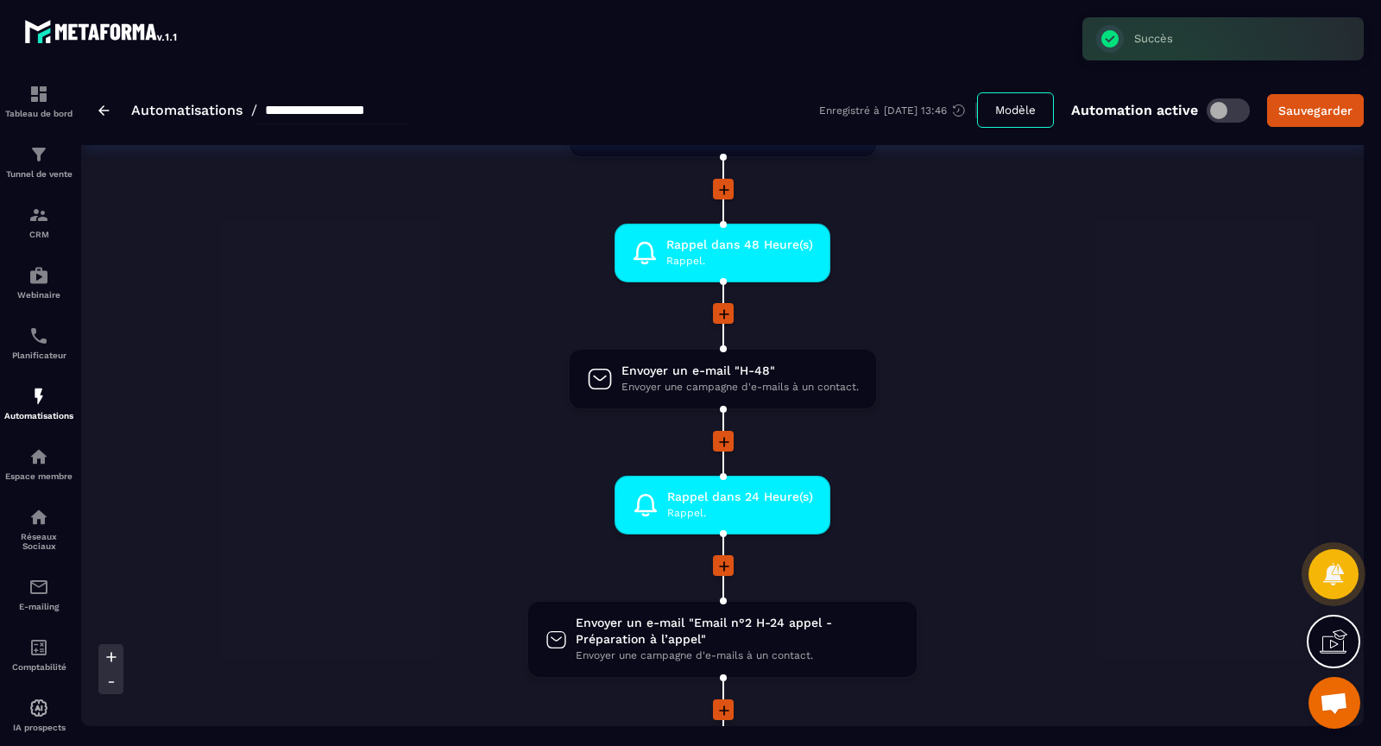
scroll to position [578, 0]
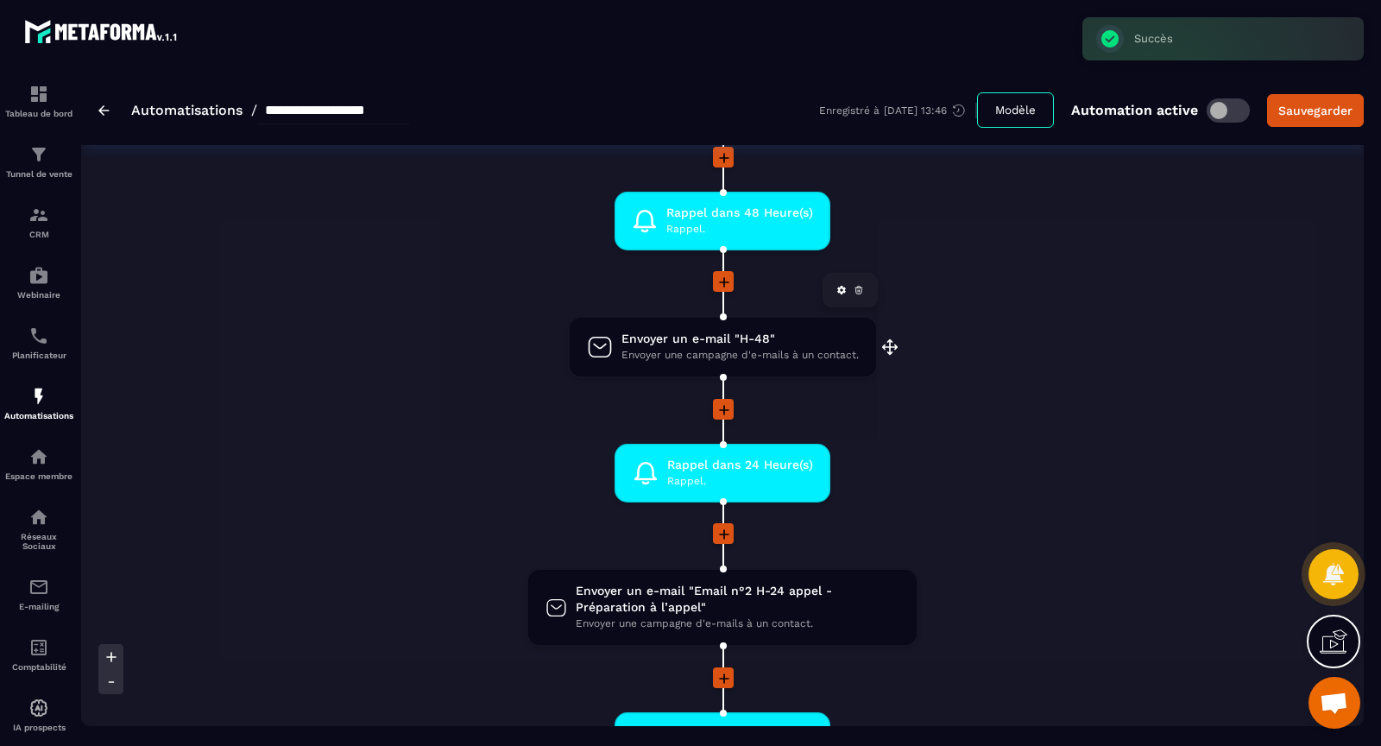
click at [667, 341] on span "Envoyer un e-mail "H-48"" at bounding box center [740, 339] width 237 height 16
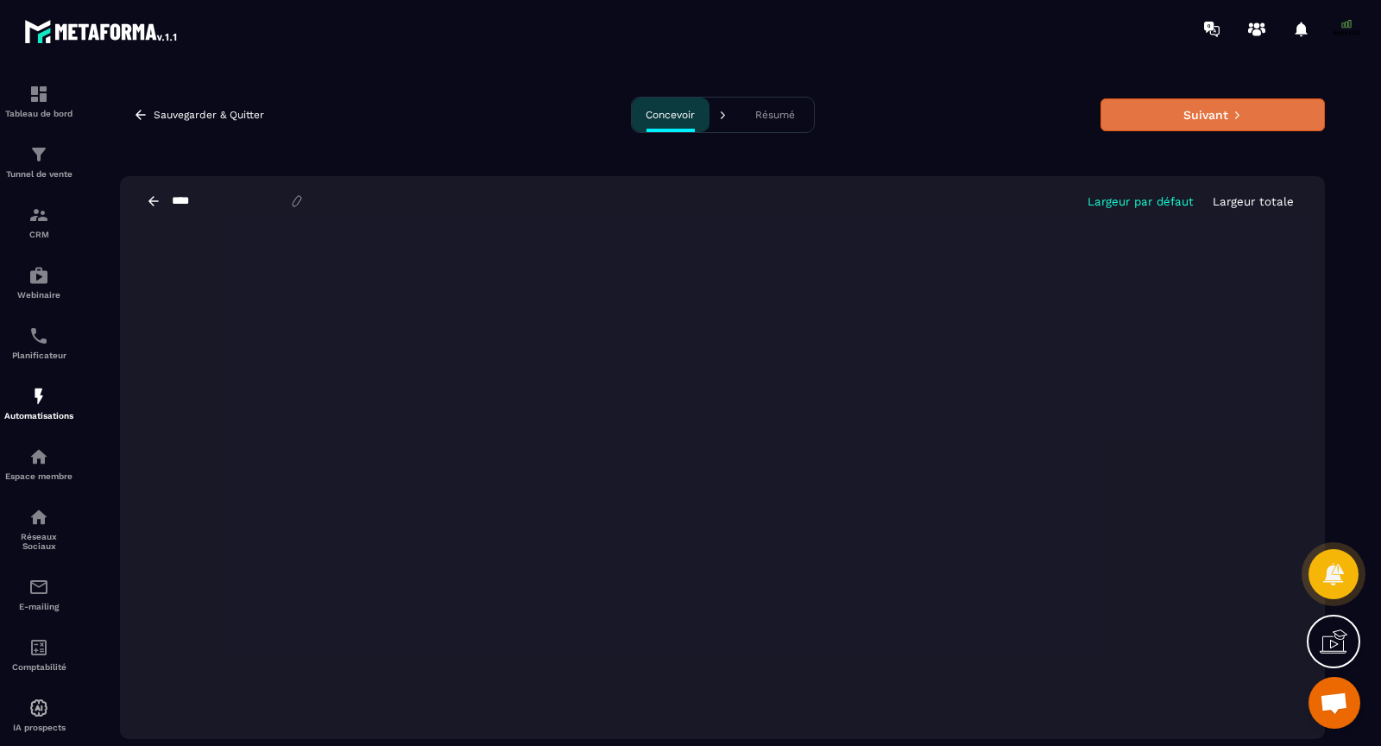
click at [1198, 120] on button "Suivant" at bounding box center [1213, 114] width 224 height 33
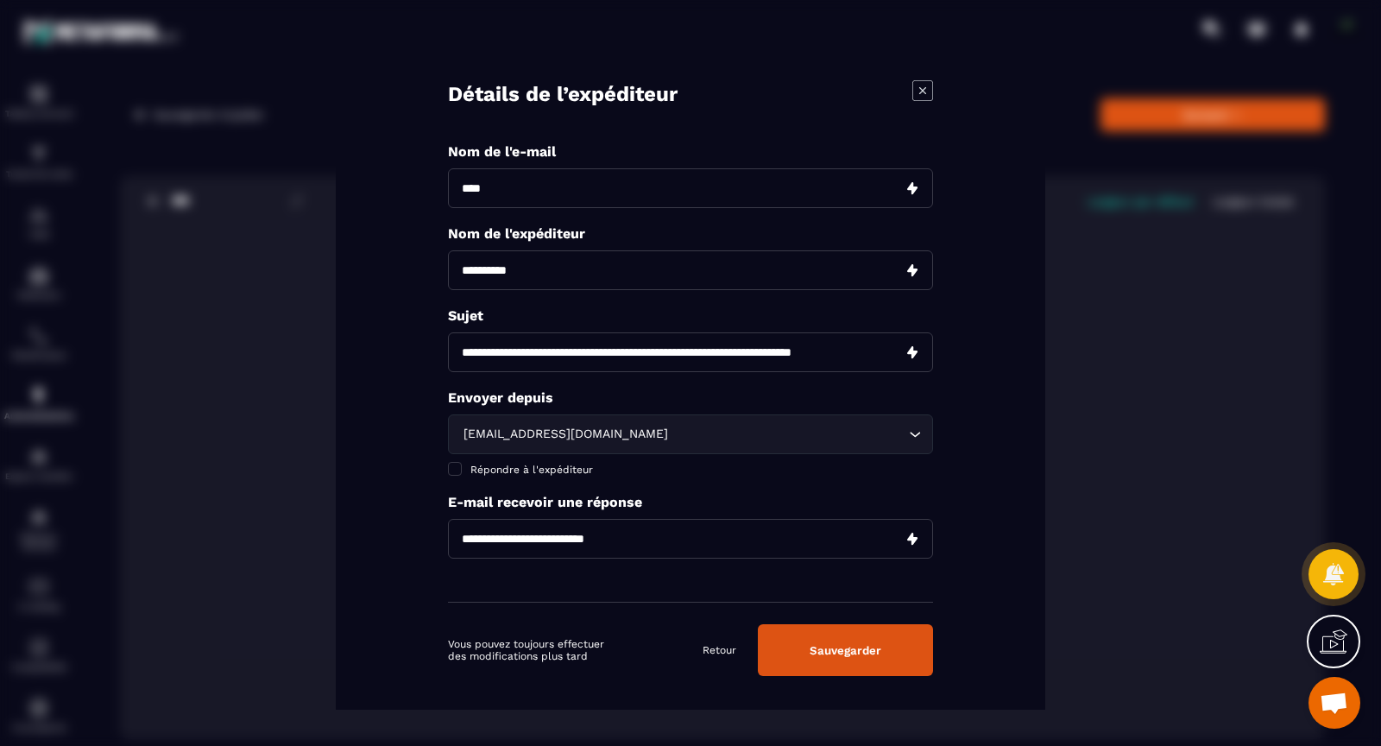
click at [871, 644] on button "Sauvegarder" at bounding box center [845, 650] width 175 height 52
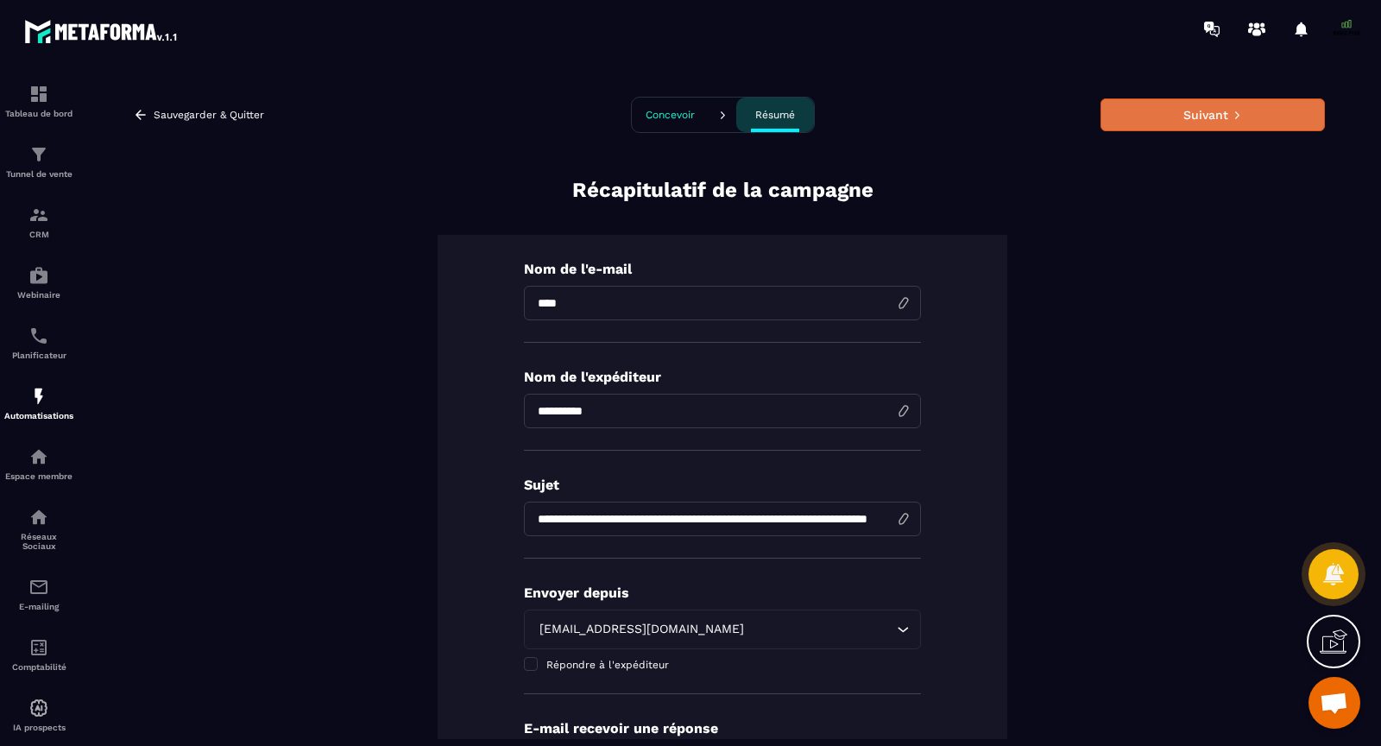
click at [1182, 123] on button "Suivant" at bounding box center [1213, 114] width 224 height 33
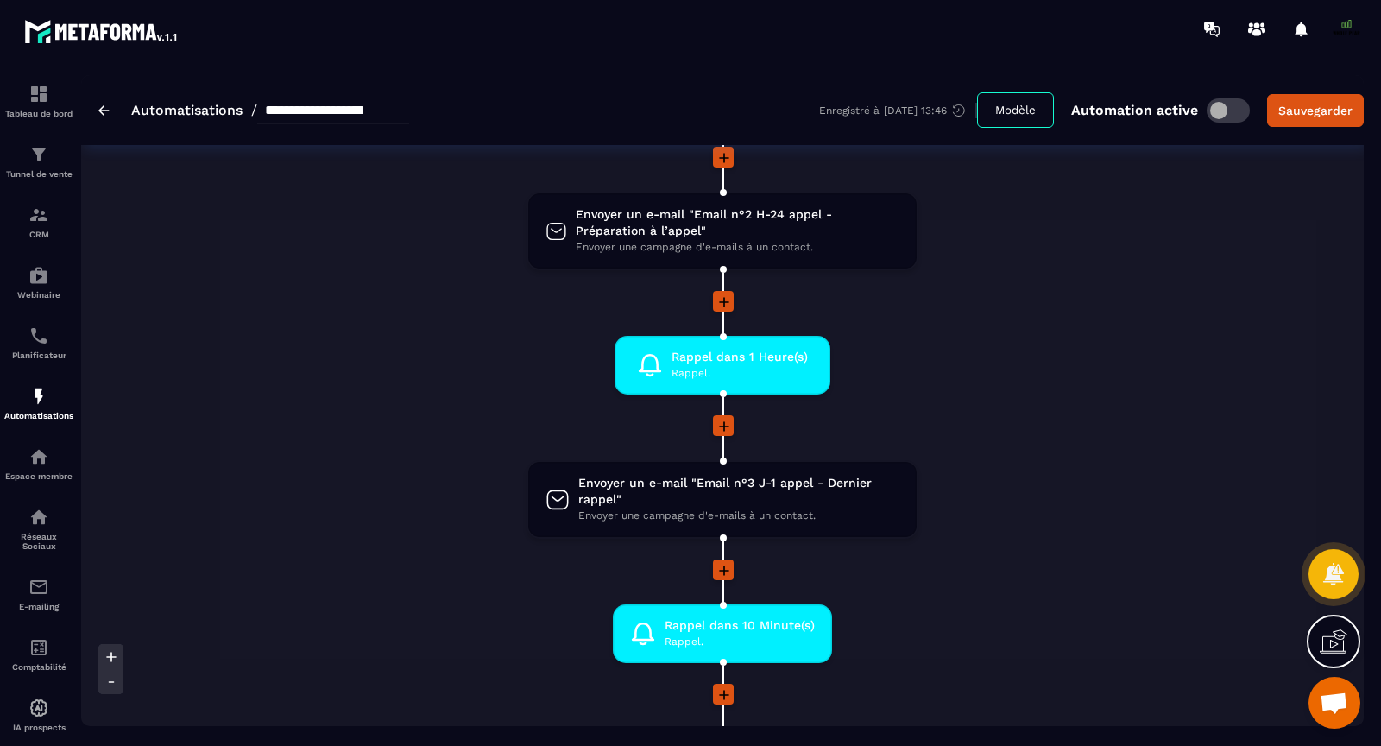
scroll to position [969, 0]
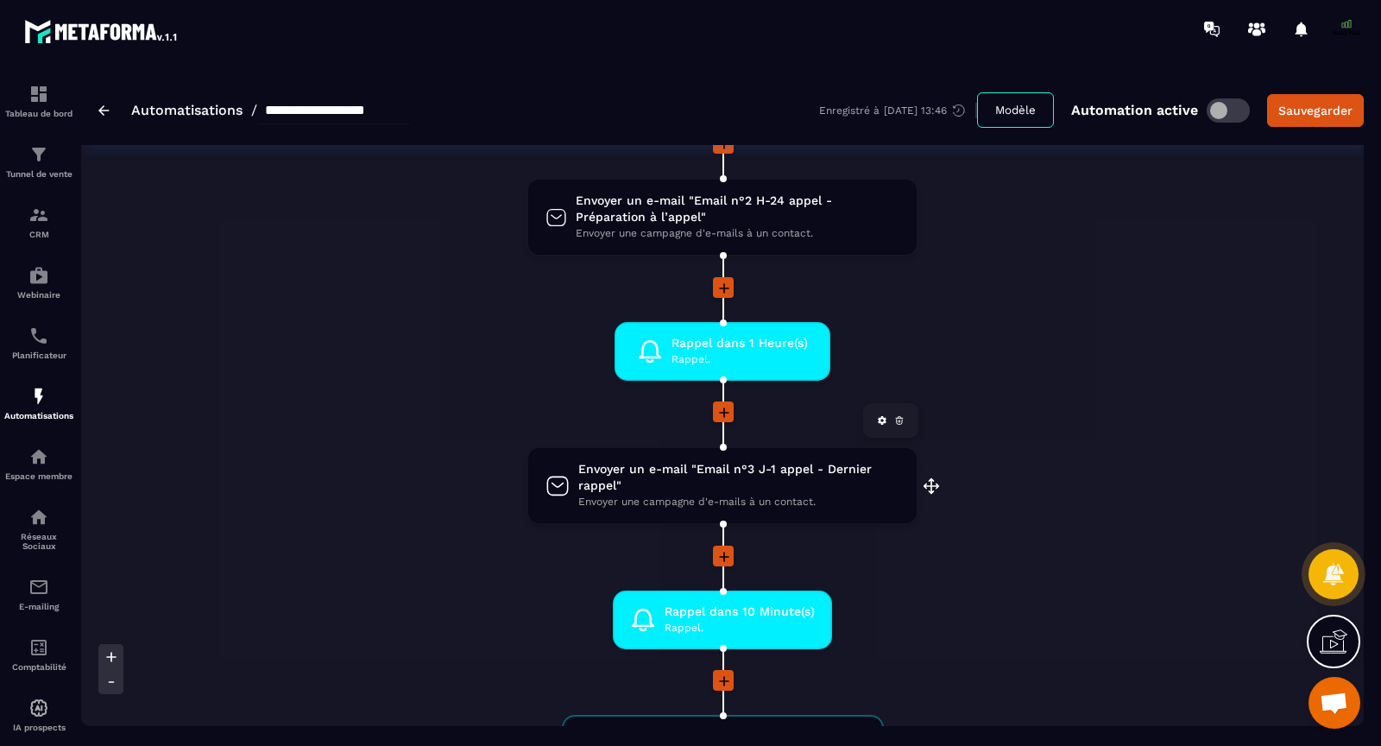
click at [719, 477] on span "Envoyer un e-mail "Email n°3 J-1 appel - Dernier rappel"" at bounding box center [738, 477] width 321 height 33
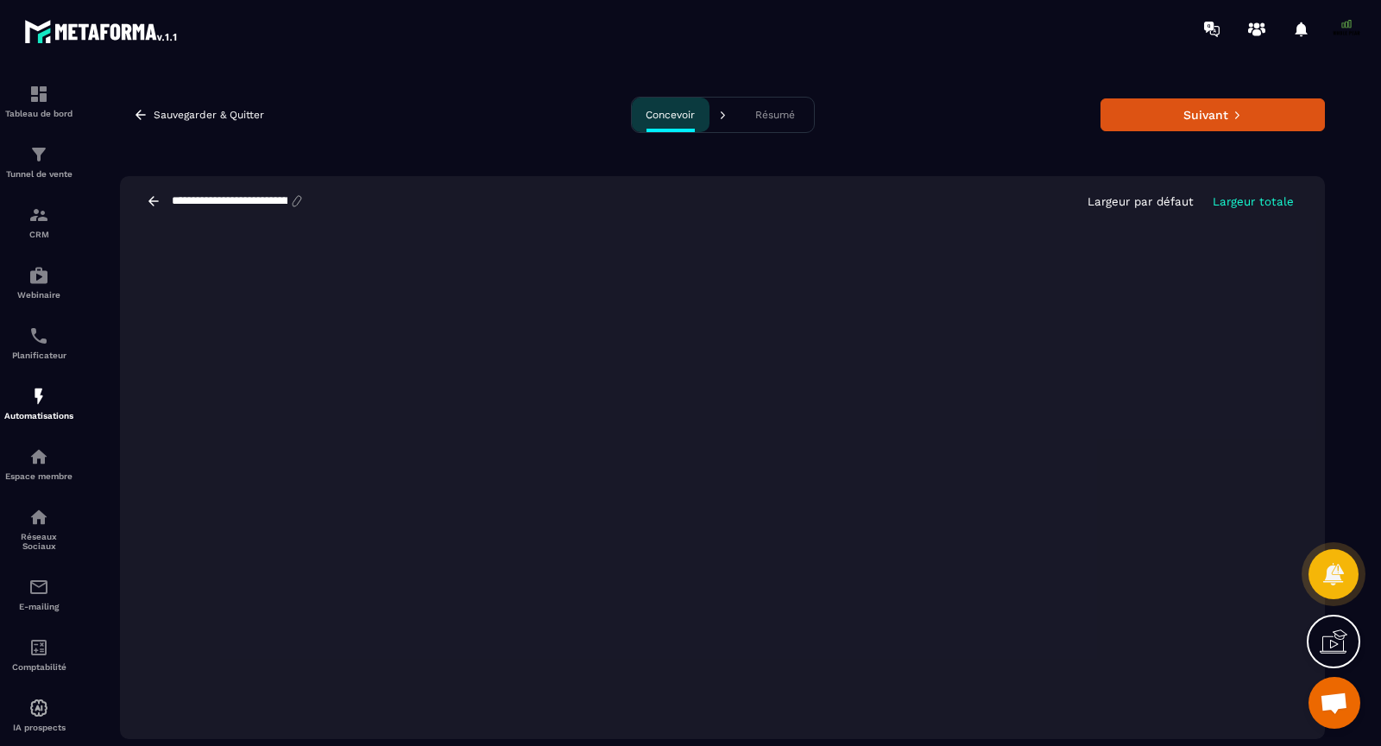
click at [152, 201] on icon at bounding box center [154, 201] width 16 height 16
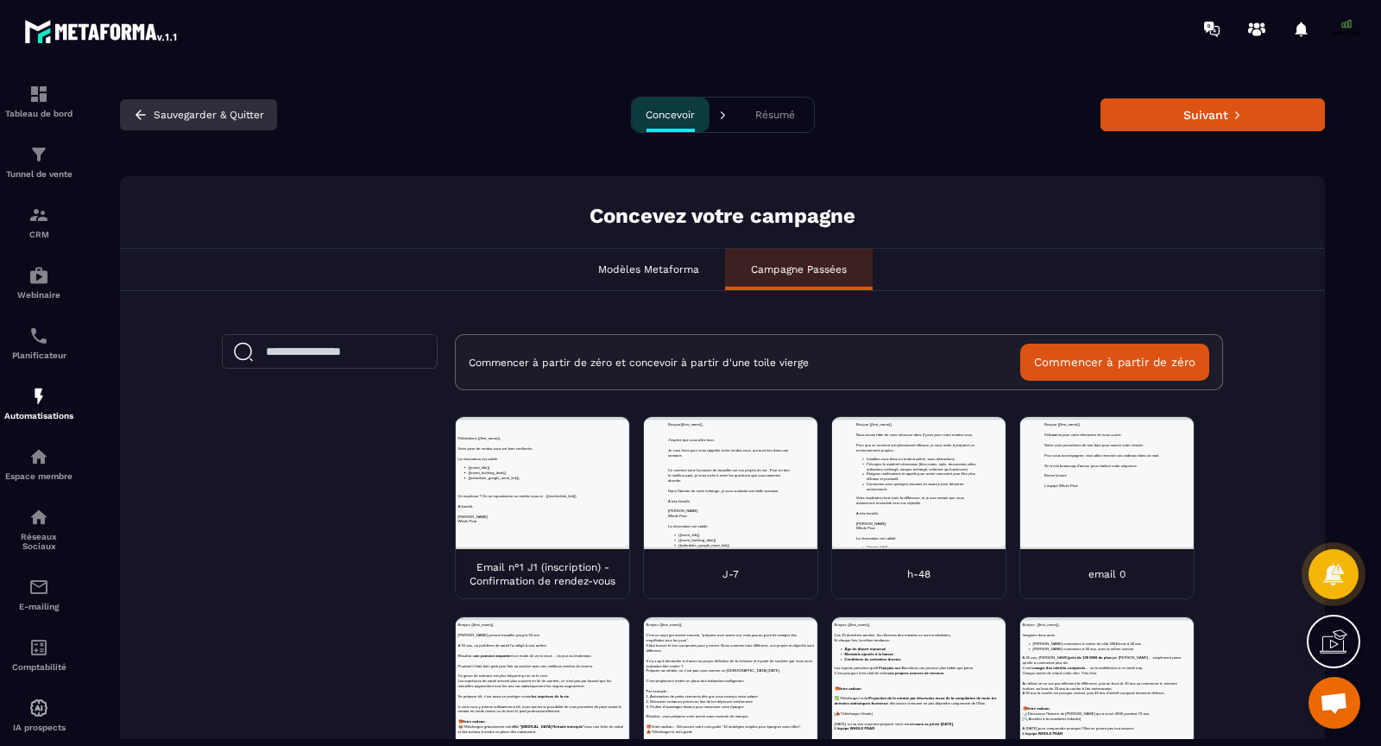
click at [188, 111] on button "Sauvegarder & Quitter" at bounding box center [198, 114] width 157 height 31
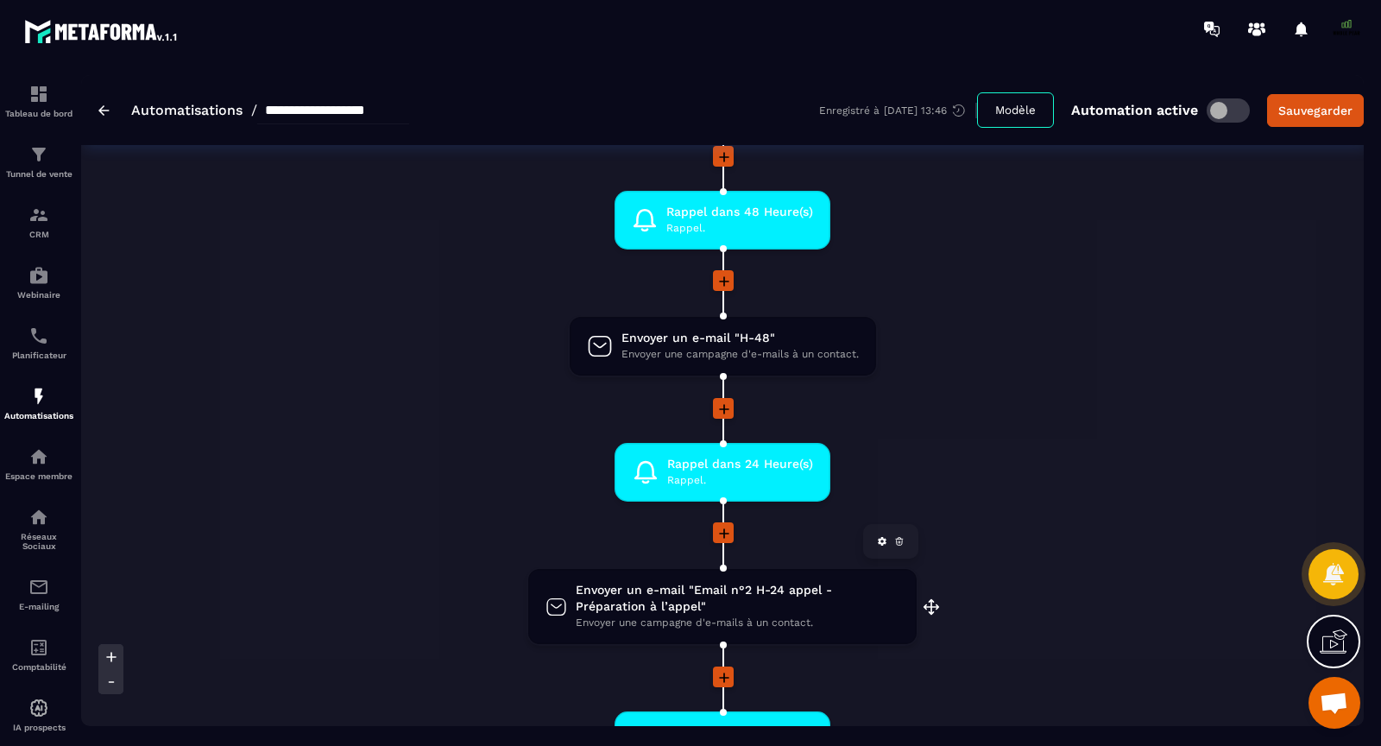
scroll to position [548, 0]
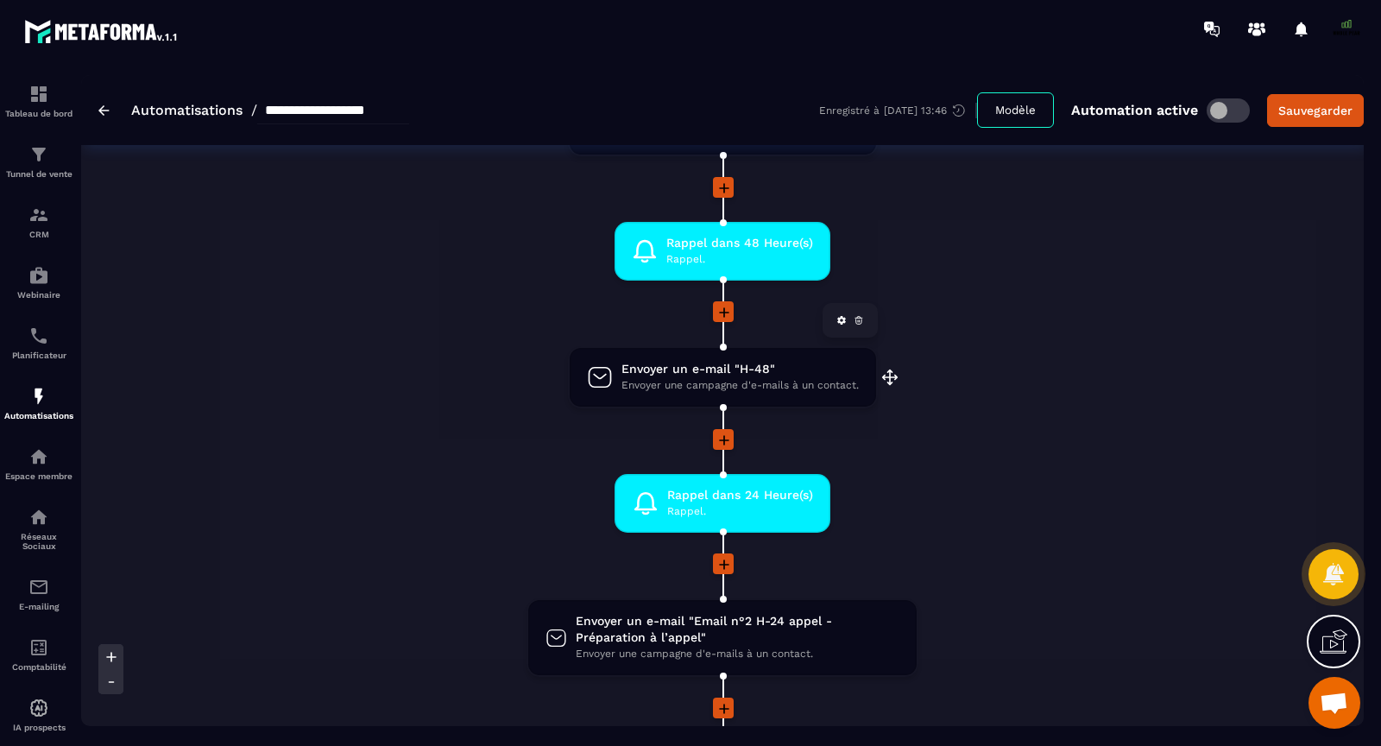
click at [644, 380] on span "Envoyer une campagne d'e-mails à un contact." at bounding box center [740, 385] width 237 height 16
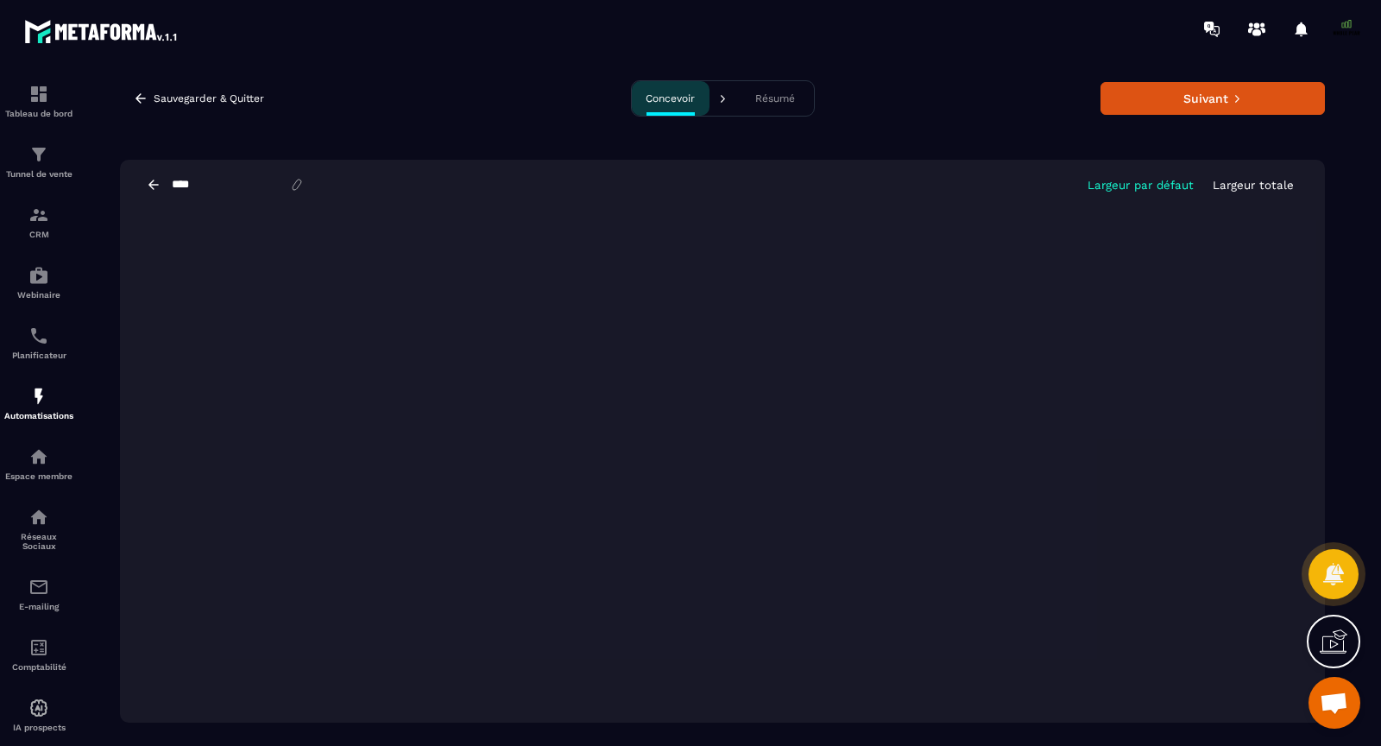
scroll to position [34, 0]
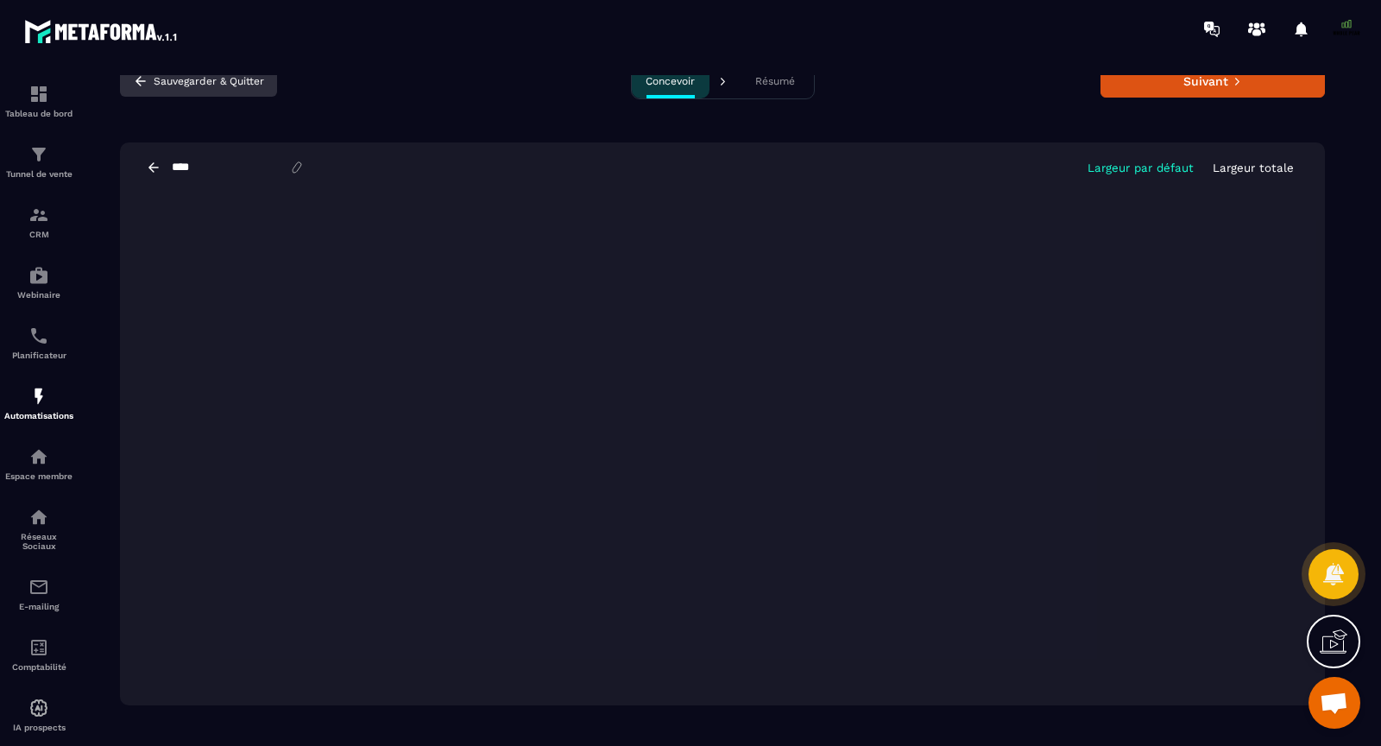
click at [138, 75] on icon "button" at bounding box center [141, 81] width 16 height 16
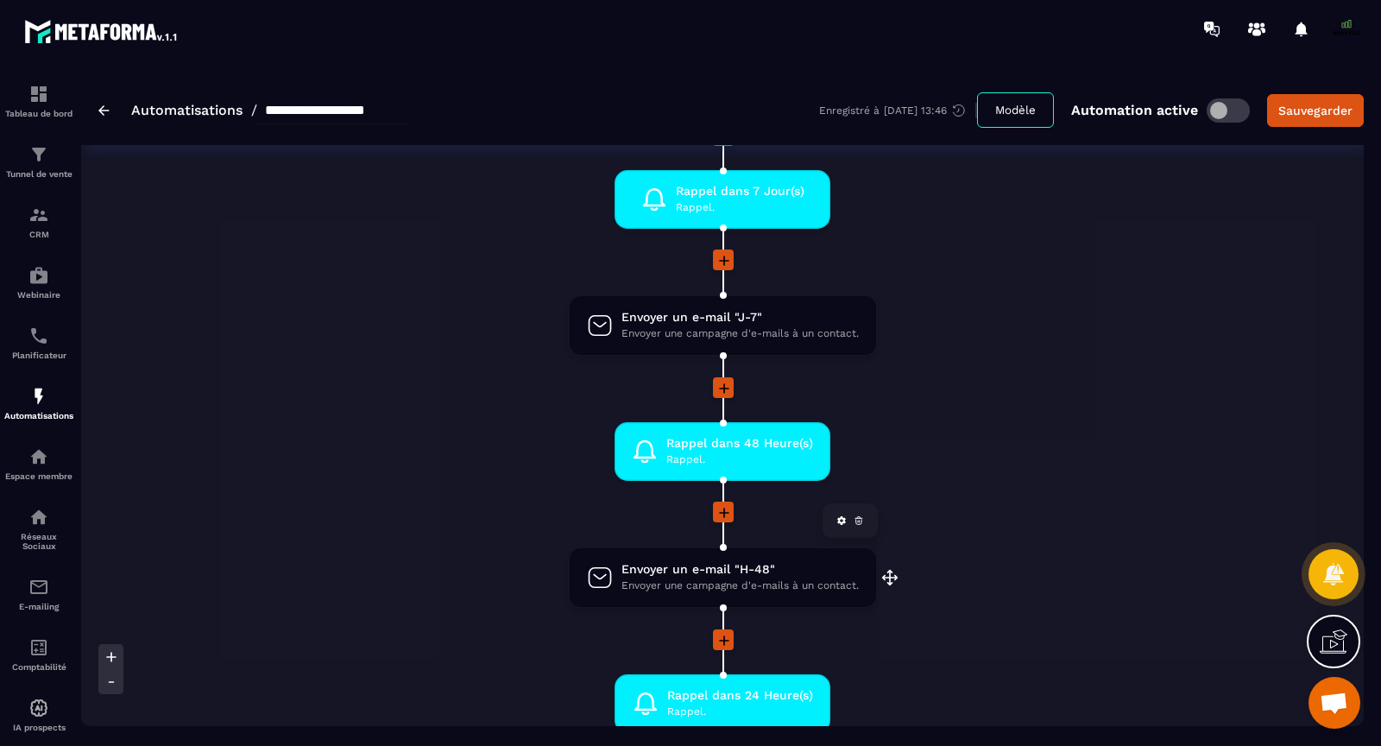
scroll to position [351, 0]
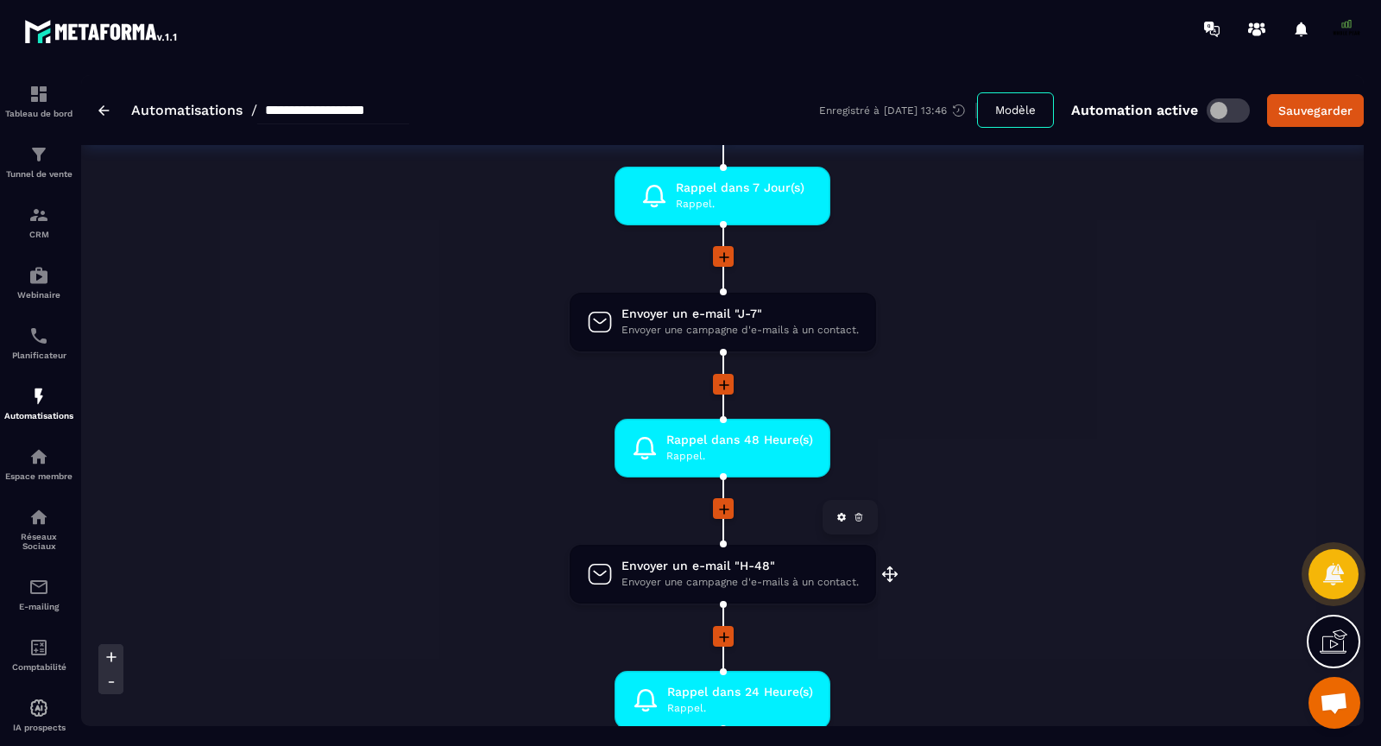
click at [670, 580] on span "Envoyer une campagne d'e-mails à un contact." at bounding box center [740, 582] width 237 height 16
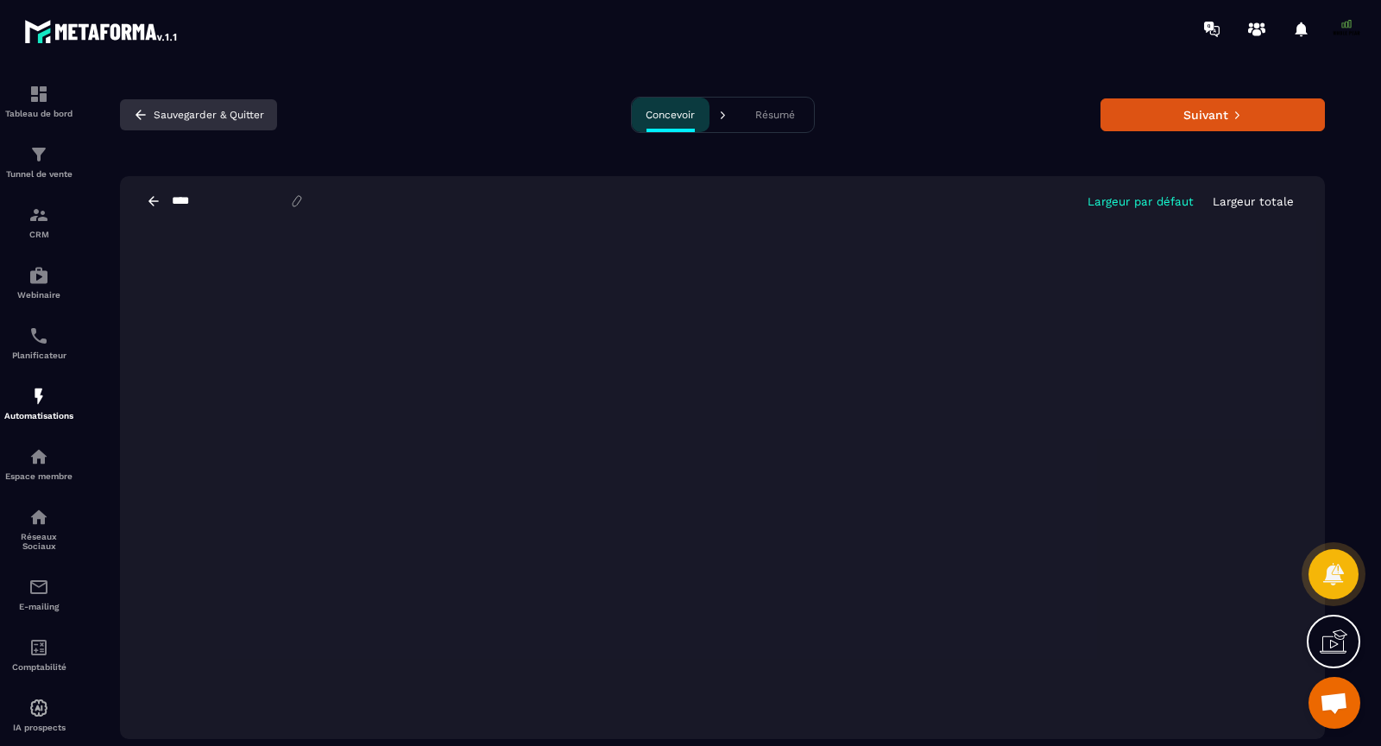
click at [142, 110] on icon "button" at bounding box center [141, 115] width 16 height 16
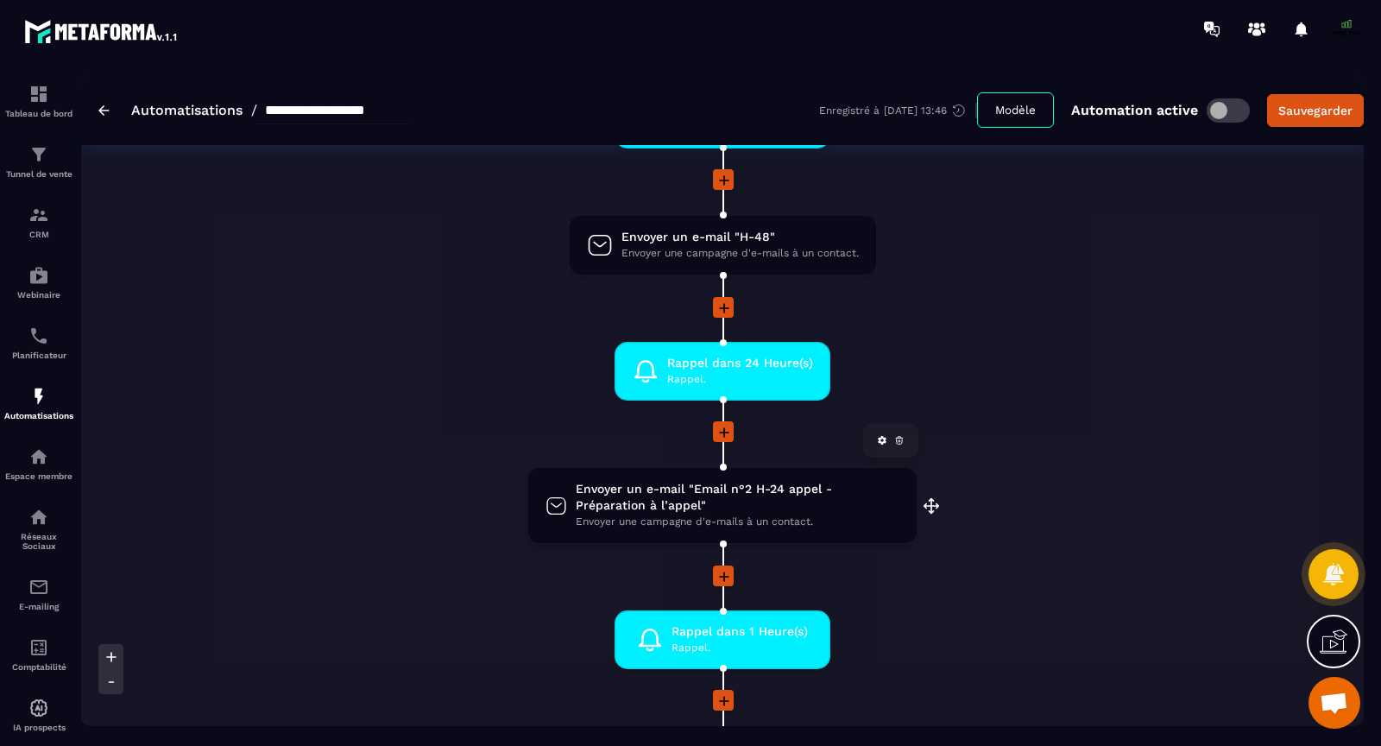
scroll to position [694, 0]
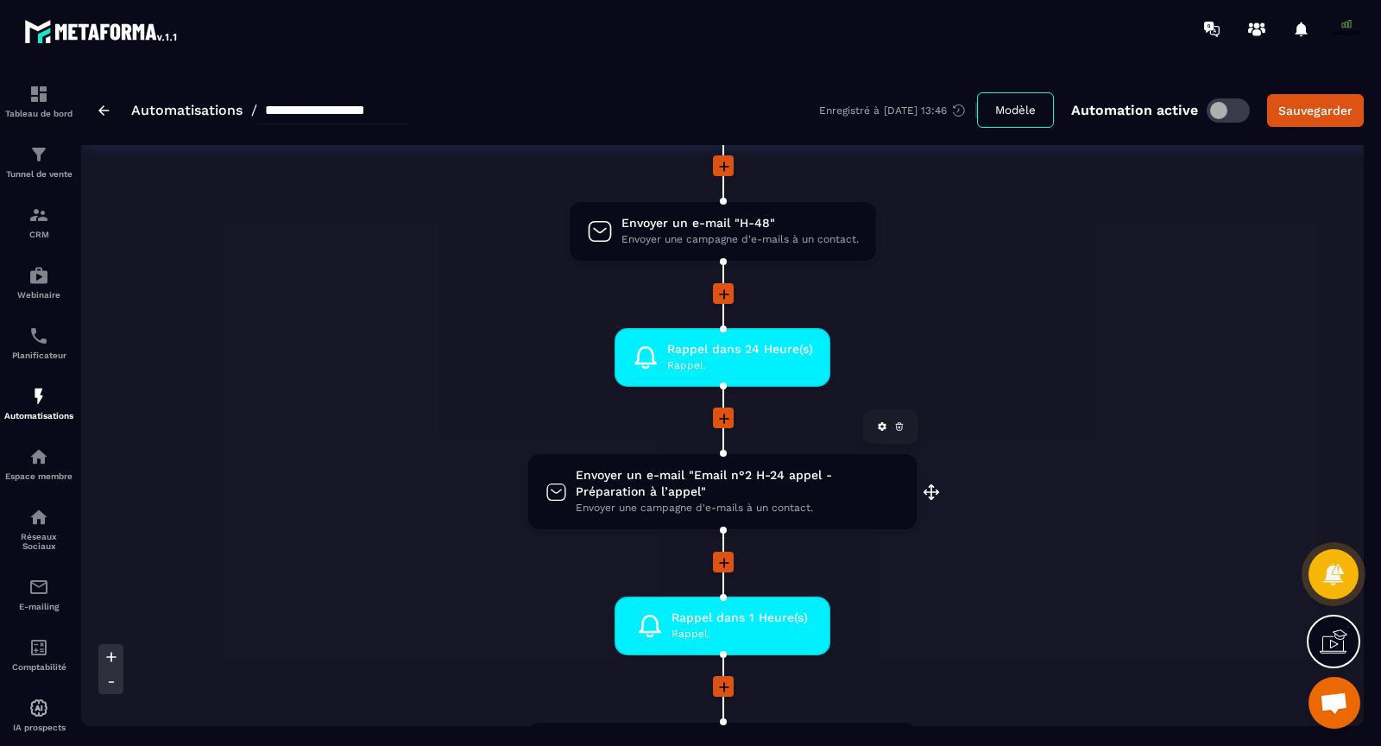
click at [635, 490] on span "Envoyer un e-mail "Email n°2 H-24 appel - Préparation à l’appel"" at bounding box center [738, 483] width 324 height 33
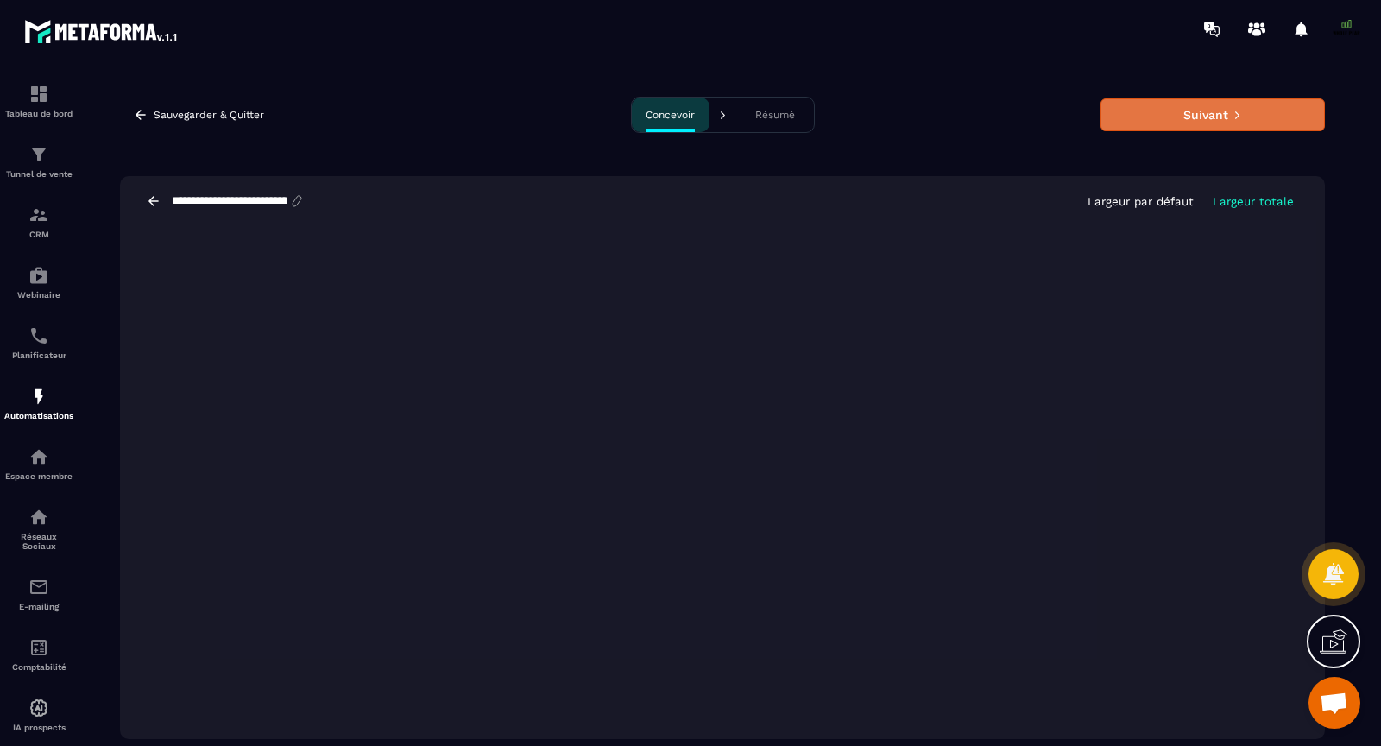
click at [1214, 116] on button "Suivant" at bounding box center [1213, 114] width 224 height 33
click at [1171, 118] on button "Suivant" at bounding box center [1213, 114] width 224 height 33
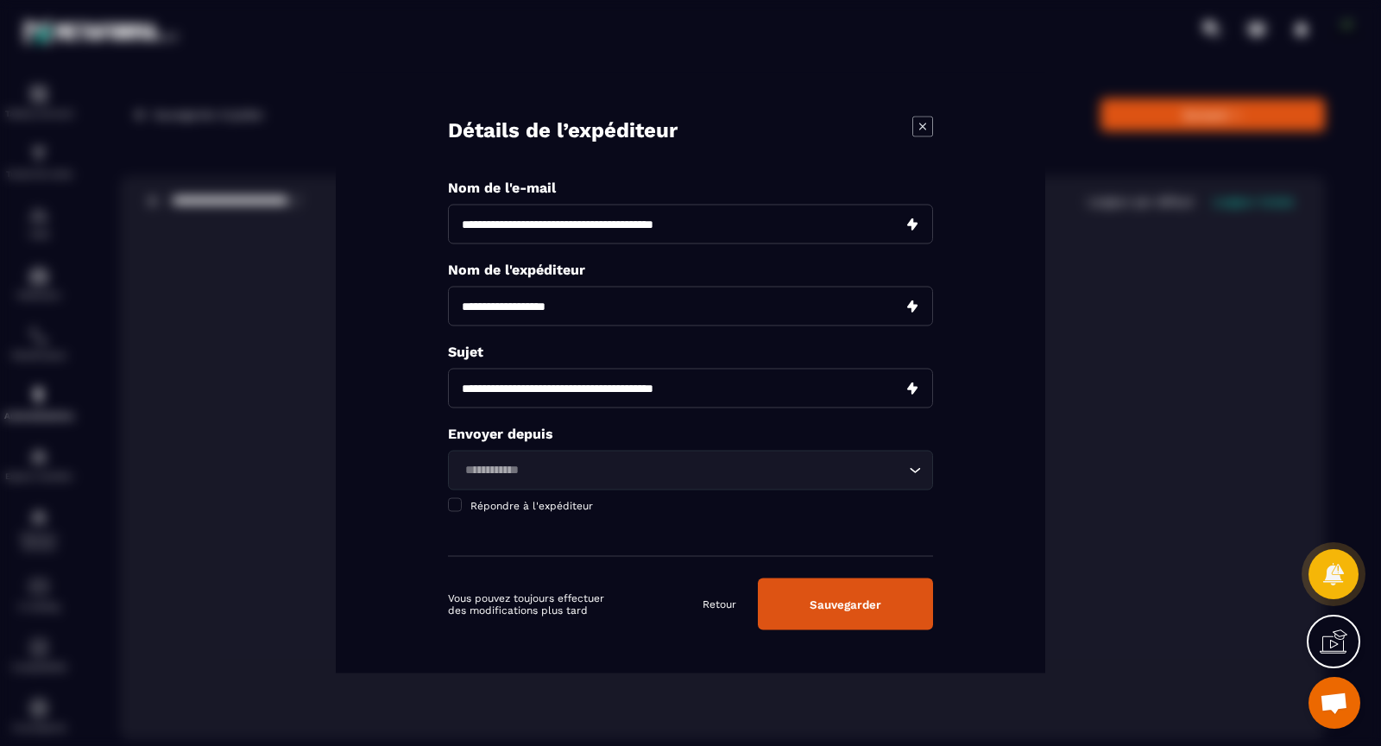
click at [495, 310] on input "**********" at bounding box center [690, 307] width 485 height 40
type input "**********"
drag, startPoint x: 523, startPoint y: 388, endPoint x: 445, endPoint y: 377, distance: 78.4
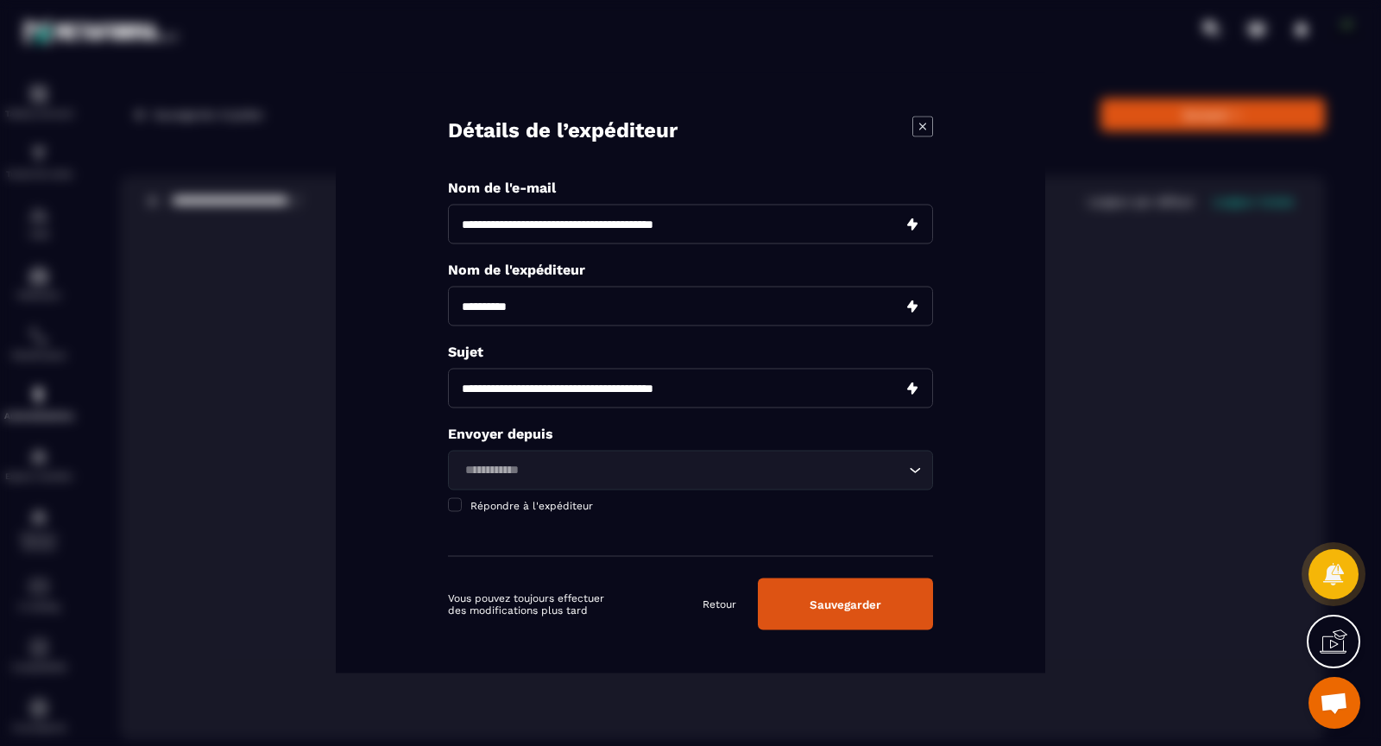
click at [445, 377] on div "**********" at bounding box center [691, 373] width 710 height 600
click at [543, 390] on input "**********" at bounding box center [690, 389] width 485 height 40
drag, startPoint x: 492, startPoint y: 389, endPoint x: 541, endPoint y: 389, distance: 49.2
click at [541, 389] on input "**********" at bounding box center [690, 389] width 485 height 40
type input "**********"
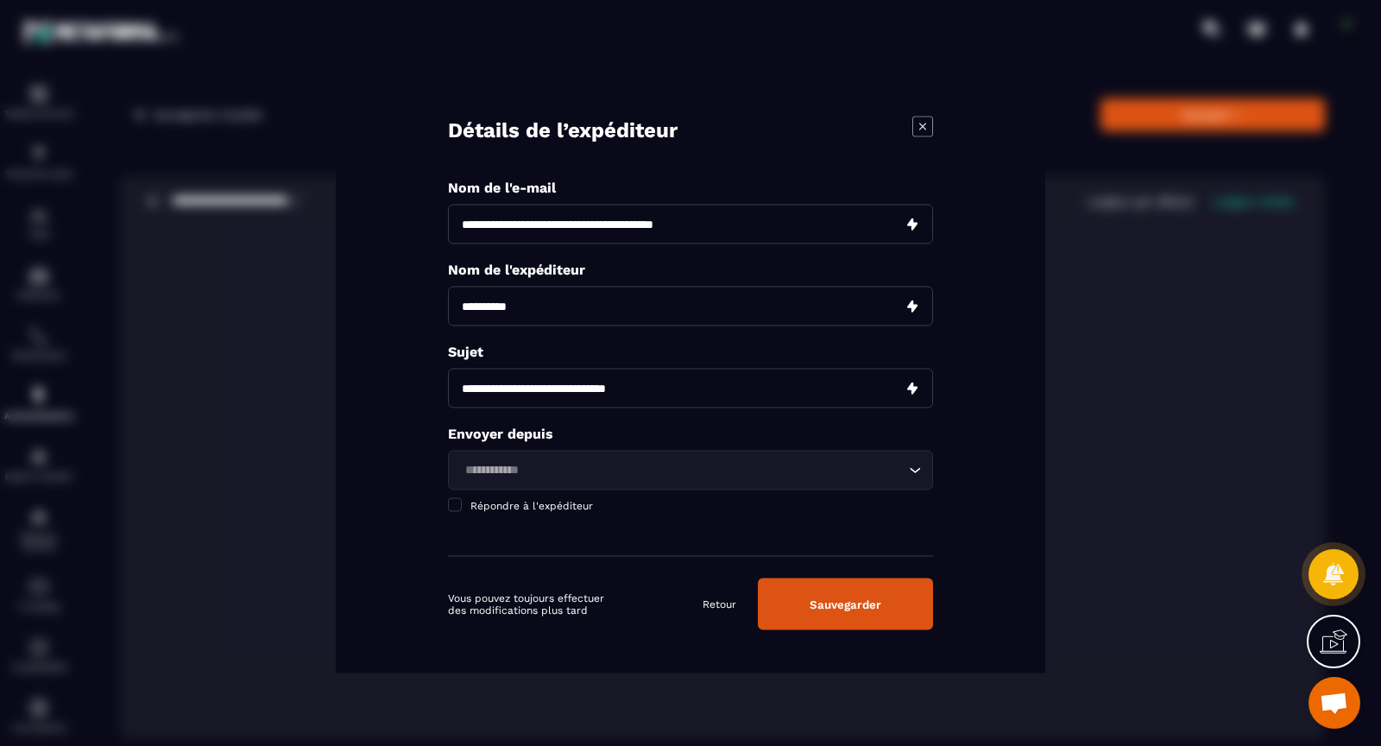
click at [730, 468] on input "Search for option" at bounding box center [681, 470] width 445 height 19
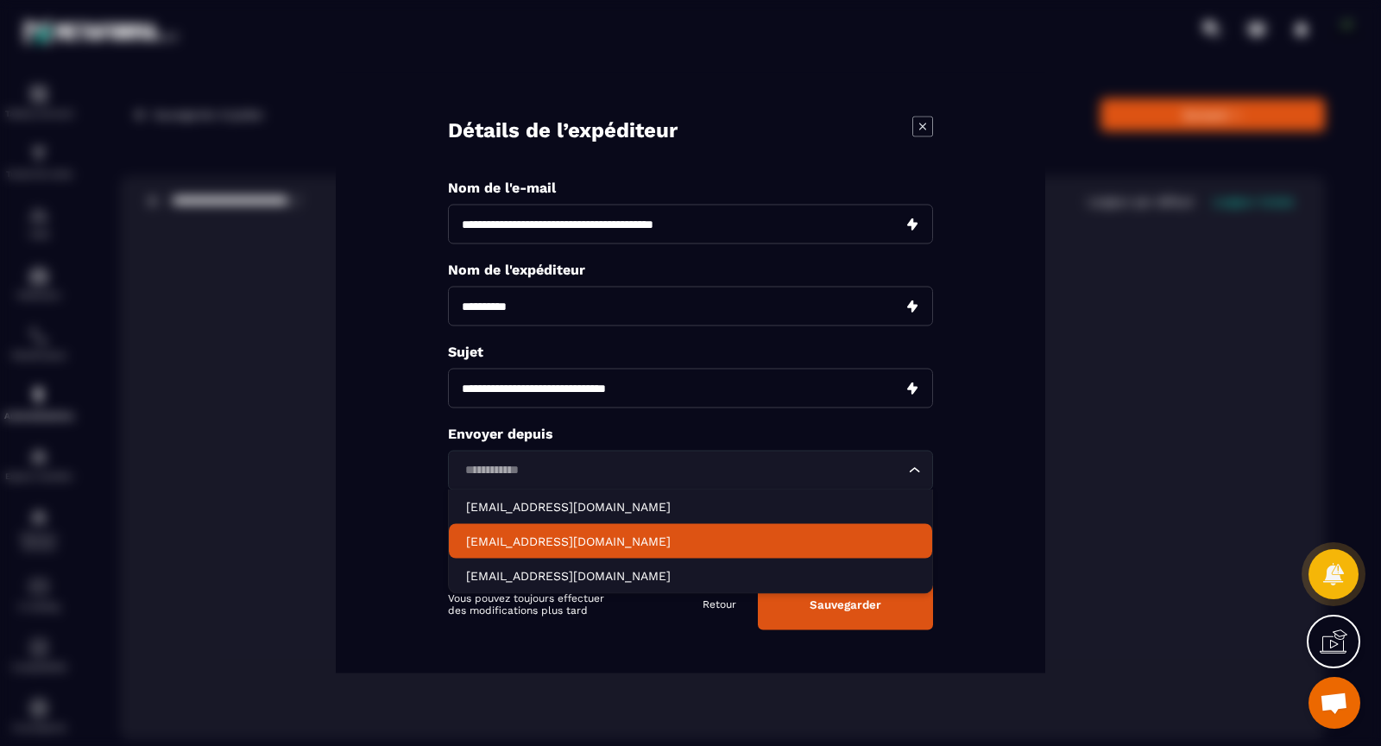
click at [589, 530] on li "[EMAIL_ADDRESS][DOMAIN_NAME]" at bounding box center [690, 541] width 483 height 35
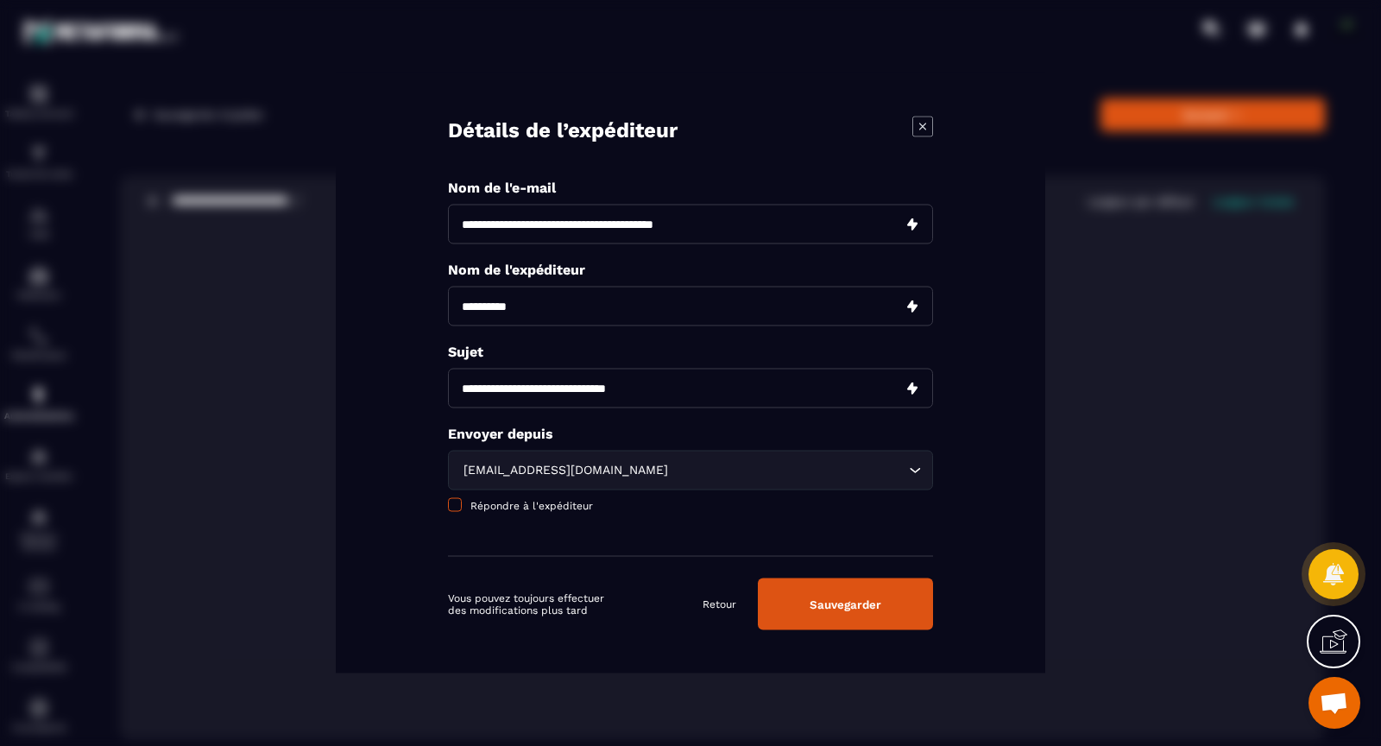
click at [578, 509] on span "Répondre à l'expéditeur" at bounding box center [532, 506] width 123 height 12
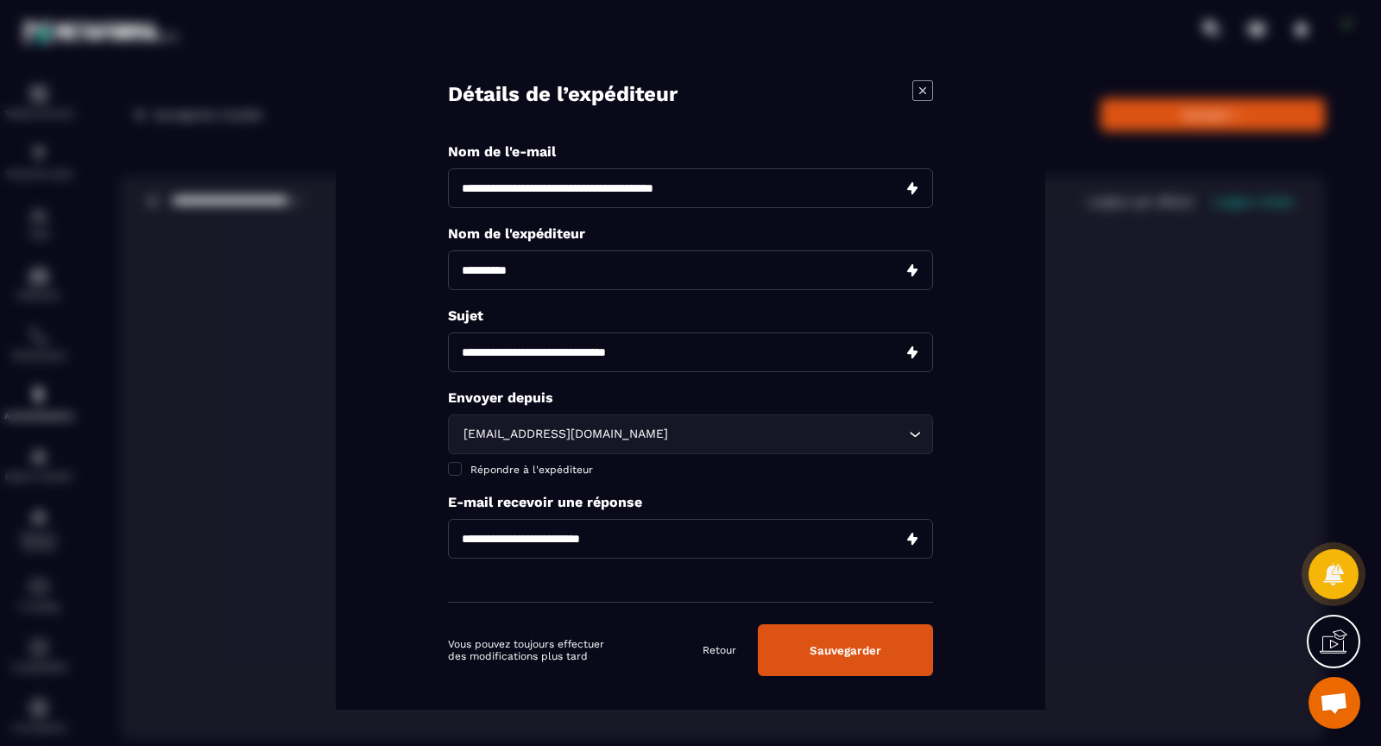
click at [570, 545] on input "Modal window" at bounding box center [690, 539] width 485 height 40
type input "**********"
click at [831, 650] on button "Sauvegarder" at bounding box center [845, 650] width 175 height 52
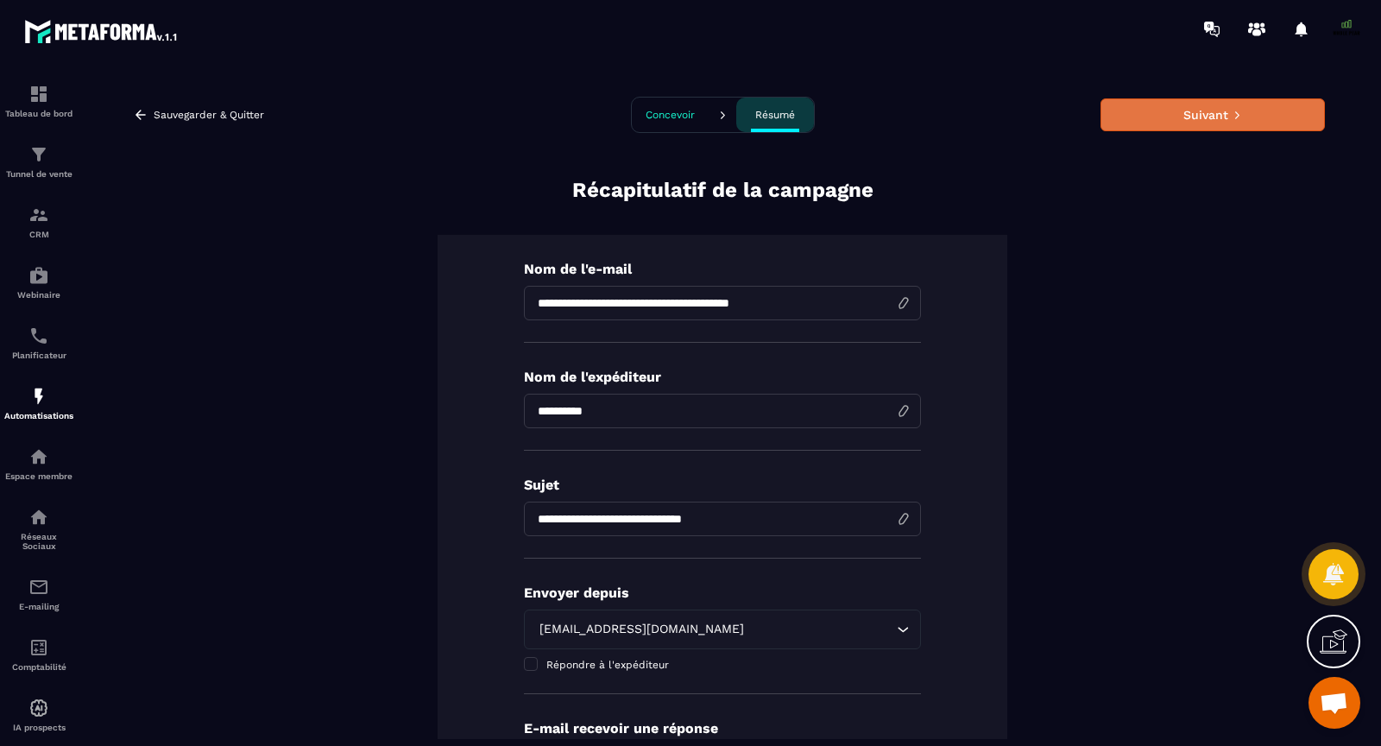
click at [1179, 103] on button "Suivant" at bounding box center [1213, 114] width 224 height 33
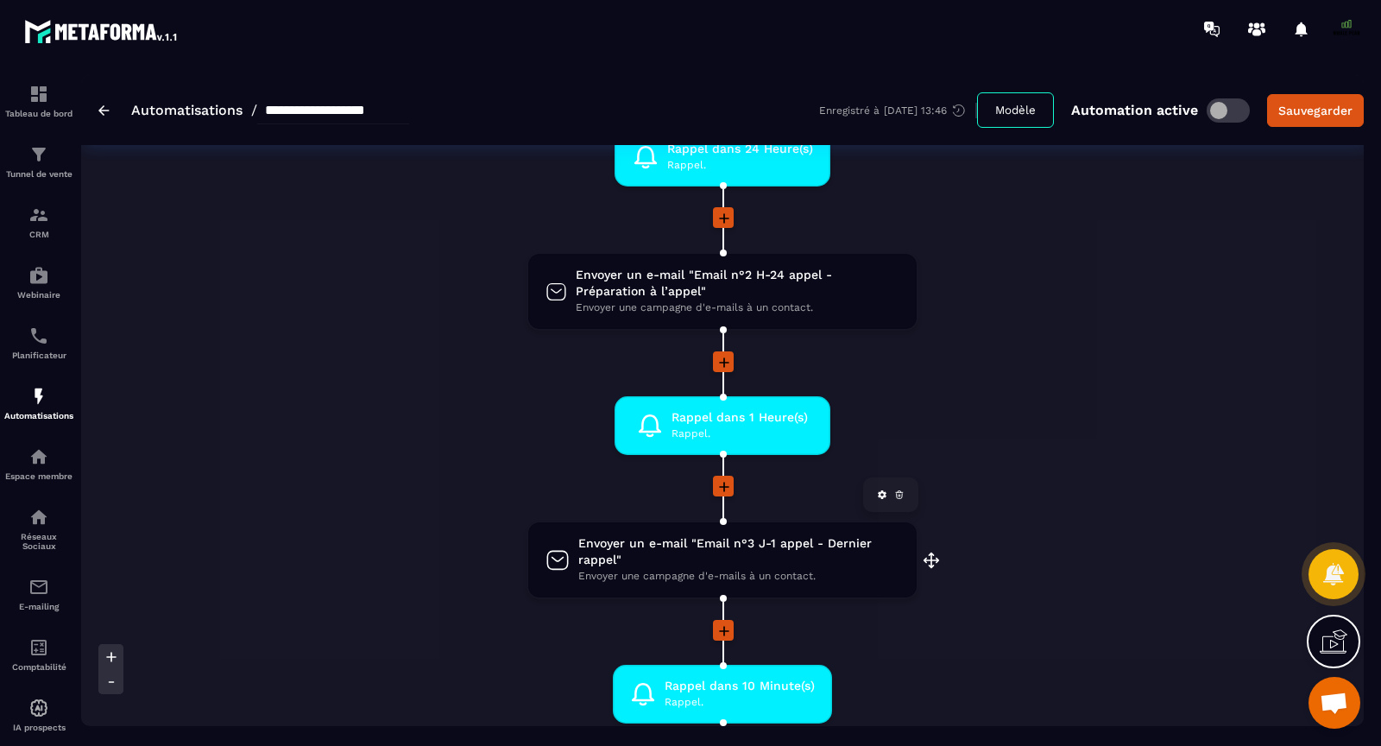
scroll to position [902, 0]
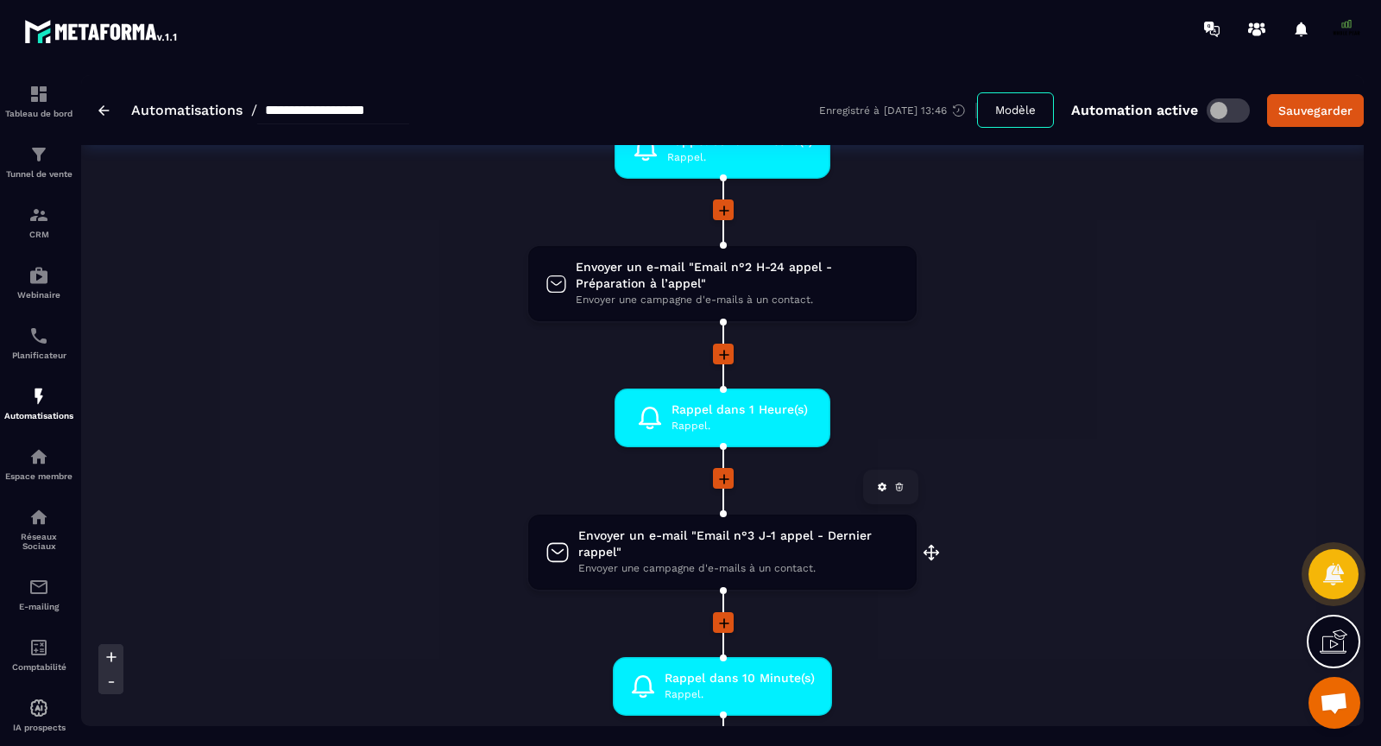
click at [643, 560] on span "Envoyer une campagne d'e-mails à un contact." at bounding box center [738, 568] width 321 height 16
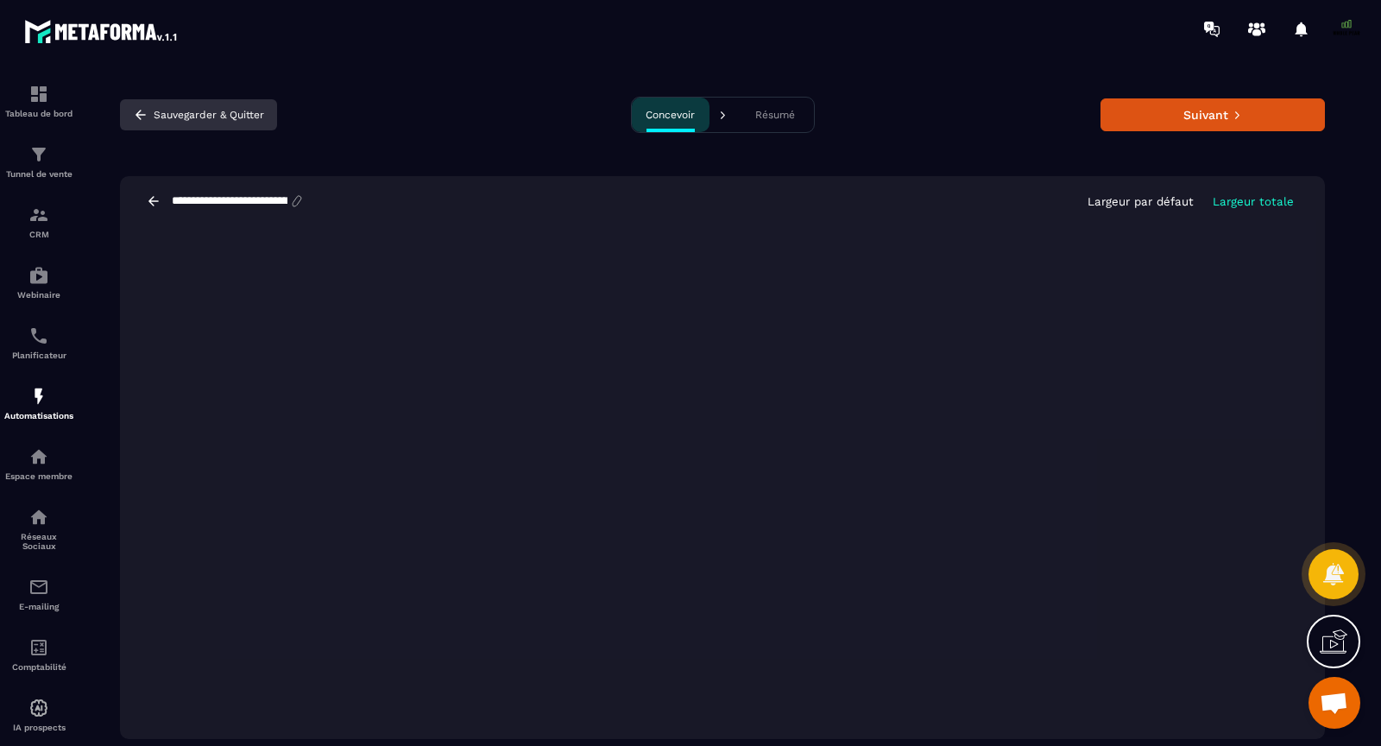
click at [139, 115] on icon "button" at bounding box center [141, 115] width 16 height 16
click at [142, 109] on icon "button" at bounding box center [141, 115] width 16 height 16
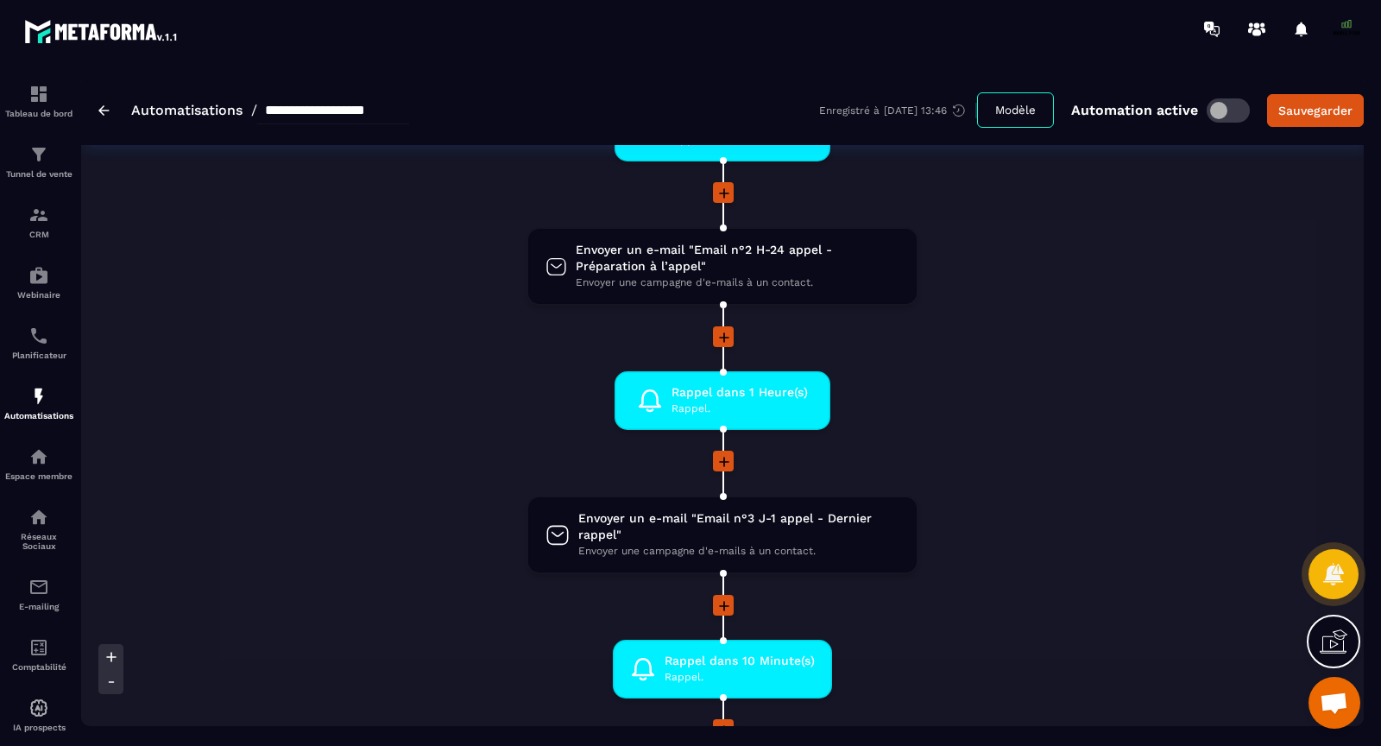
scroll to position [935, 0]
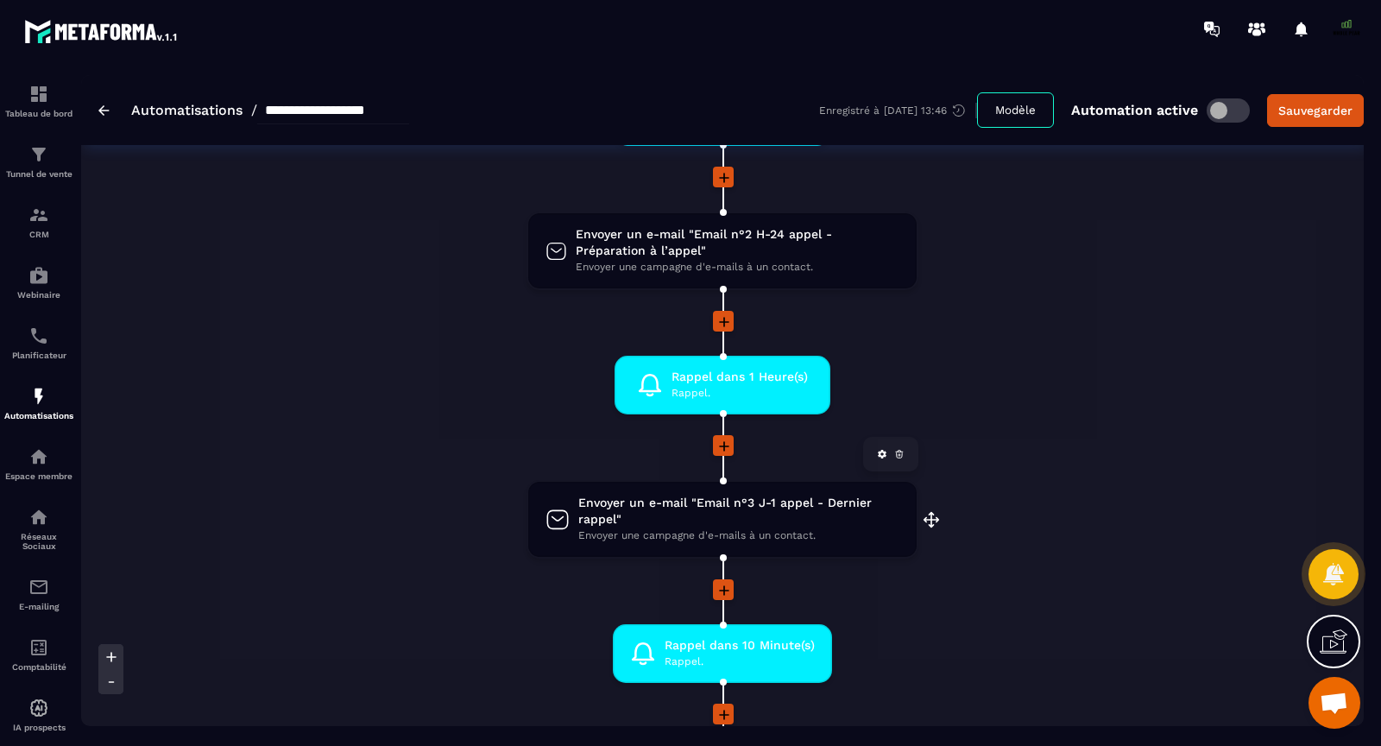
click at [660, 514] on span "Envoyer un e-mail "Email n°3 J-1 appel - Dernier rappel"" at bounding box center [738, 511] width 321 height 33
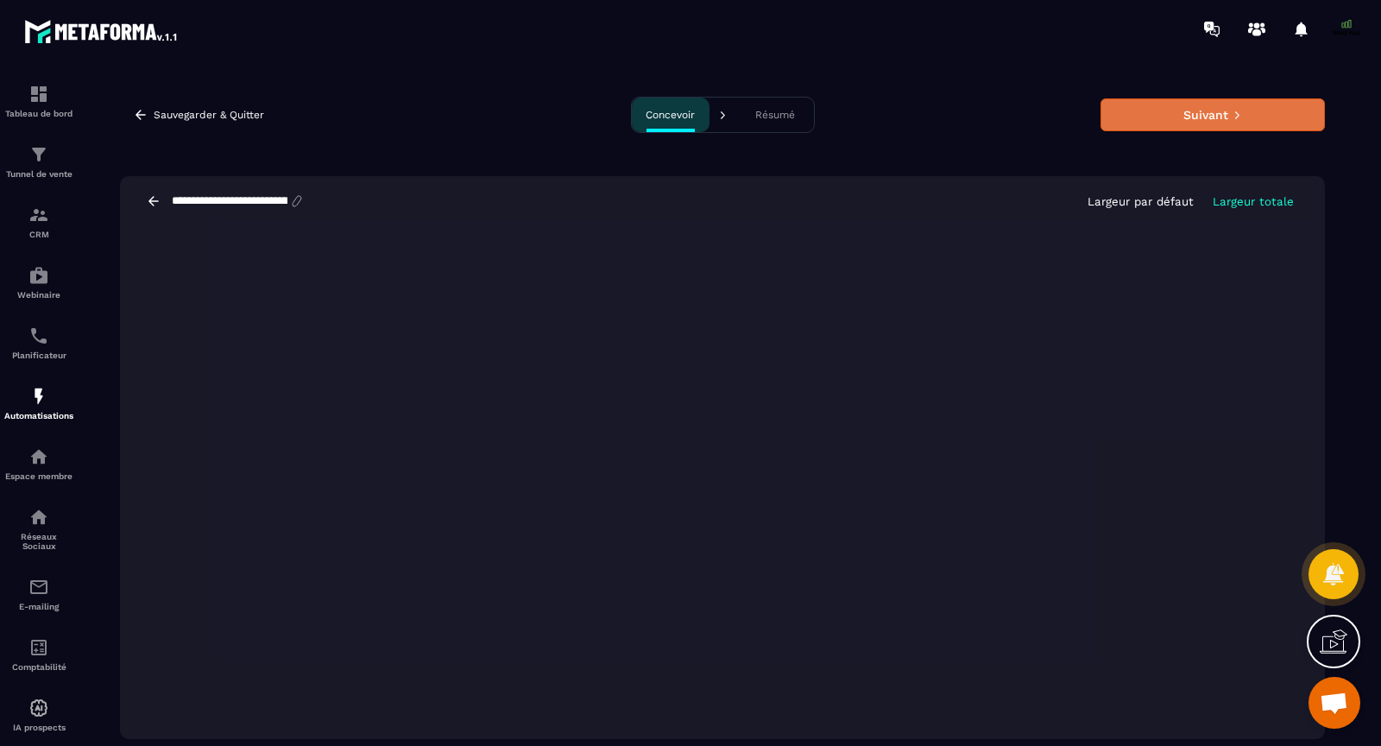
click at [1235, 107] on button "Suivant" at bounding box center [1213, 114] width 224 height 33
click at [1233, 111] on icon "submit" at bounding box center [1237, 115] width 9 height 9
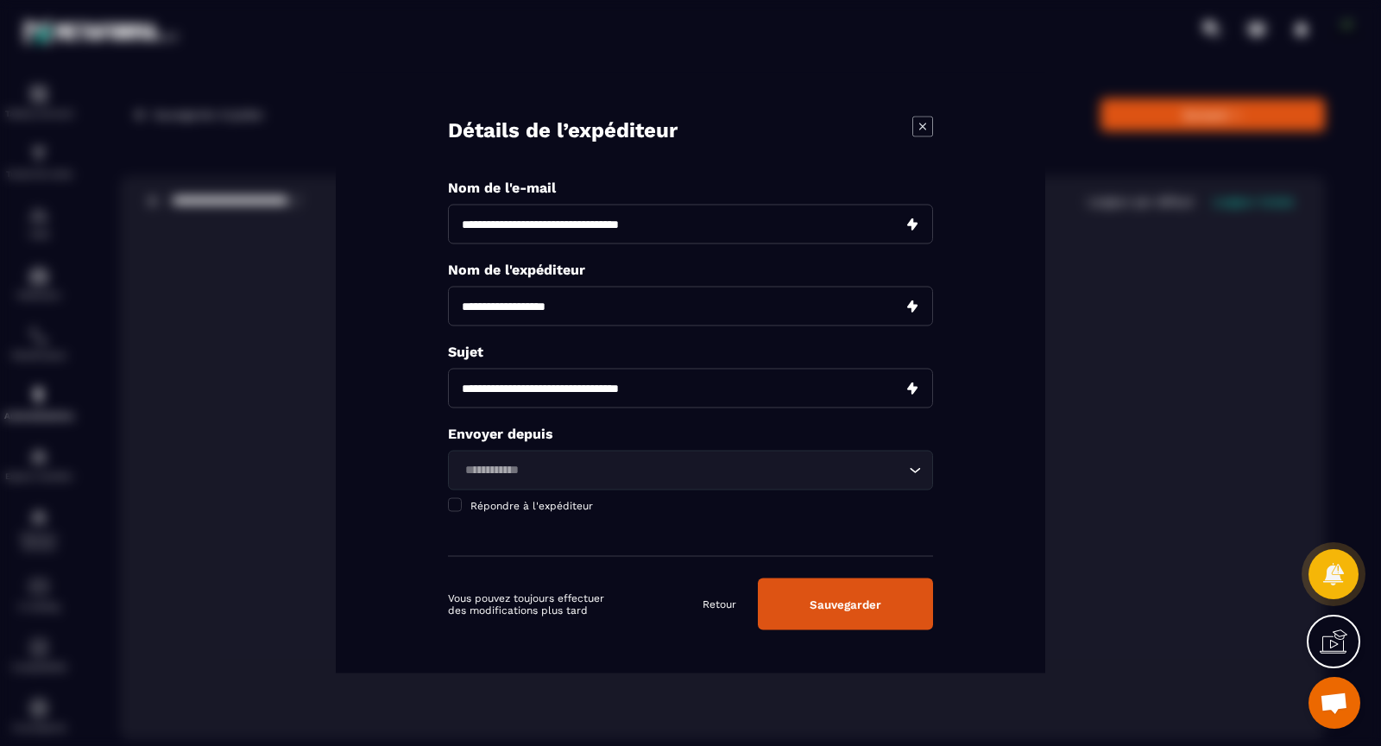
drag, startPoint x: 463, startPoint y: 388, endPoint x: 685, endPoint y: 400, distance: 222.2
click at [685, 400] on input "**********" at bounding box center [690, 389] width 485 height 40
type input "***"
click at [587, 476] on input "Search for option" at bounding box center [681, 470] width 445 height 19
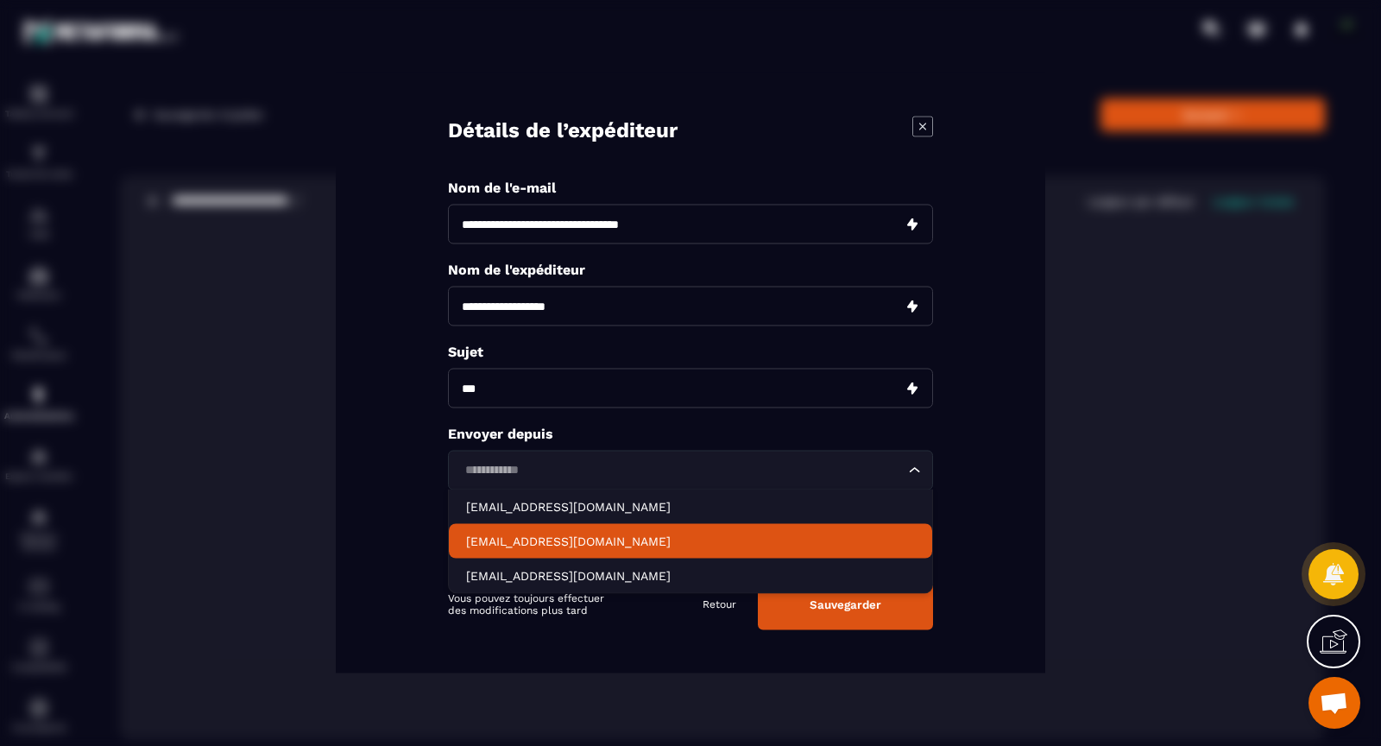
click at [580, 536] on p "[EMAIL_ADDRESS][DOMAIN_NAME]" at bounding box center [690, 541] width 449 height 17
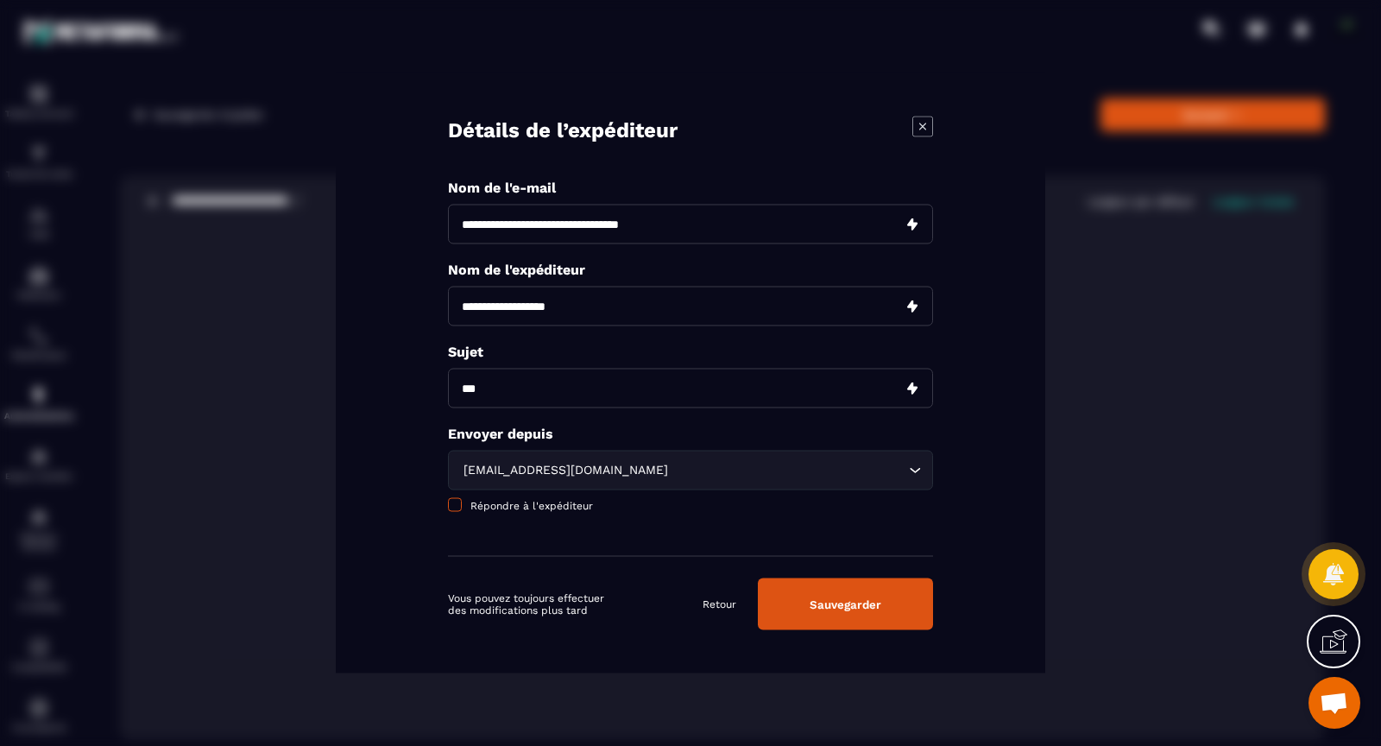
click at [553, 504] on span "Répondre à l'expéditeur" at bounding box center [532, 506] width 123 height 12
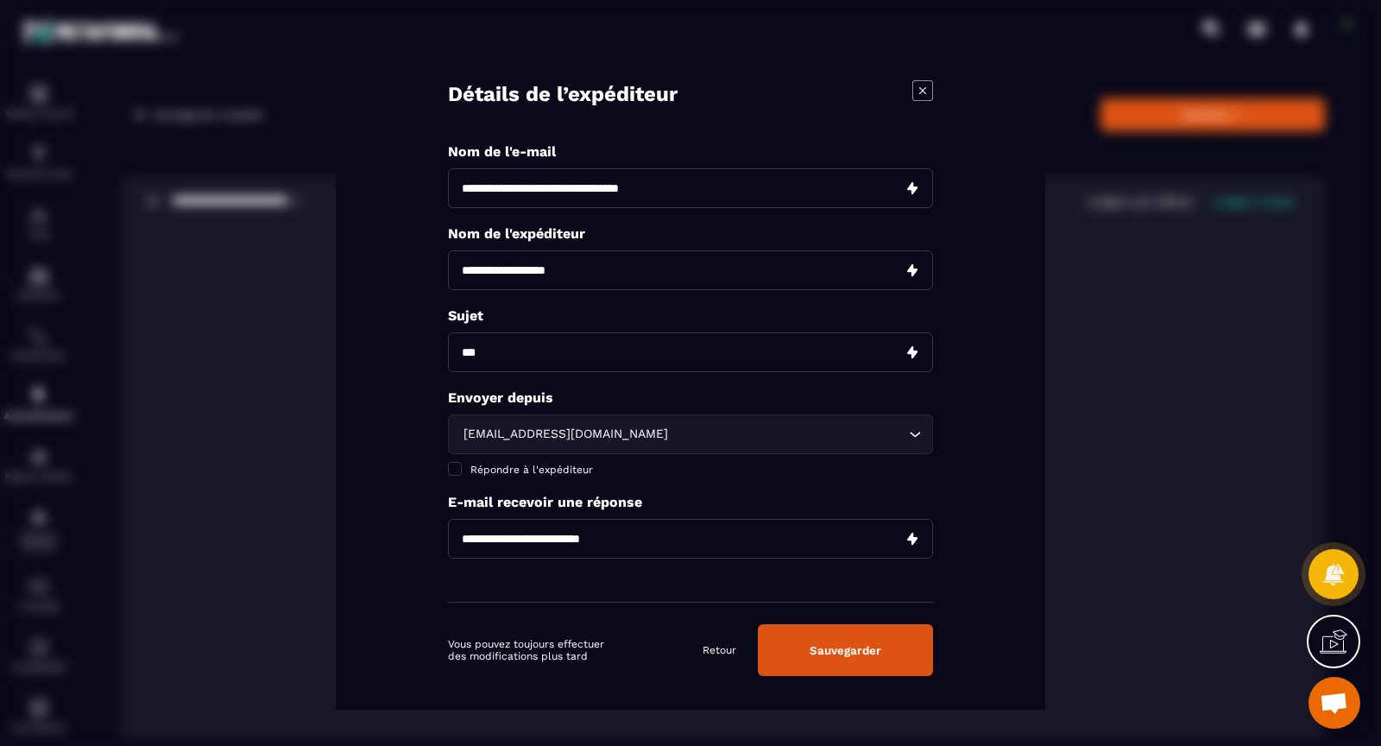
click at [552, 537] on input "Modal window" at bounding box center [690, 539] width 485 height 40
type input "**********"
click at [846, 641] on button "Sauvegarder" at bounding box center [845, 650] width 175 height 52
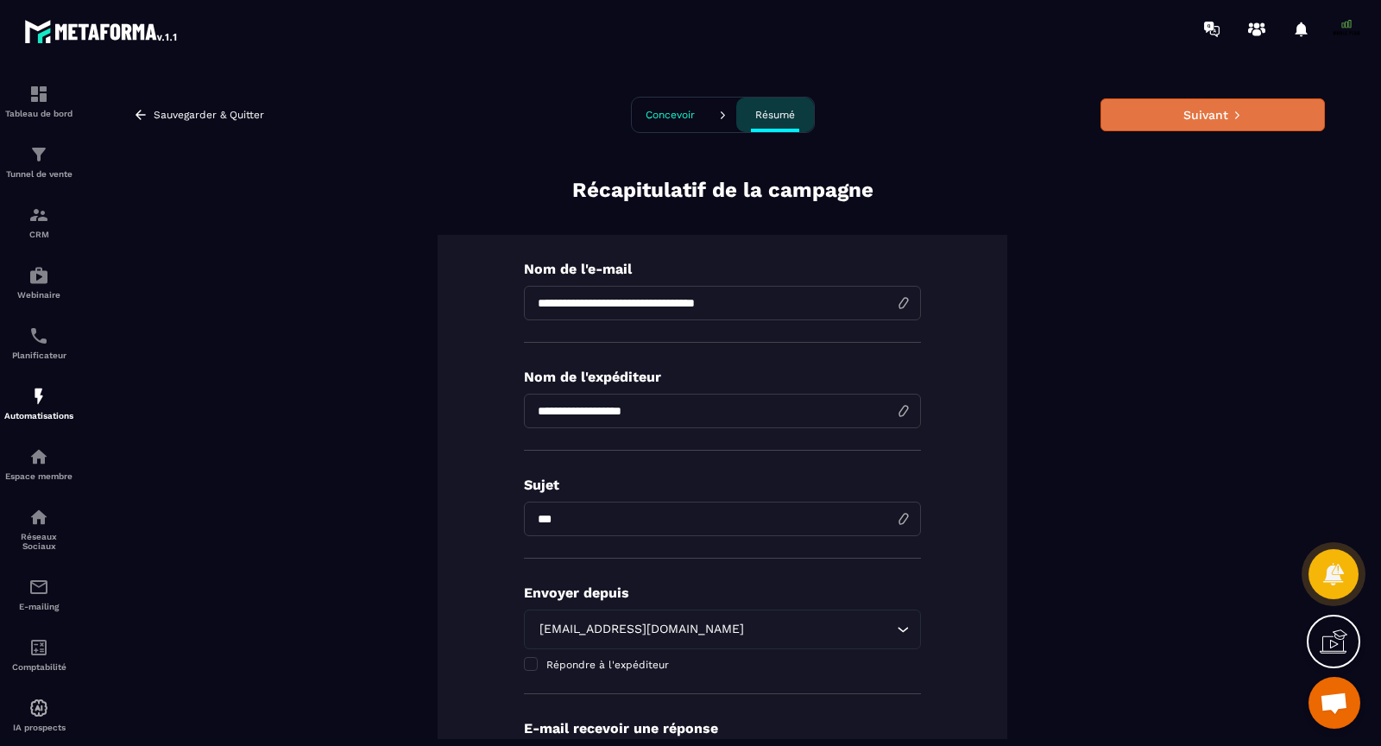
click at [1144, 123] on button "Suivant" at bounding box center [1213, 114] width 224 height 33
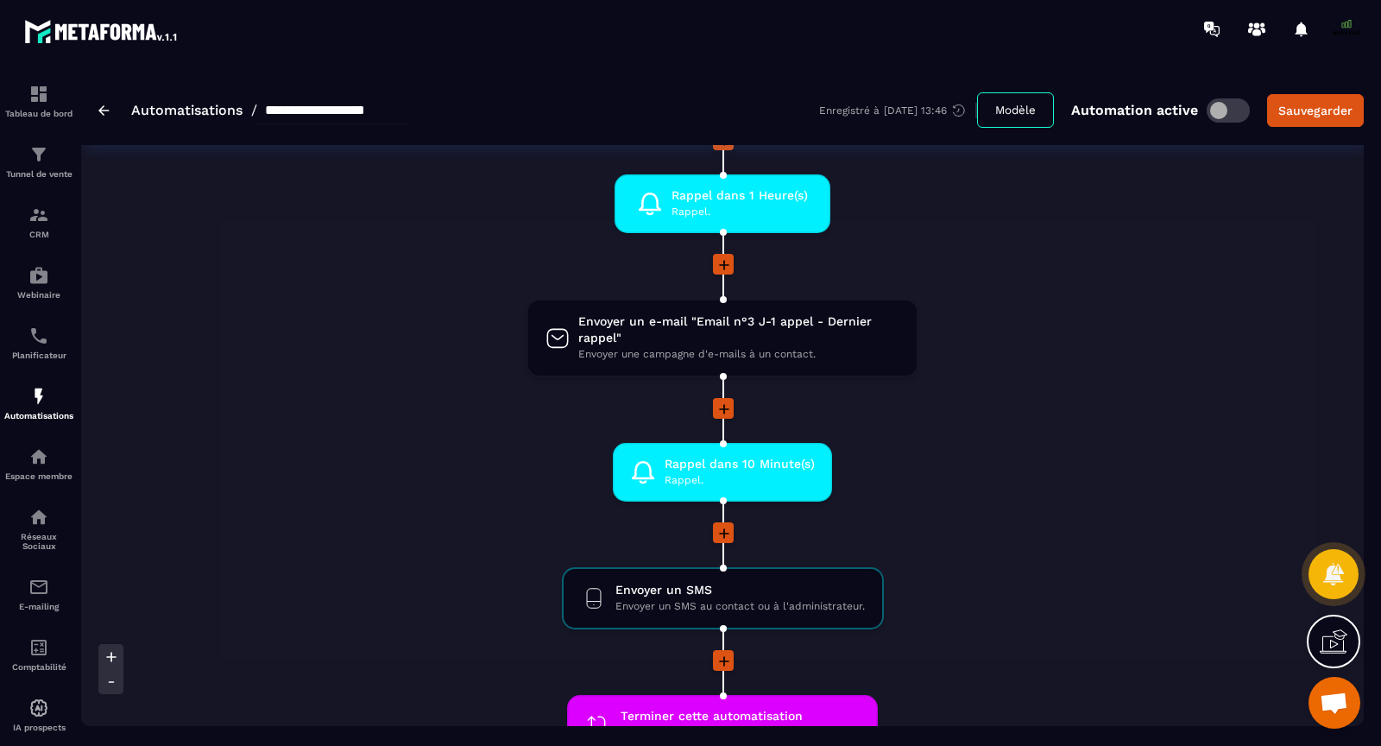
scroll to position [1098, 0]
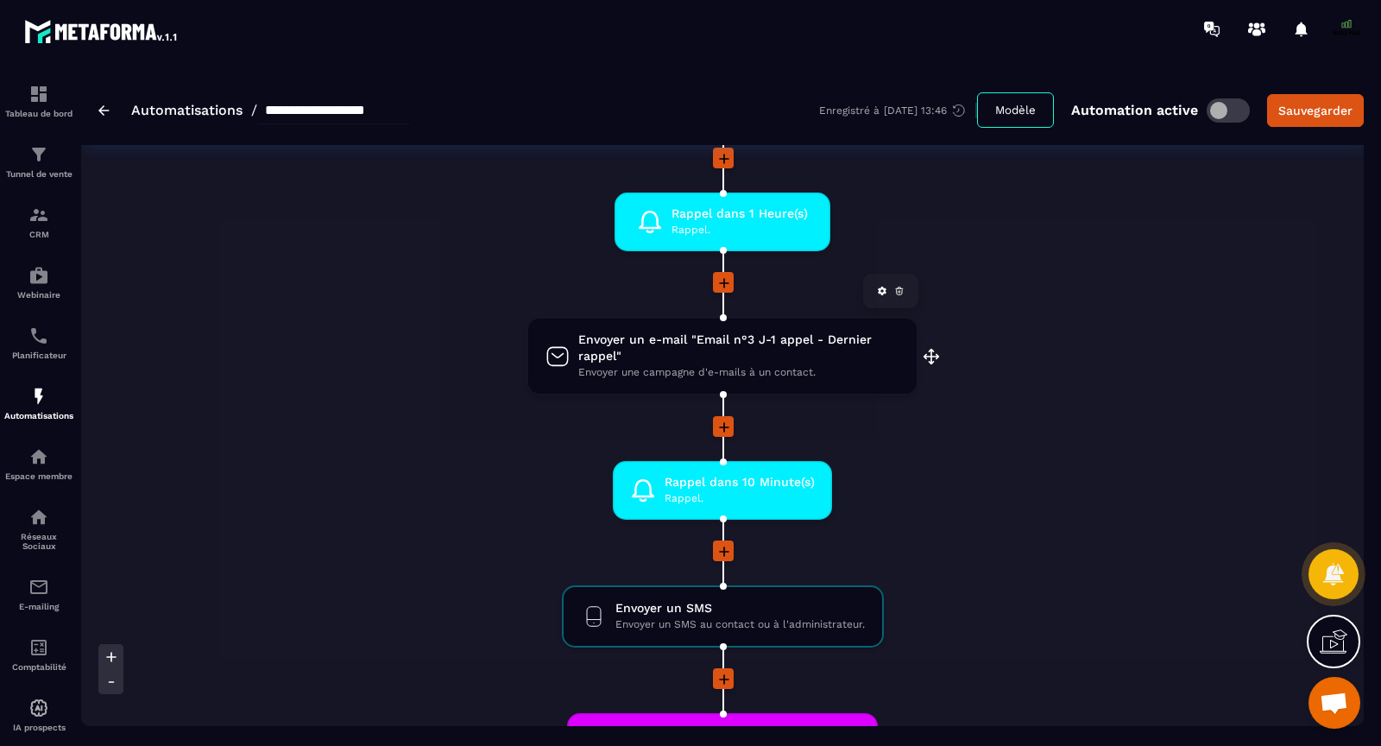
click at [683, 347] on span "Envoyer un e-mail "Email n°3 J-1 appel - Dernier rappel"" at bounding box center [738, 348] width 321 height 33
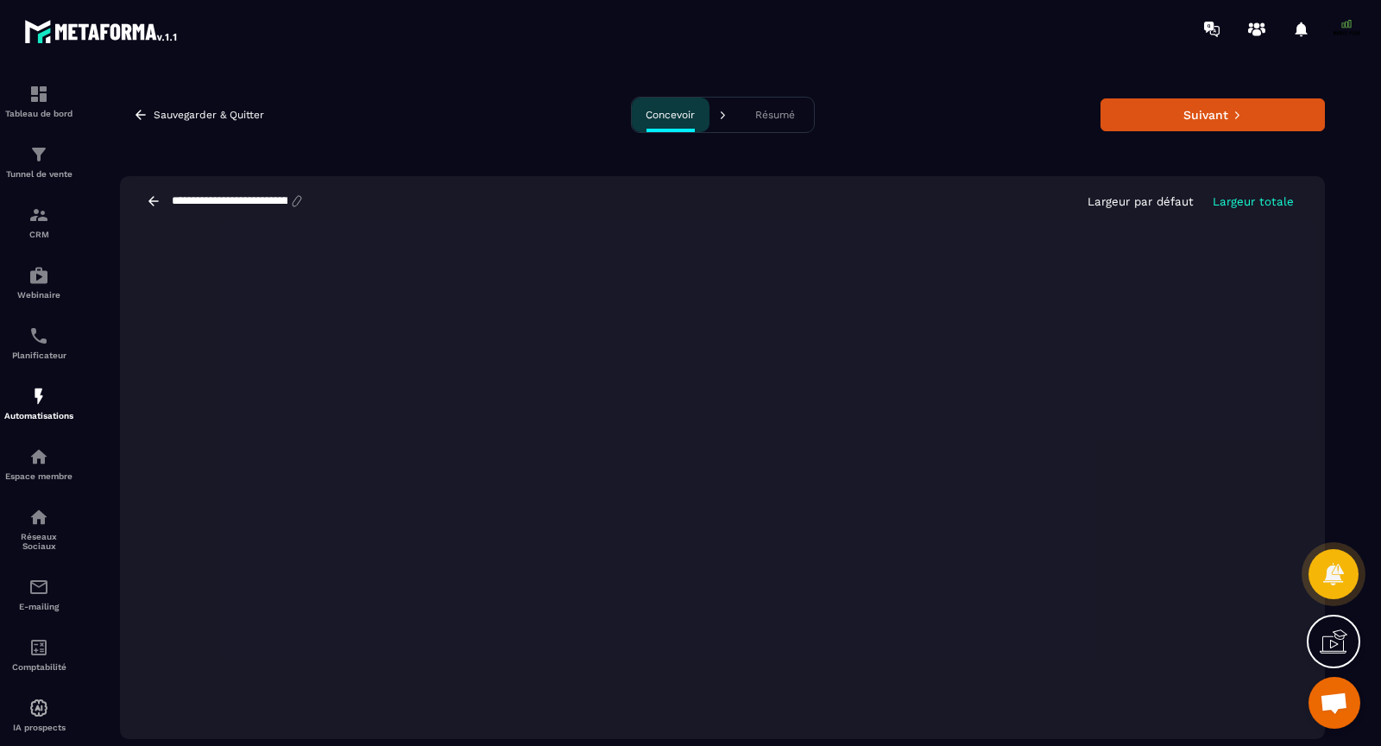
click at [238, 199] on input "**********" at bounding box center [229, 201] width 119 height 14
type input "*********"
click at [1201, 115] on button "Suivant" at bounding box center [1213, 114] width 224 height 33
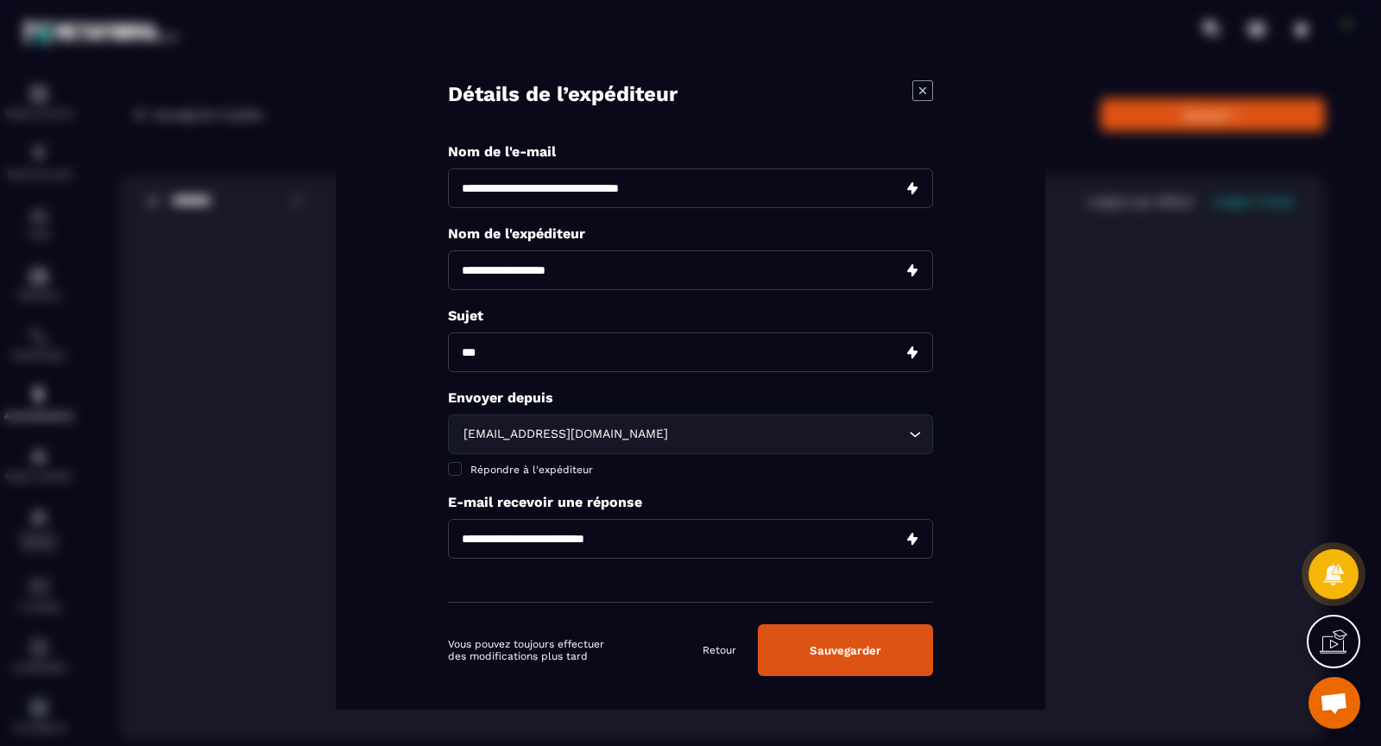
click at [675, 191] on input "**********" at bounding box center [690, 188] width 485 height 40
type input "***"
click at [817, 145] on p "Nom de l'e-mail" at bounding box center [690, 151] width 485 height 16
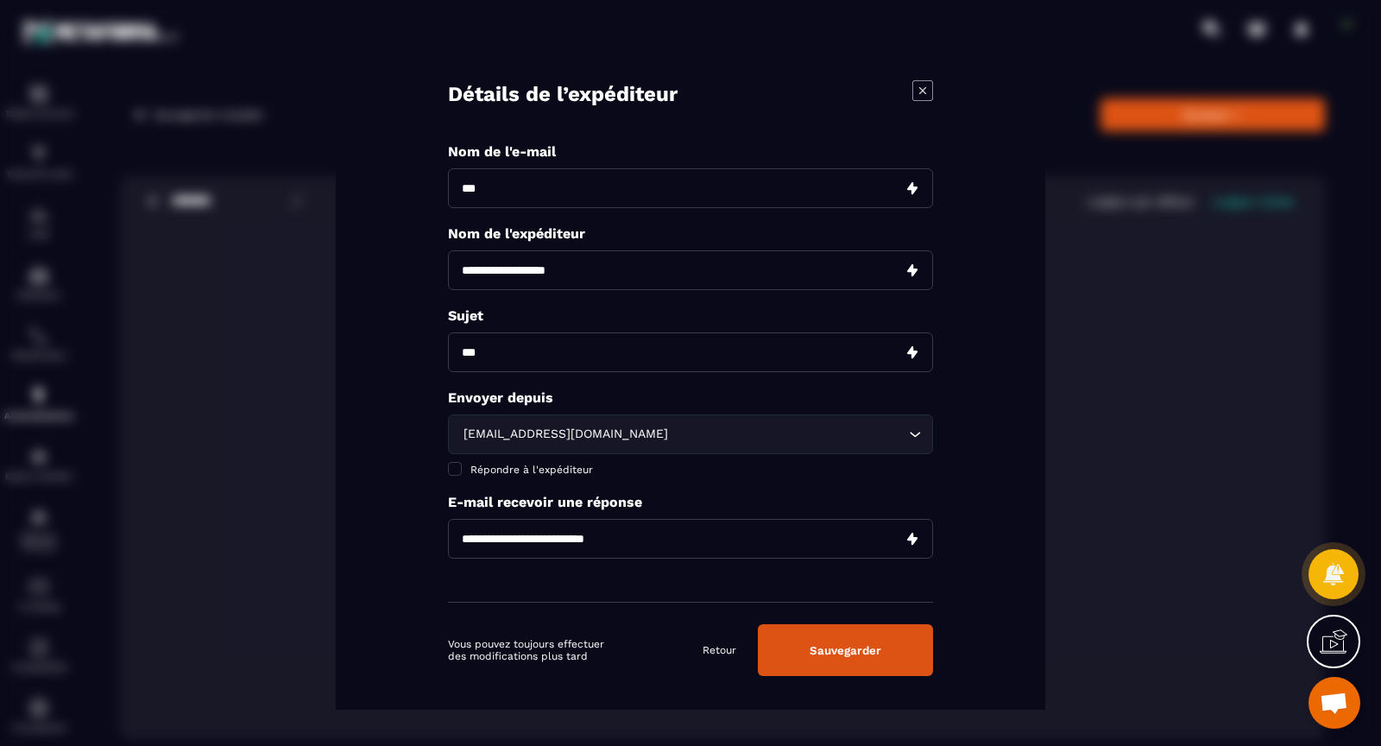
click at [913, 192] on input "***" at bounding box center [690, 188] width 485 height 40
click at [869, 667] on button "Sauvegarder" at bounding box center [845, 650] width 175 height 52
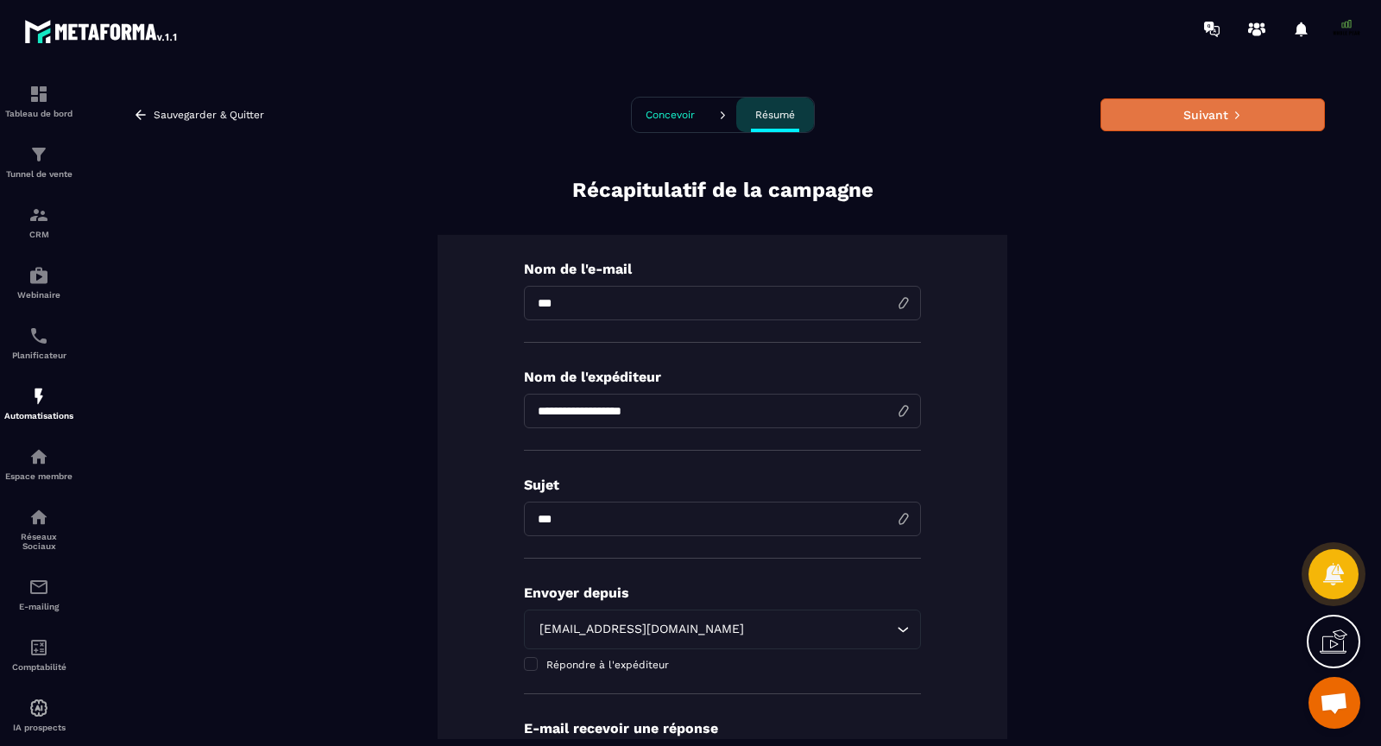
click at [1211, 113] on button "Suivant" at bounding box center [1213, 114] width 224 height 33
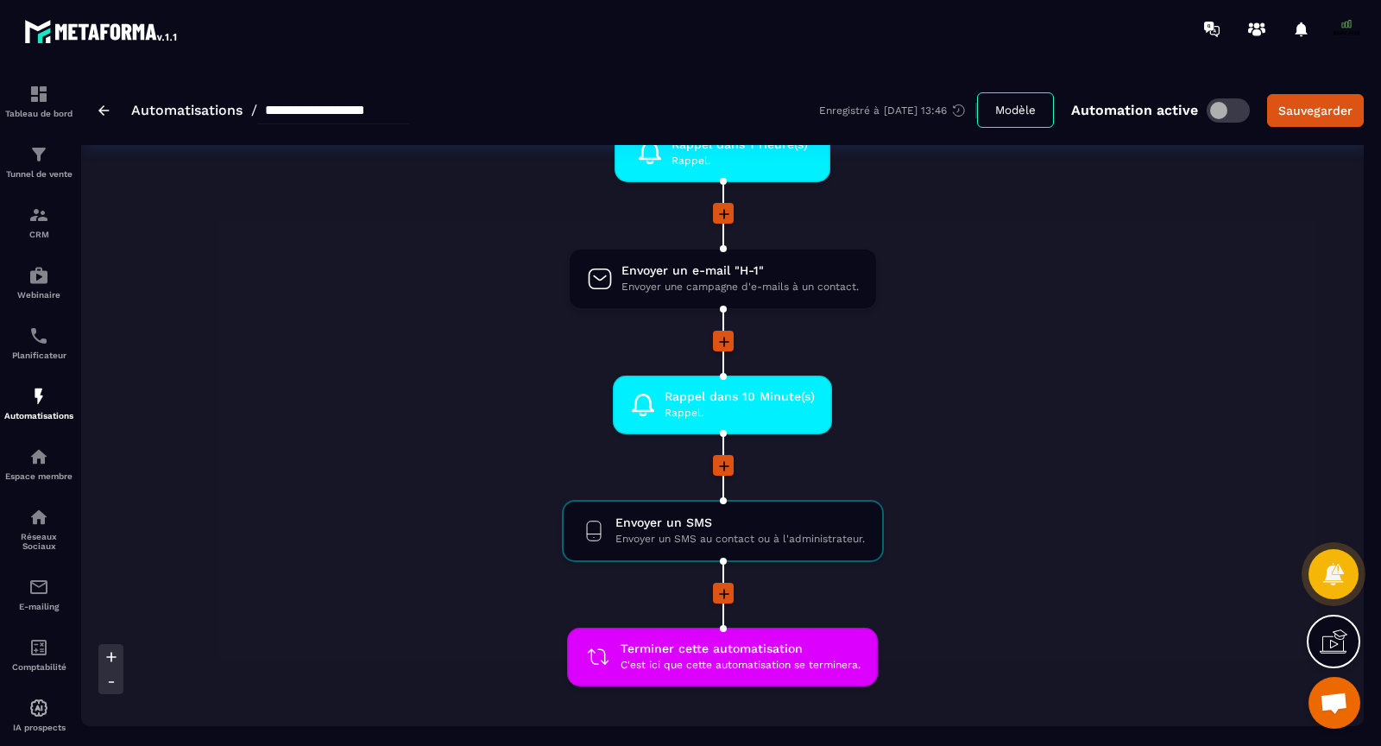
scroll to position [1172, 0]
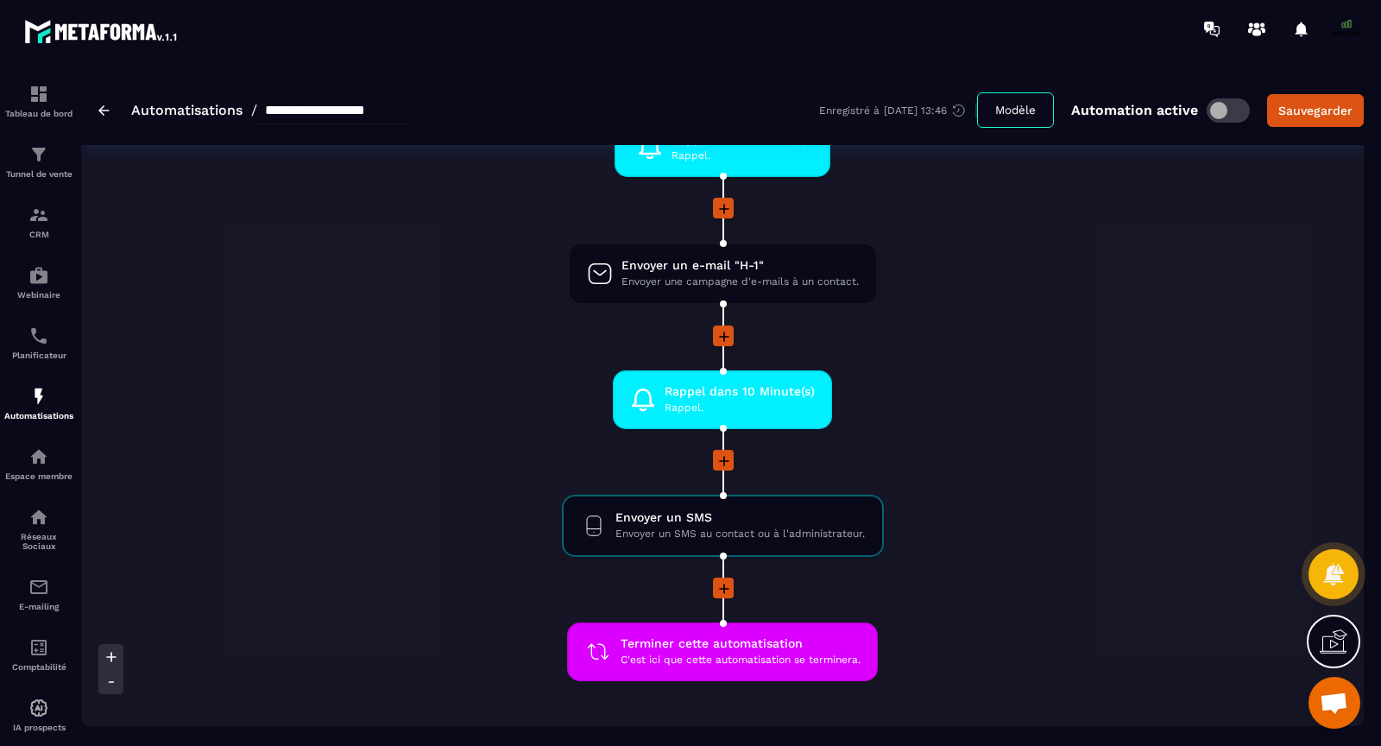
click at [723, 459] on icon at bounding box center [724, 460] width 17 height 17
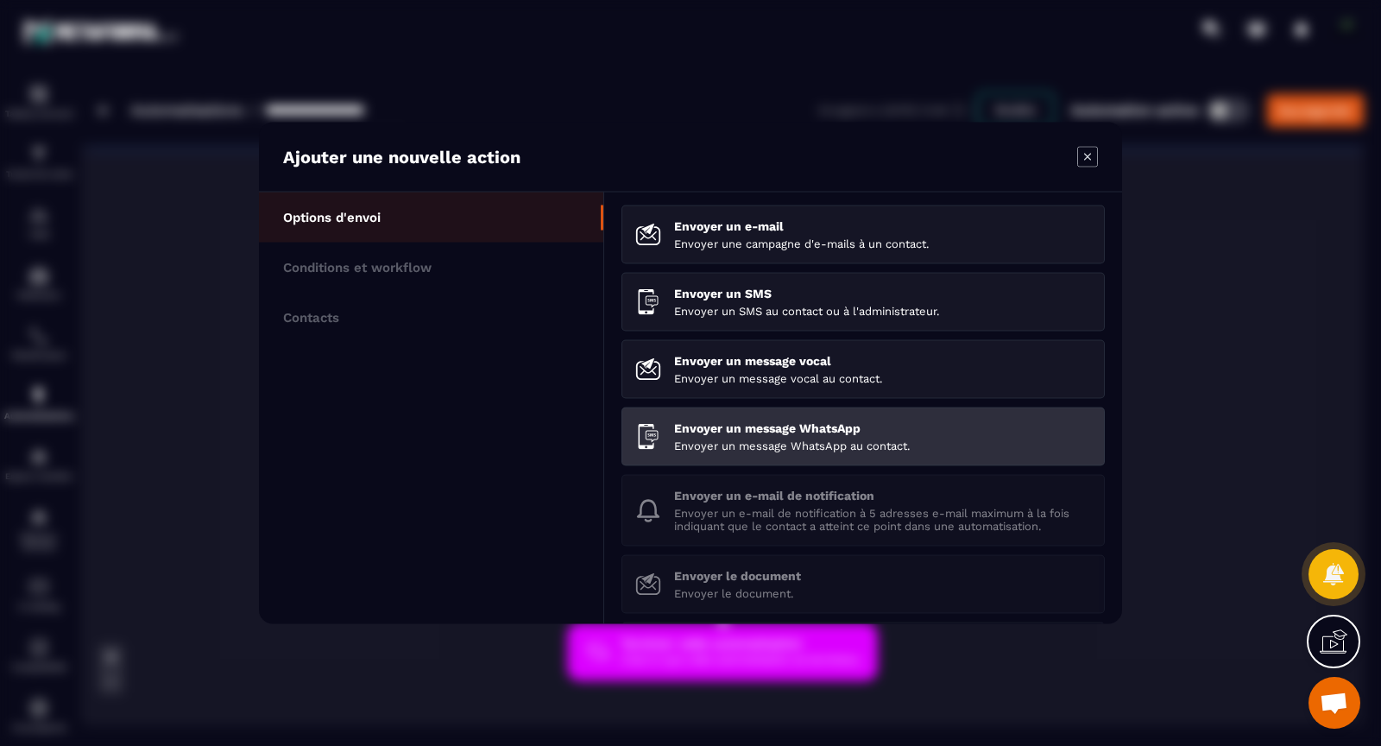
click at [730, 429] on p "Envoyer un message WhatsApp" at bounding box center [882, 428] width 417 height 14
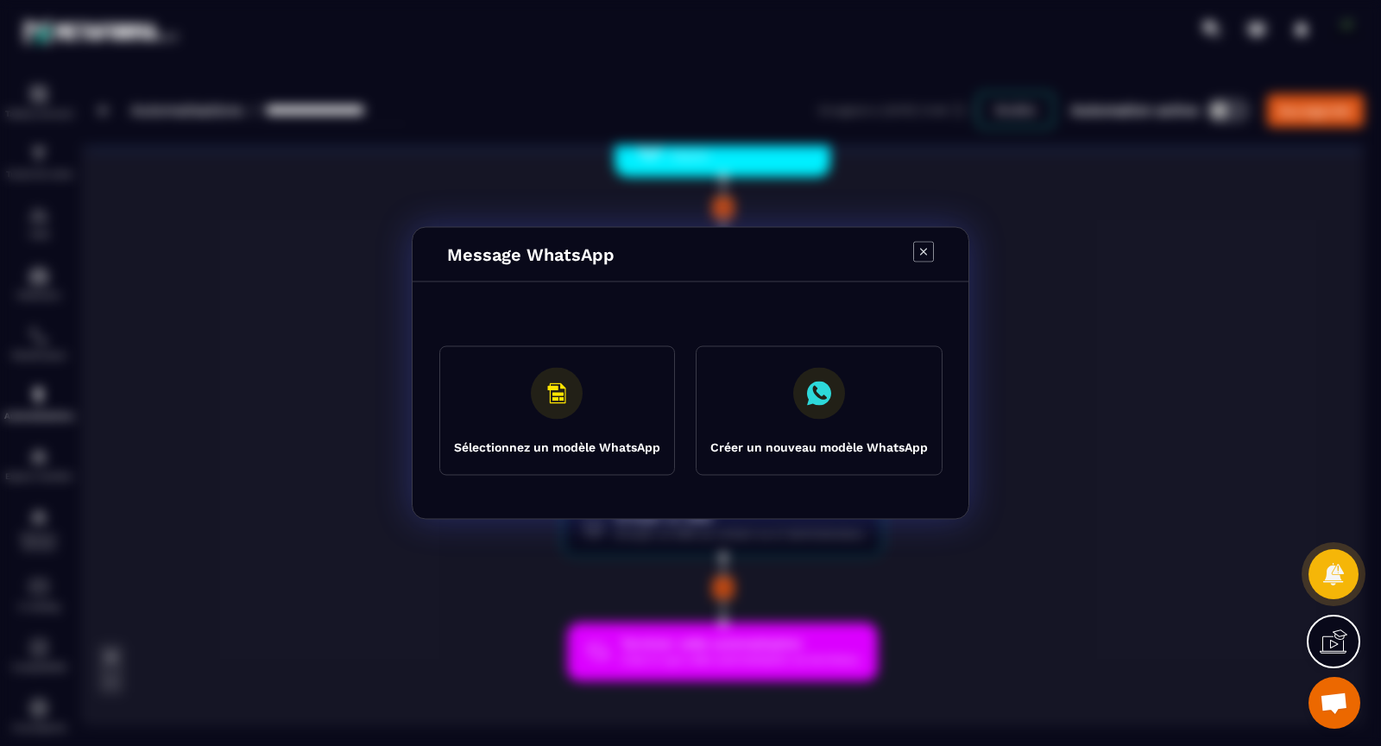
click at [558, 392] on rect "Modal window" at bounding box center [557, 394] width 52 height 52
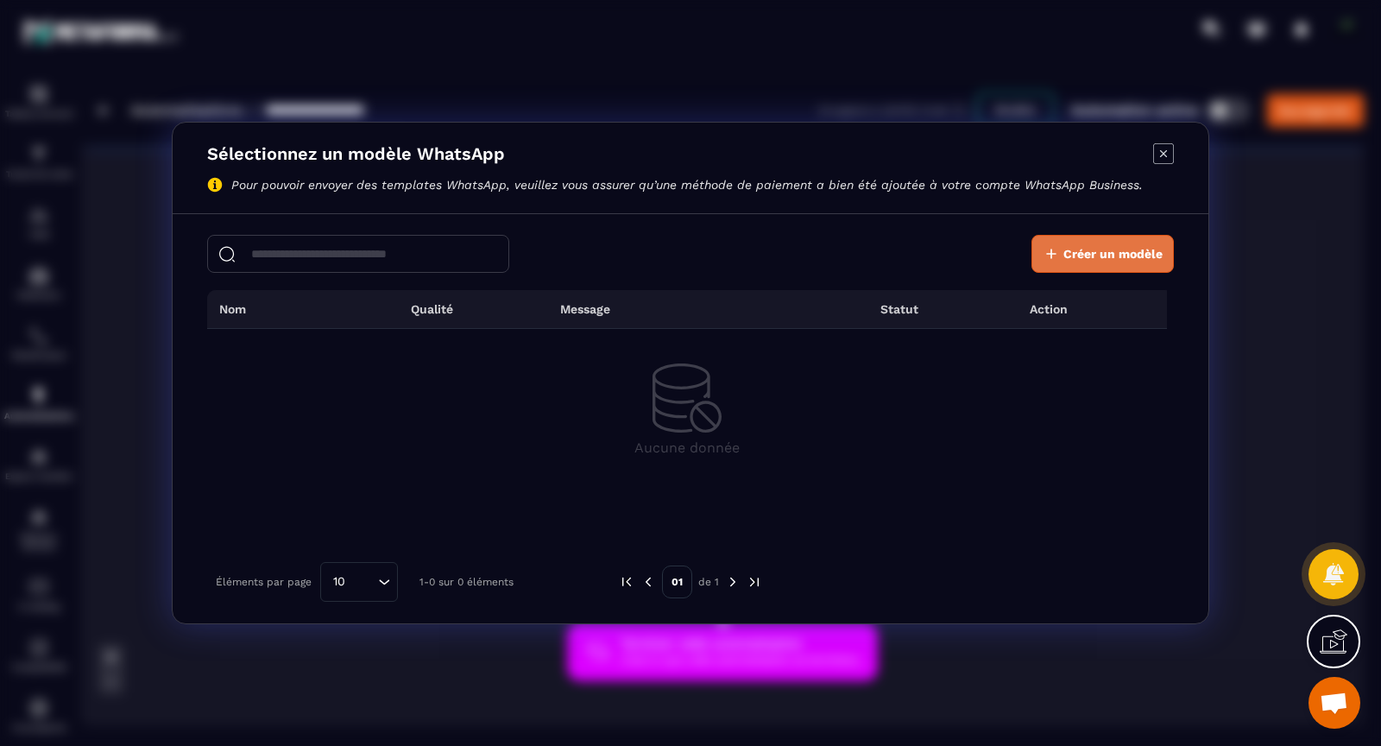
click at [1059, 253] on icon "Modal window" at bounding box center [1051, 253] width 17 height 17
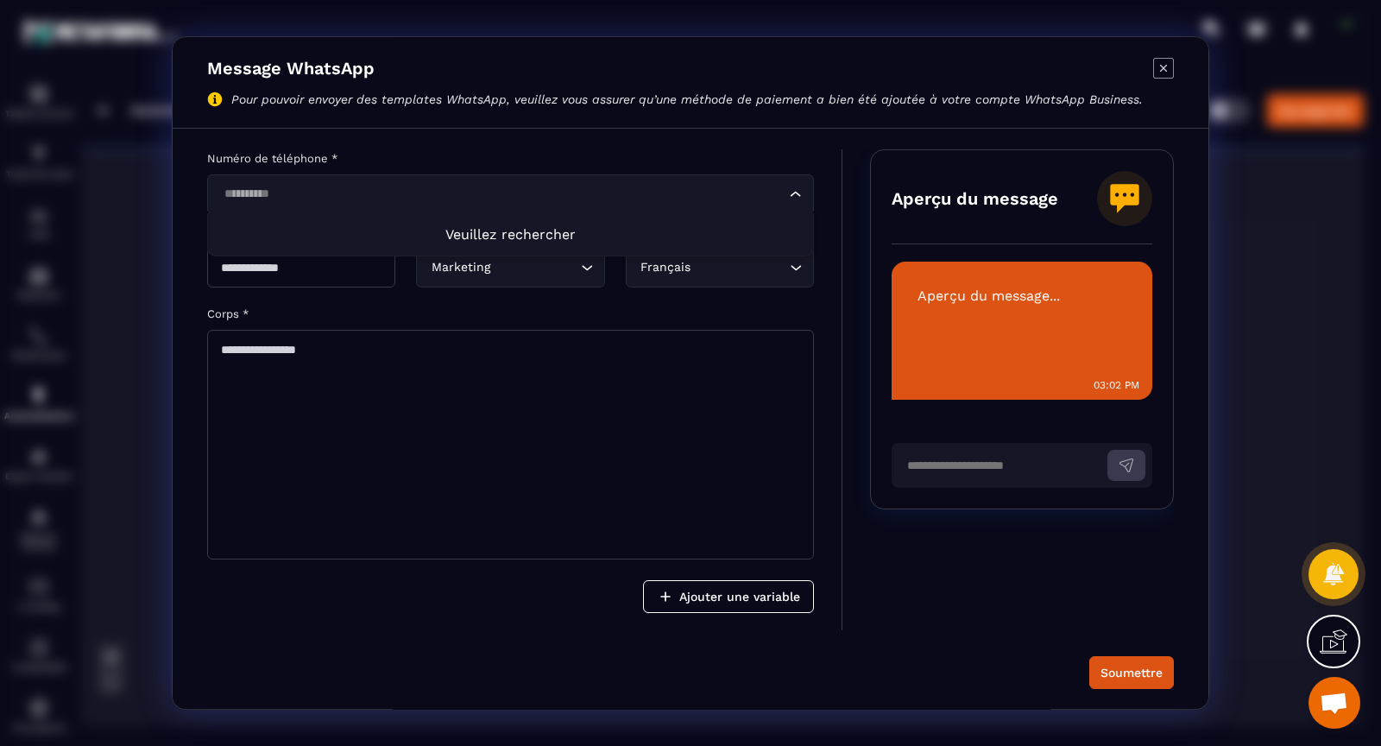
click at [265, 193] on input "Search for option" at bounding box center [501, 194] width 567 height 19
click at [363, 298] on div "Numéro de téléphone * Loading... Veuillez rechercher Nom du modèle * Catégorie …" at bounding box center [524, 389] width 635 height 481
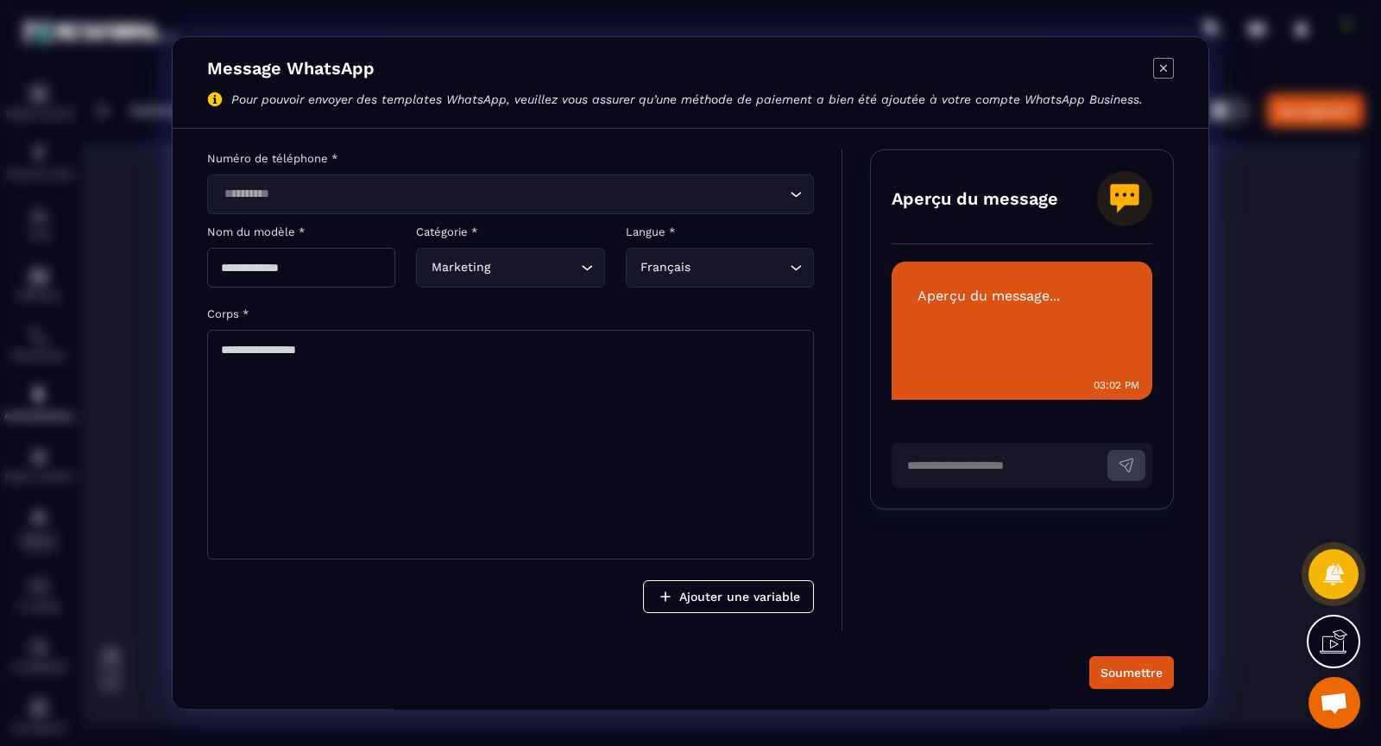
click at [343, 361] on textarea "Modal window" at bounding box center [510, 445] width 607 height 230
click at [306, 267] on input "Modal window" at bounding box center [301, 268] width 188 height 40
click at [453, 278] on div "Marketing Loading..." at bounding box center [510, 268] width 188 height 40
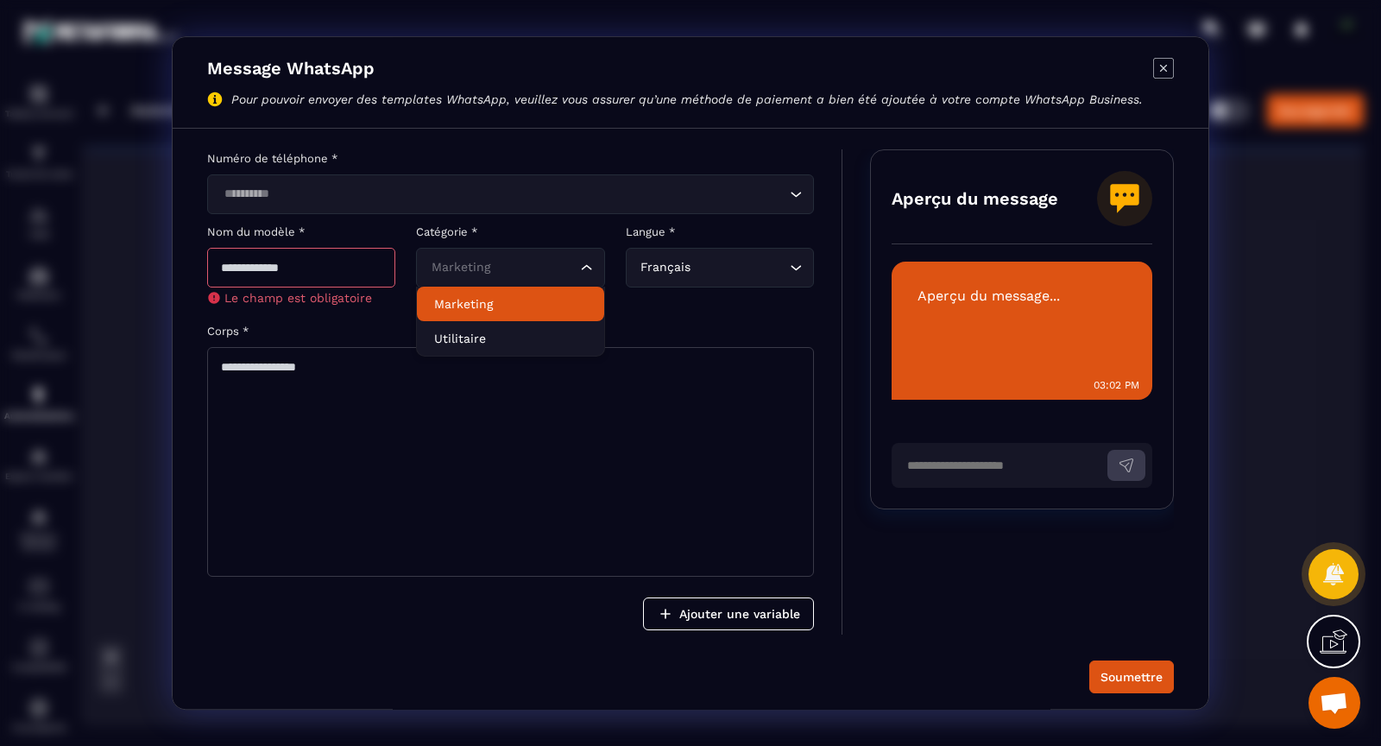
click at [527, 291] on li "Marketing" at bounding box center [510, 304] width 186 height 35
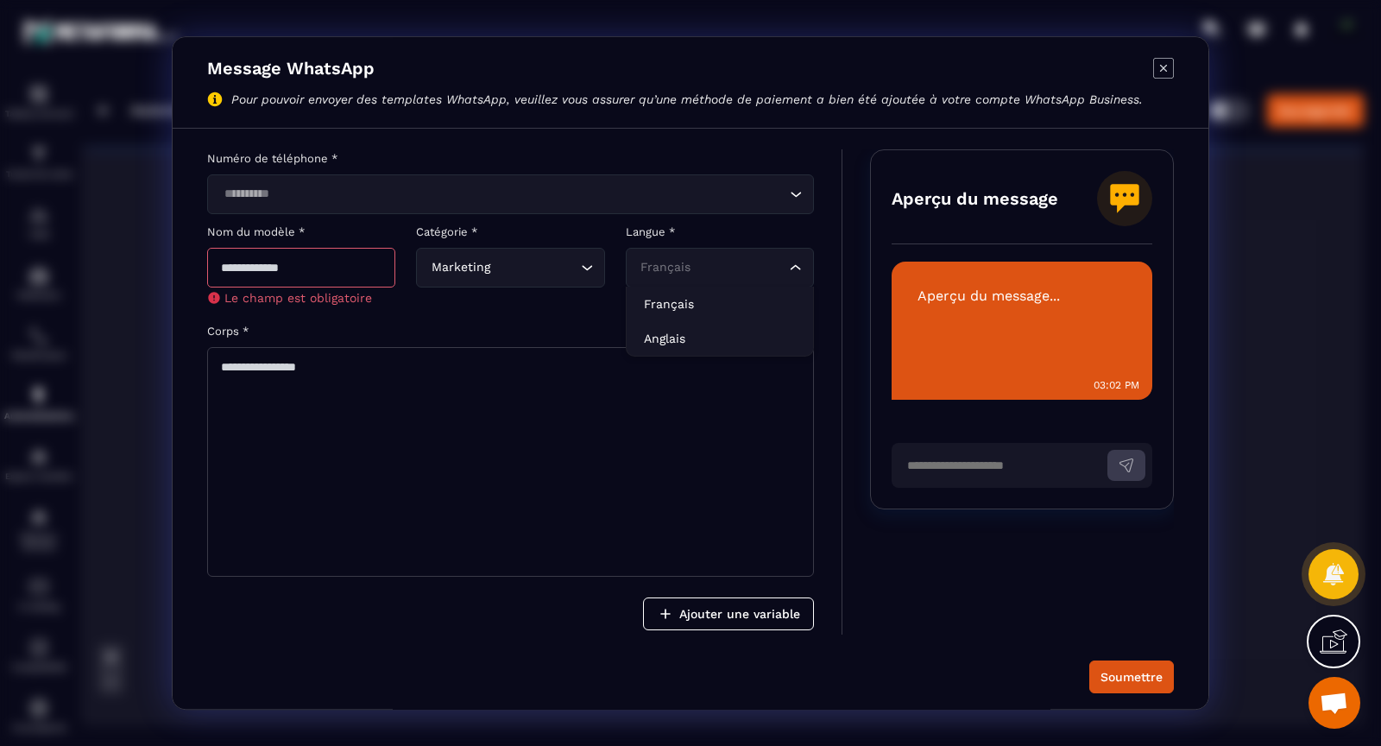
click at [657, 270] on div "Français" at bounding box center [711, 267] width 152 height 19
click at [660, 311] on p "Français" at bounding box center [720, 303] width 152 height 17
click at [440, 269] on div "Marketing" at bounding box center [502, 267] width 152 height 19
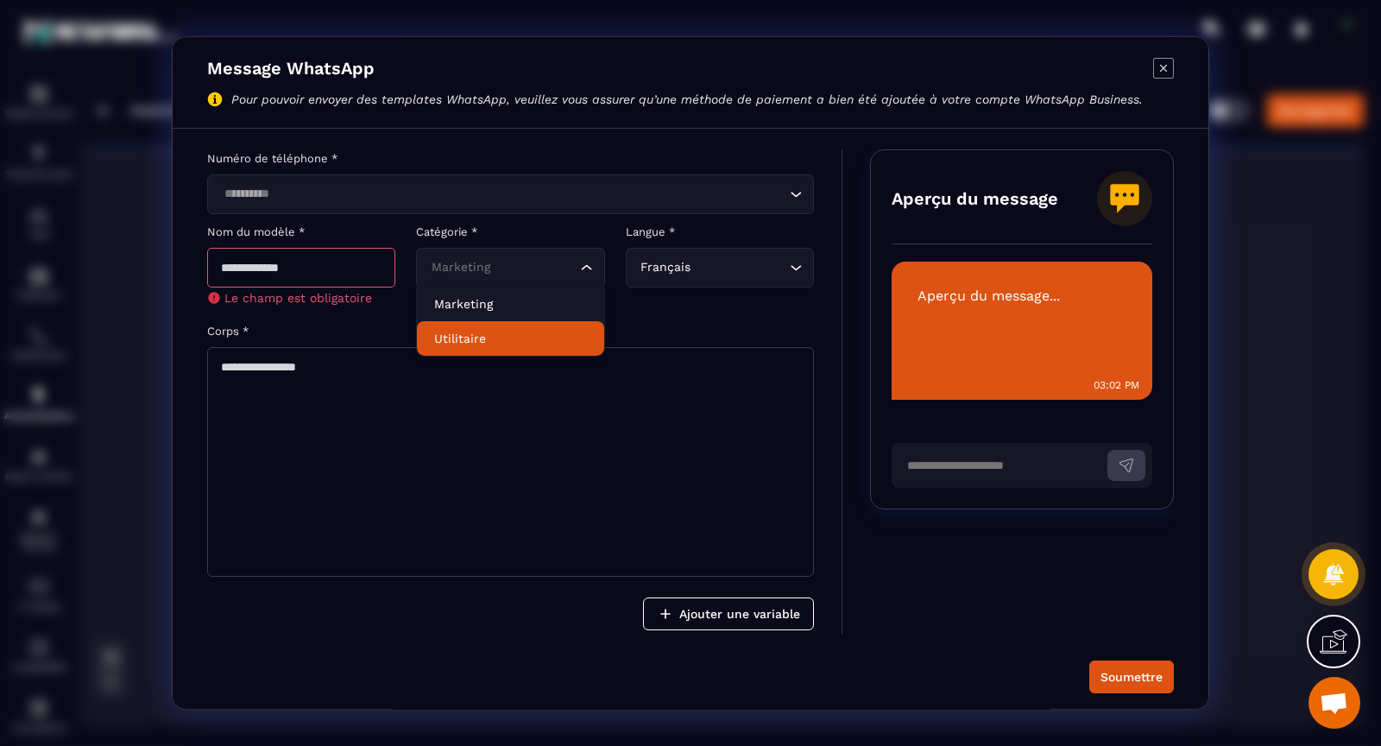
click at [462, 339] on p "Utilitaire" at bounding box center [510, 338] width 152 height 17
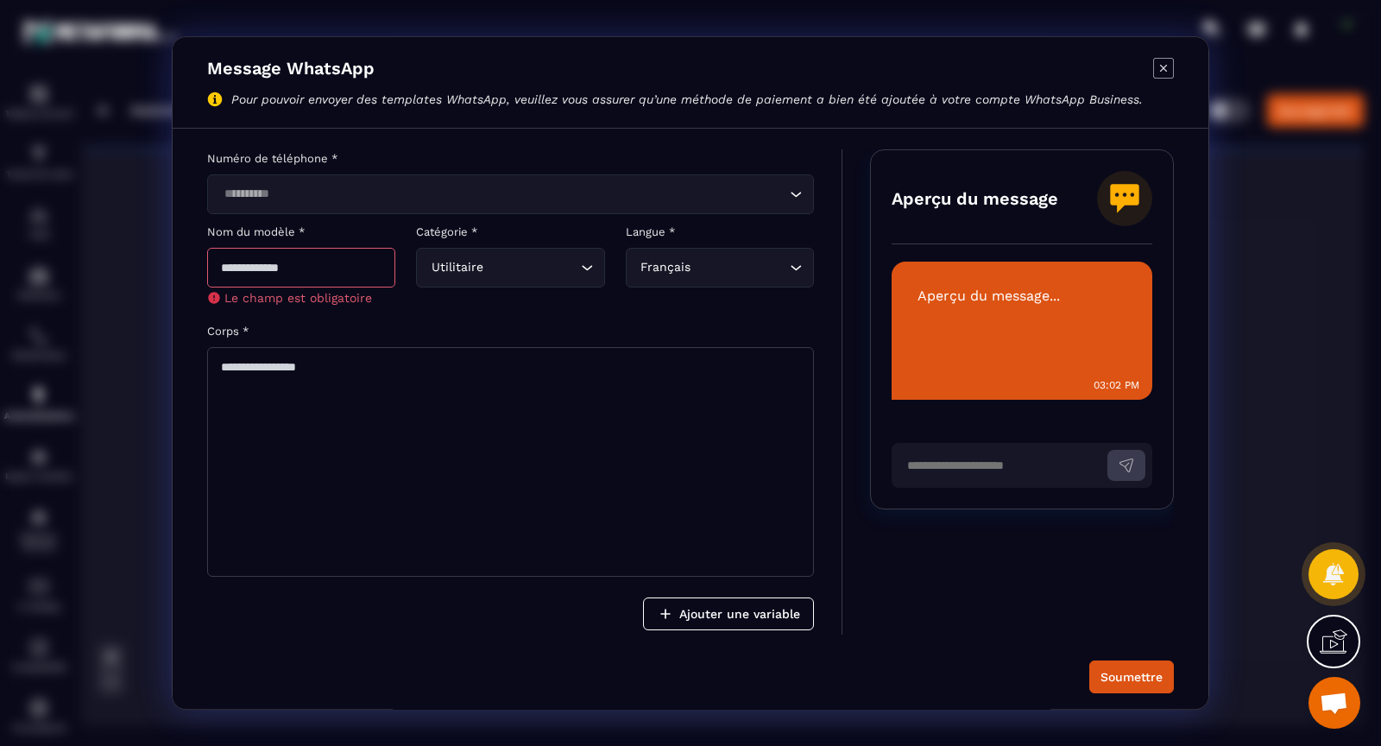
click at [308, 253] on input "Modal window" at bounding box center [301, 268] width 188 height 40
click at [373, 216] on div "Numéro de téléphone * Loading... Nom du modèle * Le champ est obligatoire Catég…" at bounding box center [524, 391] width 635 height 485
click at [382, 186] on input "Search for option" at bounding box center [501, 194] width 567 height 19
click at [794, 193] on icon "Search for option" at bounding box center [796, 194] width 10 height 5
click at [1160, 63] on icon "Modal window" at bounding box center [1163, 68] width 21 height 21
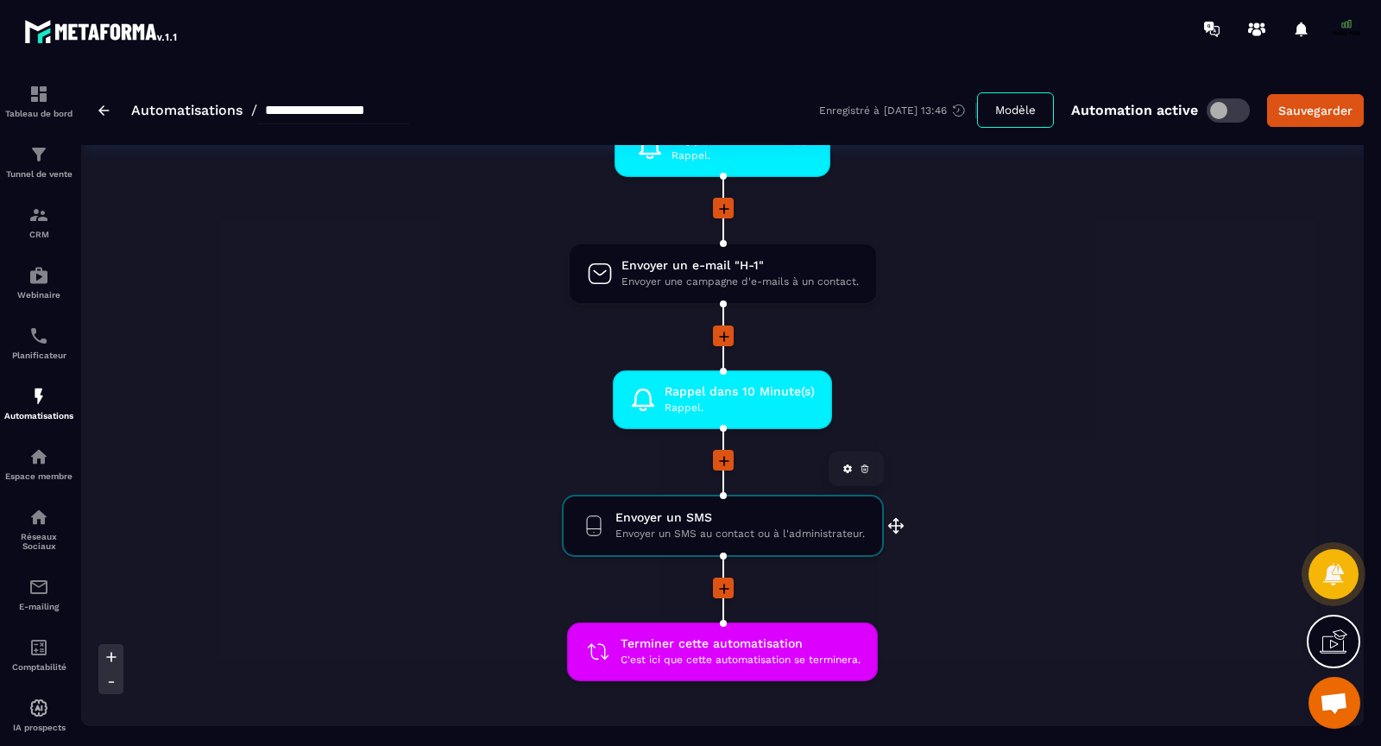
click at [717, 526] on span "Envoyer un SMS au contact ou à l'administrateur." at bounding box center [741, 534] width 250 height 16
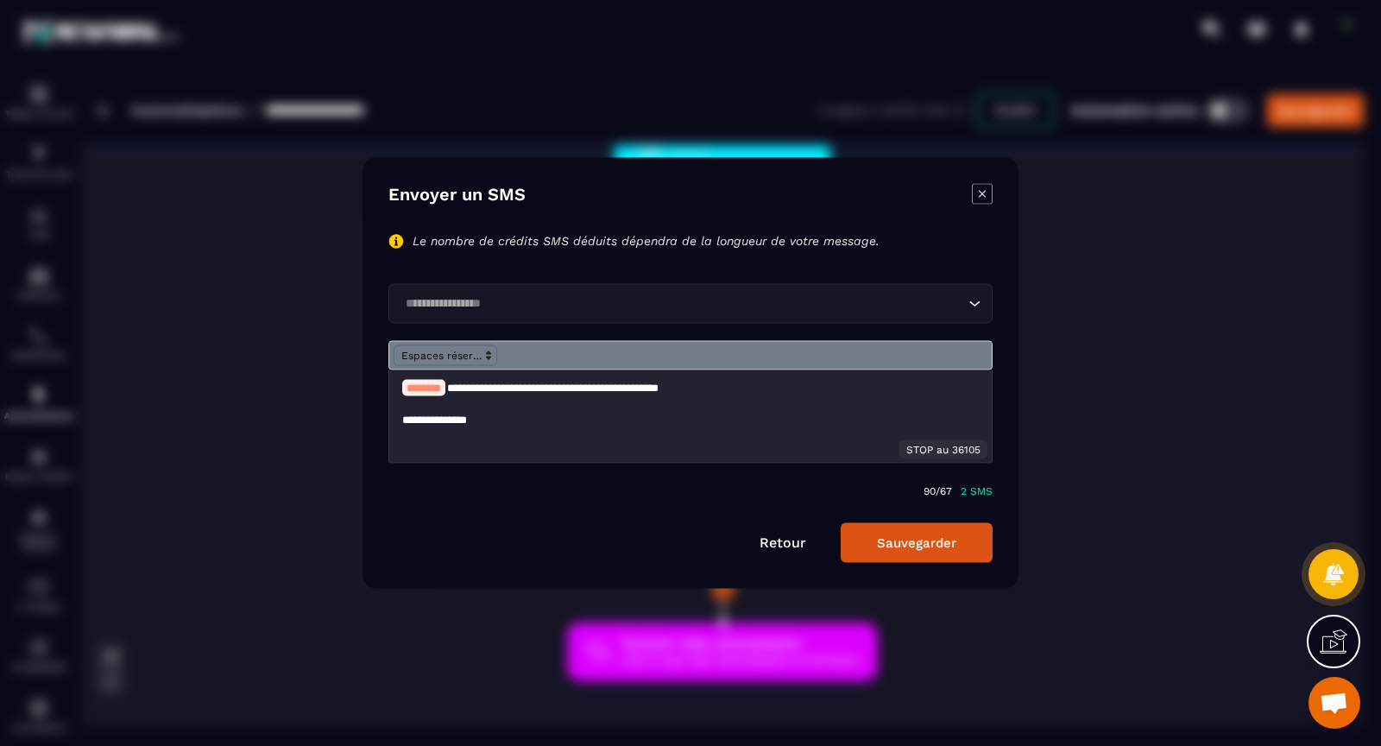
click at [976, 199] on icon "Modal window" at bounding box center [982, 194] width 21 height 21
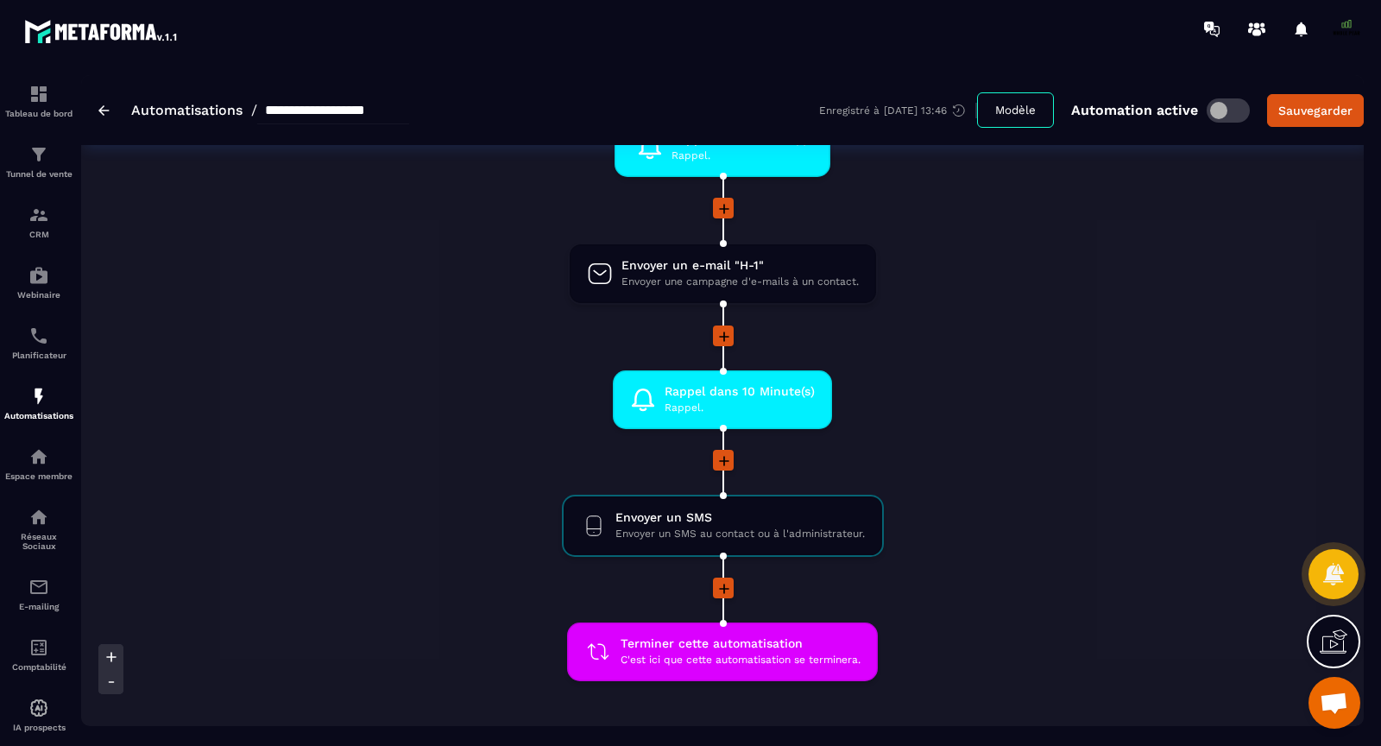
click at [723, 456] on icon at bounding box center [724, 461] width 10 height 10
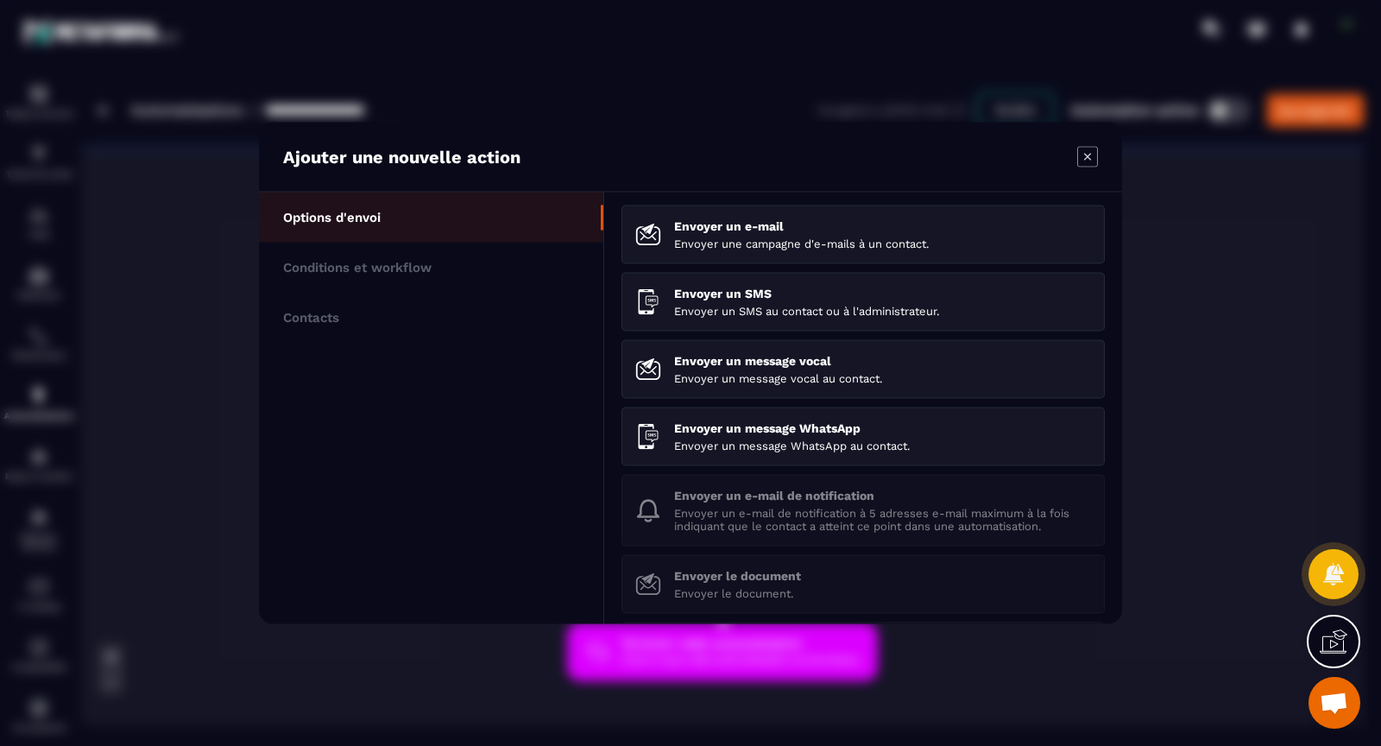
click at [1085, 159] on icon "Modal window" at bounding box center [1087, 156] width 7 height 7
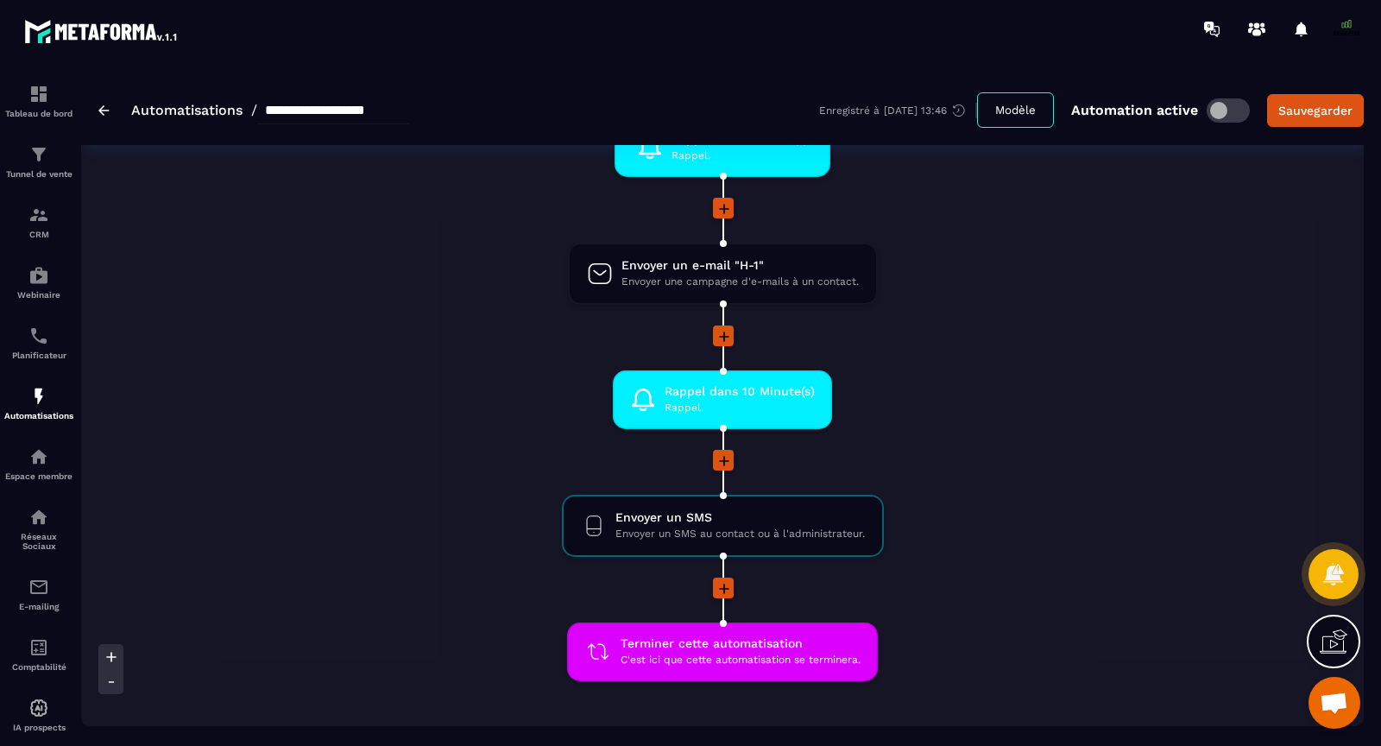
click at [1342, 33] on span at bounding box center [1347, 29] width 35 height 35
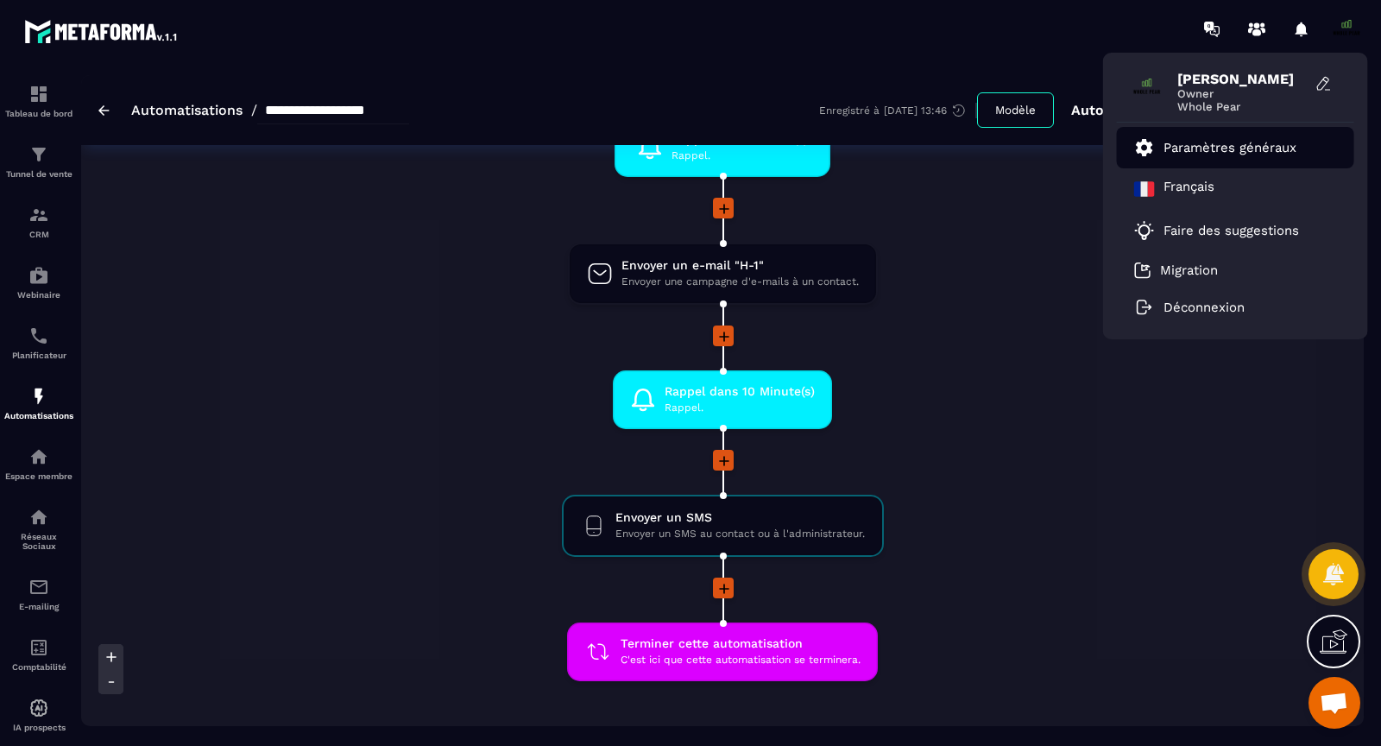
click at [1264, 154] on p "Paramètres généraux" at bounding box center [1230, 148] width 133 height 16
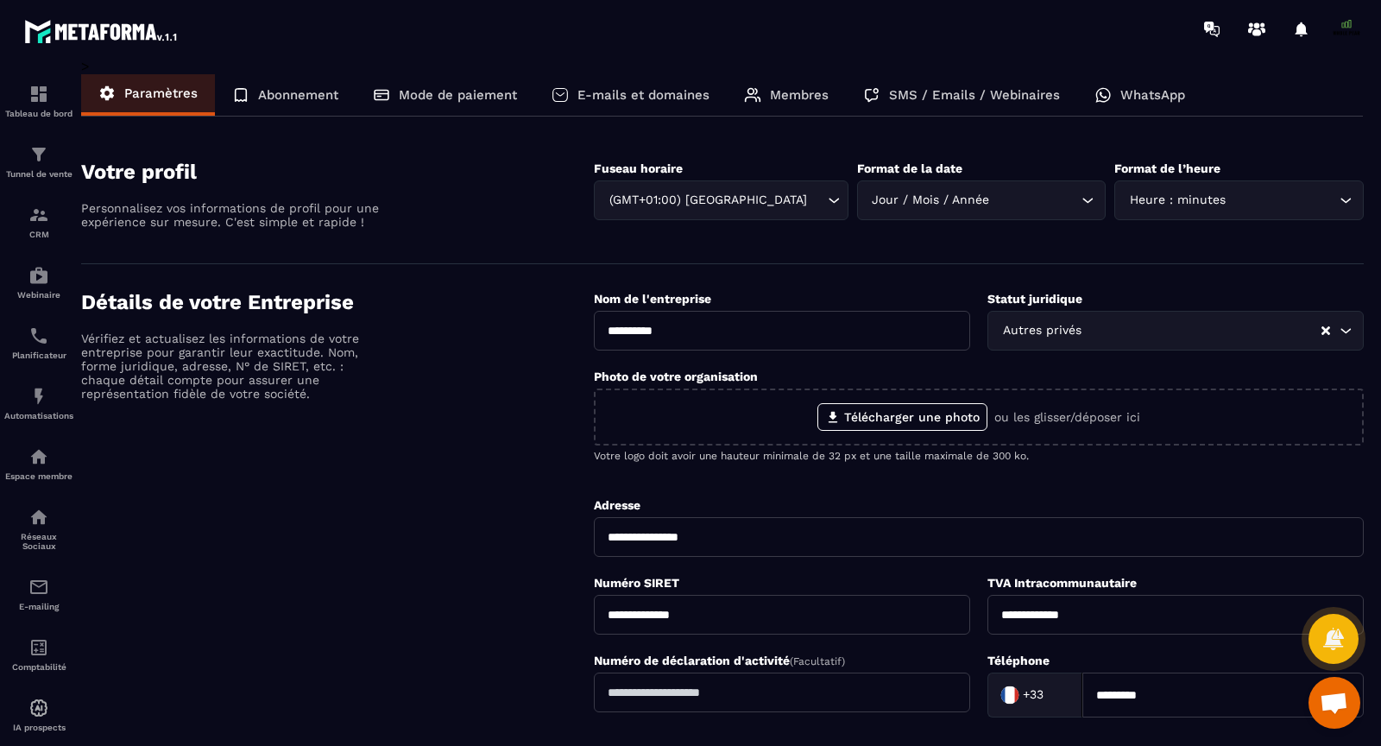
click at [983, 96] on p "SMS / Emails / Webinaires" at bounding box center [974, 95] width 171 height 16
